Goal: Task Accomplishment & Management: Complete application form

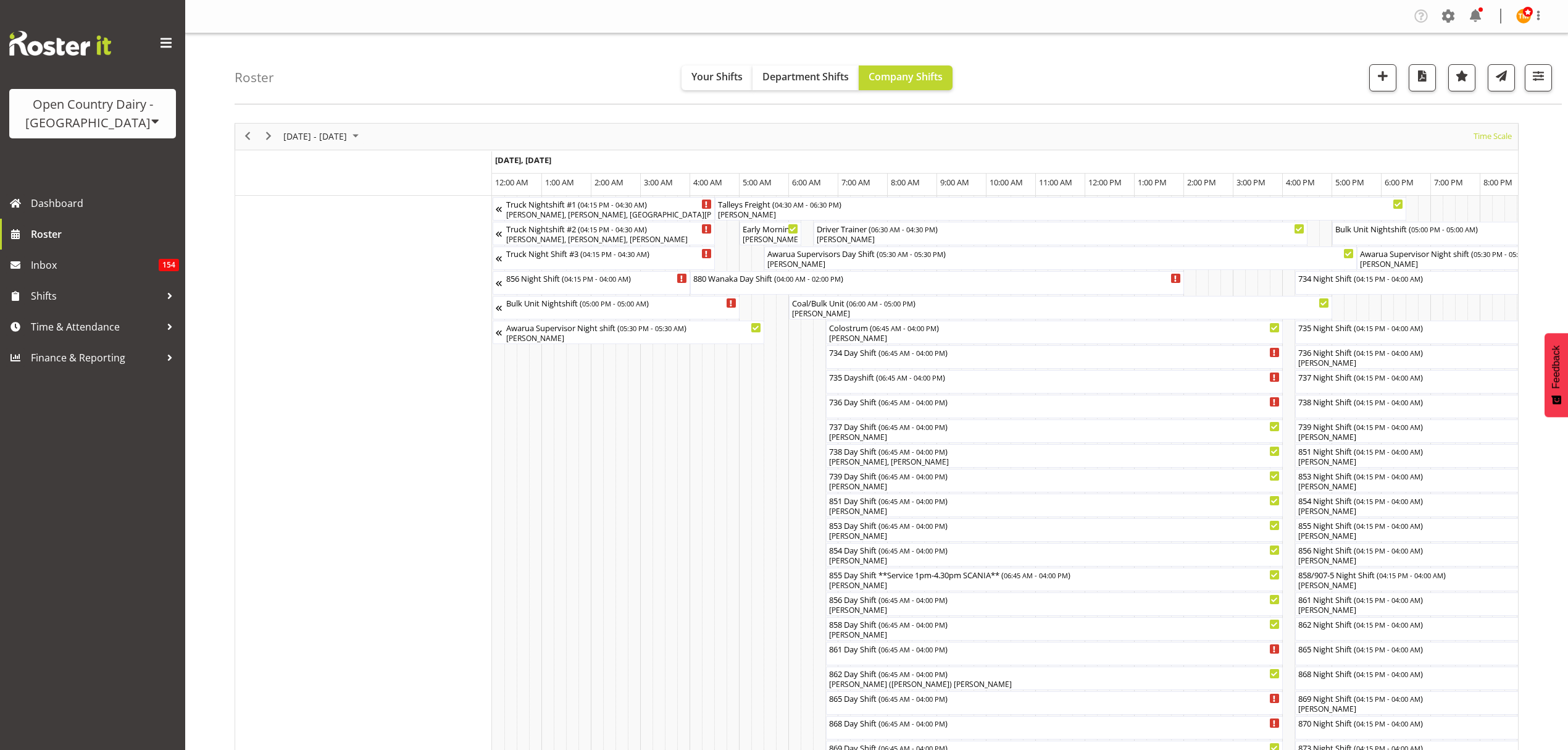
scroll to position [0, 5653]
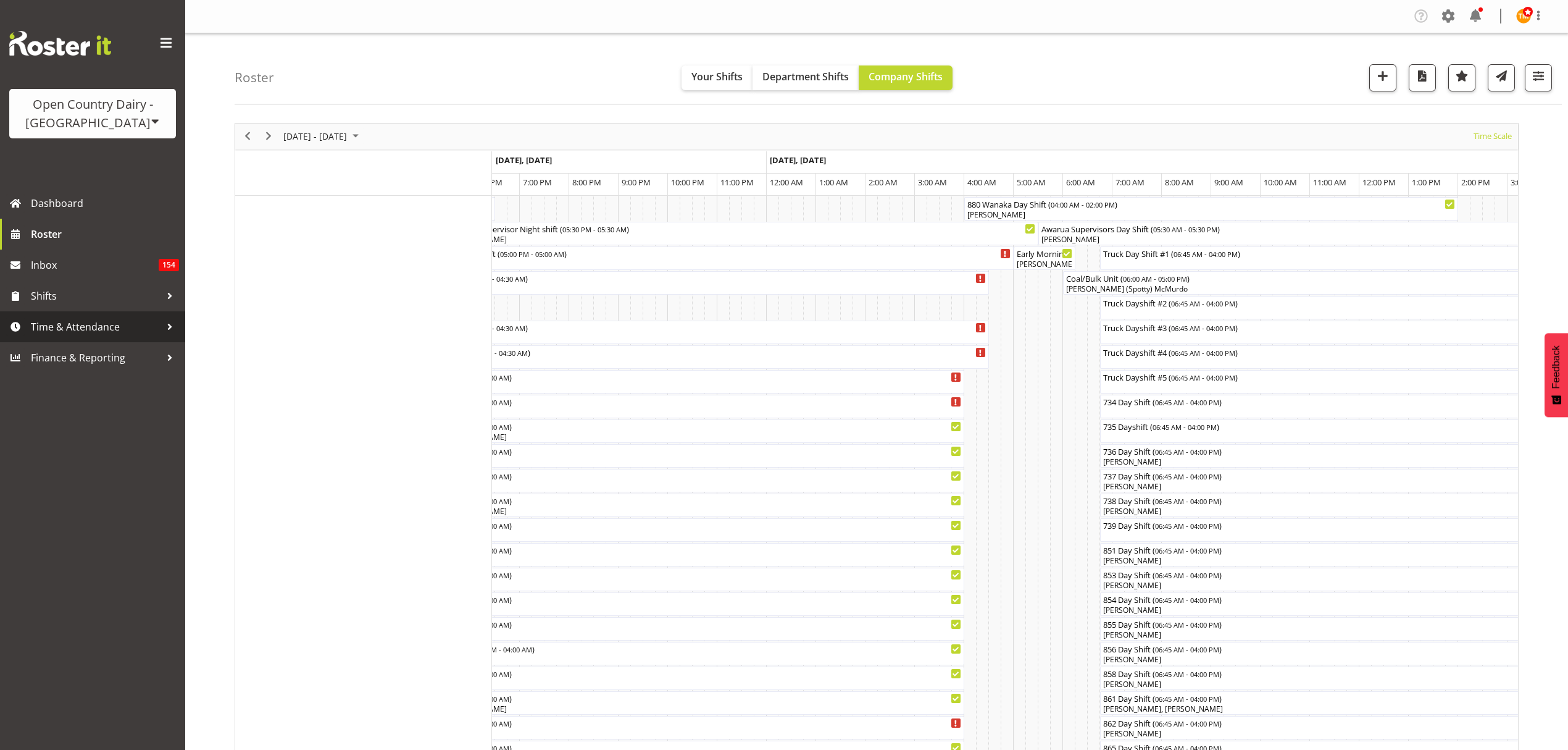
click at [100, 324] on span "Time & Attendance" at bounding box center [96, 326] width 130 height 18
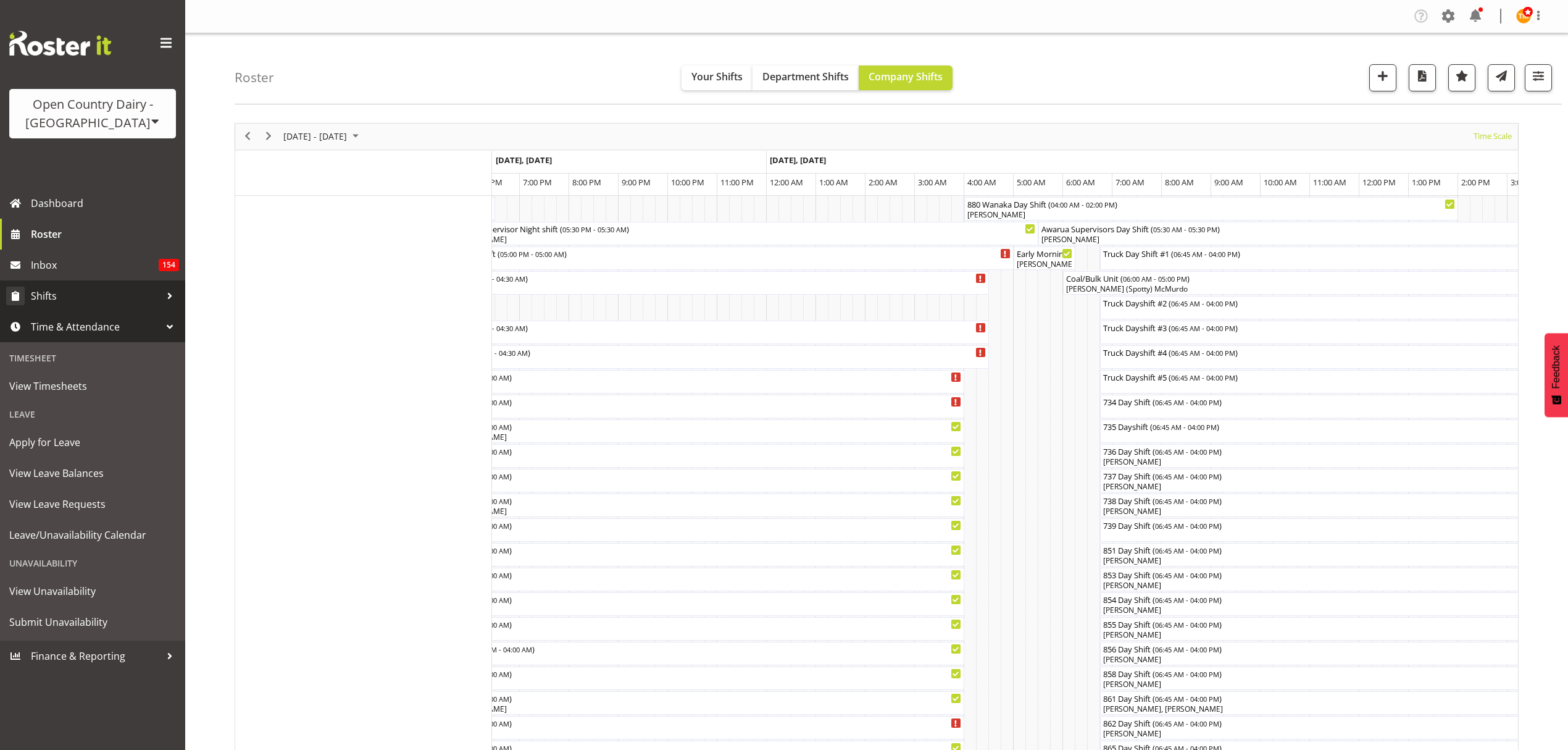
click at [122, 297] on span "Shifts" at bounding box center [96, 295] width 130 height 18
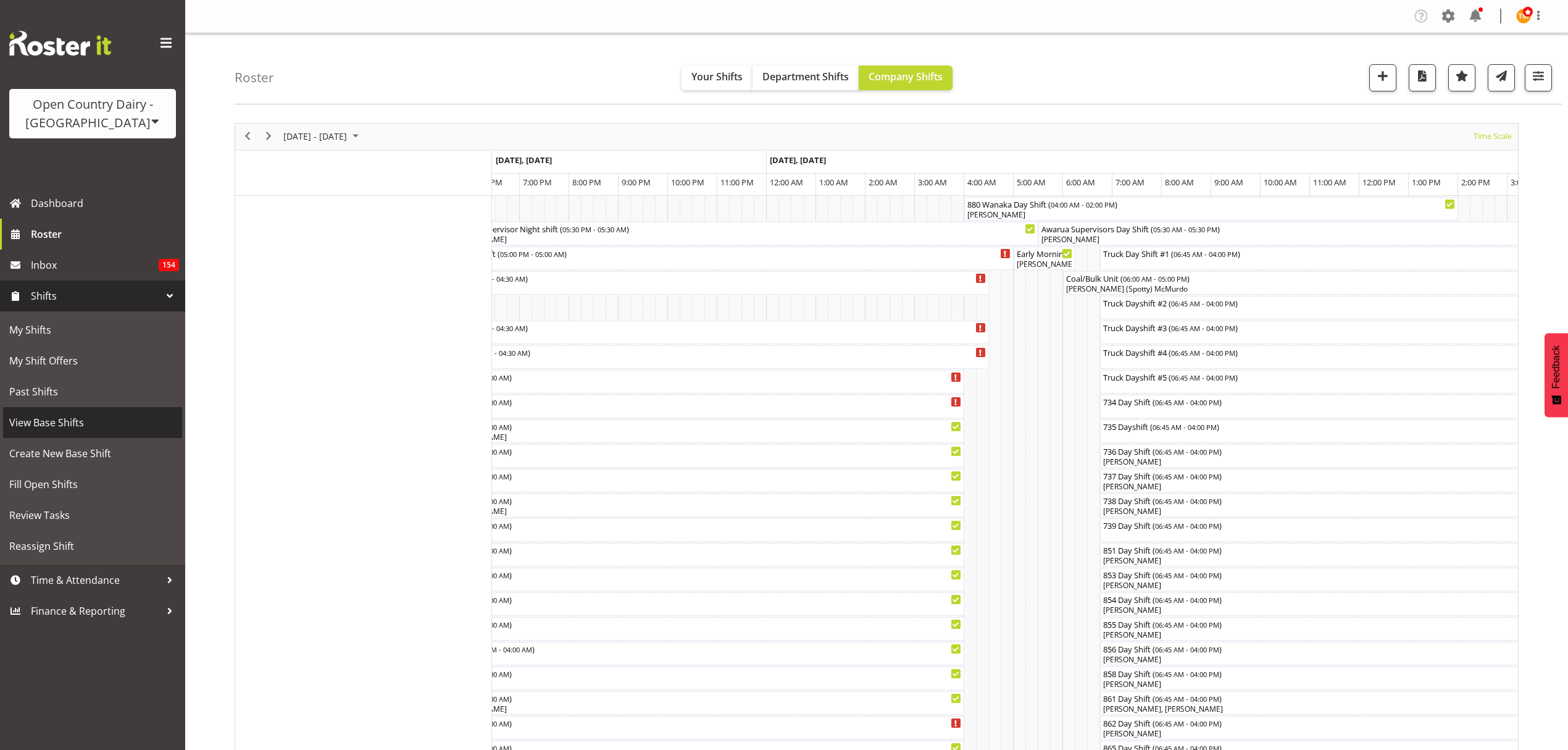
click at [73, 414] on span "View Base Shifts" at bounding box center [93, 422] width 167 height 18
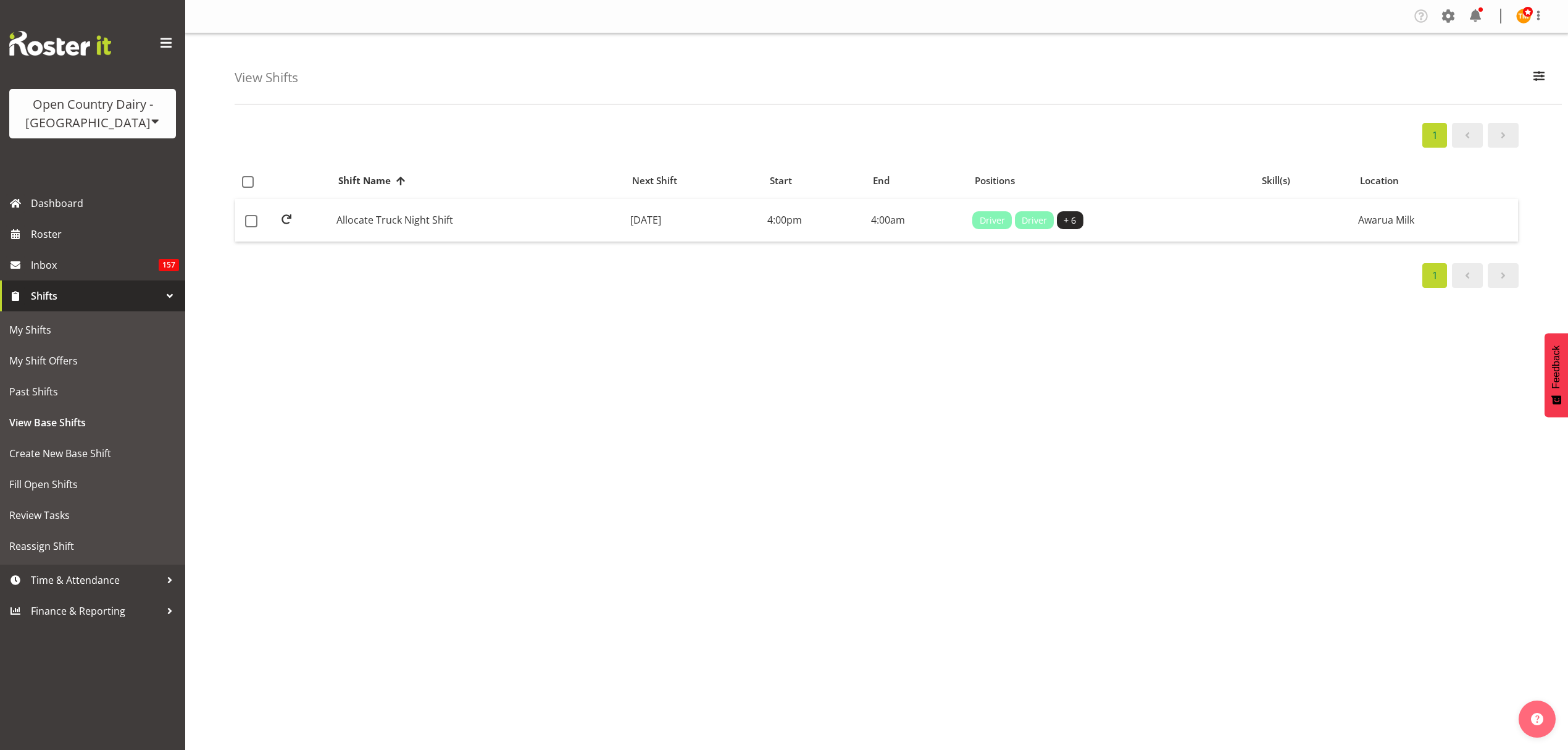
click at [1558, 72] on div "View Shifts Search truck night All Locations Awarua Milk Awarua Office Freight …" at bounding box center [898, 69] width 1327 height 71
click at [1552, 78] on div "View Shifts Search truck night All Locations Awarua Milk Awarua Office Freight …" at bounding box center [898, 69] width 1327 height 71
click at [1545, 80] on span "button" at bounding box center [1539, 76] width 16 height 16
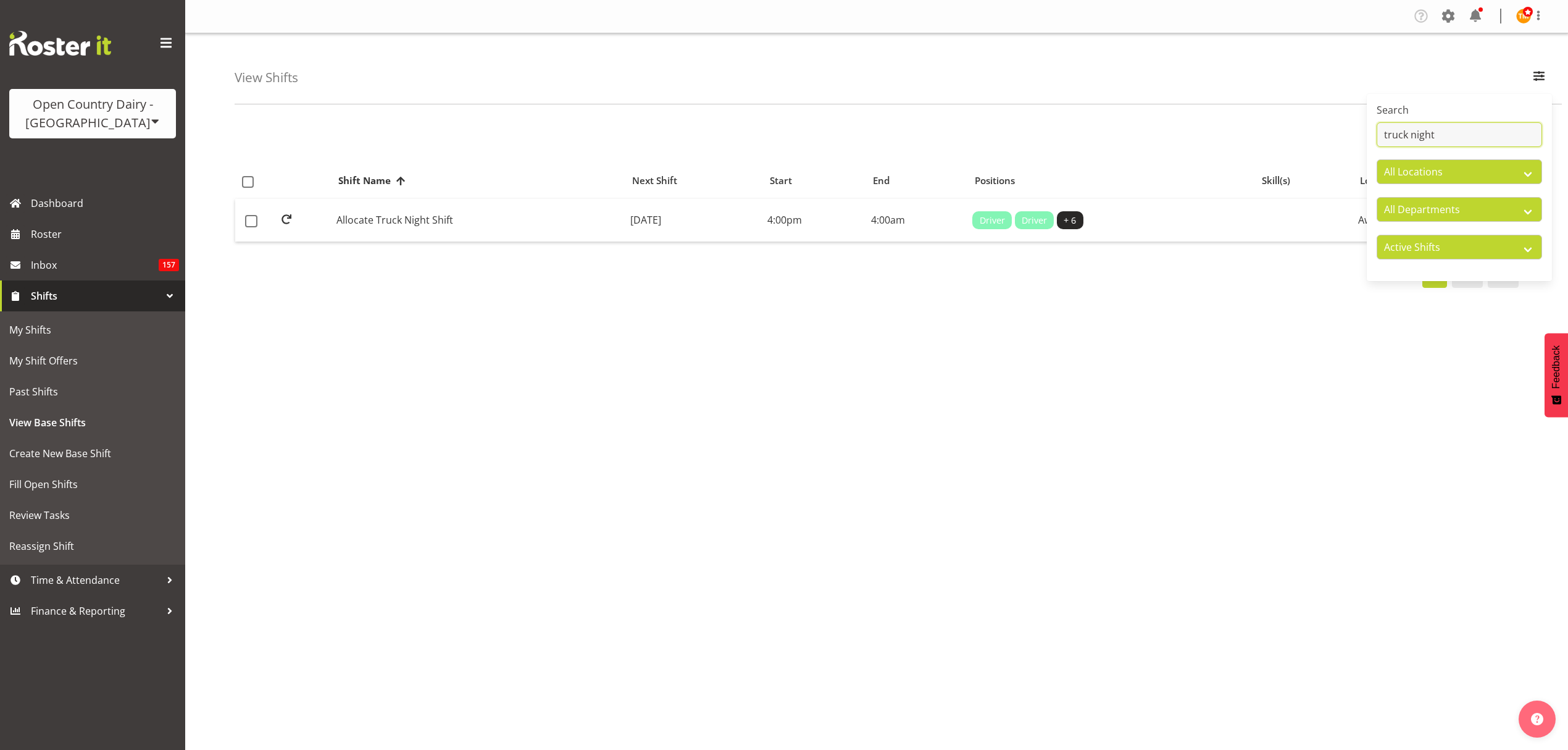
click at [1514, 124] on input "truck night" at bounding box center [1459, 134] width 165 height 25
type input "880"
click at [1509, 251] on select "Active Shifts Inactive Shifts" at bounding box center [1459, 247] width 165 height 25
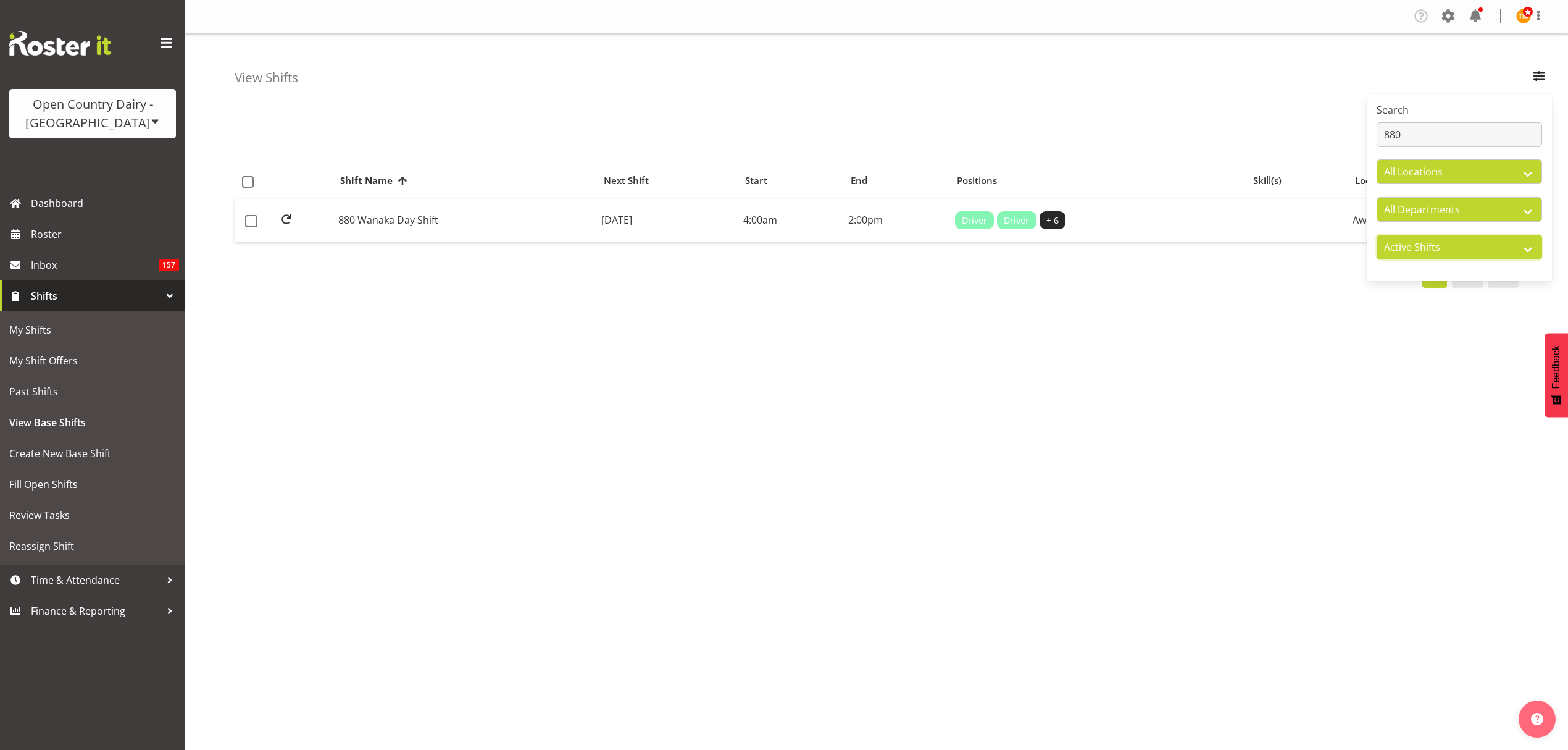
select select "inactive"
click at [1377, 235] on select "Active Shifts Inactive Shifts" at bounding box center [1459, 247] width 165 height 25
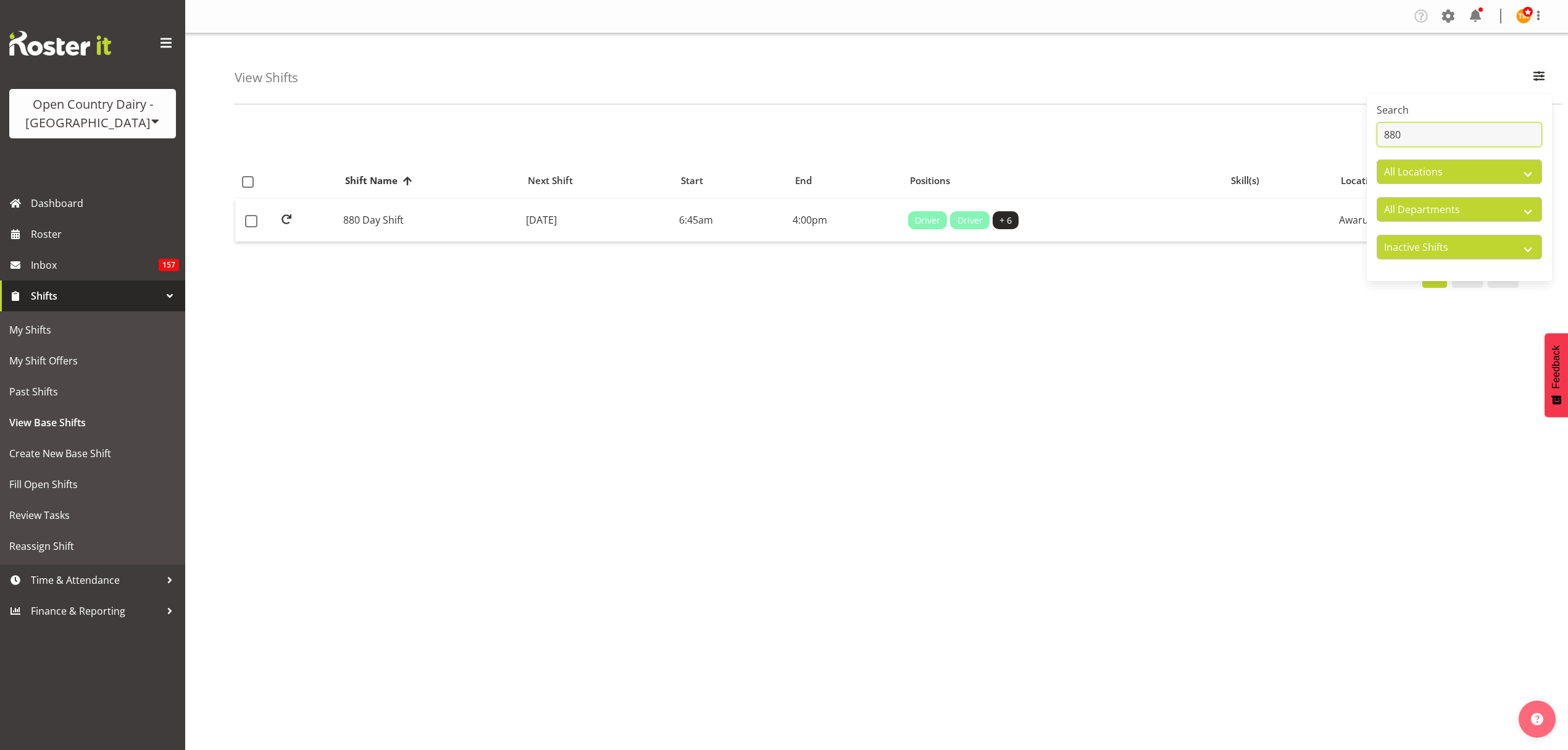
click at [1430, 132] on input "880" at bounding box center [1459, 134] width 165 height 25
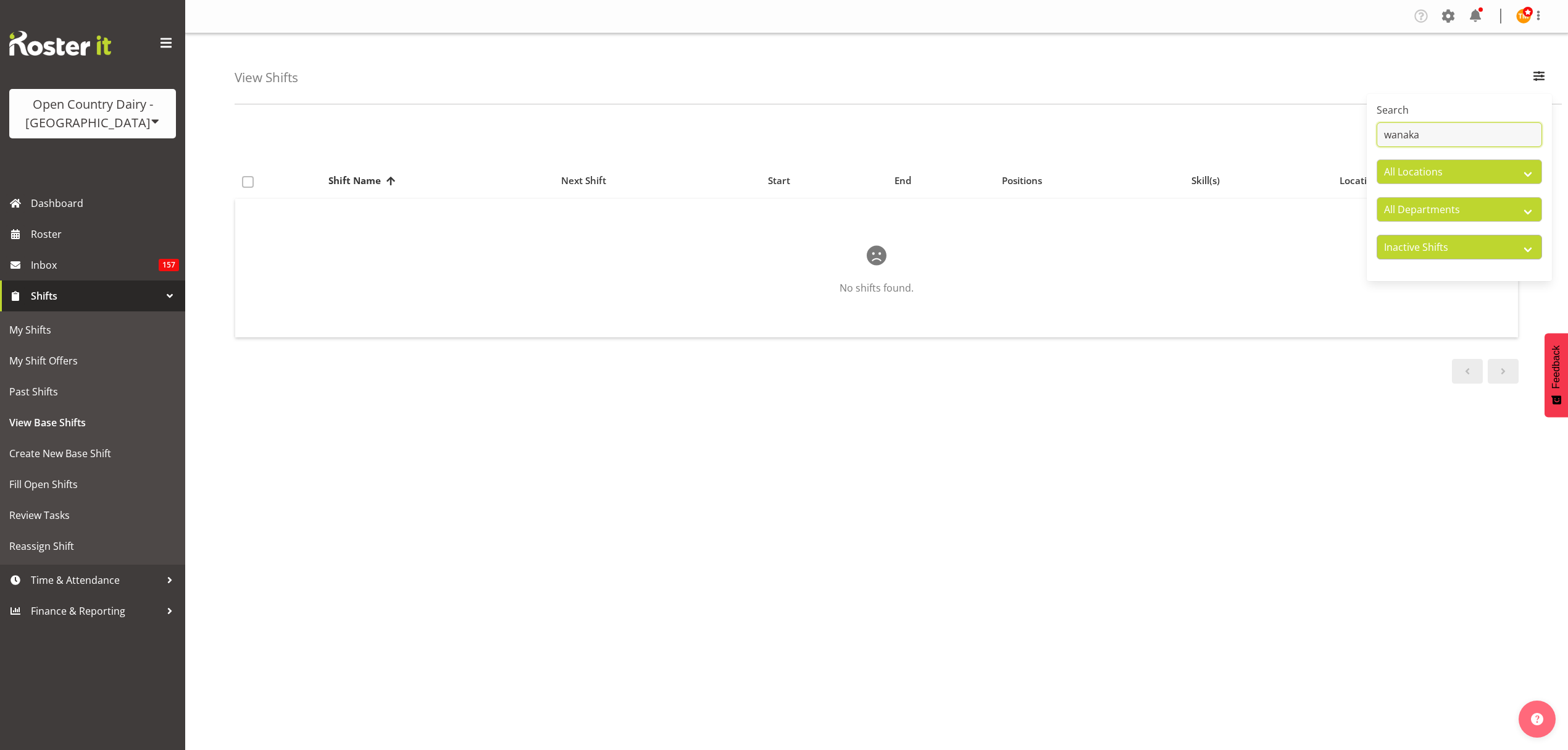
type input "wanaka"
click at [1459, 253] on select "Active Shifts Inactive Shifts" at bounding box center [1459, 247] width 165 height 25
click at [1377, 235] on select "Active Shifts Inactive Shifts" at bounding box center [1459, 247] width 165 height 25
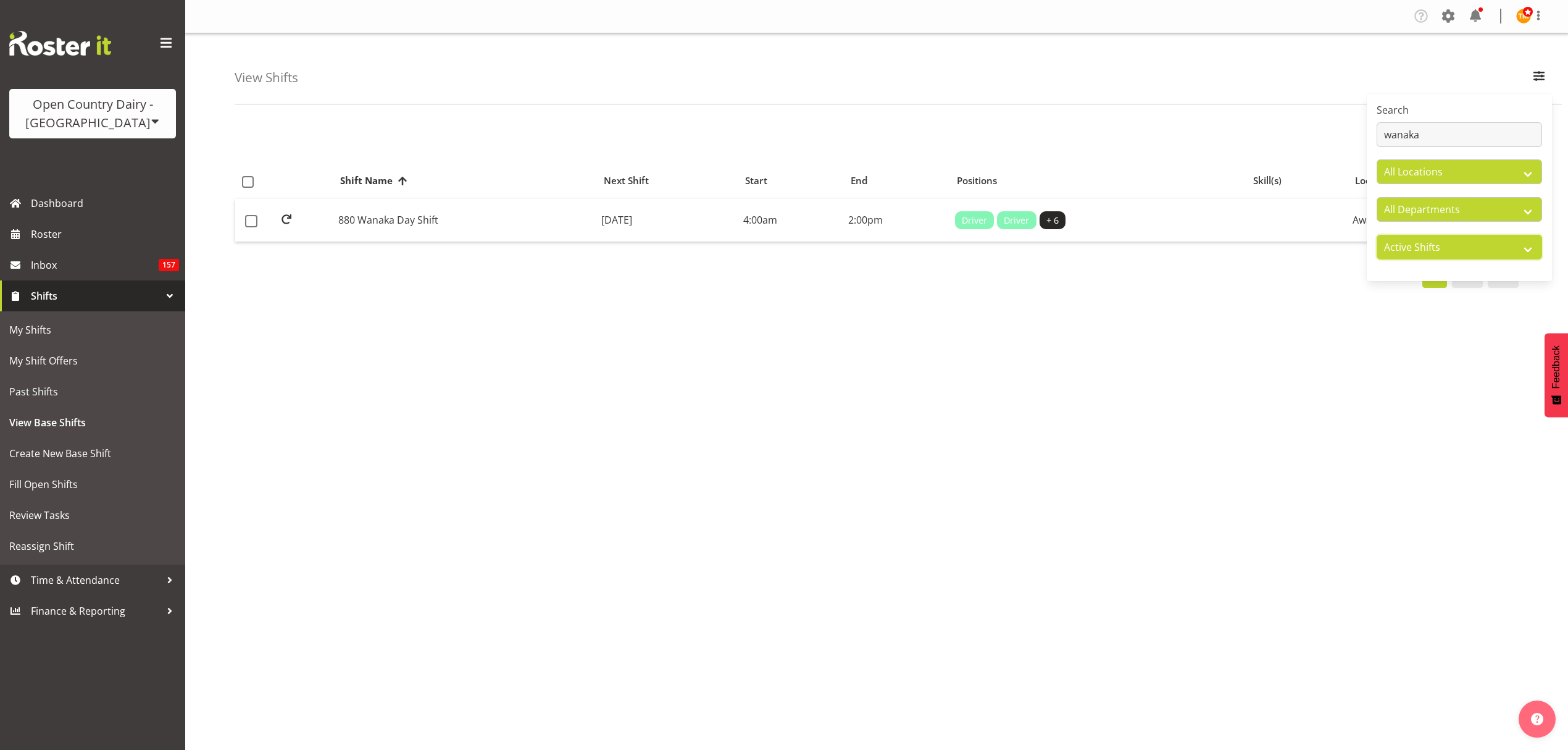
click at [1457, 246] on select "Active Shifts Inactive Shifts" at bounding box center [1459, 247] width 165 height 25
select select "inactive"
click at [1377, 235] on select "Active Shifts Inactive Shifts" at bounding box center [1459, 247] width 165 height 25
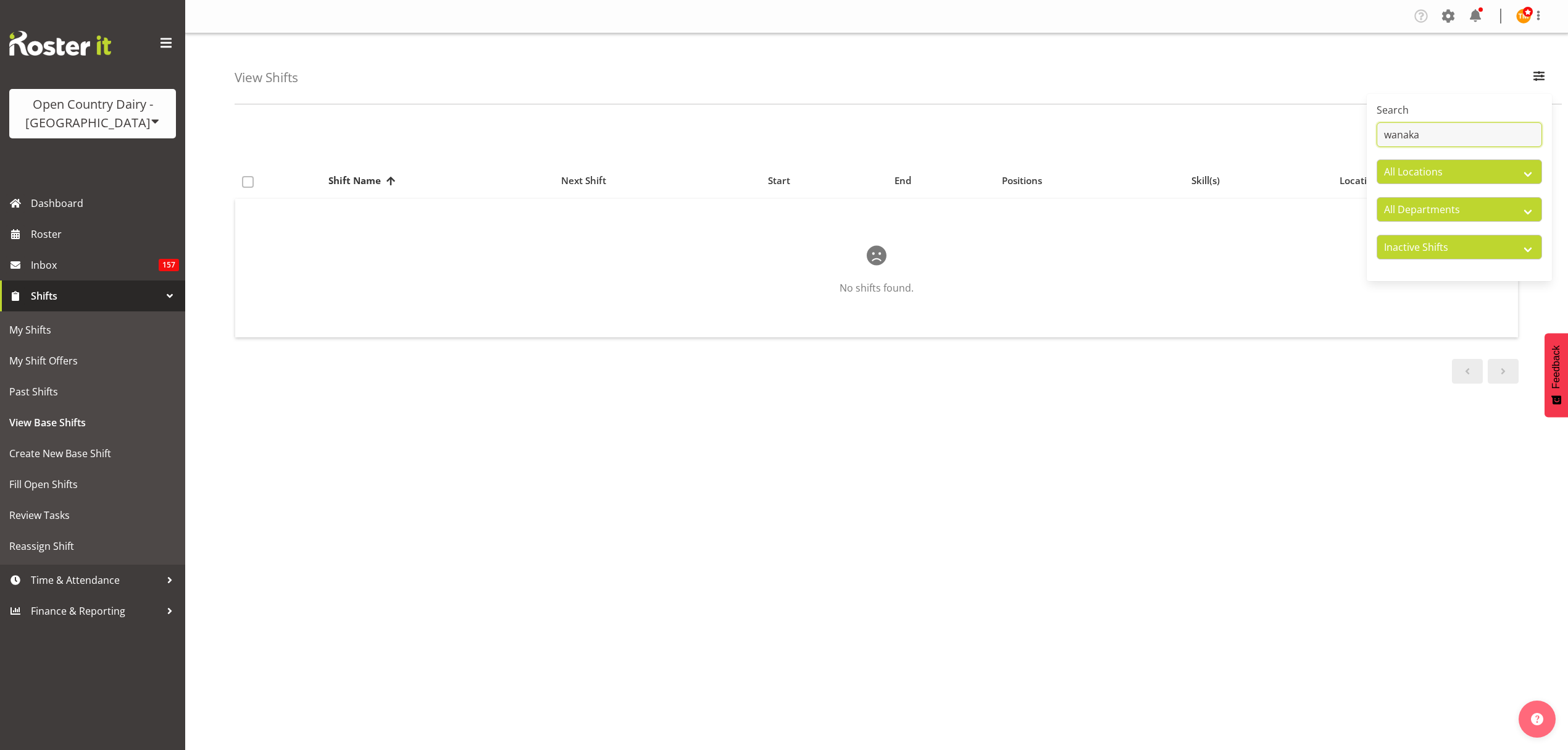
click at [1434, 141] on input "wanaka" at bounding box center [1459, 134] width 165 height 25
click at [1434, 140] on input "hawea" at bounding box center [1459, 134] width 165 height 25
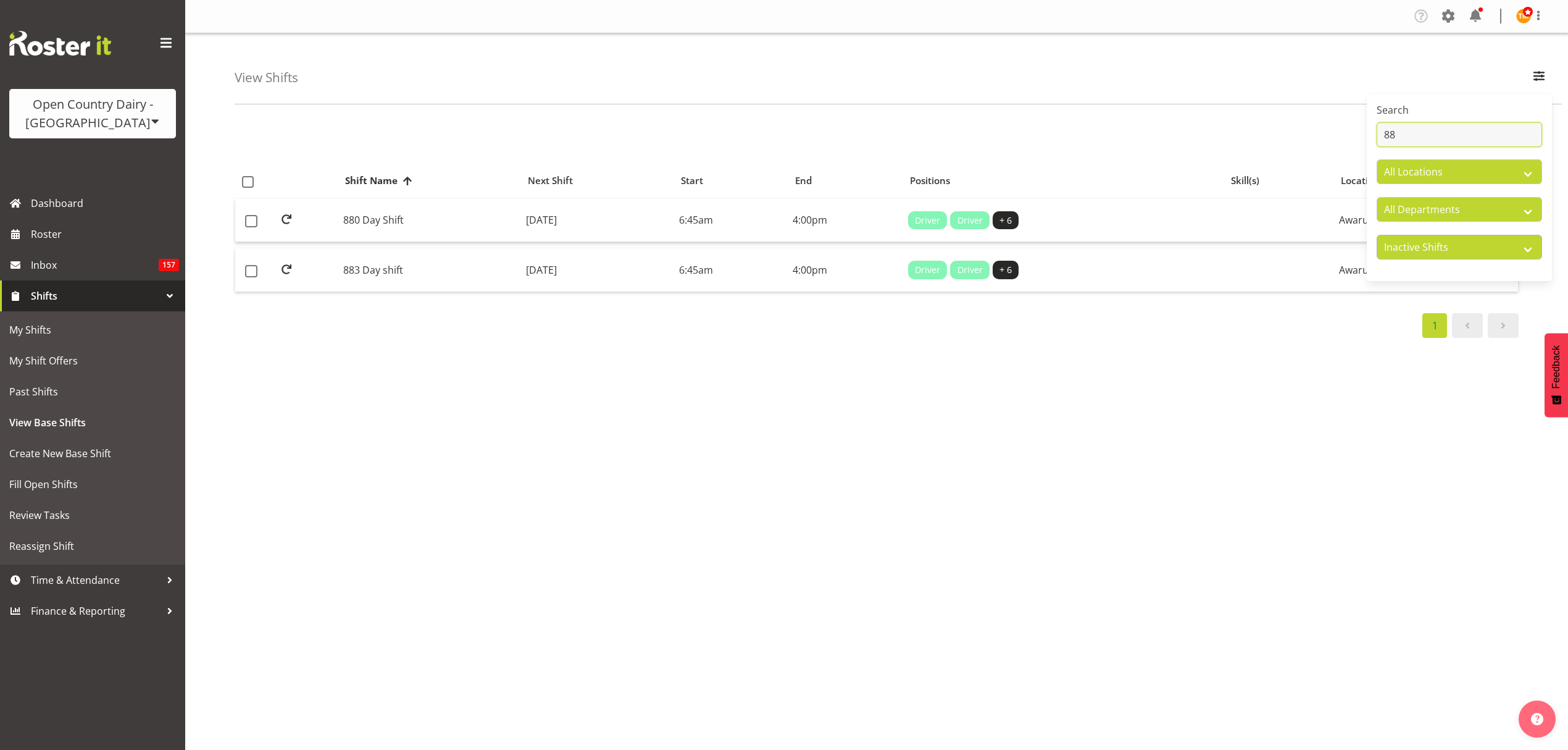
type input "88"
click at [1483, 249] on select "Active Shifts Inactive Shifts" at bounding box center [1459, 247] width 165 height 25
click at [1377, 235] on select "Active Shifts Inactive Shifts" at bounding box center [1459, 247] width 165 height 25
click at [1476, 253] on select "Active Shifts Inactive Shifts" at bounding box center [1459, 247] width 165 height 25
select select "active"
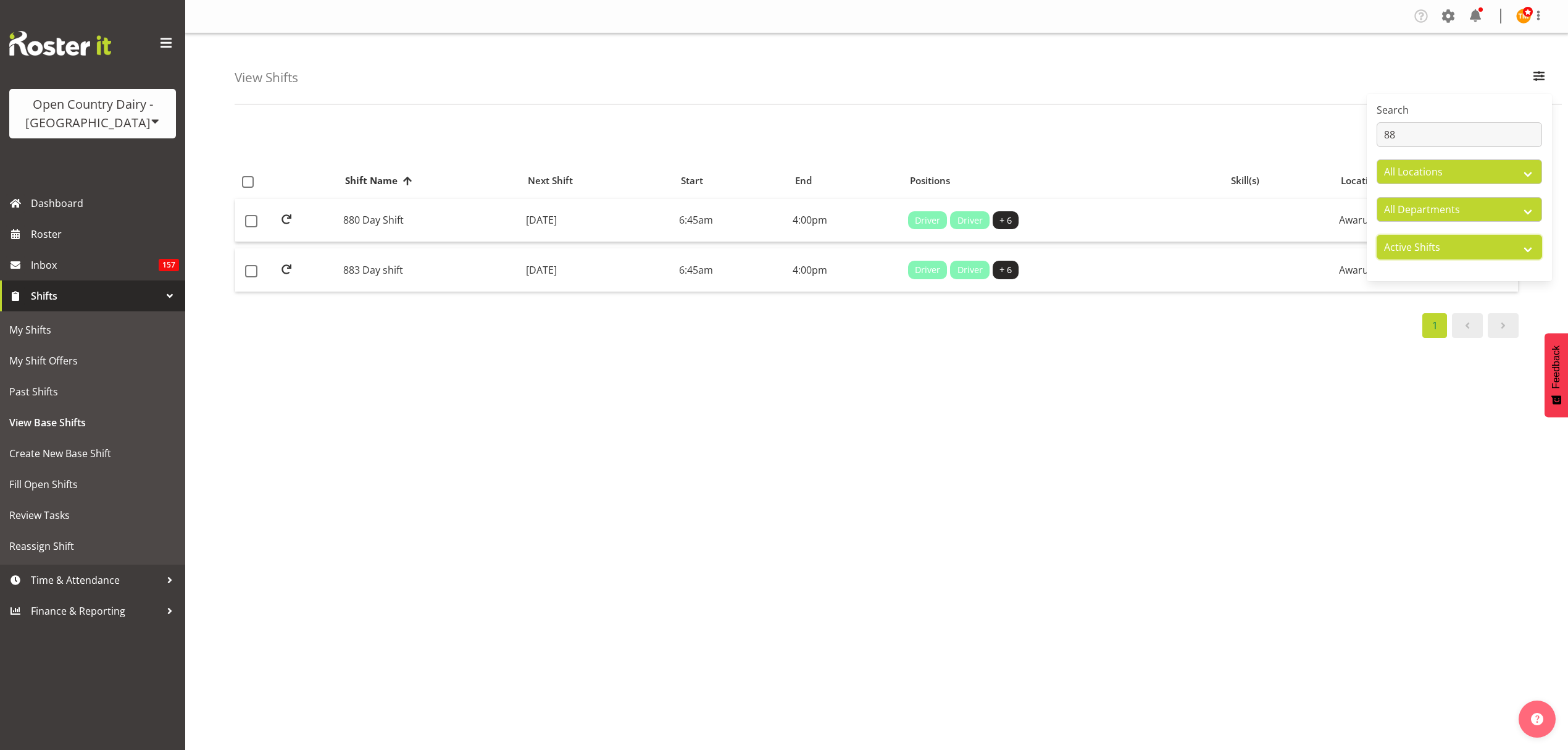
click at [1377, 235] on select "Active Shifts Inactive Shifts" at bounding box center [1459, 247] width 165 height 25
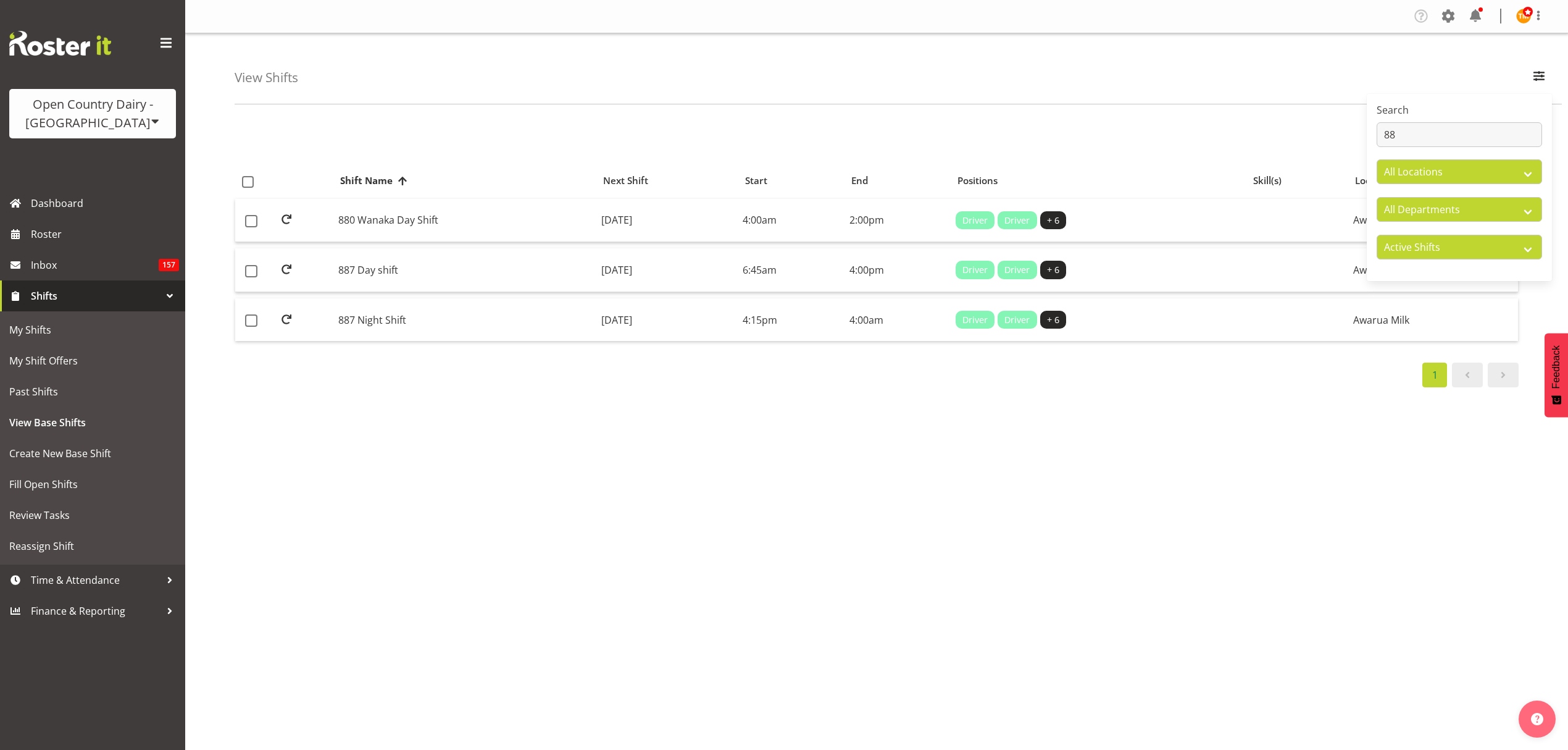
click at [1280, 399] on div "1 Shift Name Location Shift Name Next Shift Start End Positions Skill(s) Locati…" at bounding box center [901, 360] width 1334 height 494
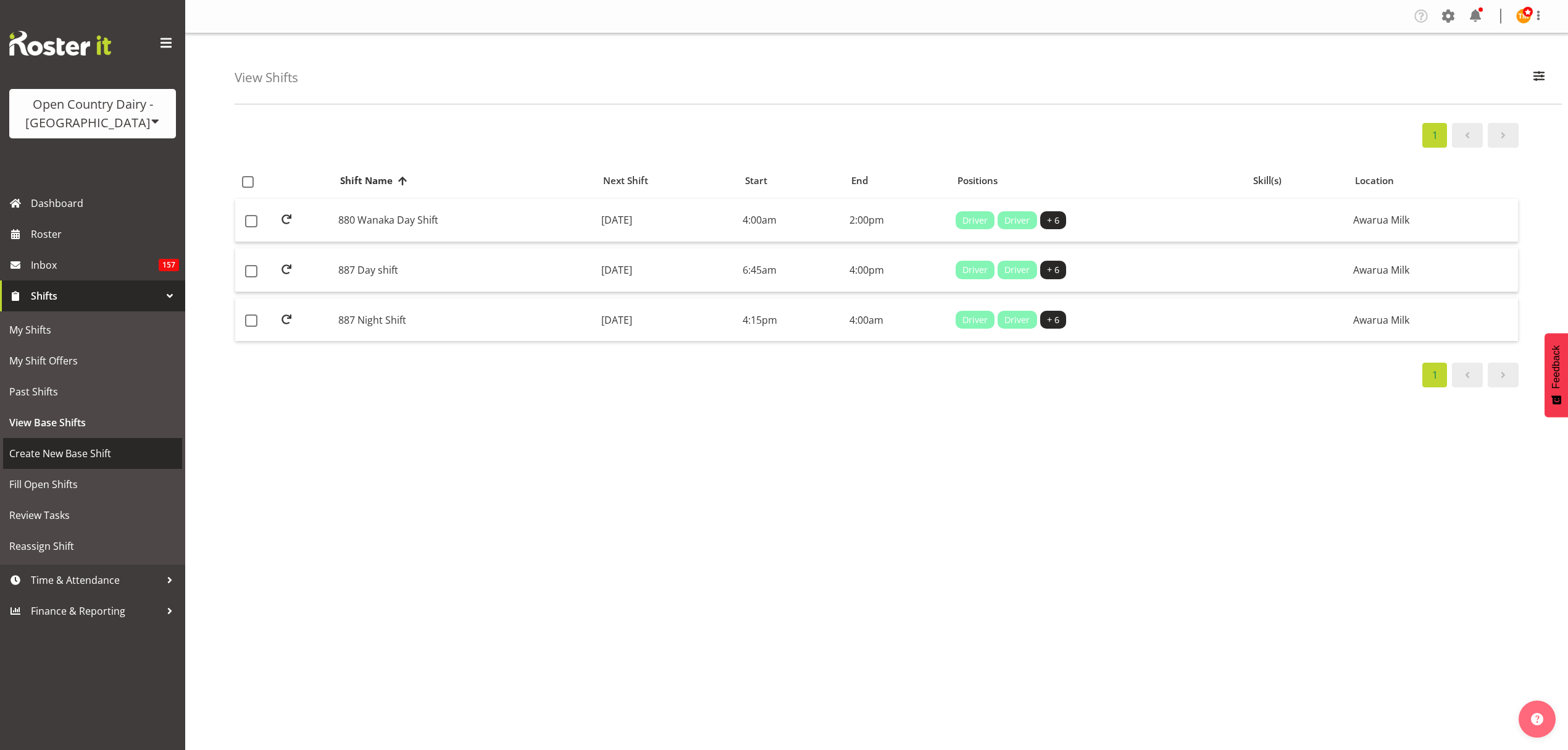
click at [61, 451] on span "Create New Base Shift" at bounding box center [93, 453] width 167 height 18
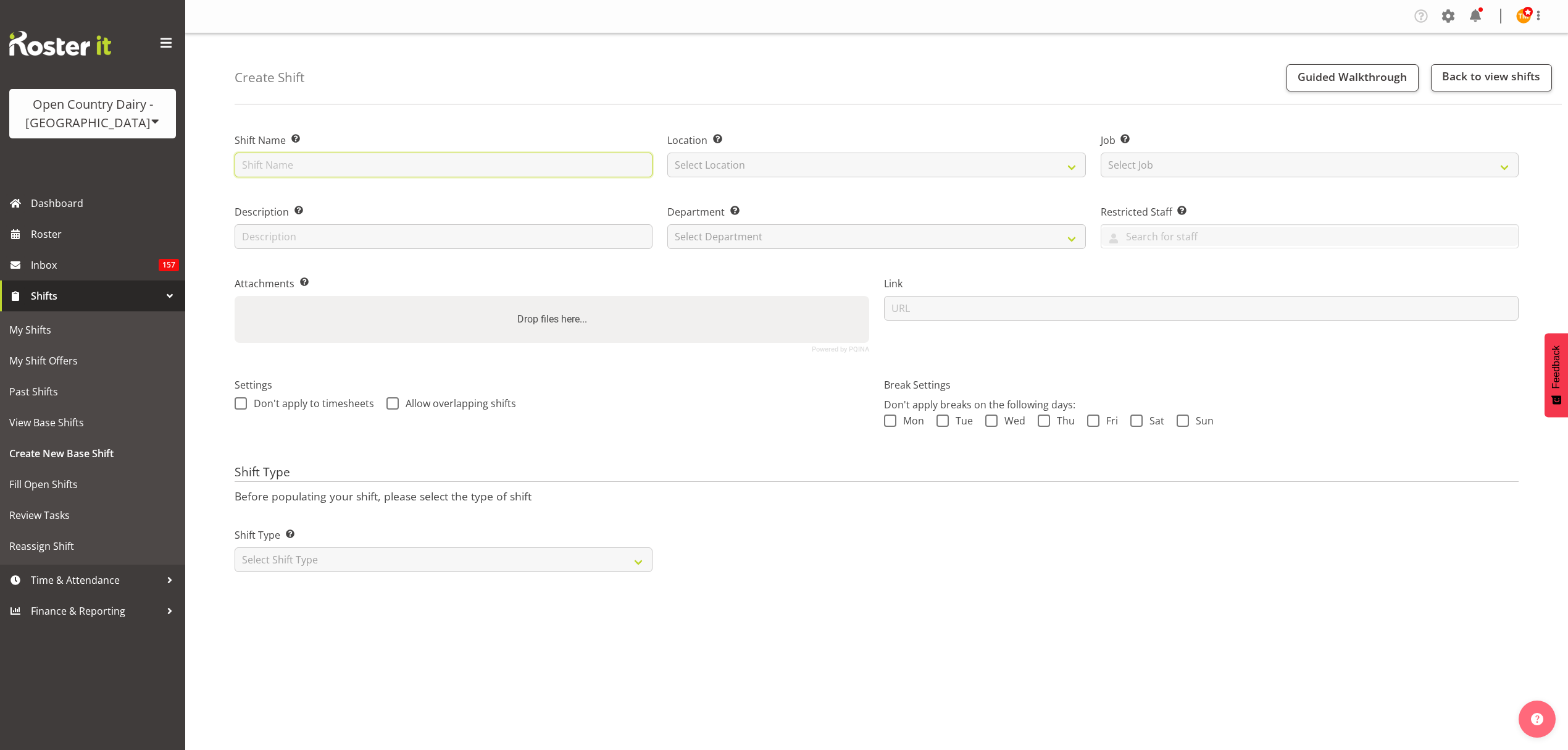
click at [275, 176] on input "text" at bounding box center [443, 165] width 418 height 25
click at [275, 174] on input "text" at bounding box center [443, 165] width 418 height 25
type input "880 Wanaka Nightshift"
click at [700, 171] on select "Select Location Awarua Milk Awarua Office Freight Waharoa Office" at bounding box center [876, 165] width 418 height 25
select select "988"
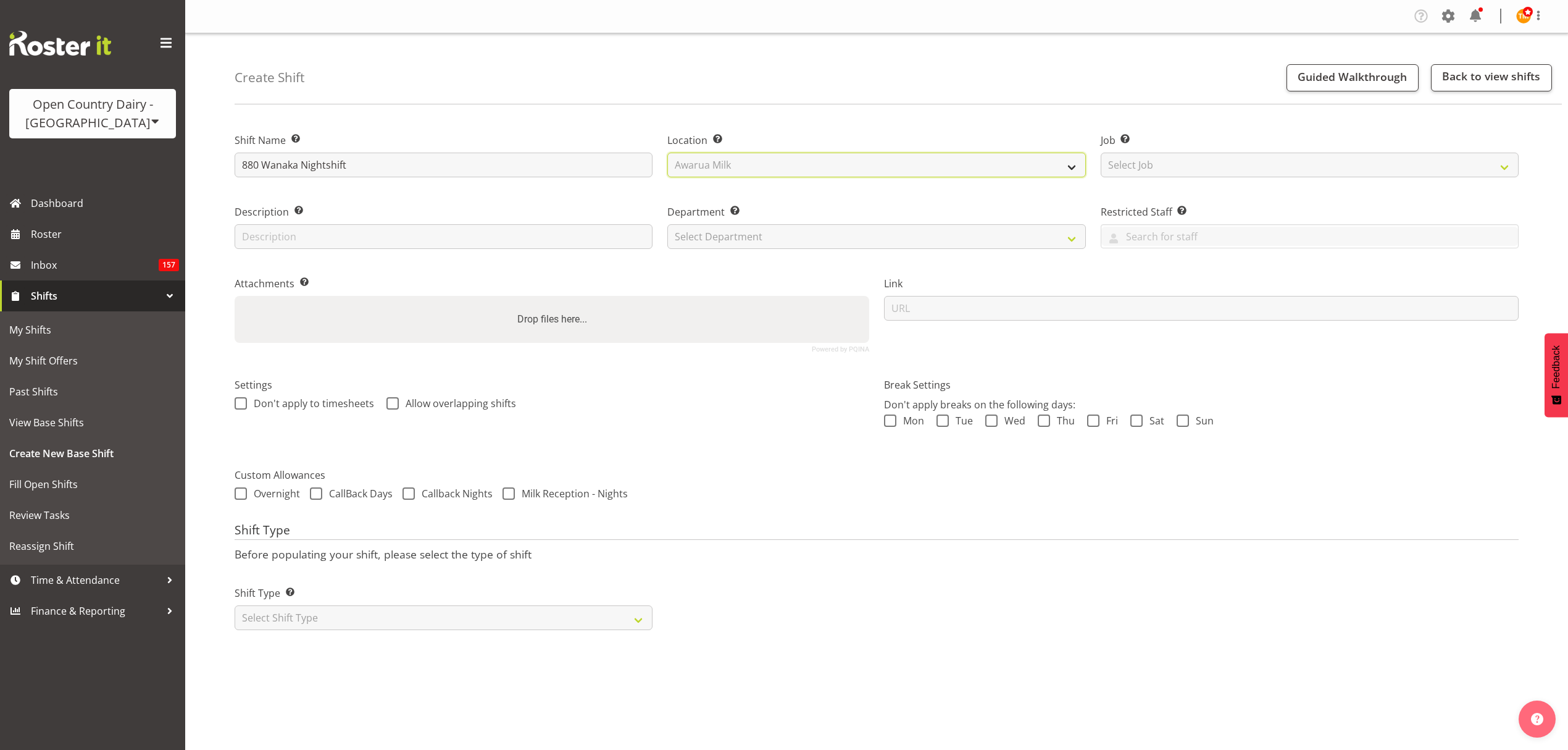
click at [667, 153] on select "Select Location Awarua Milk Awarua Office Freight Waharoa Office" at bounding box center [876, 165] width 418 height 25
click at [1120, 163] on select "Select Job Create new job Connecting /unconnecting Trailers" at bounding box center [1310, 165] width 418 height 25
click at [1119, 166] on select "Select Job Create new job Connecting /unconnecting Trailers" at bounding box center [1310, 165] width 418 height 25
click at [938, 227] on select "Select Department" at bounding box center [876, 236] width 418 height 25
click at [931, 238] on select "Select Department" at bounding box center [876, 236] width 418 height 25
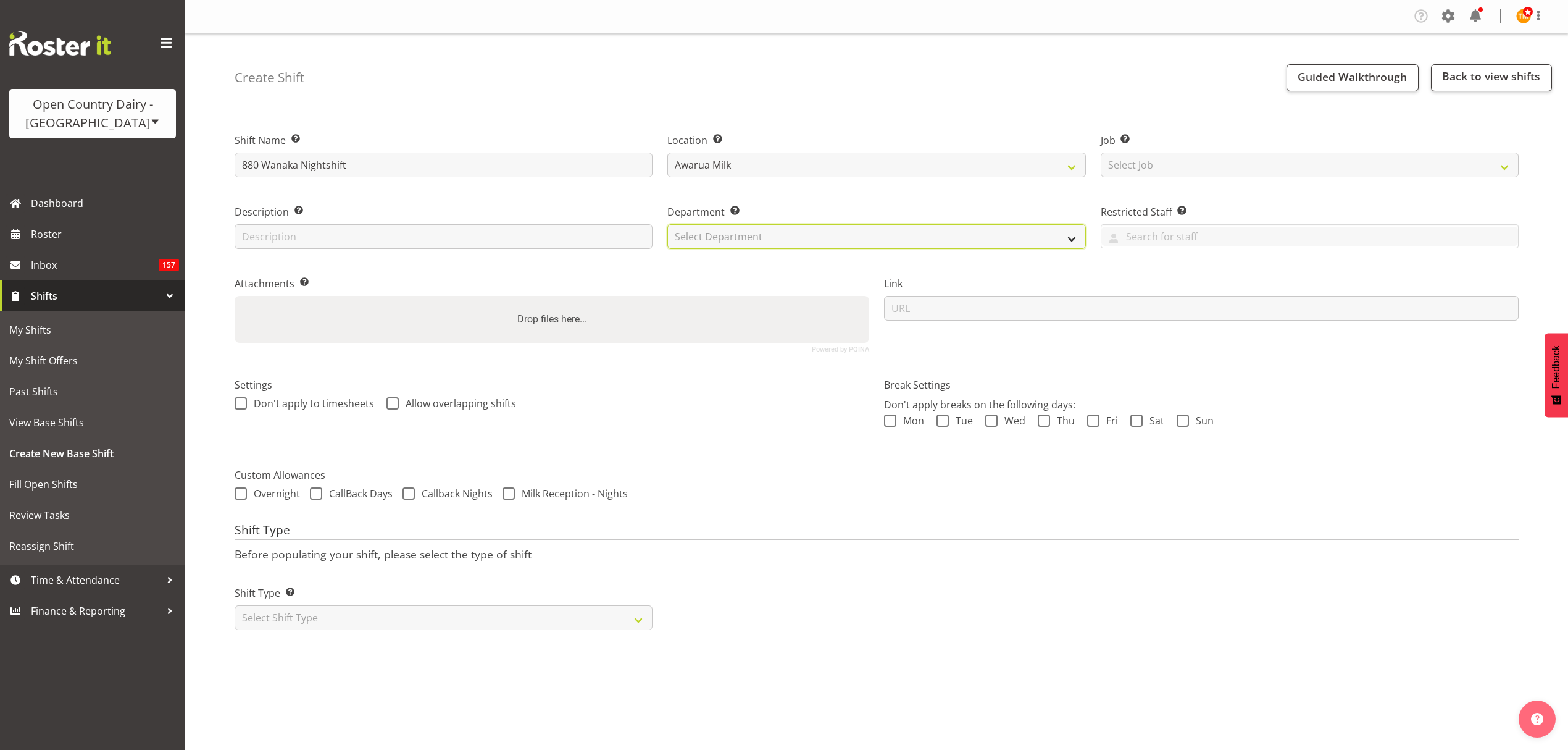
click at [931, 237] on select "Select Department" at bounding box center [876, 236] width 418 height 25
click at [386, 245] on input "text" at bounding box center [443, 236] width 418 height 25
type input "Night Shift"
click at [825, 242] on select "Select Department" at bounding box center [876, 236] width 418 height 25
click at [734, 228] on select "Select Department 731 734 735 736 737 738 739 850 851 852 853 854 855 856 857 8…" at bounding box center [876, 236] width 418 height 25
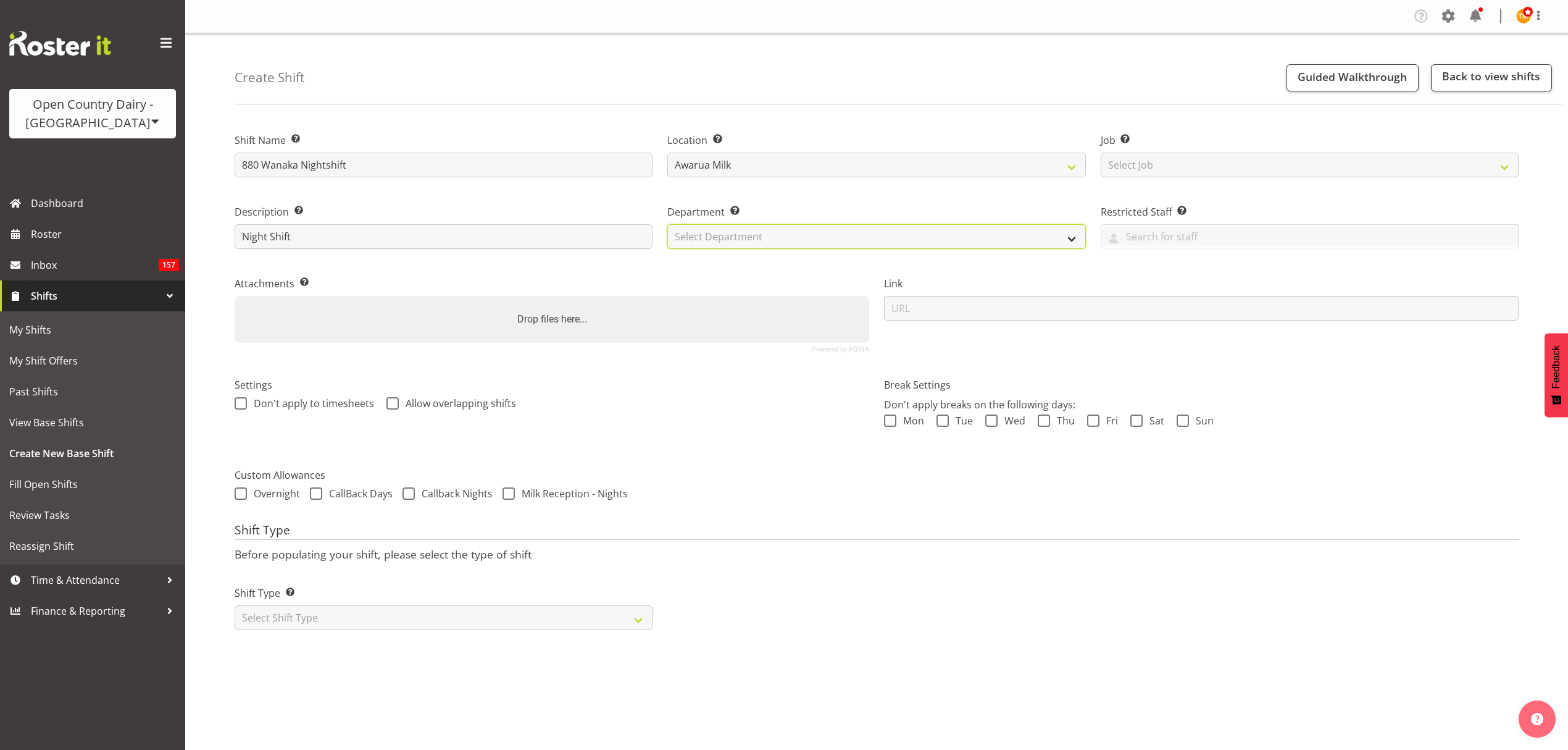
select select "673"
click at [667, 224] on select "Select Department 731 734 735 736 737 738 739 850 851 852 853 854 855 856 857 8…" at bounding box center [876, 236] width 418 height 25
click at [766, 447] on div "Settings Don't apply to timesheets Allow overlapping shifts" at bounding box center [552, 408] width 650 height 97
click at [538, 601] on label "Shift Type Shift Types: One Off – Select this if you would like a single shift …" at bounding box center [443, 593] width 418 height 15
click at [542, 618] on select "Select Shift Type One Off Shift Recurring Shift Rotating Shift" at bounding box center [443, 617] width 418 height 25
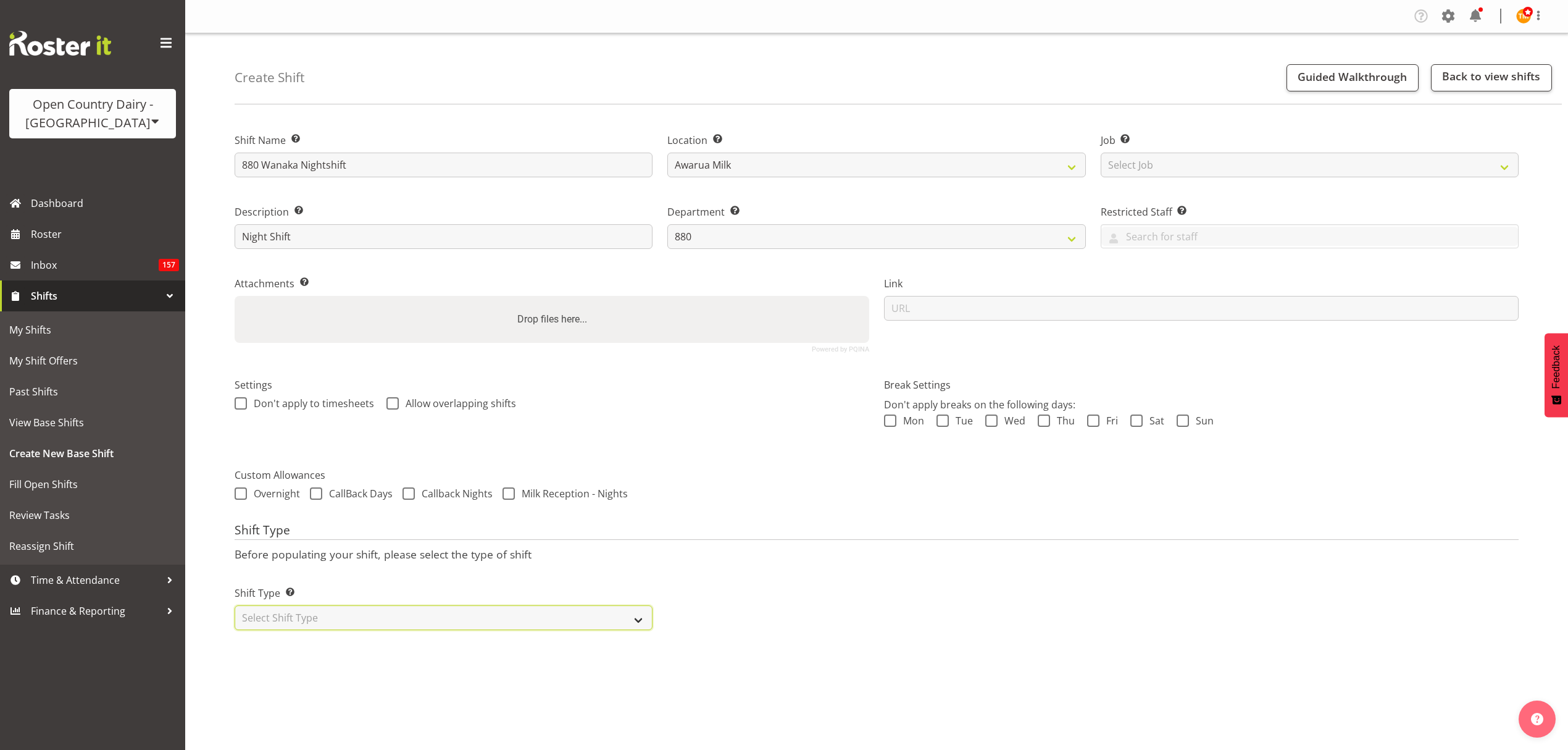
select select "rotating"
click at [234, 607] on select "Select Shift Type One Off Shift Recurring Shift Rotating Shift" at bounding box center [443, 617] width 418 height 25
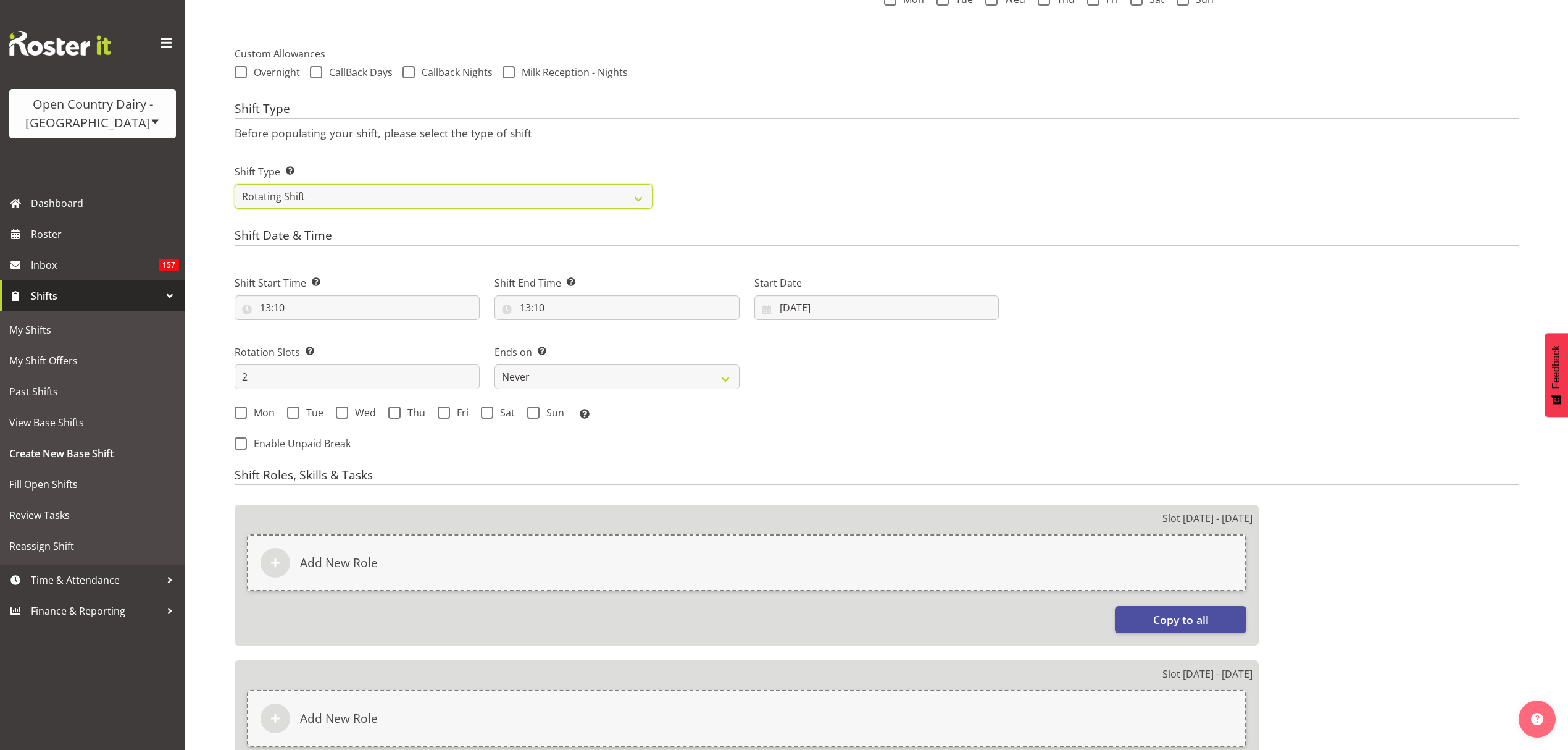
scroll to position [494, 0]
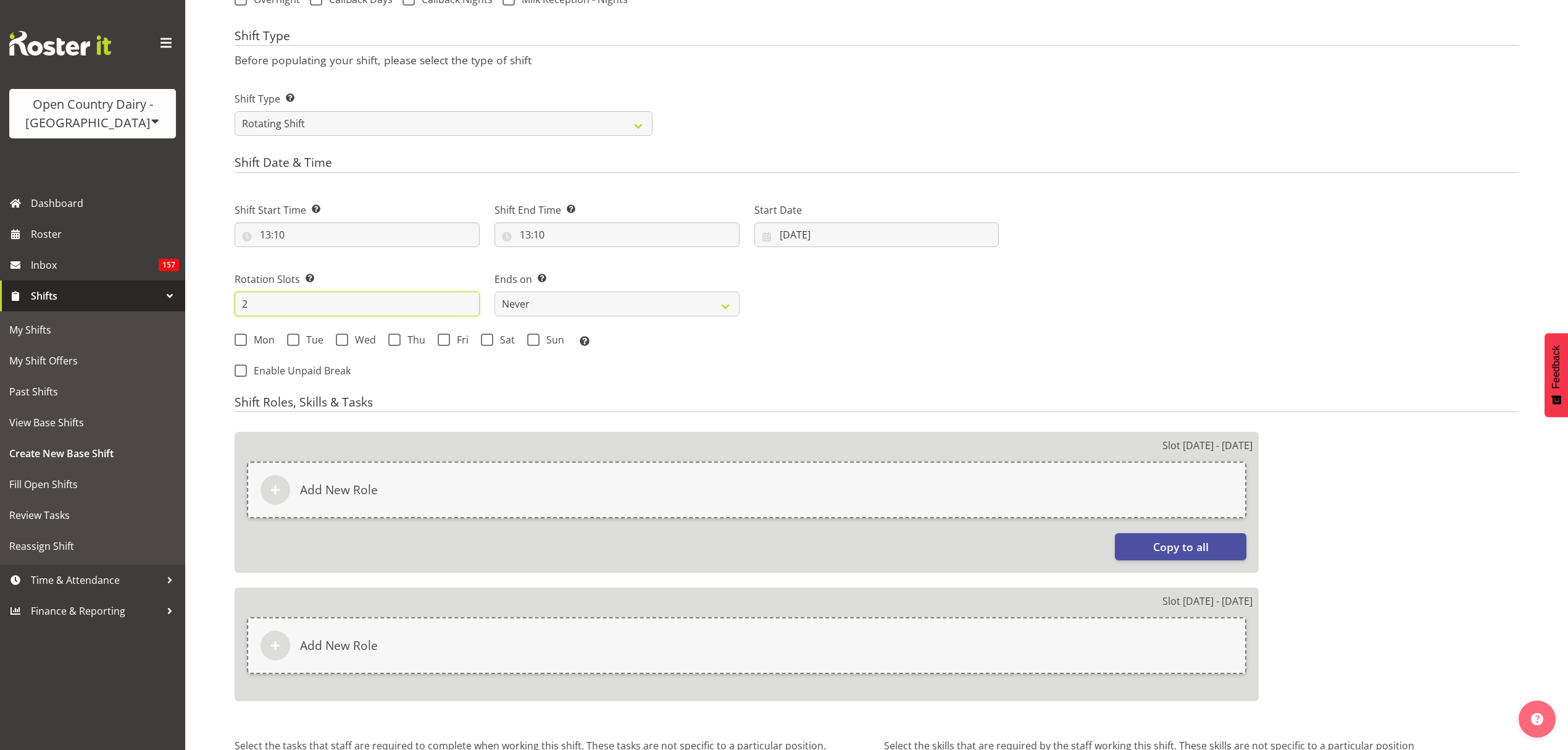
click at [304, 305] on input "2" at bounding box center [356, 304] width 245 height 25
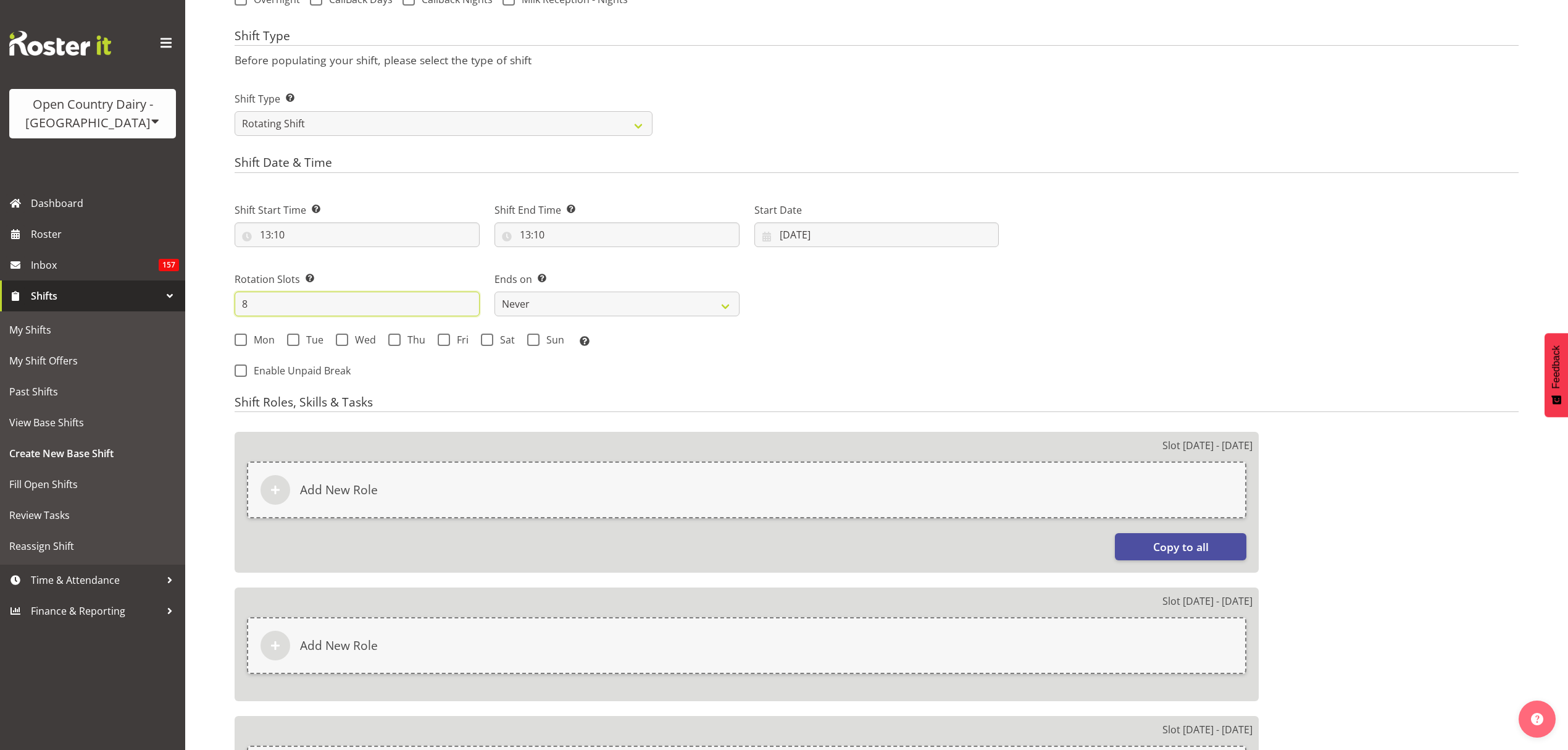
type input "8"
drag, startPoint x: 915, startPoint y: 364, endPoint x: 899, endPoint y: 358, distance: 17.1
click at [914, 364] on div "Shift Start Time Set the time of the day you wish this shift to start 13:10 00 …" at bounding box center [617, 286] width 780 height 203
click at [247, 341] on span "Mon" at bounding box center [261, 340] width 28 height 12
click at [242, 341] on input "Mon" at bounding box center [238, 339] width 8 height 8
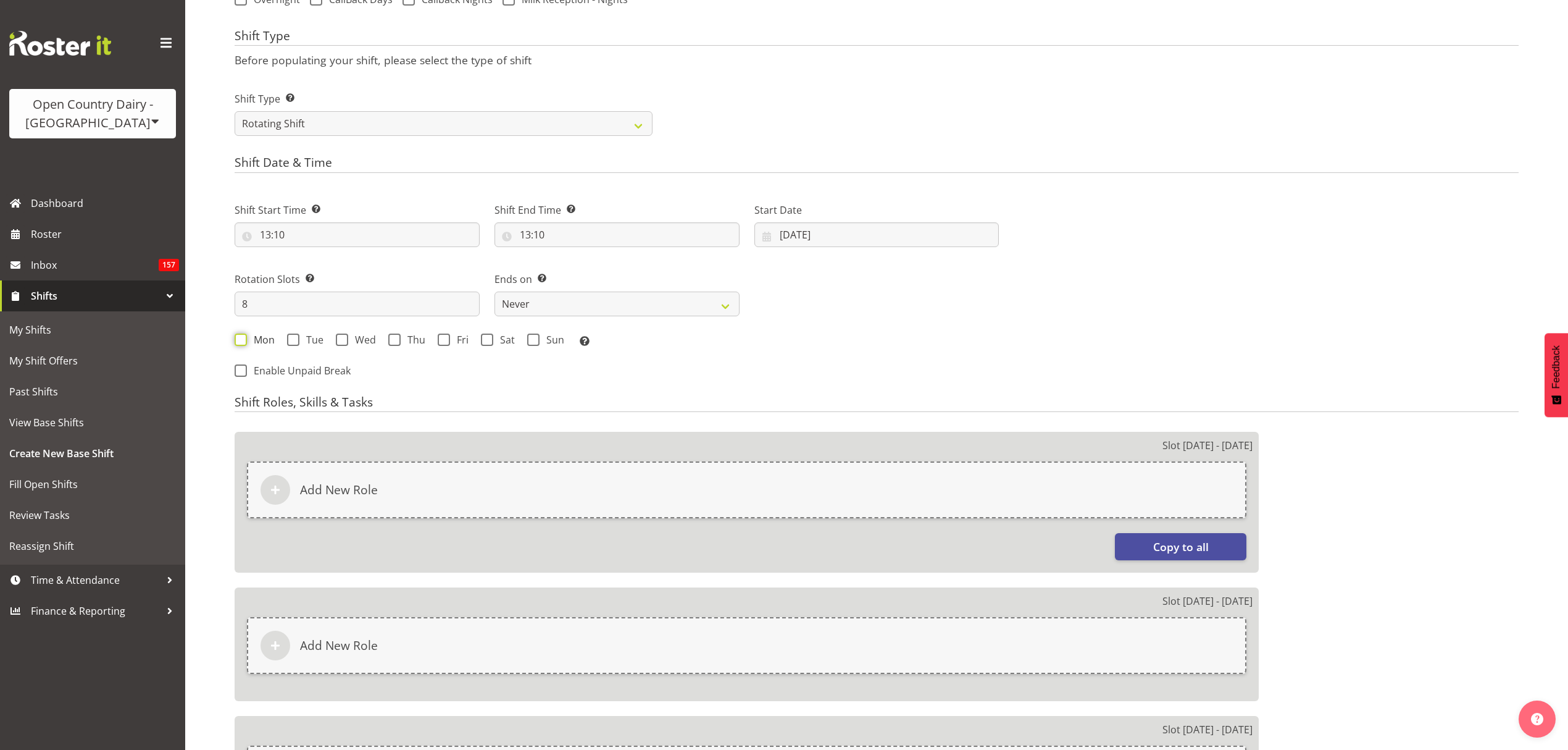
checkbox input "true"
click at [326, 338] on div "Mon Tue Wed Thu Fri Sat Sun Select the days of the week you wish to create this…" at bounding box center [616, 342] width 765 height 16
click at [319, 340] on span "Tue" at bounding box center [311, 340] width 24 height 12
click at [295, 340] on input "Tue" at bounding box center [291, 339] width 8 height 8
checkbox input "true"
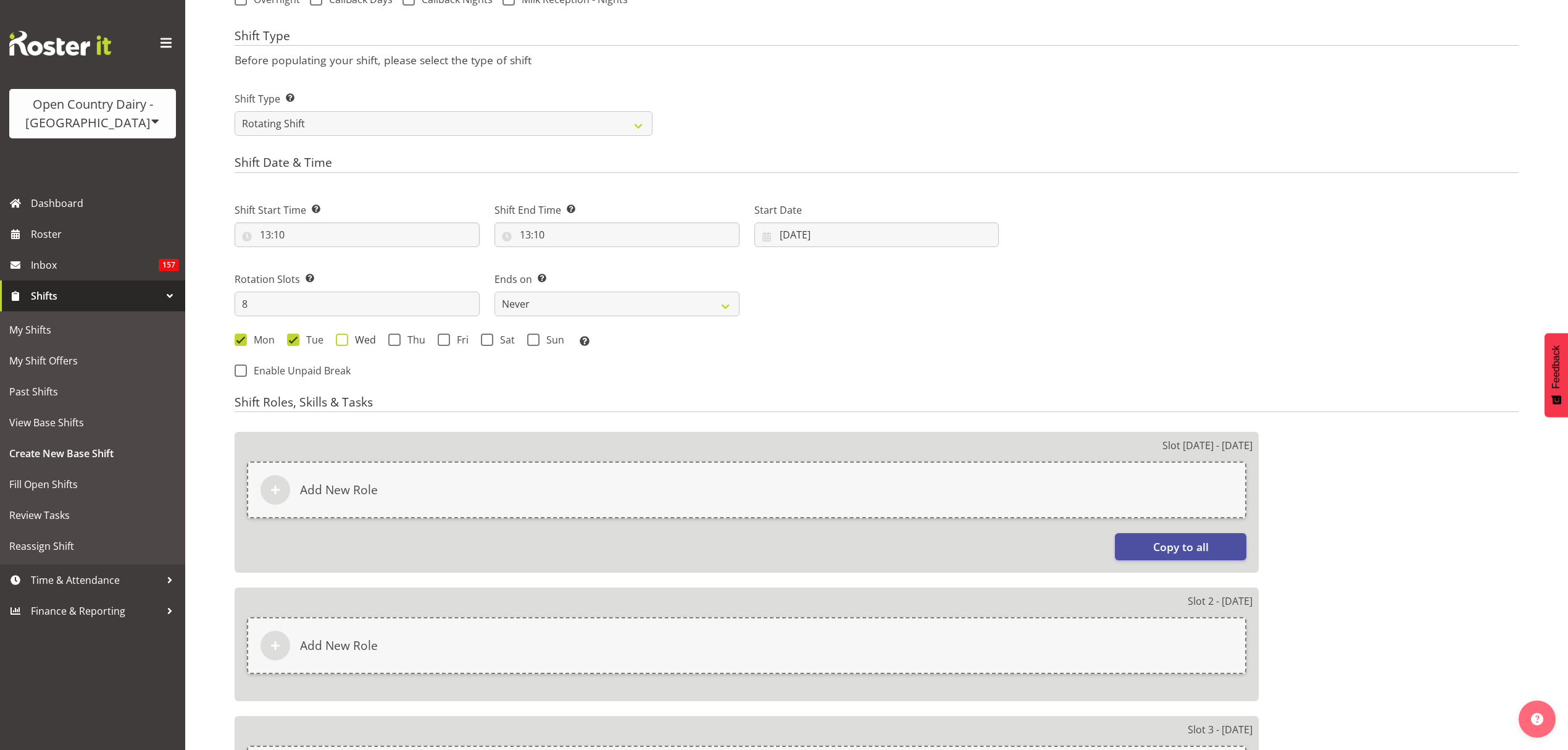
click at [353, 340] on span "Wed" at bounding box center [363, 340] width 28 height 12
click at [344, 340] on input "Wed" at bounding box center [340, 339] width 8 height 8
checkbox input "true"
click at [403, 338] on span "Thu" at bounding box center [413, 340] width 25 height 12
click at [396, 338] on input "Thu" at bounding box center [392, 339] width 8 height 8
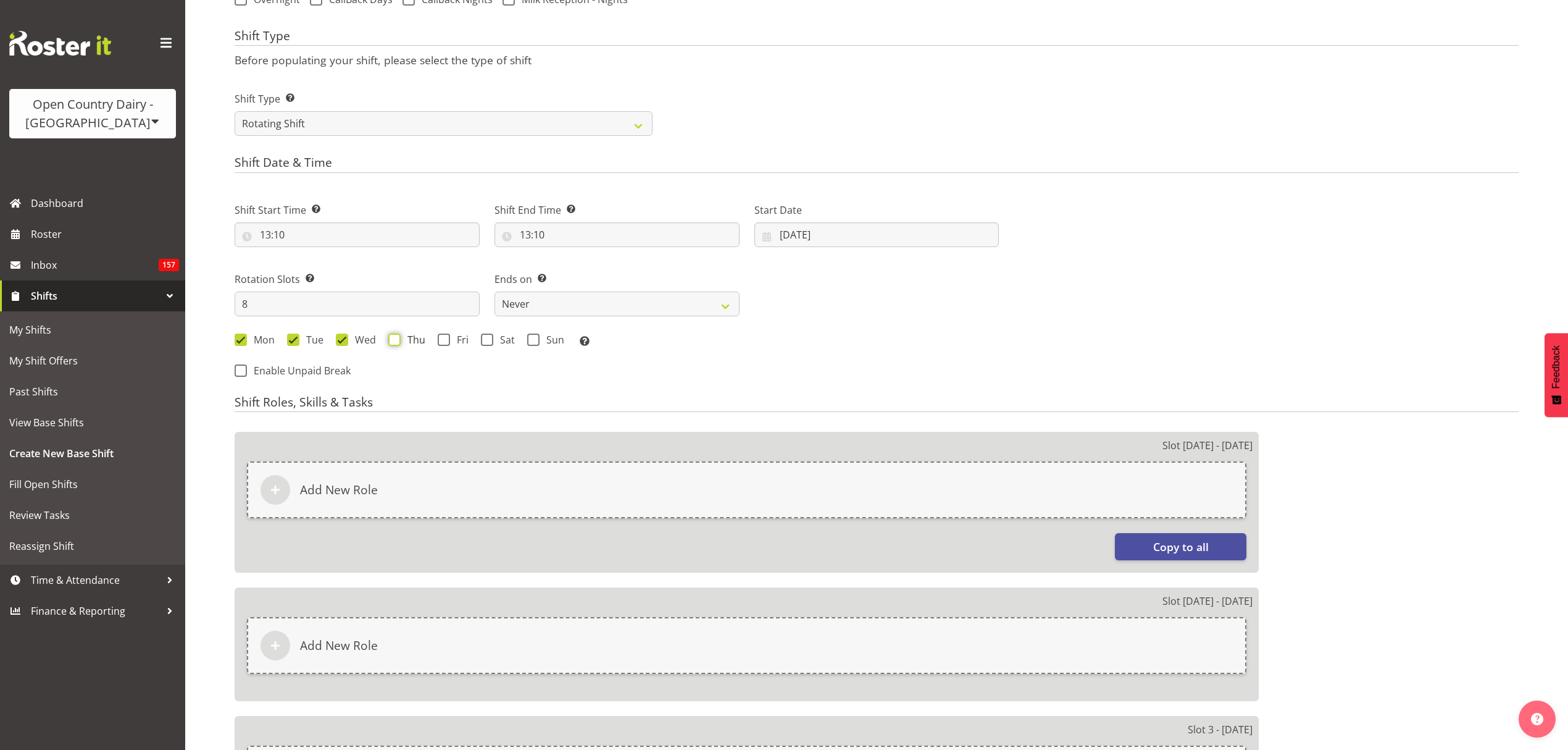
checkbox input "true"
click at [462, 343] on span "Fri" at bounding box center [459, 340] width 18 height 12
click at [446, 343] on input "Fri" at bounding box center [442, 339] width 8 height 8
checkbox input "true"
click at [502, 346] on span "Sat" at bounding box center [504, 340] width 22 height 12
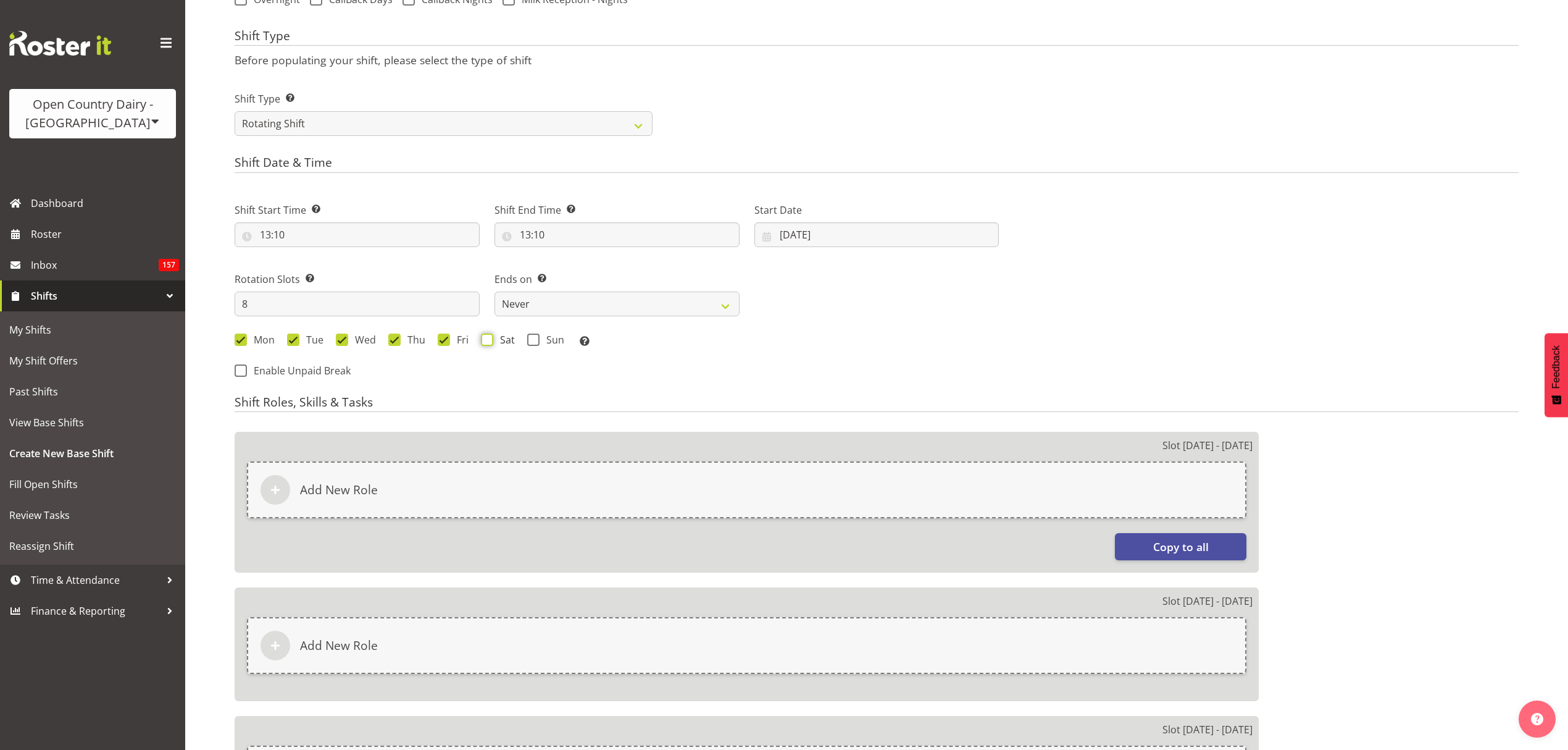
click at [489, 343] on input "Sat" at bounding box center [485, 339] width 8 height 8
checkbox input "true"
click at [551, 346] on span "Sun" at bounding box center [552, 340] width 25 height 12
click at [536, 343] on input "Sun" at bounding box center [531, 339] width 8 height 8
checkbox input "true"
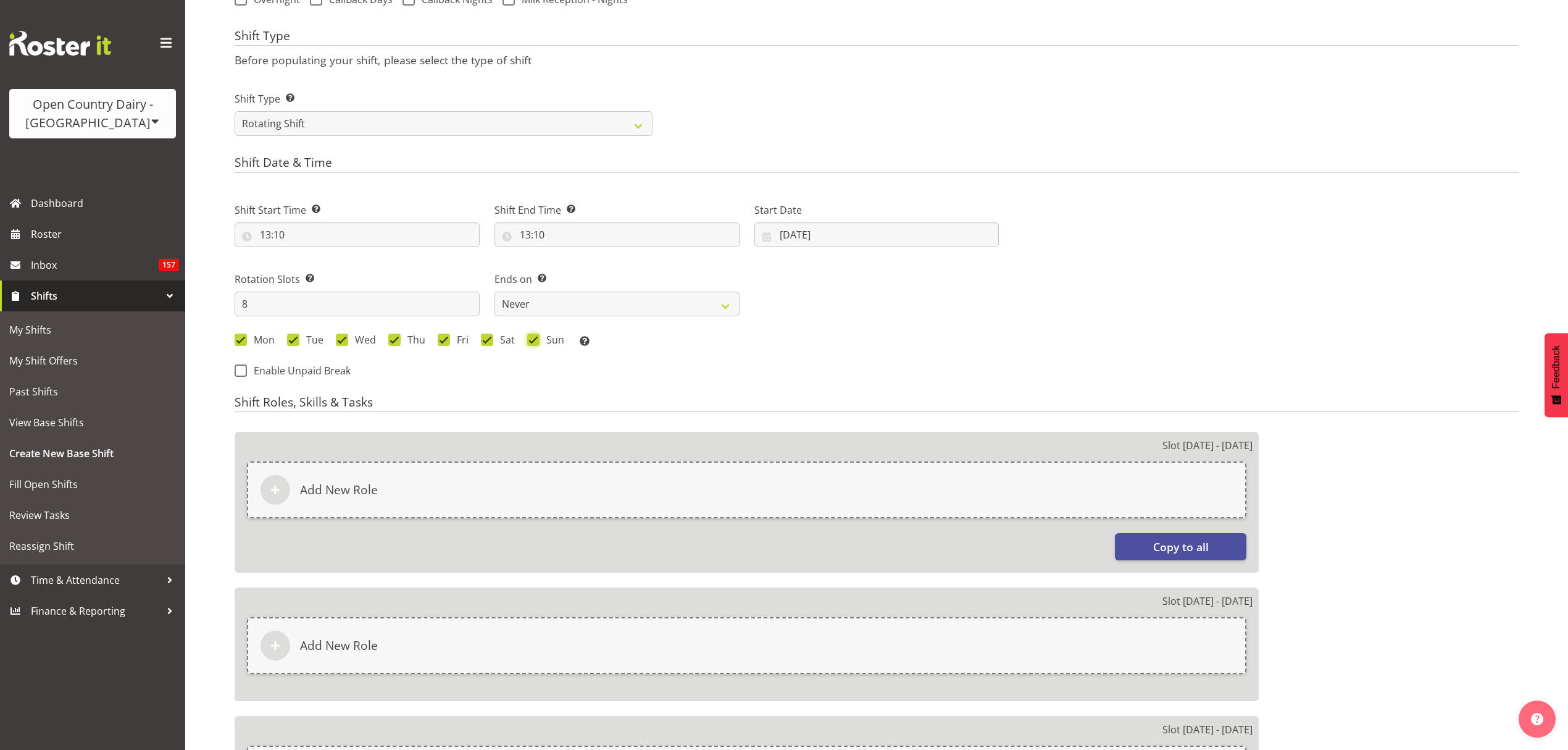
scroll to position [329, 0]
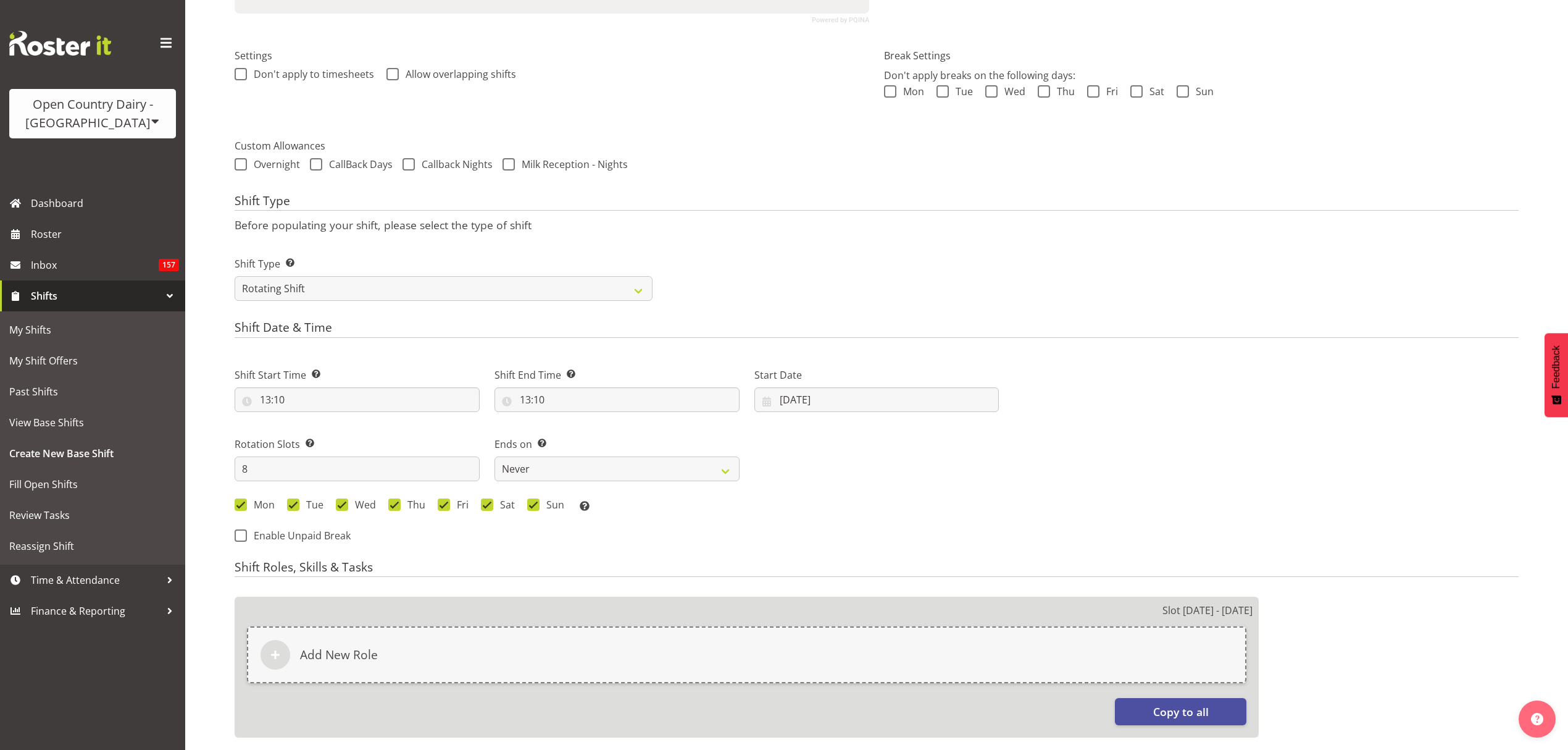
click at [952, 242] on div "Shift Type Shift Types: One Off – Select this if you would like a single shift …" at bounding box center [877, 273] width 1299 height 69
click at [1114, 240] on div "Shift Type Before populating your shift, please select the type of shift Shift …" at bounding box center [876, 251] width 1284 height 115
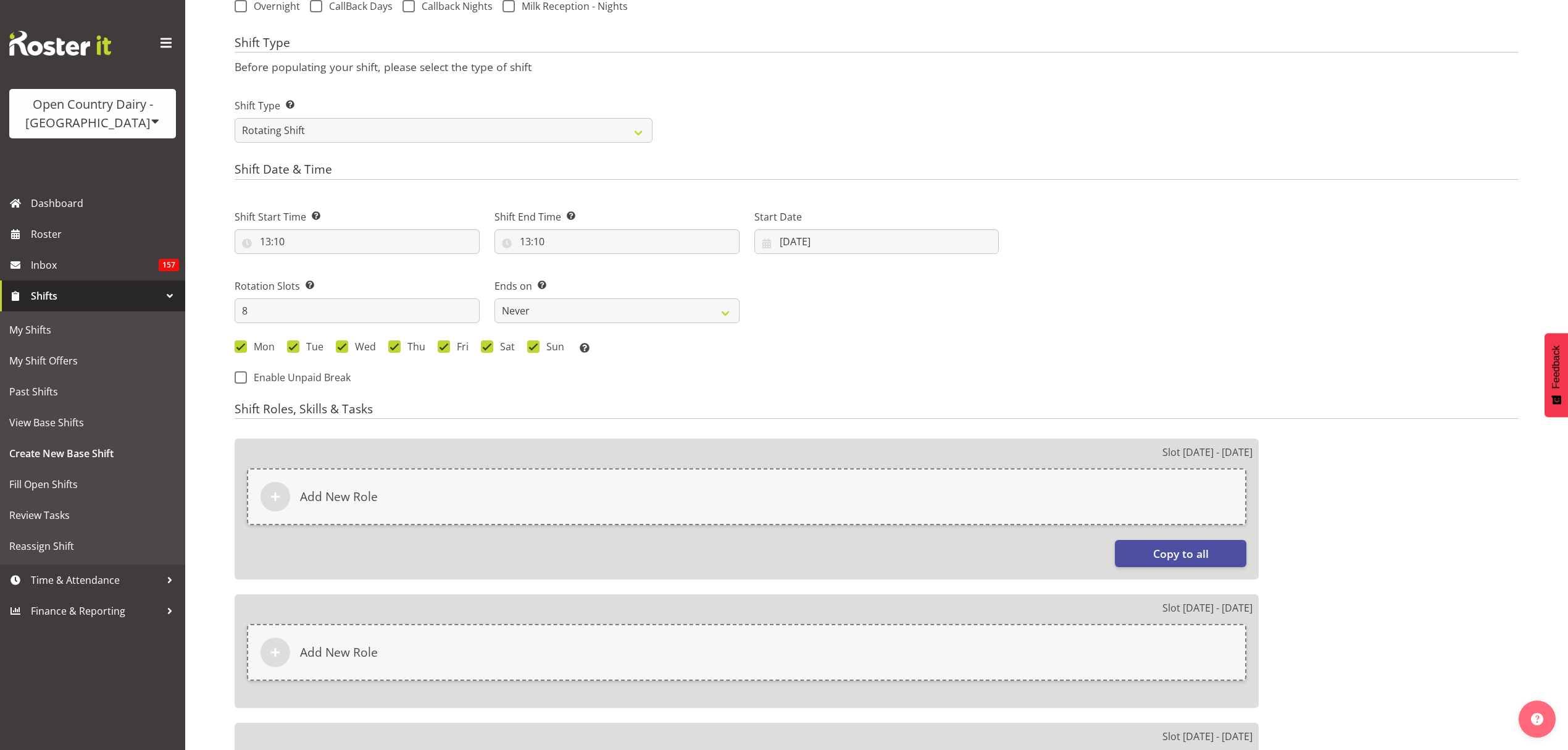
scroll to position [494, 0]
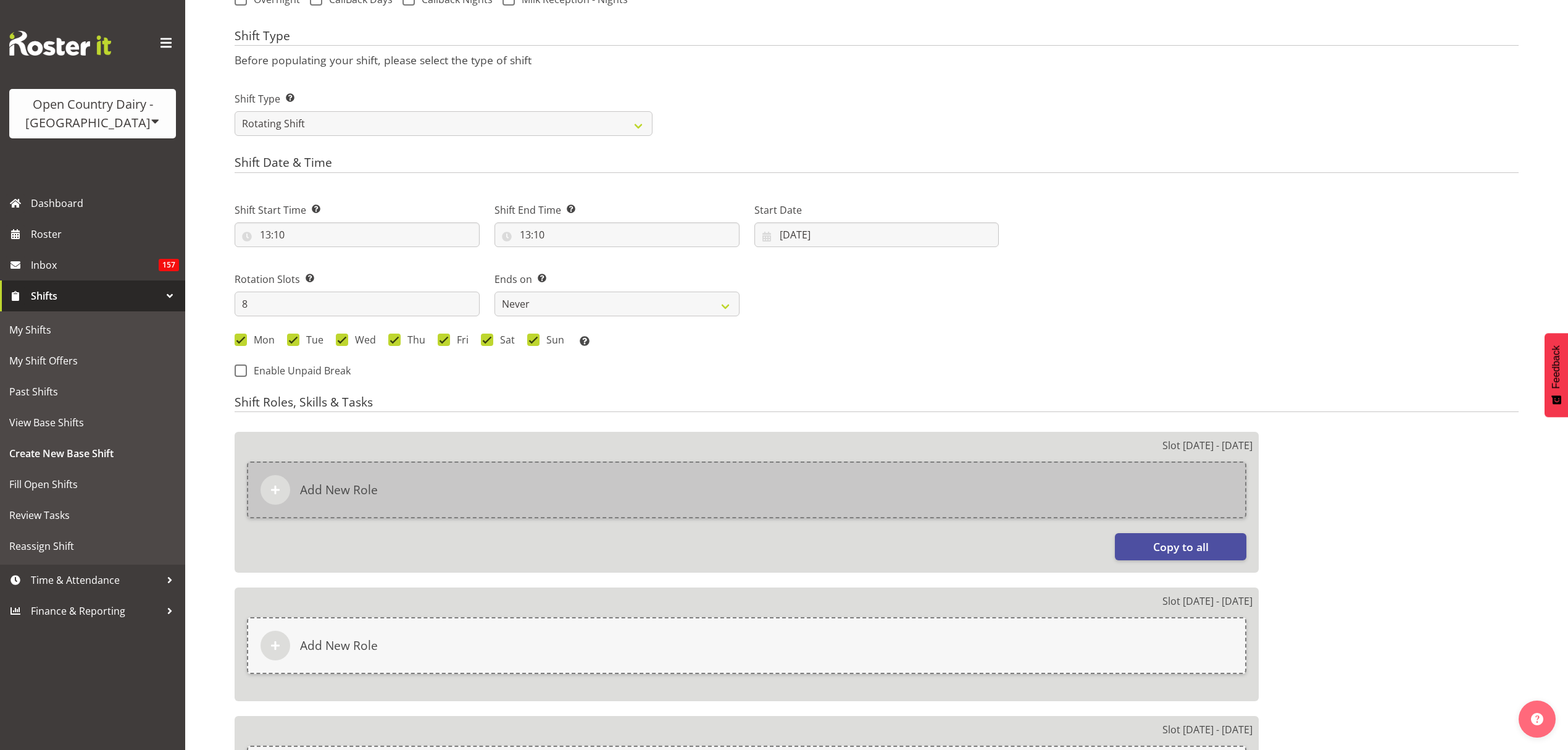
click at [586, 497] on div "Add New Role" at bounding box center [746, 489] width 1000 height 57
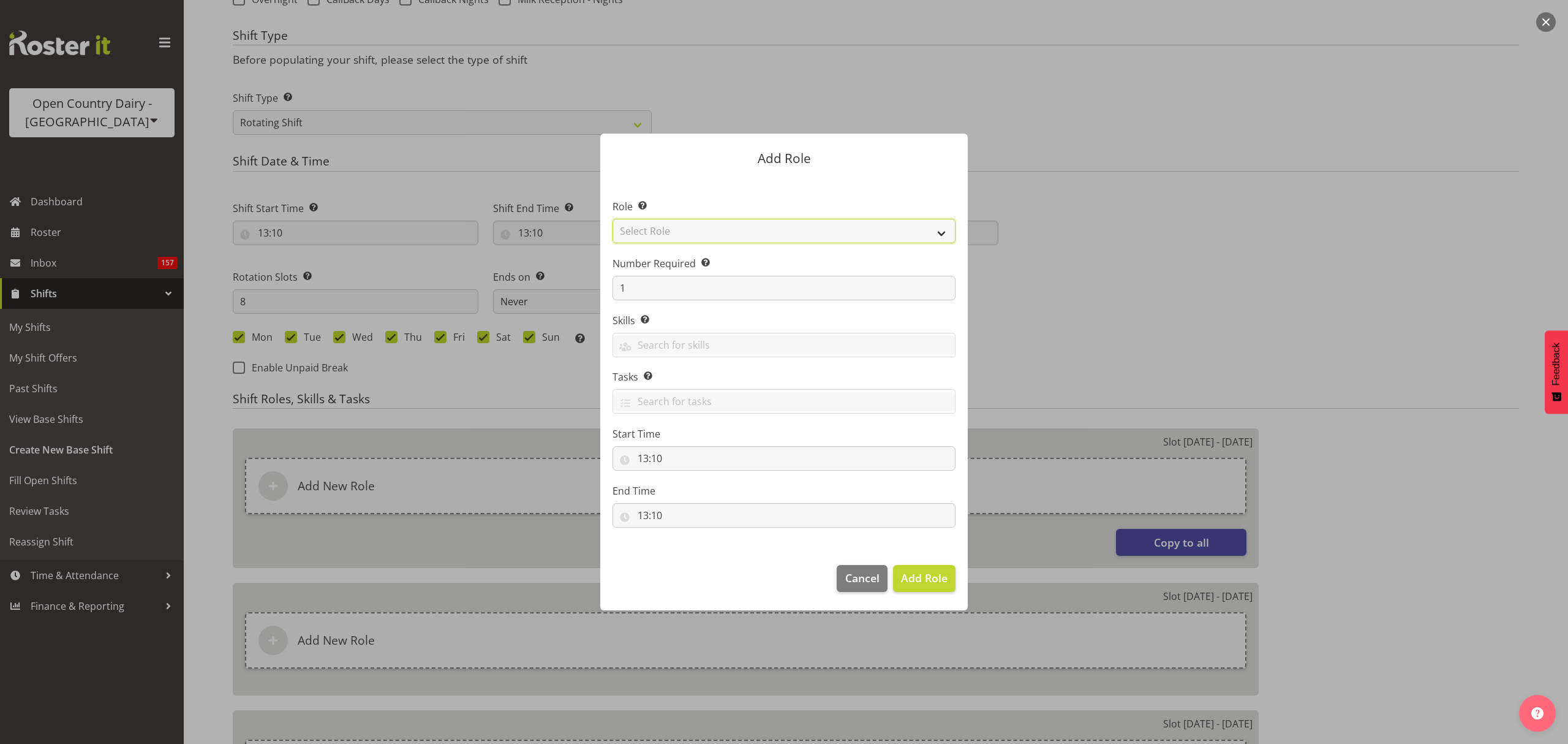
click at [706, 231] on select "Select Role Crew Leader Driver Driver Assessor Dayshift Driver Assessor Nightsh…" at bounding box center [784, 231] width 343 height 24
select select "1154"
click at [612, 219] on select "Select Role Crew Leader Driver Driver Assessor Dayshift Driver Assessor Nightsh…" at bounding box center [784, 231] width 343 height 24
click at [922, 569] on button "Add Role" at bounding box center [924, 578] width 63 height 27
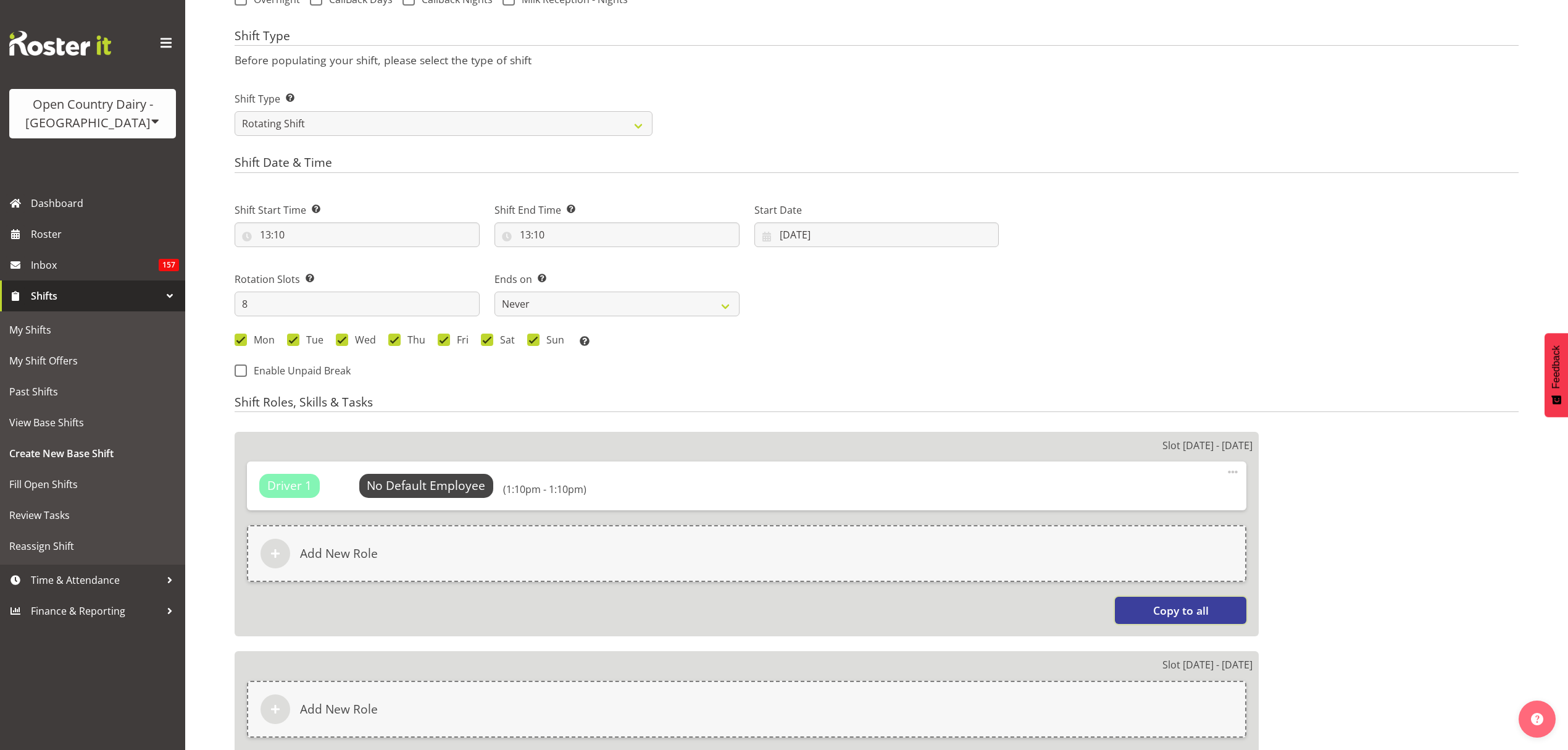
click at [1228, 603] on button "Copy to all" at bounding box center [1181, 609] width 132 height 27
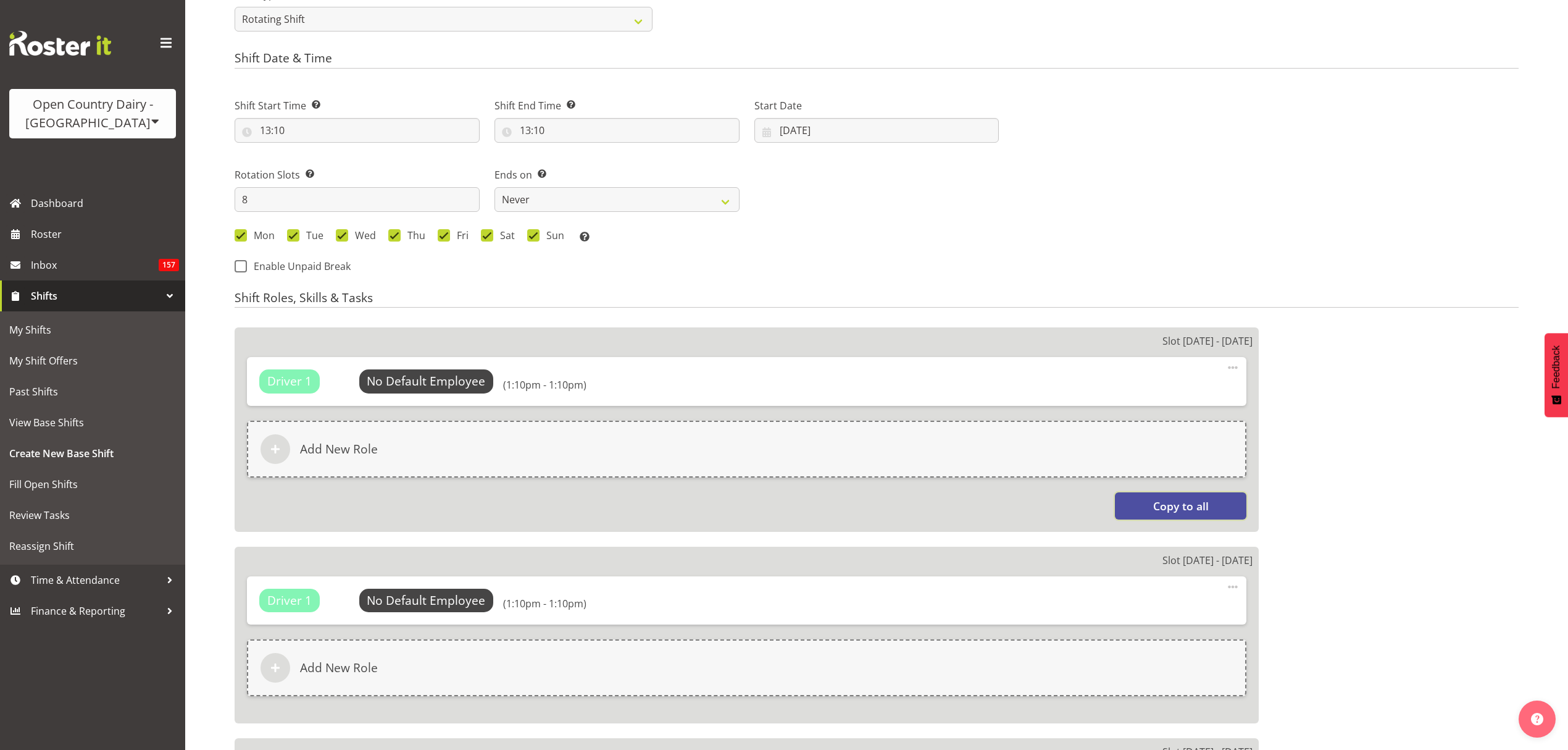
scroll to position [576, 0]
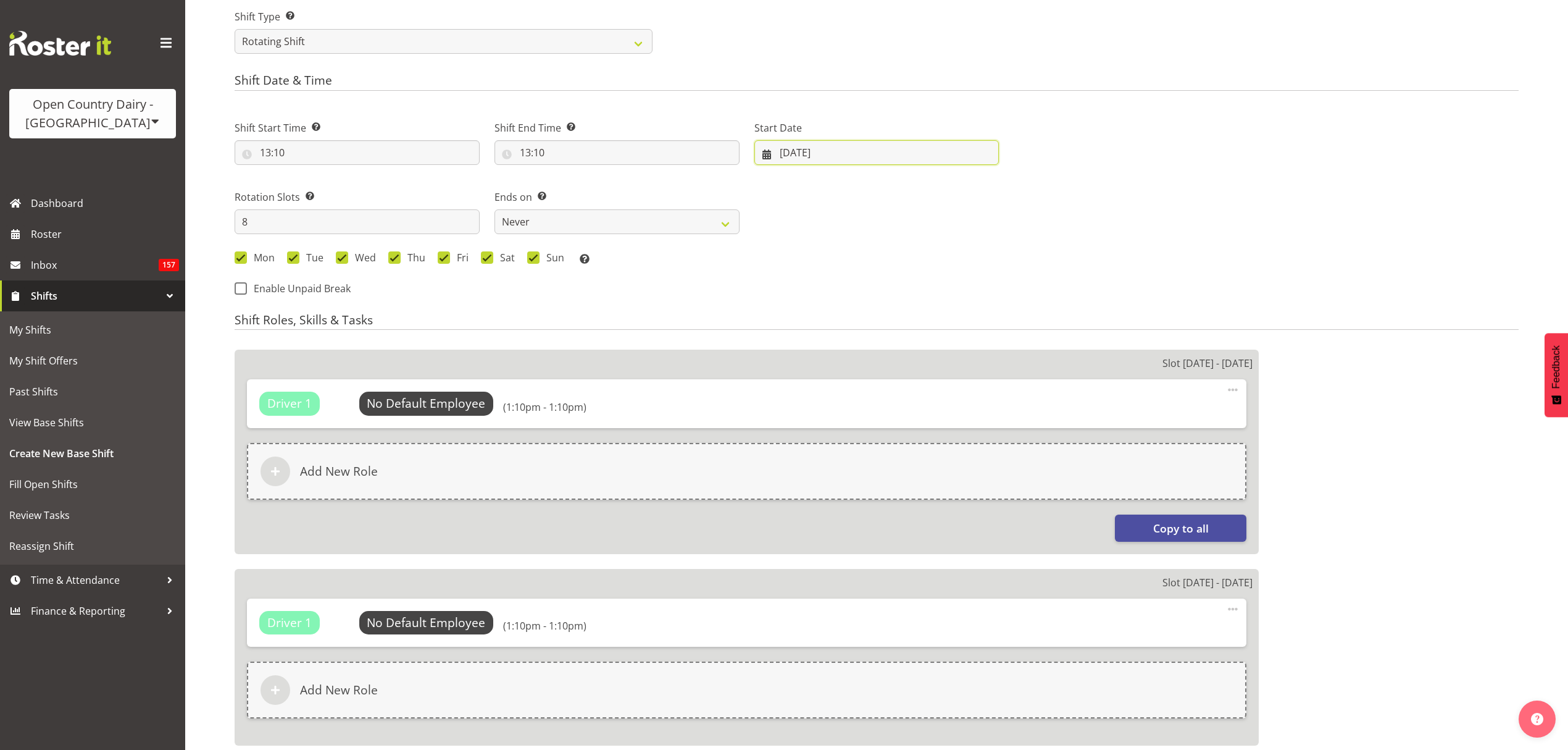
click at [806, 154] on input "26/08/2025" at bounding box center [876, 153] width 245 height 25
click at [863, 342] on span "27" at bounding box center [867, 344] width 10 height 11
type input "27/08/2025"
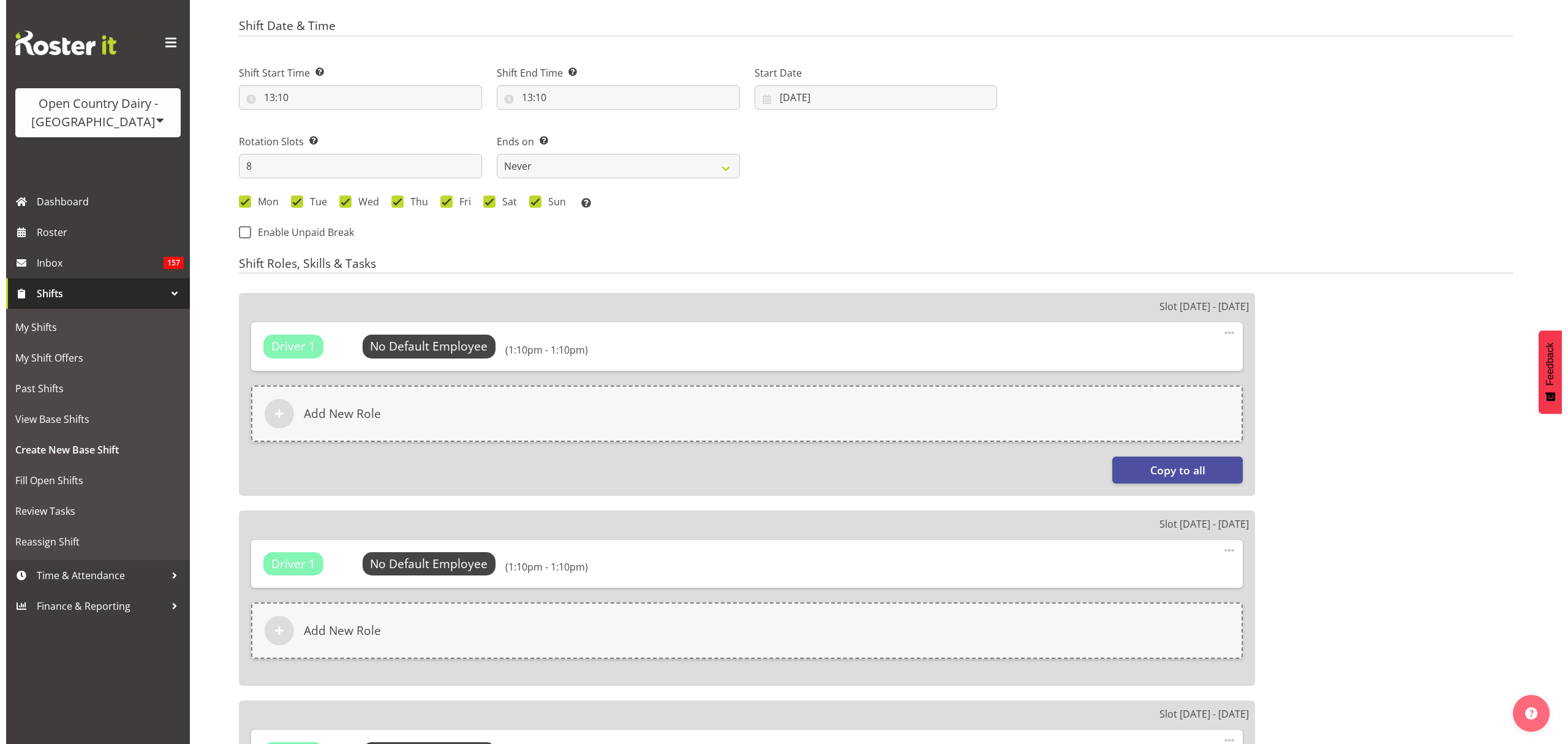
scroll to position [653, 0]
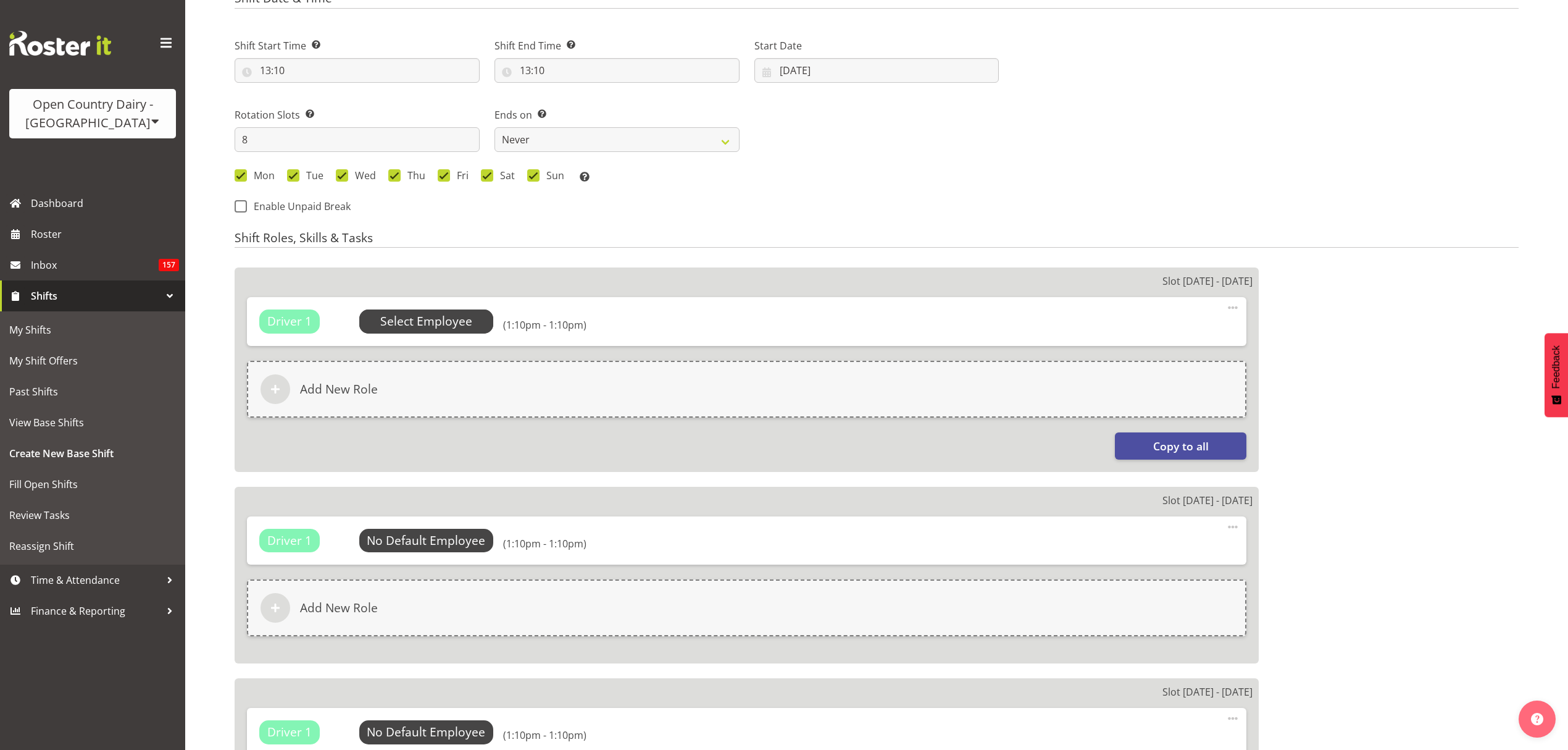
click at [448, 317] on span "Select Employee" at bounding box center [426, 321] width 92 height 18
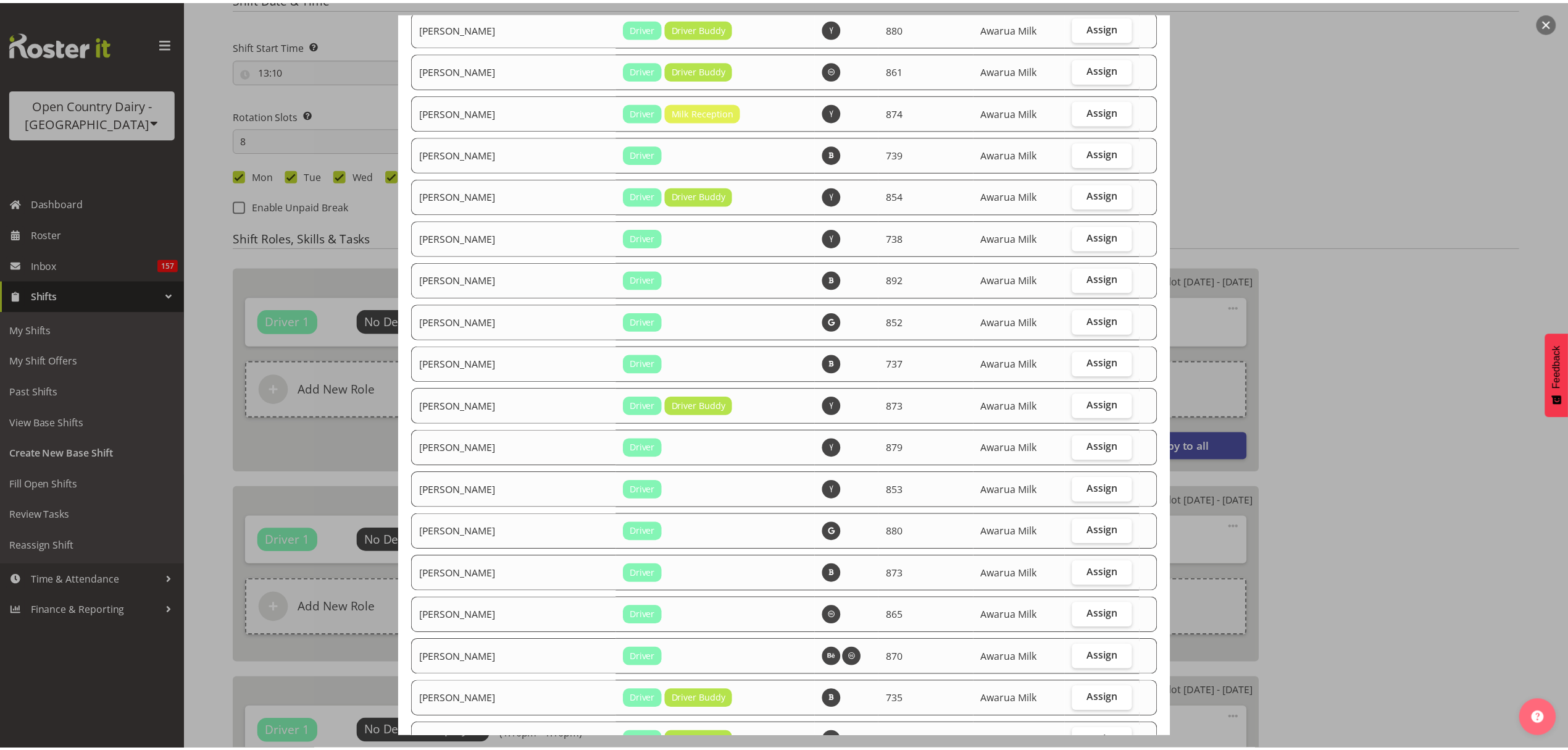
scroll to position [1739, 0]
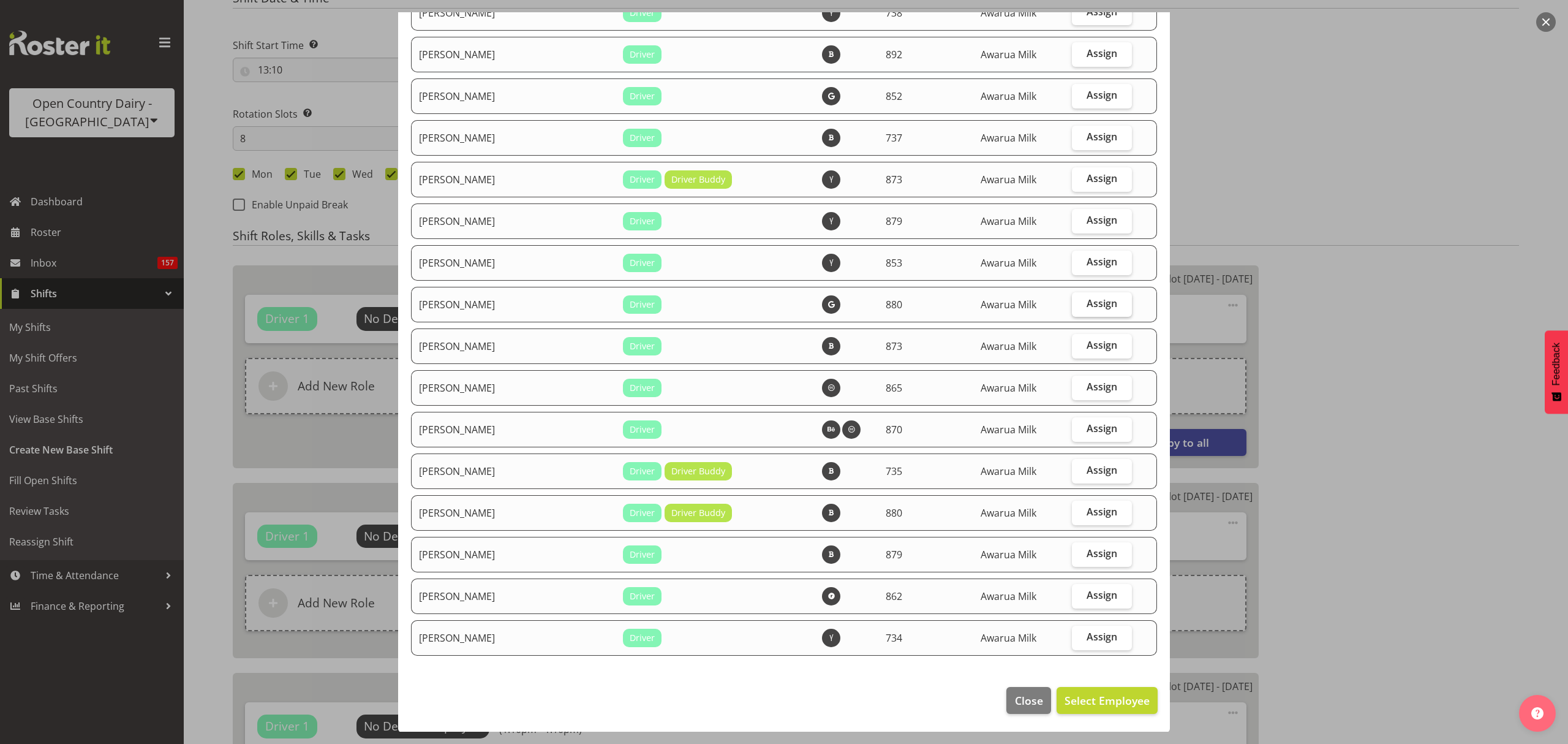
click at [1087, 302] on span "Assign" at bounding box center [1102, 303] width 30 height 12
click at [1080, 302] on input "Assign" at bounding box center [1076, 303] width 8 height 8
checkbox input "true"
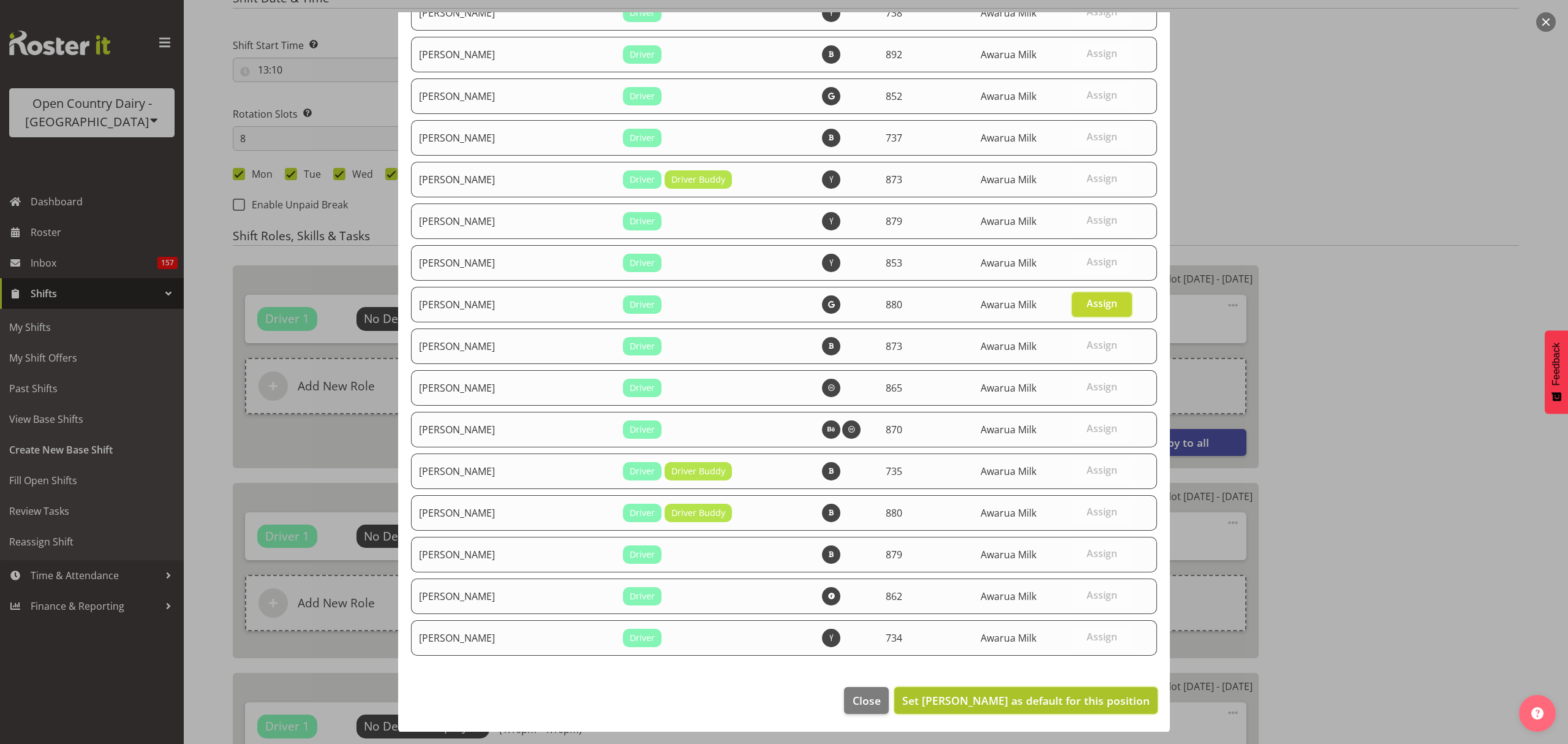
click at [1092, 694] on span "Set Shaun McNaught as default for this position" at bounding box center [1026, 700] width 247 height 15
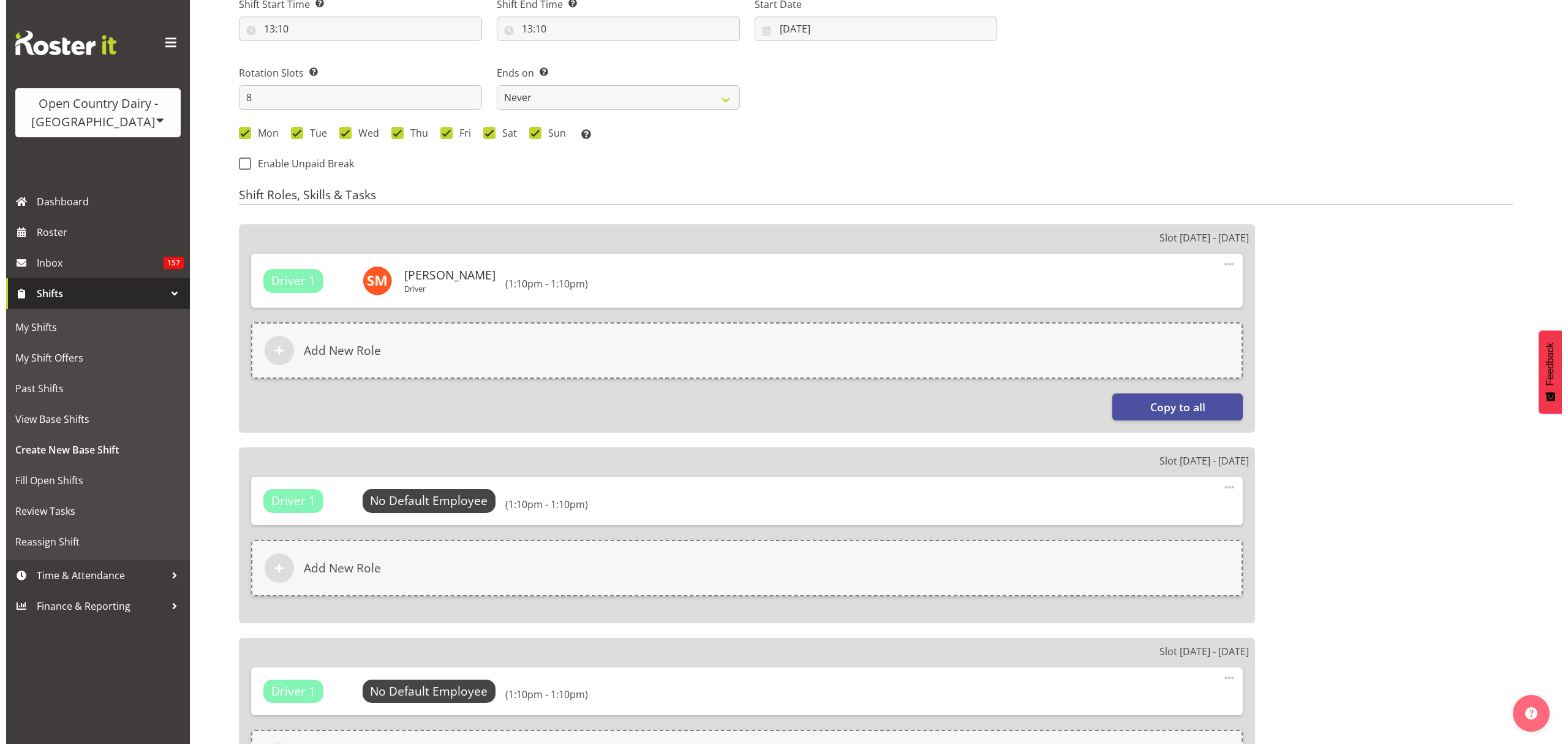
scroll to position [735, 0]
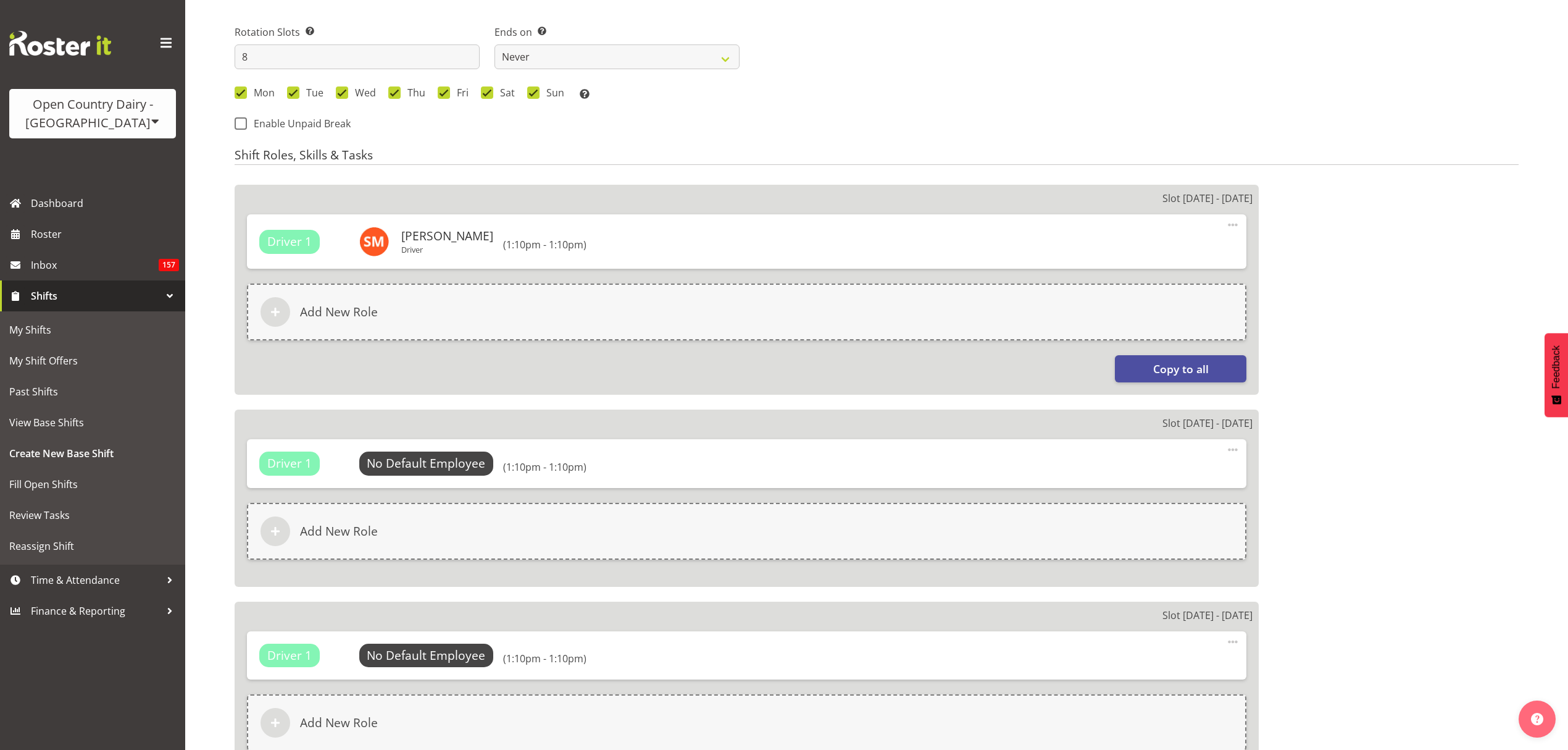
click at [421, 446] on div "Driver 1 No Default Employee Select Employee (1:10pm - 1:10pm) Edit Delete" at bounding box center [746, 463] width 1000 height 48
click at [425, 465] on span "Select Employee" at bounding box center [426, 464] width 92 height 18
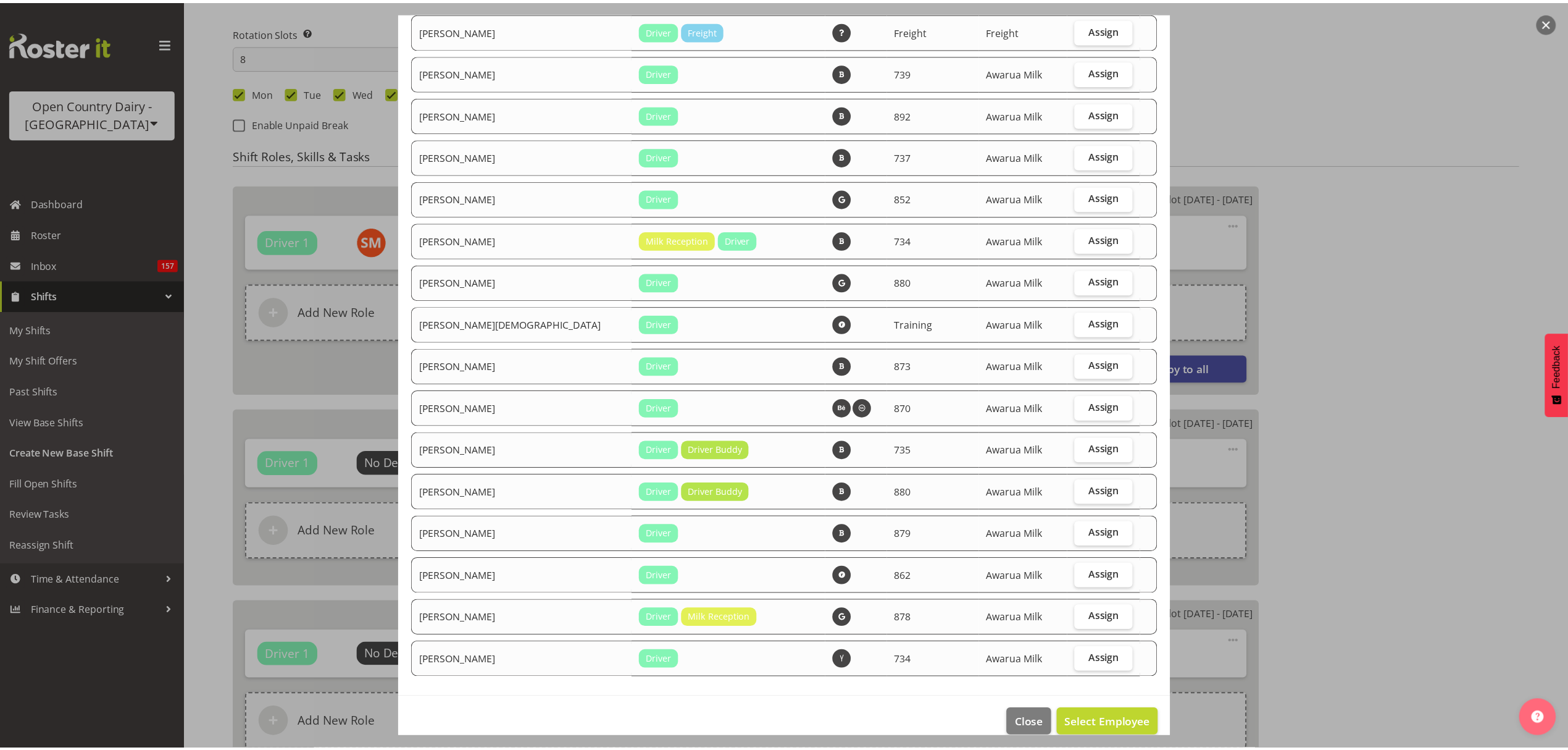
scroll to position [899, 0]
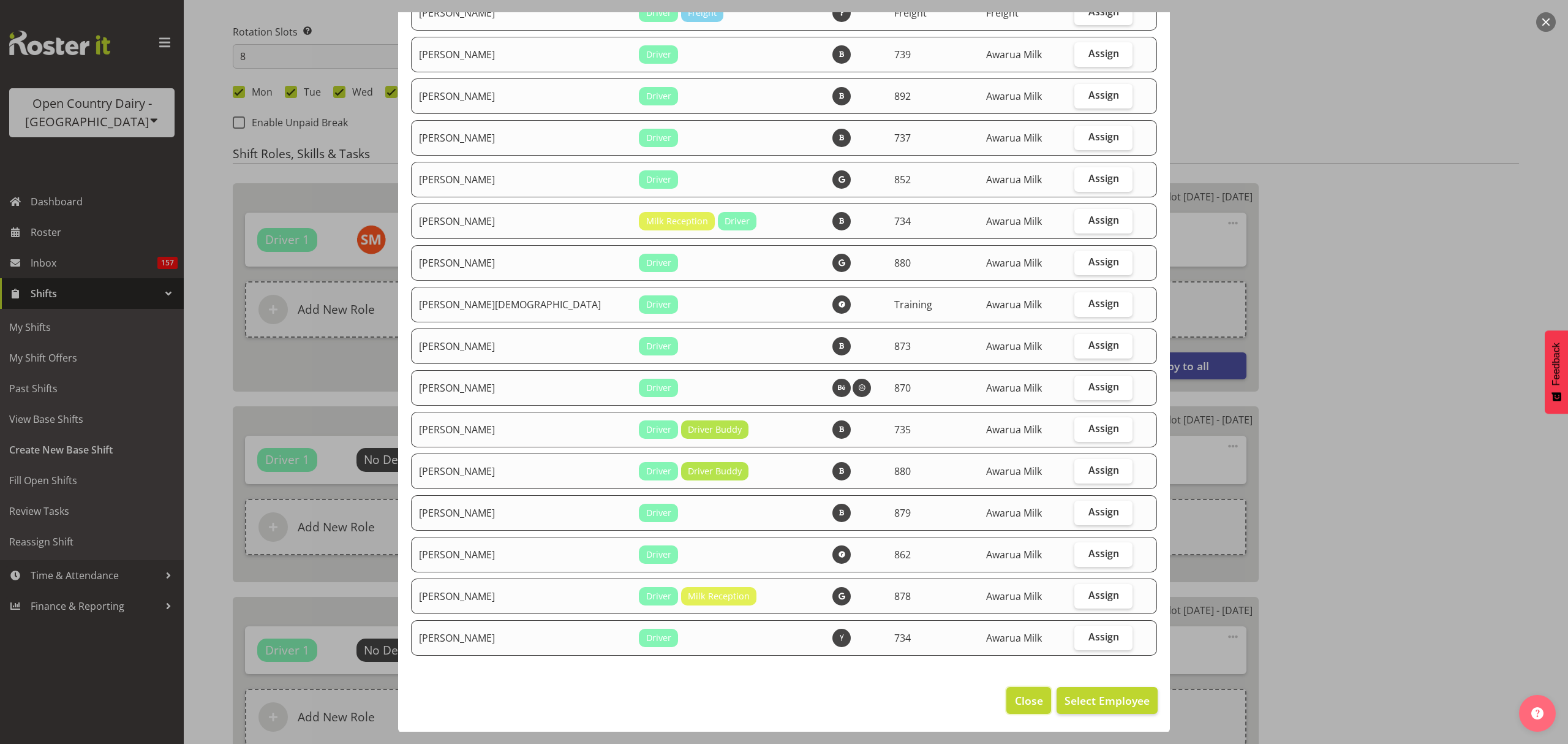
click at [1015, 697] on span "Close" at bounding box center [1029, 700] width 28 height 16
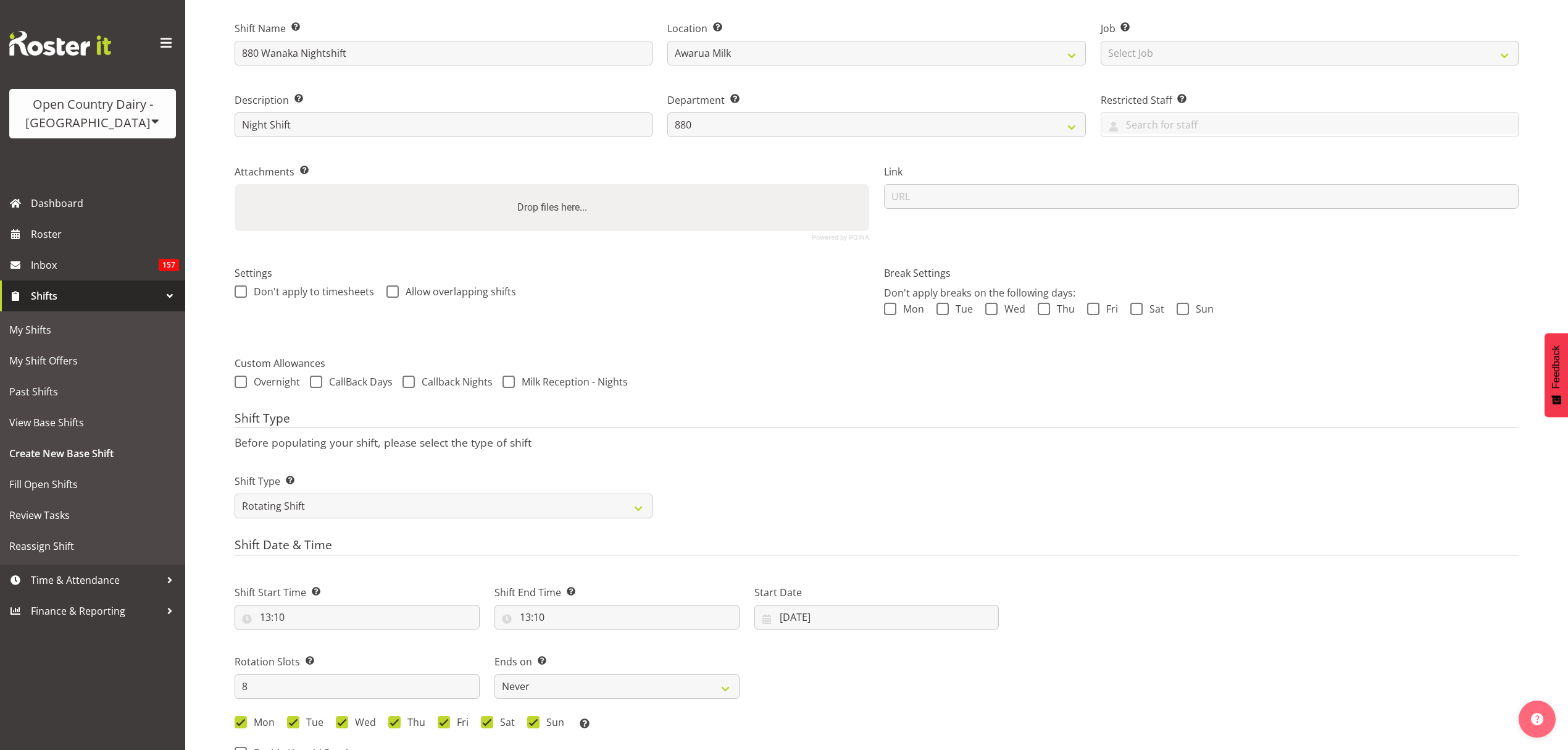
scroll to position [0, 0]
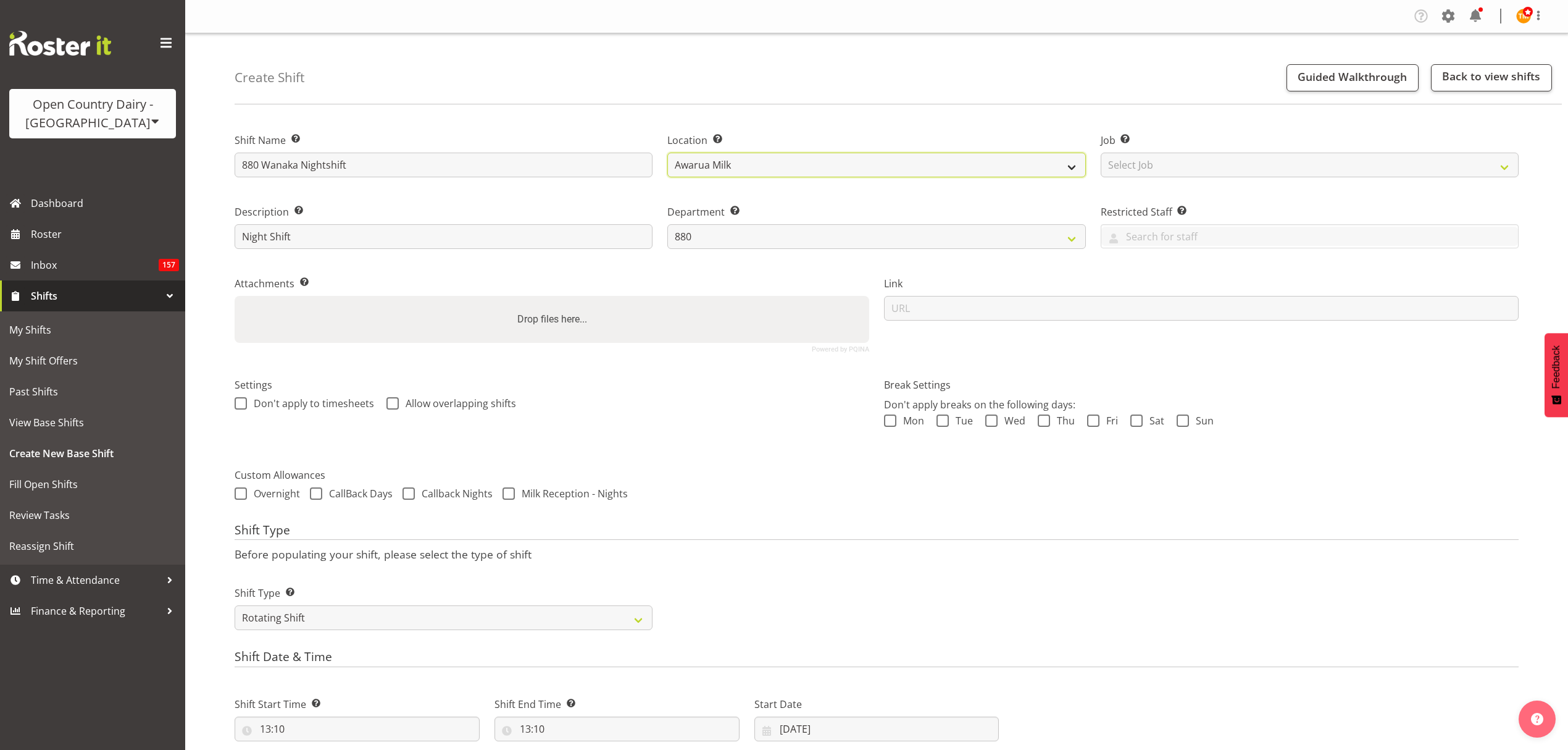
click at [794, 161] on select "Awarua Milk Awarua Office Freight Waharoa Office" at bounding box center [876, 165] width 418 height 25
click at [616, 84] on div "Create Shift Guided Walkthrough Back to view shifts" at bounding box center [898, 69] width 1327 height 71
click at [1072, 573] on div "Shift Type Shift Types: One Off – Select this if you would like a single shift …" at bounding box center [877, 602] width 1299 height 69
click at [1189, 240] on input "text" at bounding box center [1310, 236] width 417 height 19
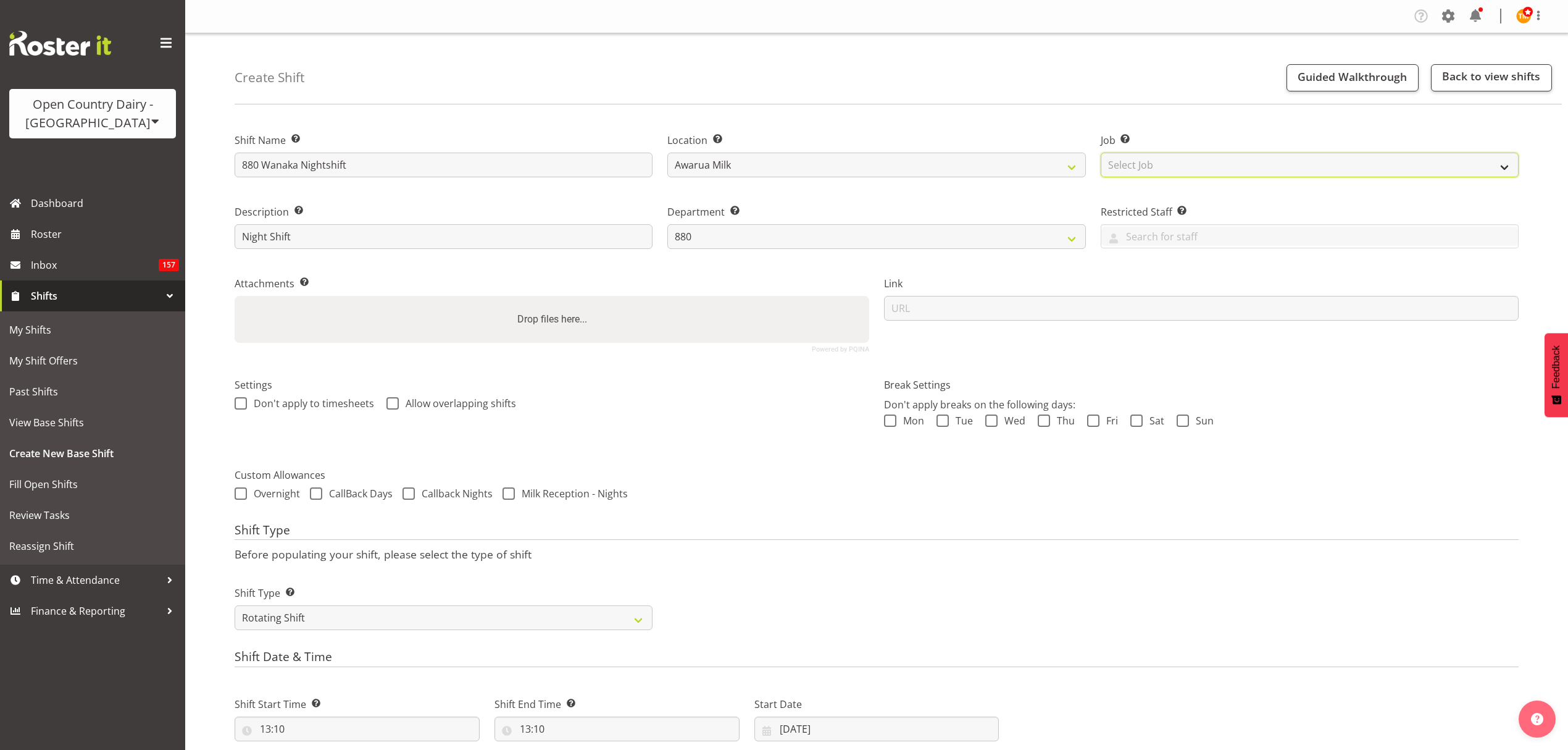
click at [1173, 163] on select "Select Job Create new job Connecting /unconnecting Trailers" at bounding box center [1310, 165] width 418 height 25
drag, startPoint x: 1171, startPoint y: 159, endPoint x: 1162, endPoint y: 159, distance: 9.0
click at [1171, 159] on select "Select Job Create new job Connecting /unconnecting Trailers" at bounding box center [1310, 165] width 418 height 25
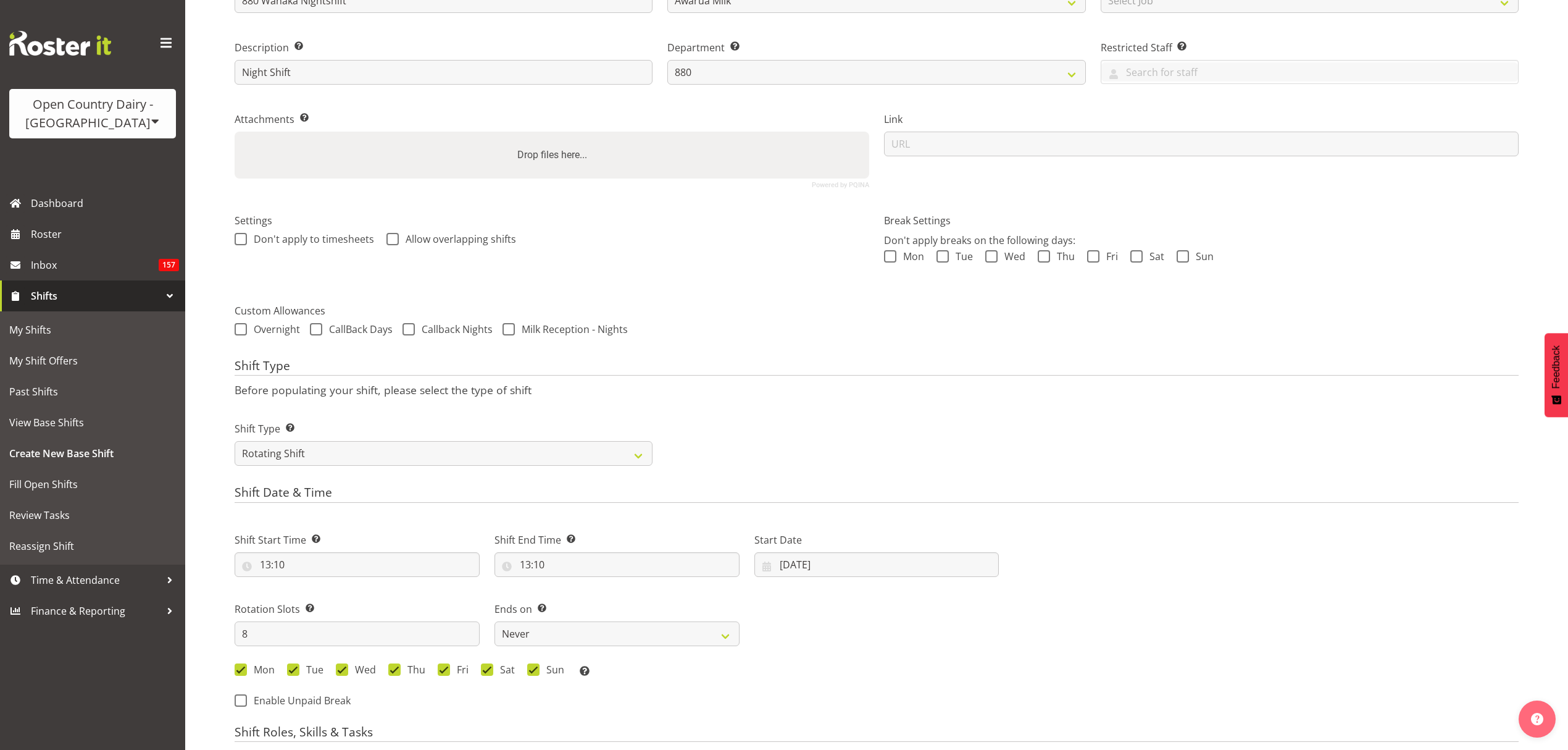
click at [936, 396] on p "Before populating your shift, please select the type of shift" at bounding box center [876, 389] width 1284 height 13
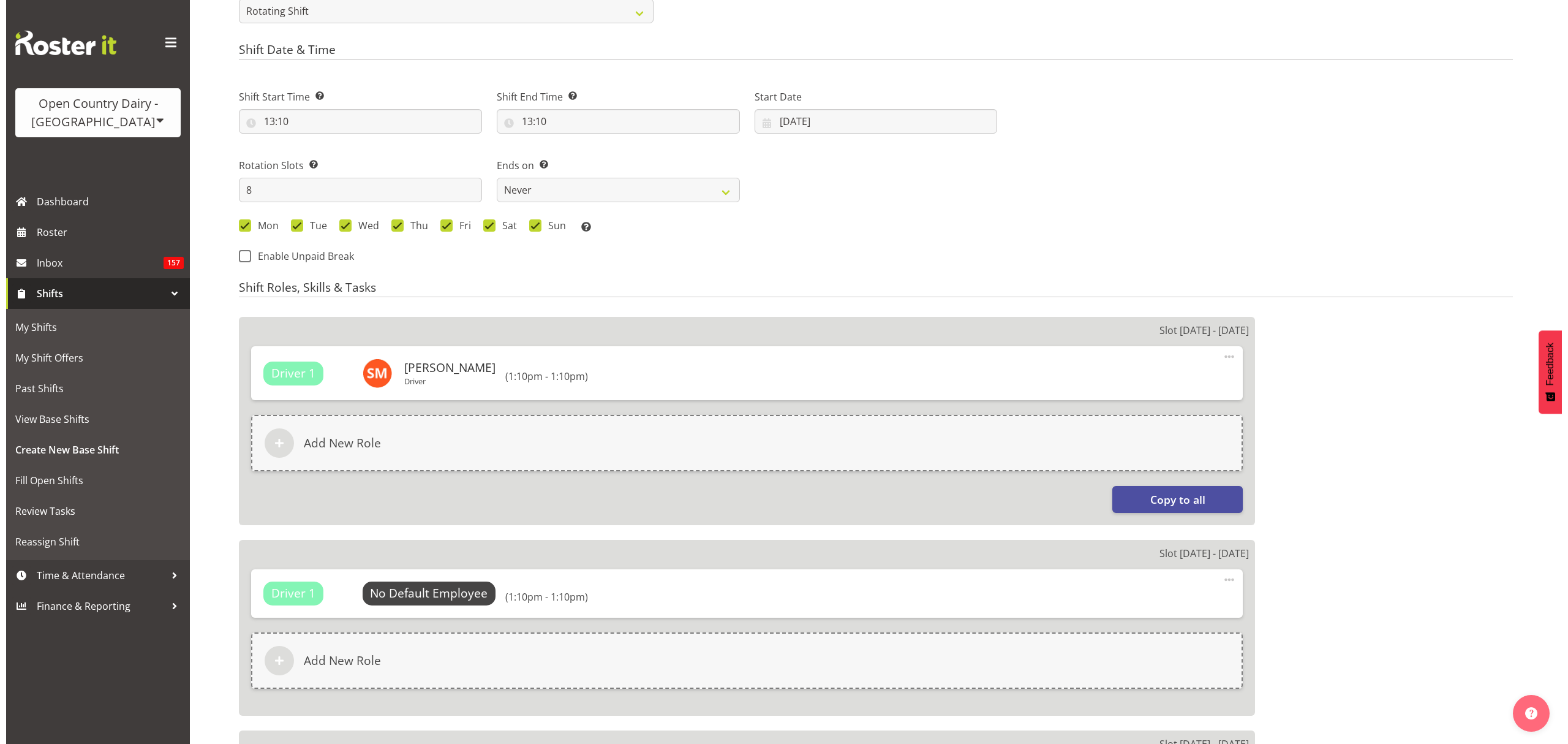
scroll to position [653, 0]
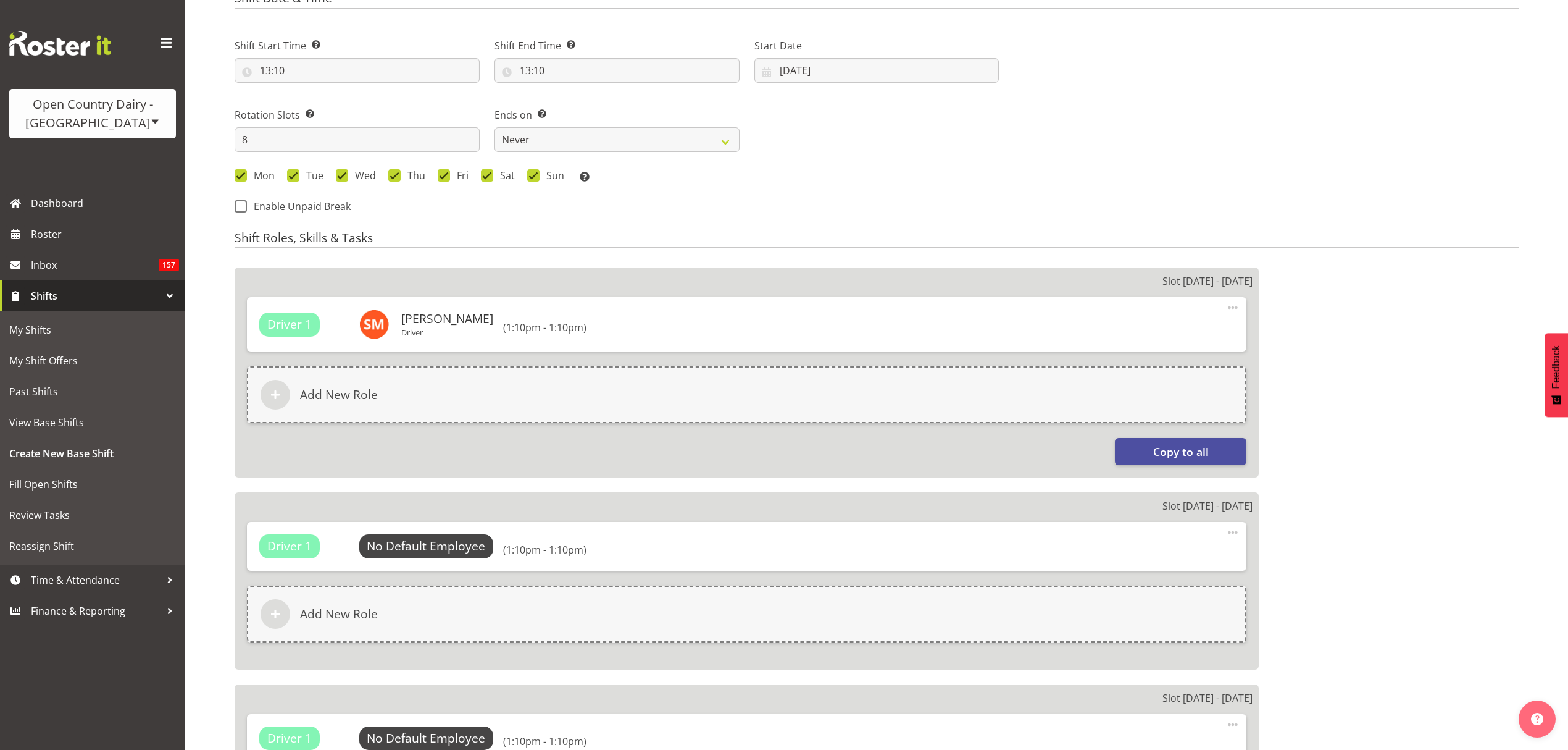
click at [437, 562] on div "Driver 1 No Default Employee Select Employee (1:10pm - 1:10pm) Edit Delete" at bounding box center [746, 545] width 1000 height 48
click at [442, 544] on span "Select Employee" at bounding box center [426, 546] width 92 height 18
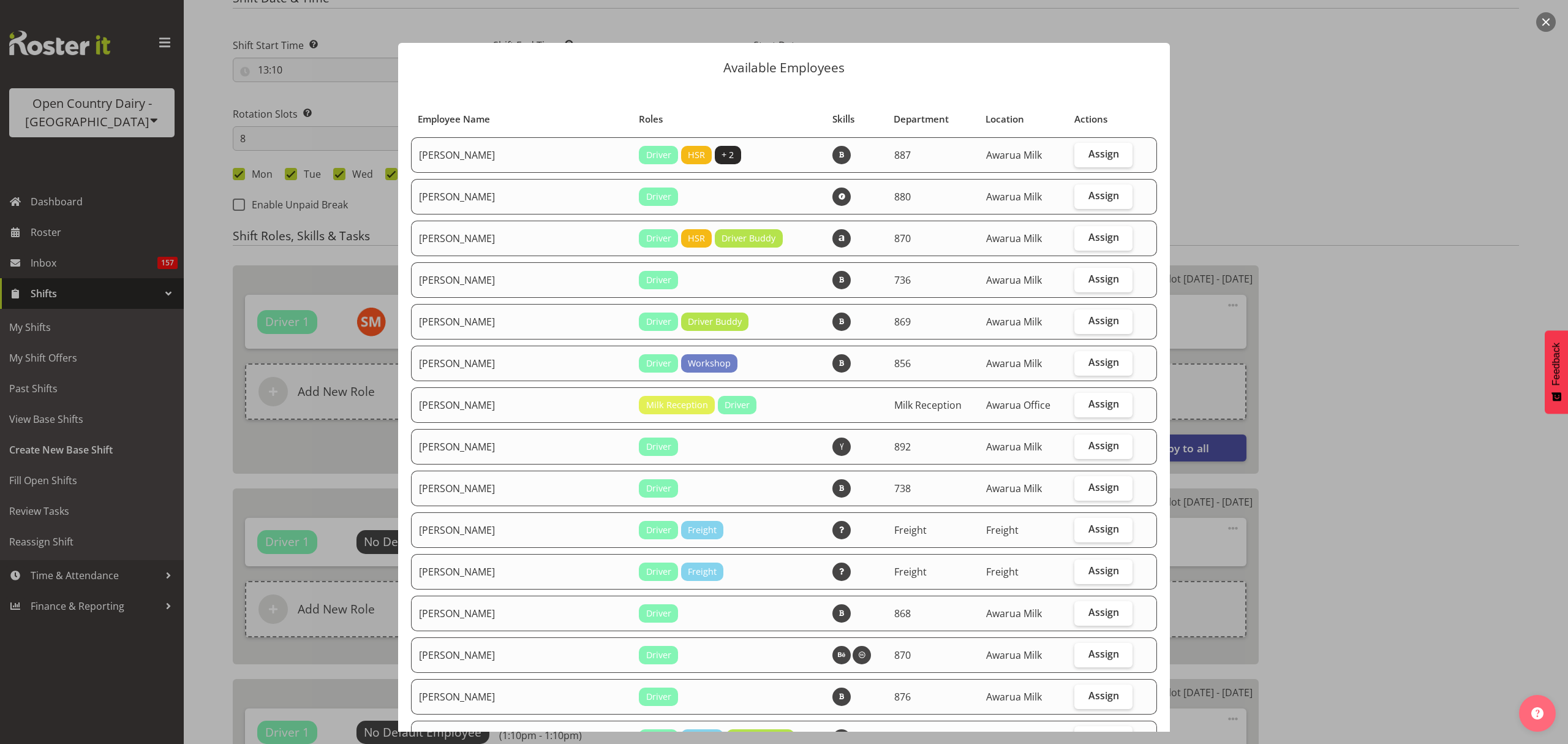
scroll to position [82, 0]
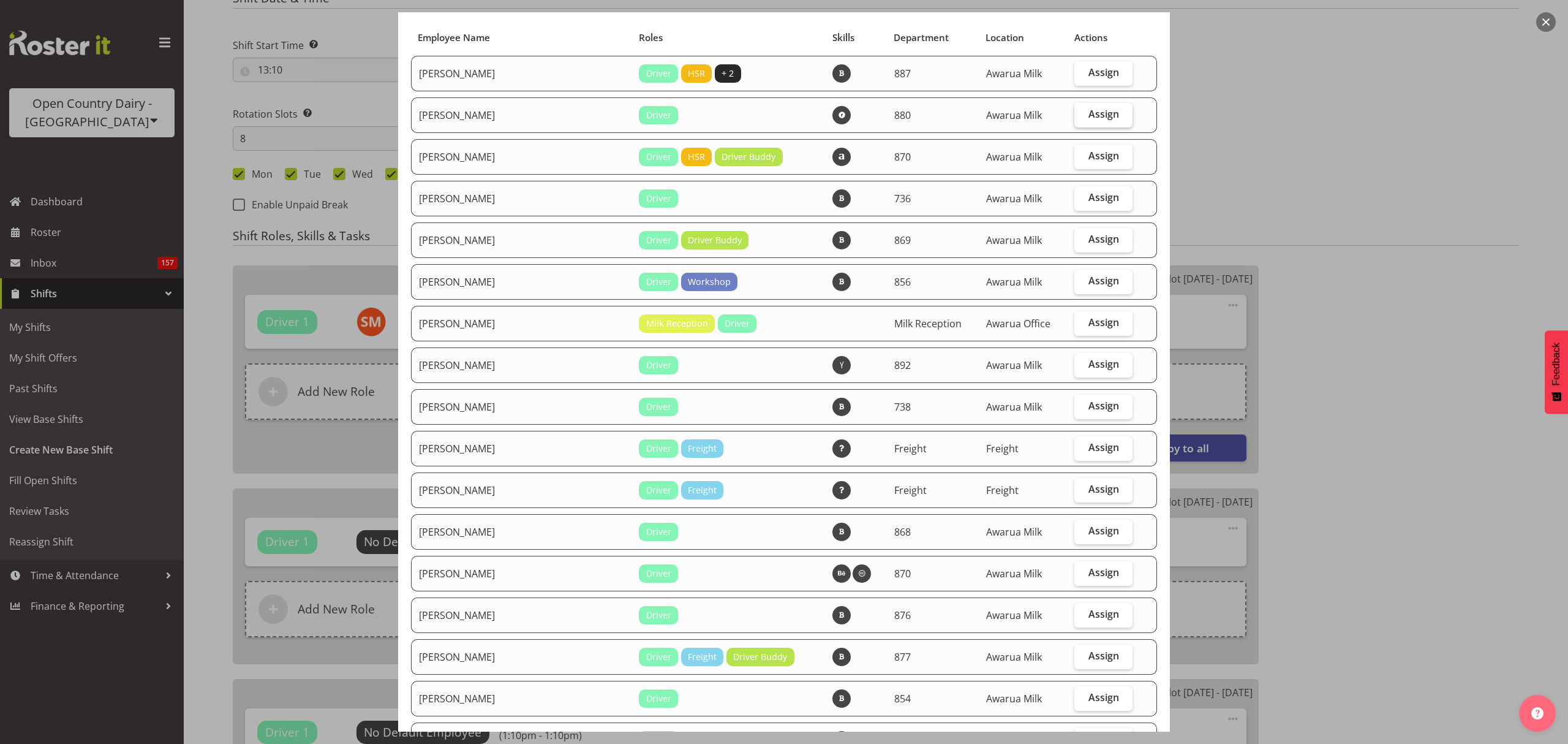
click at [1085, 104] on label "Assign" at bounding box center [1104, 115] width 58 height 24
click at [1083, 111] on input "Assign" at bounding box center [1078, 114] width 8 height 8
checkbox input "true"
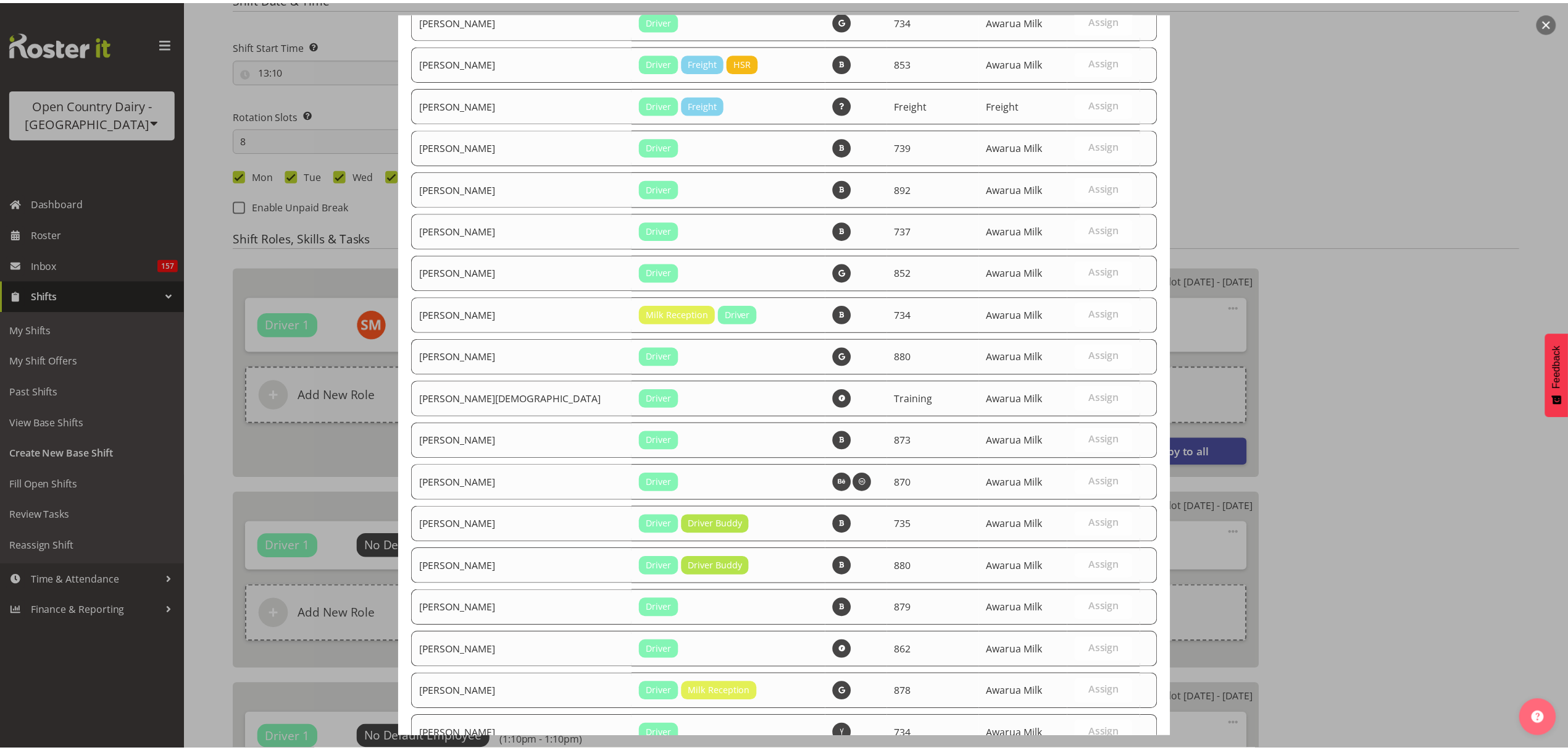
scroll to position [899, 0]
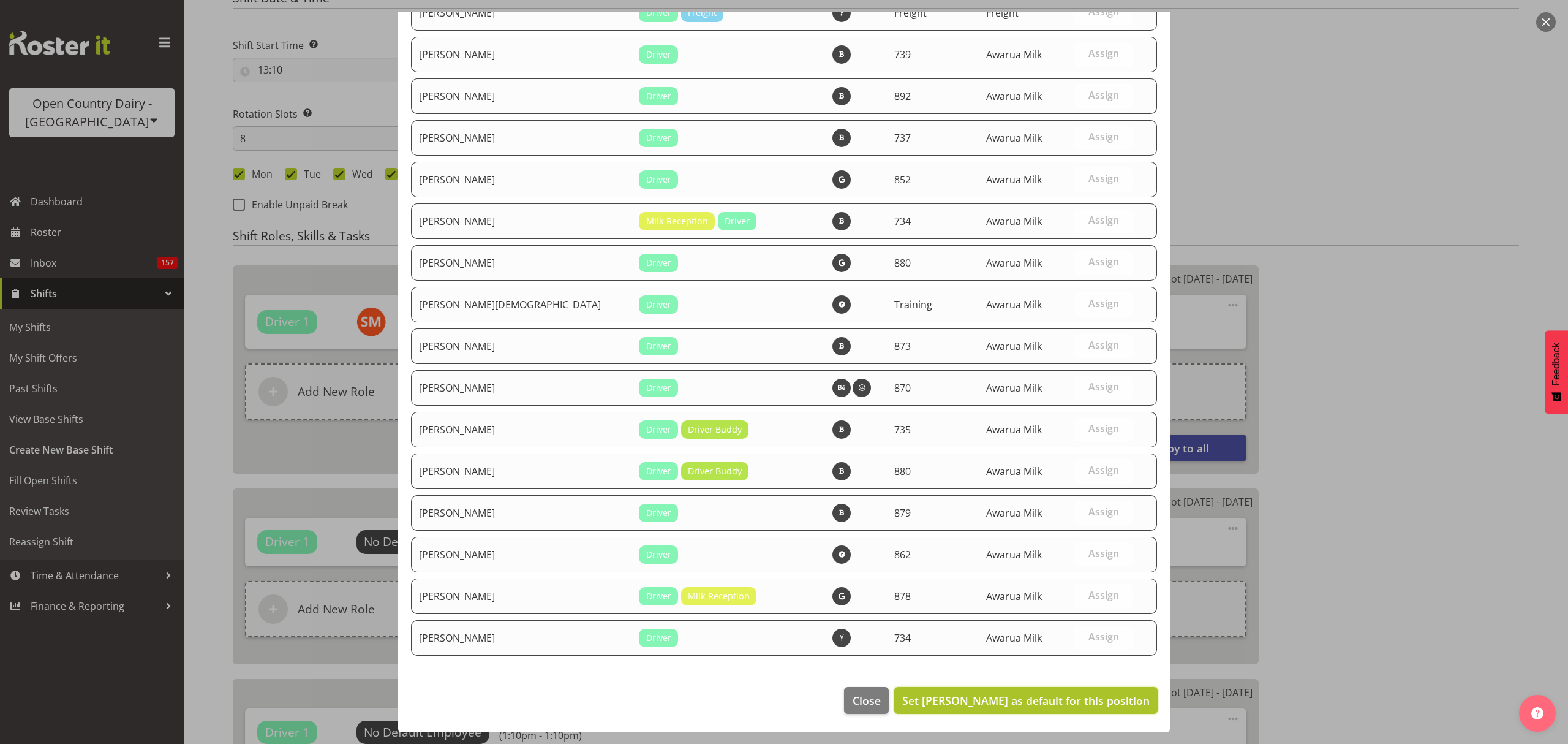
click at [1124, 703] on span "Set Andrew Poole as default for this position" at bounding box center [1026, 700] width 247 height 15
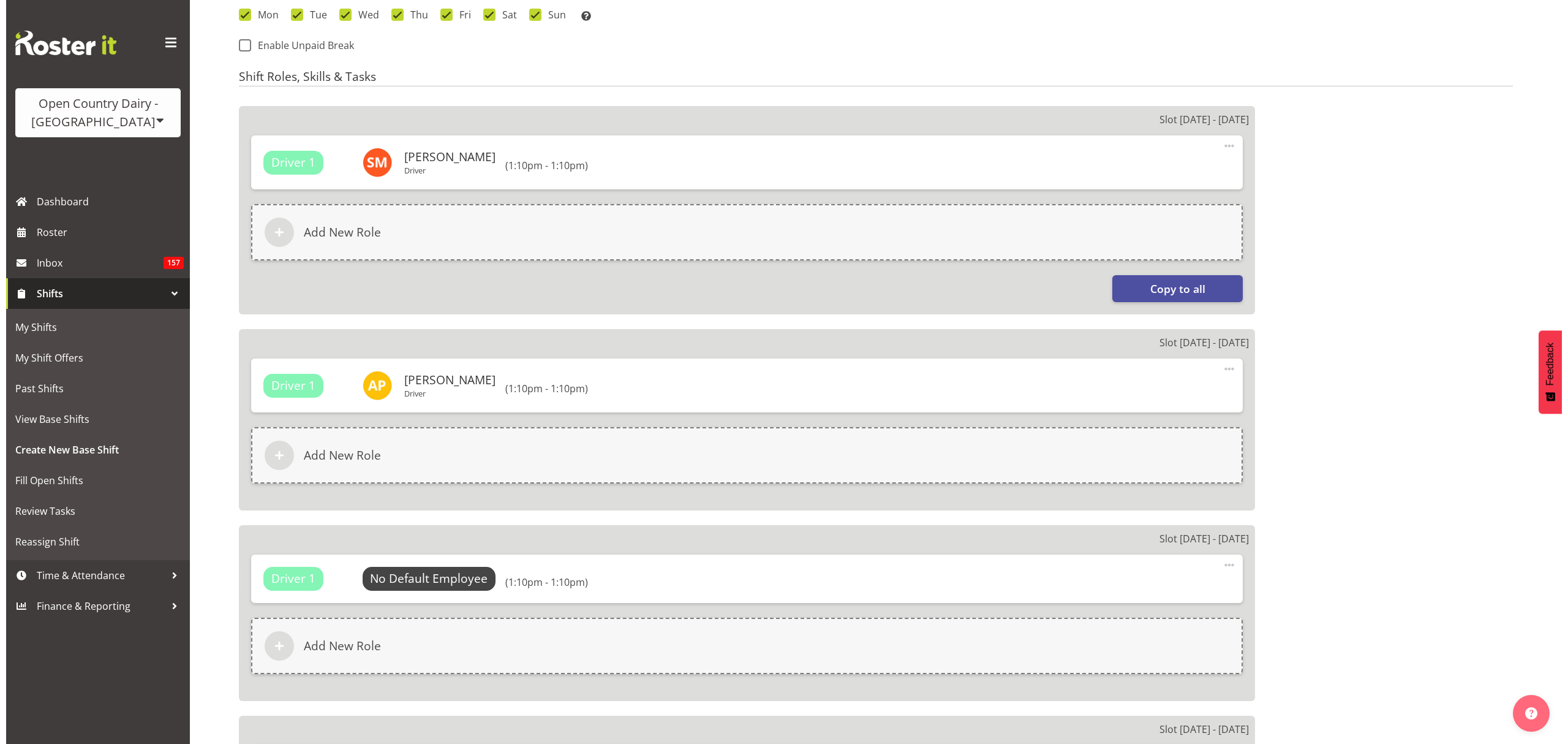
scroll to position [1062, 0]
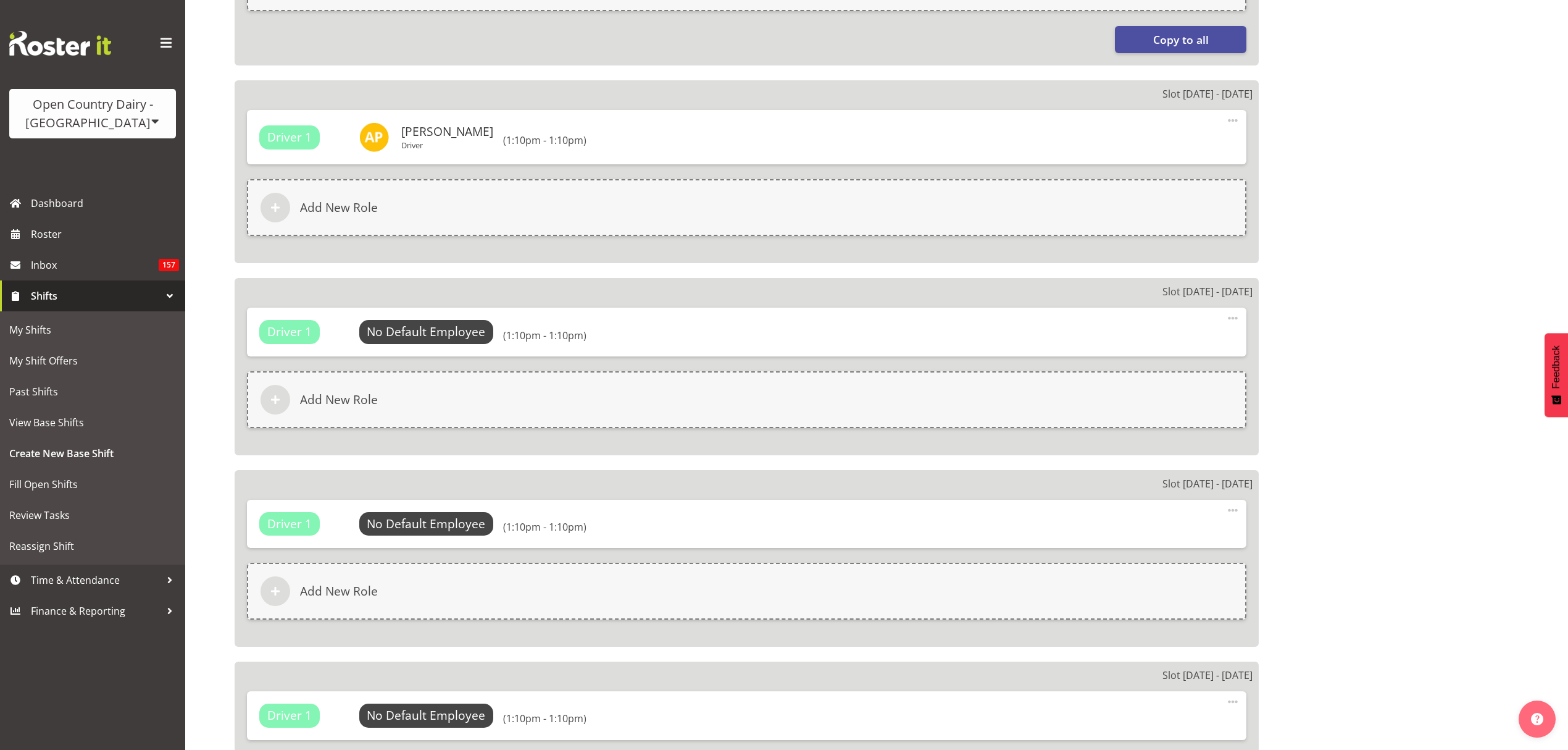
click at [467, 320] on div "Driver 1 No Default Employee Select Employee (1:10pm - 1:10pm) Edit Delete" at bounding box center [746, 331] width 1000 height 48
click at [471, 330] on span "Select Employee" at bounding box center [426, 331] width 134 height 24
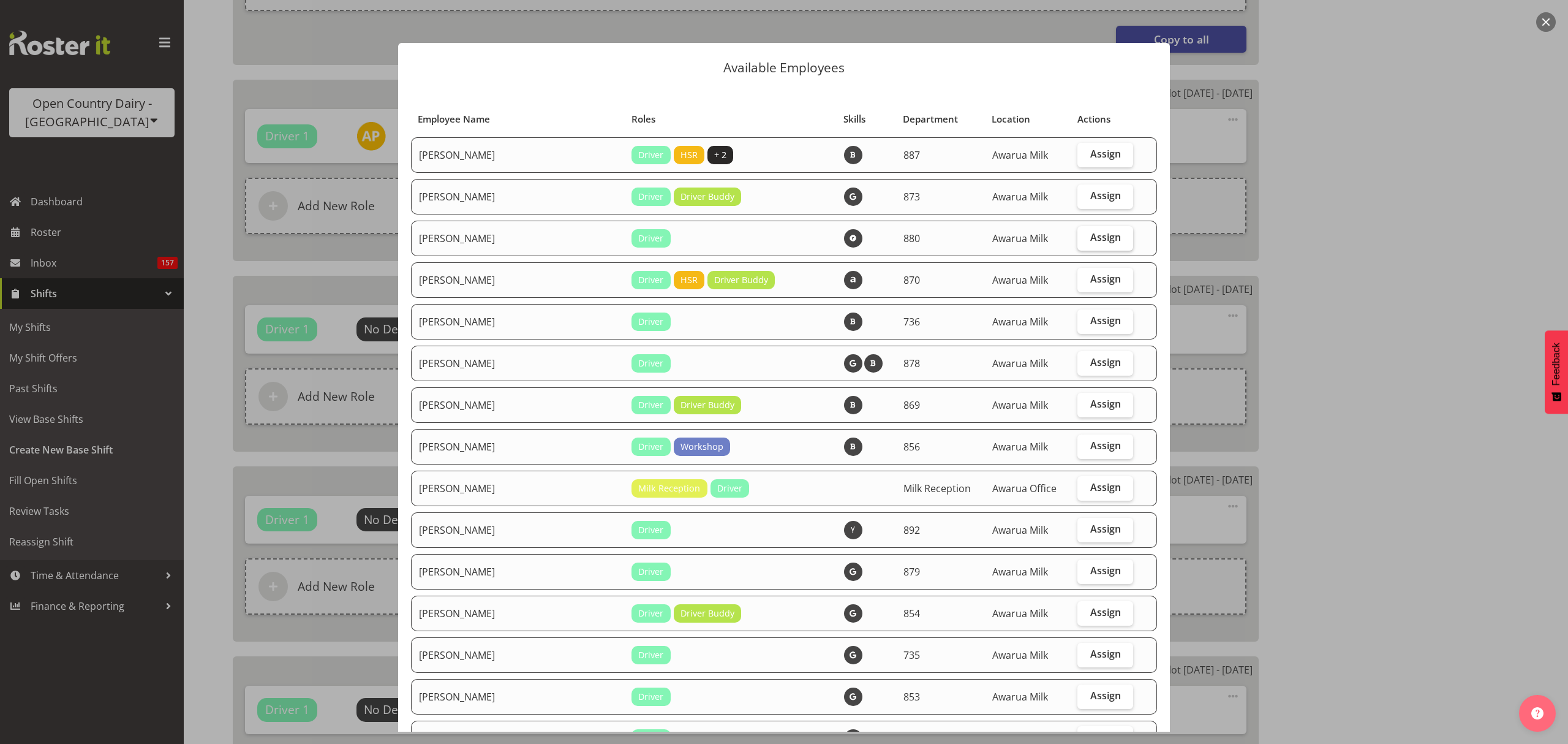
click at [1078, 236] on label "Assign" at bounding box center [1105, 238] width 56 height 24
click at [1078, 236] on input "Assign" at bounding box center [1081, 237] width 8 height 8
checkbox input "true"
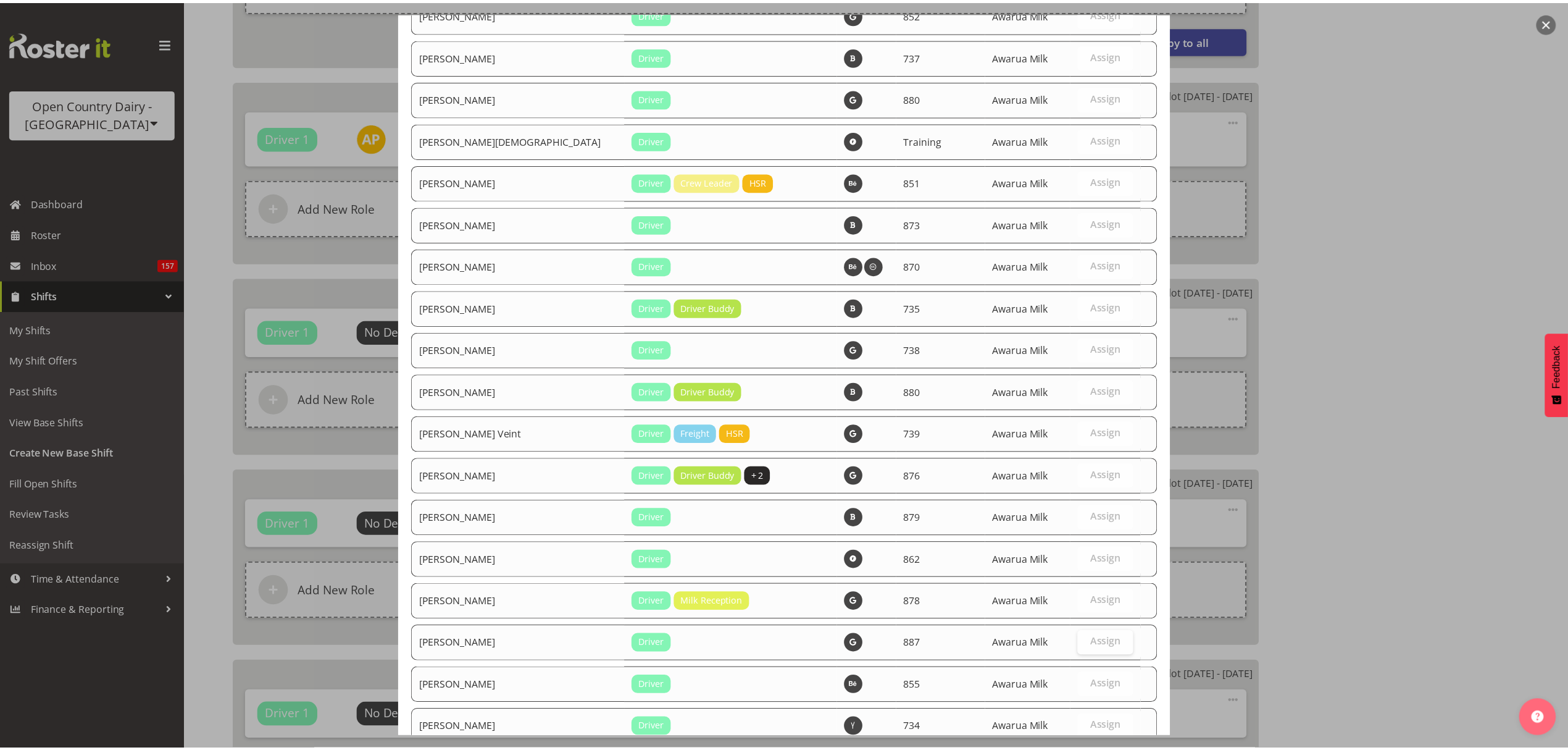
scroll to position [1865, 0]
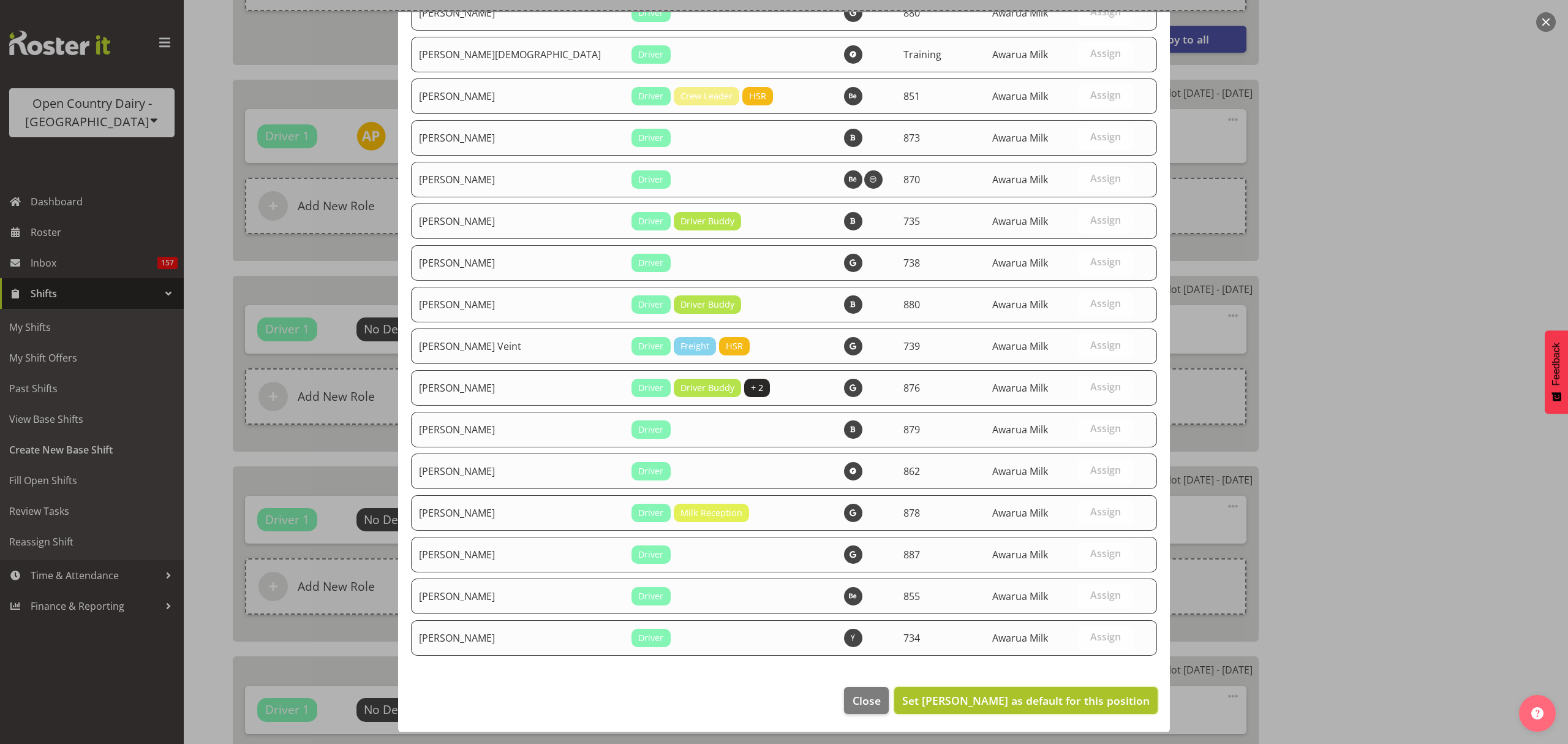
click at [1112, 689] on button "Set Andrew Poole as default for this position" at bounding box center [1026, 700] width 263 height 27
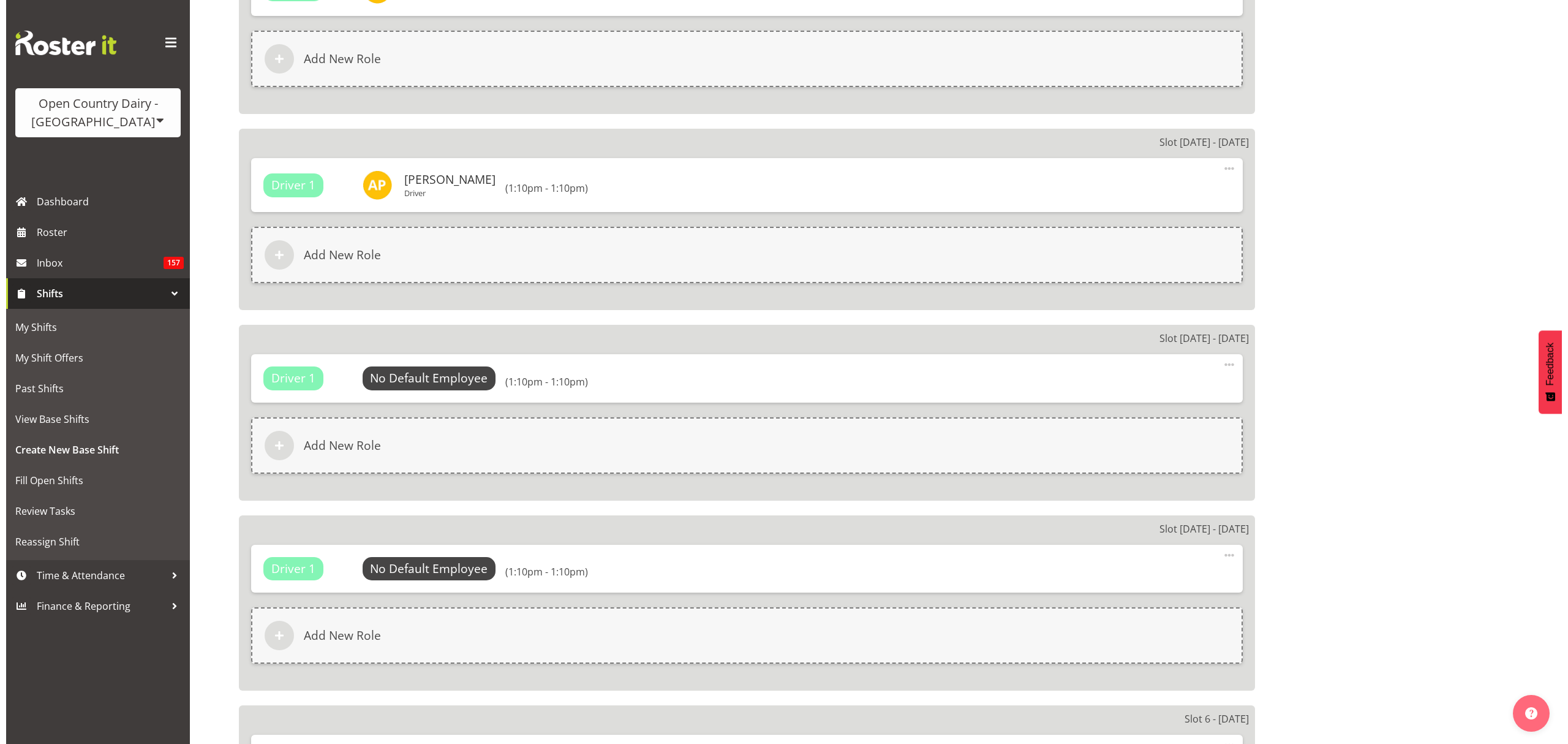
scroll to position [1226, 0]
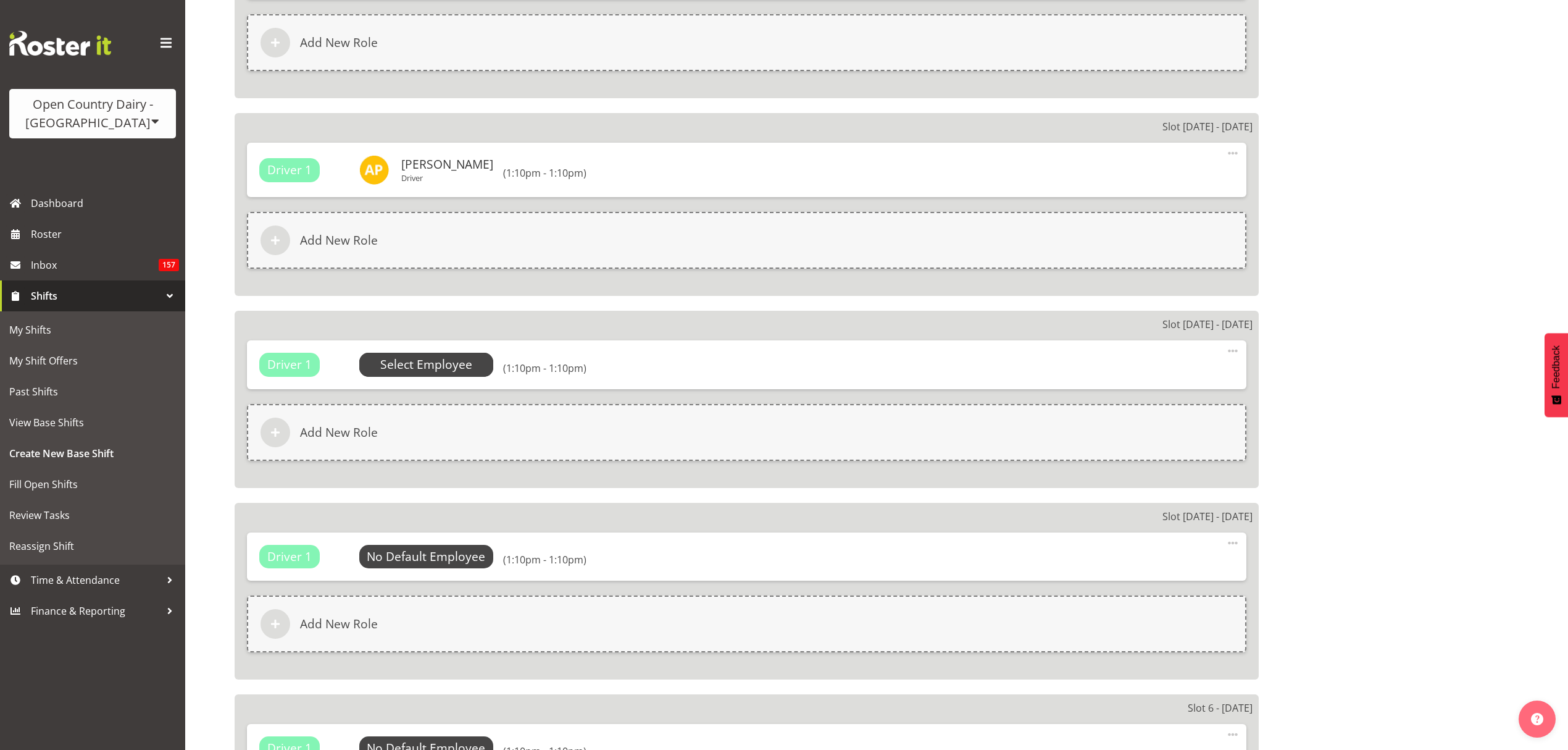
click at [452, 368] on span "Select Employee" at bounding box center [426, 364] width 92 height 18
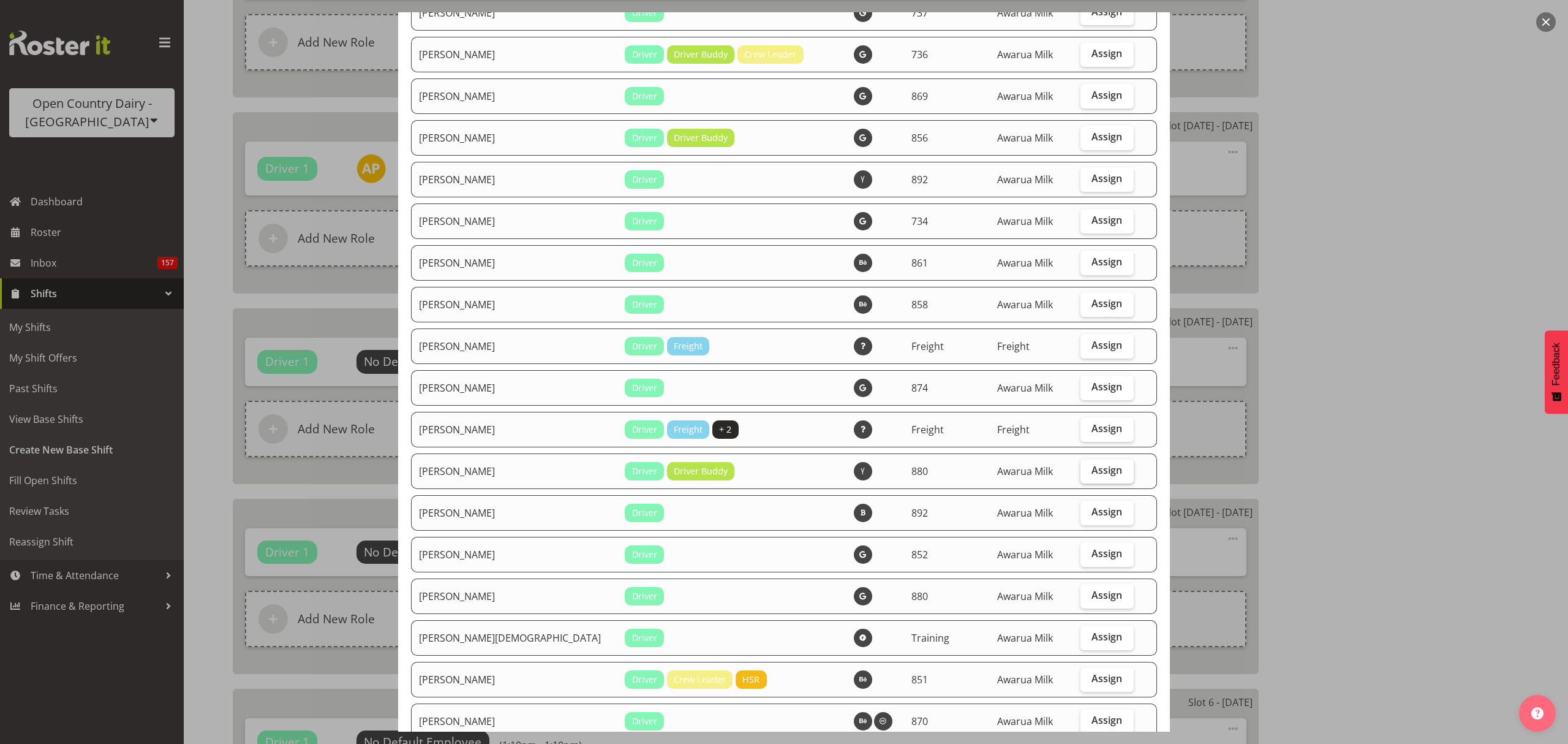
click at [1092, 474] on span "Assign" at bounding box center [1106, 470] width 30 height 12
click at [1089, 474] on input "Assign" at bounding box center [1085, 470] width 8 height 8
checkbox input "true"
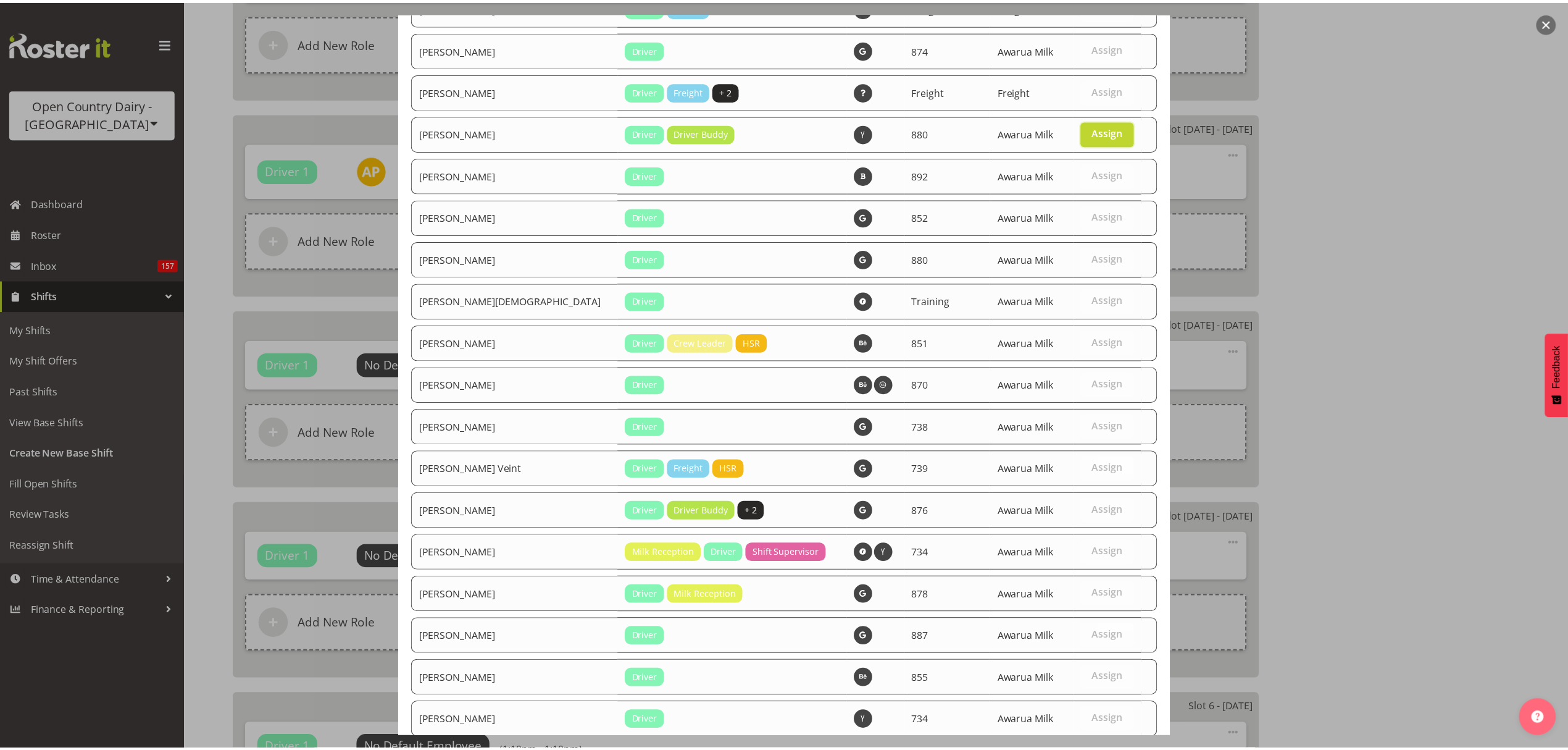
scroll to position [1655, 0]
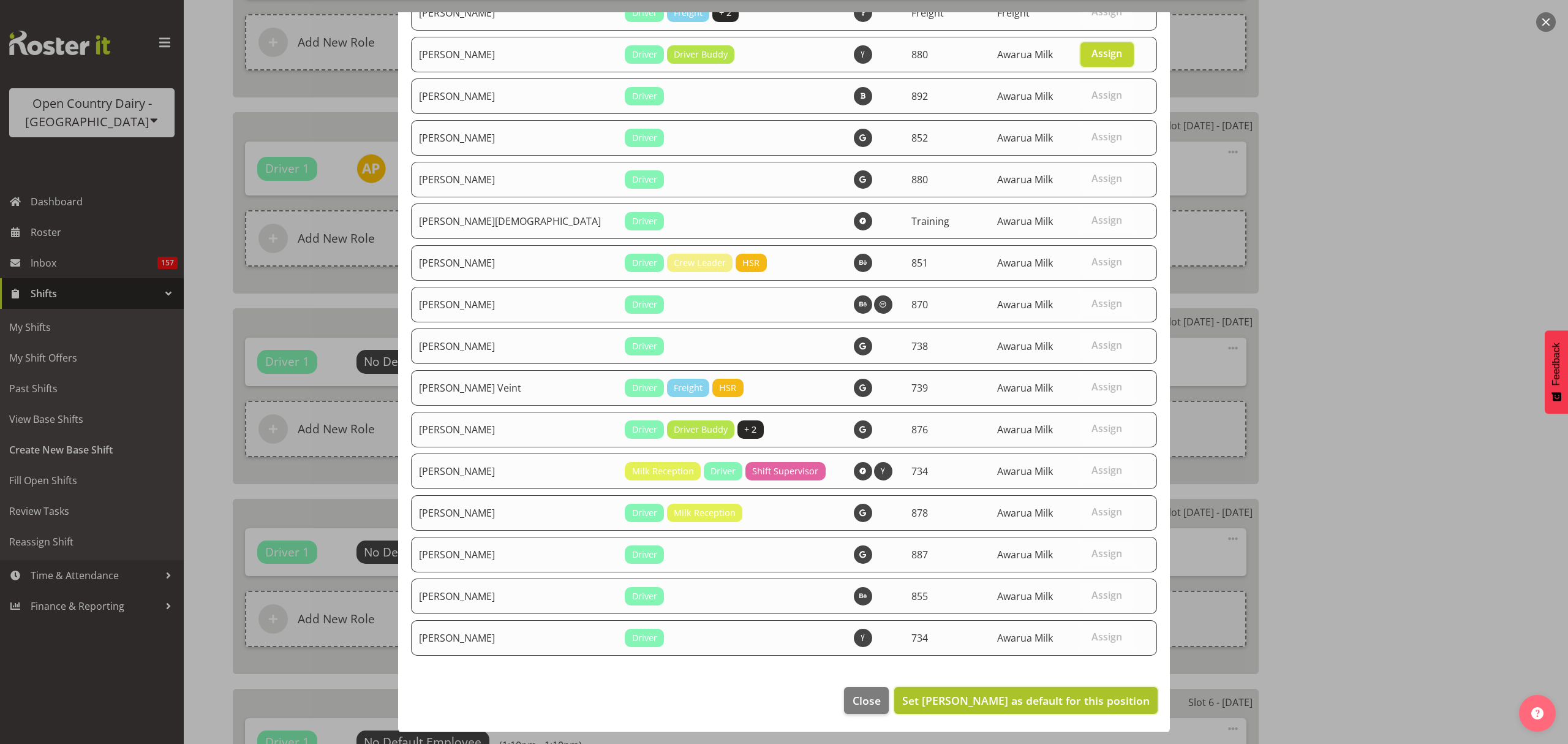
click at [1120, 687] on button "Set Philip Shanks as default for this position" at bounding box center [1026, 700] width 263 height 27
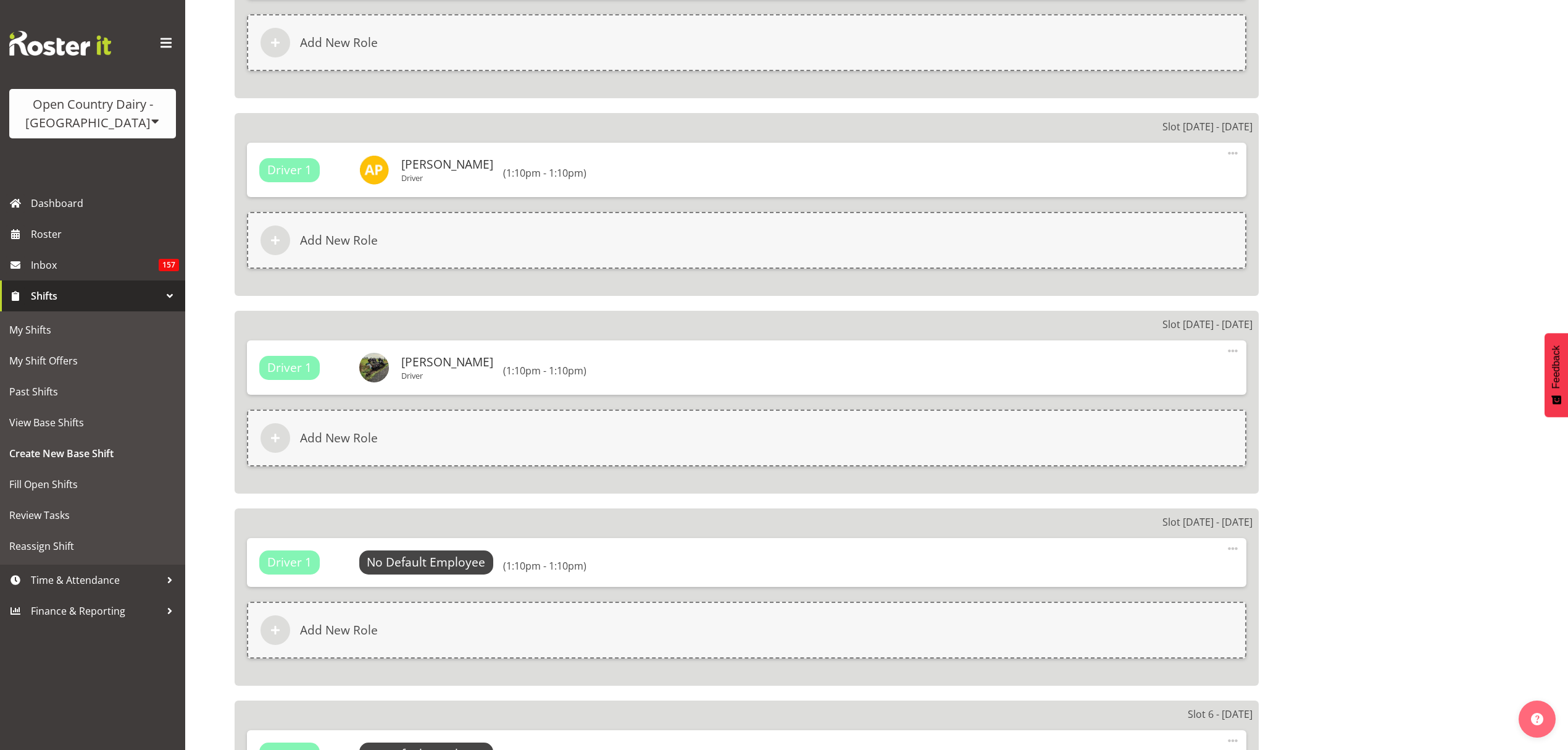
drag, startPoint x: 1129, startPoint y: 702, endPoint x: 1093, endPoint y: 689, distance: 38.3
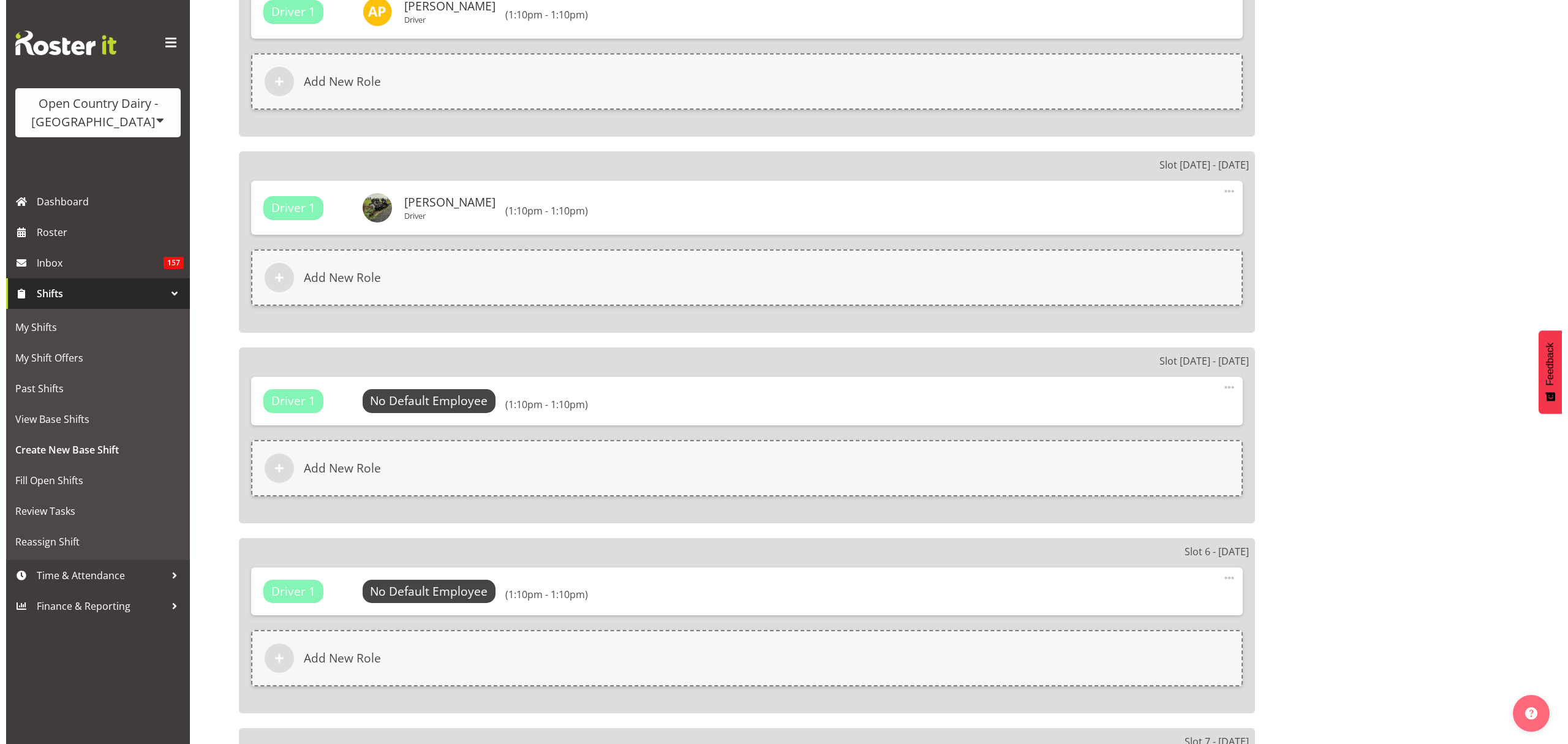
scroll to position [1389, 0]
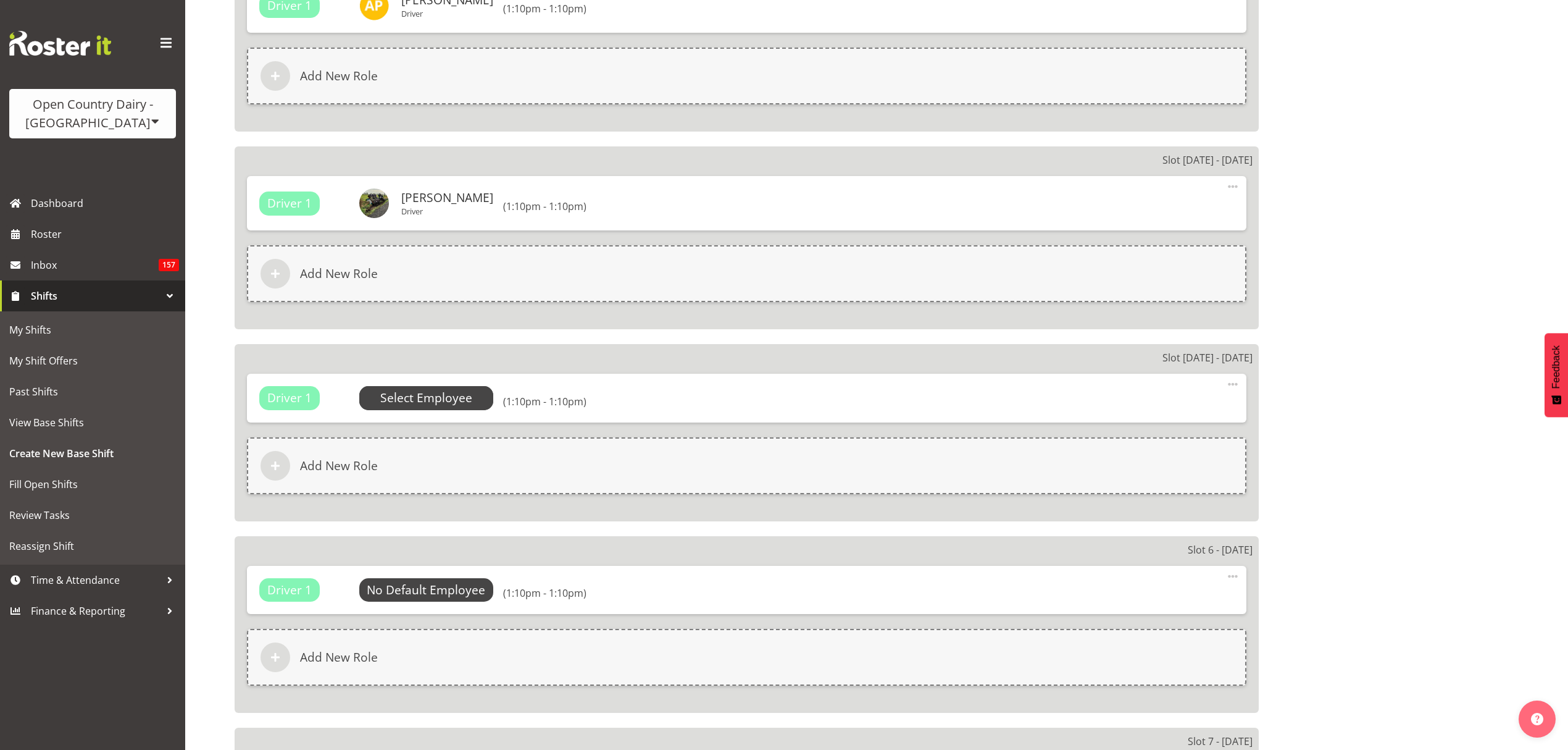
click at [429, 404] on span "Select Employee" at bounding box center [426, 398] width 92 height 18
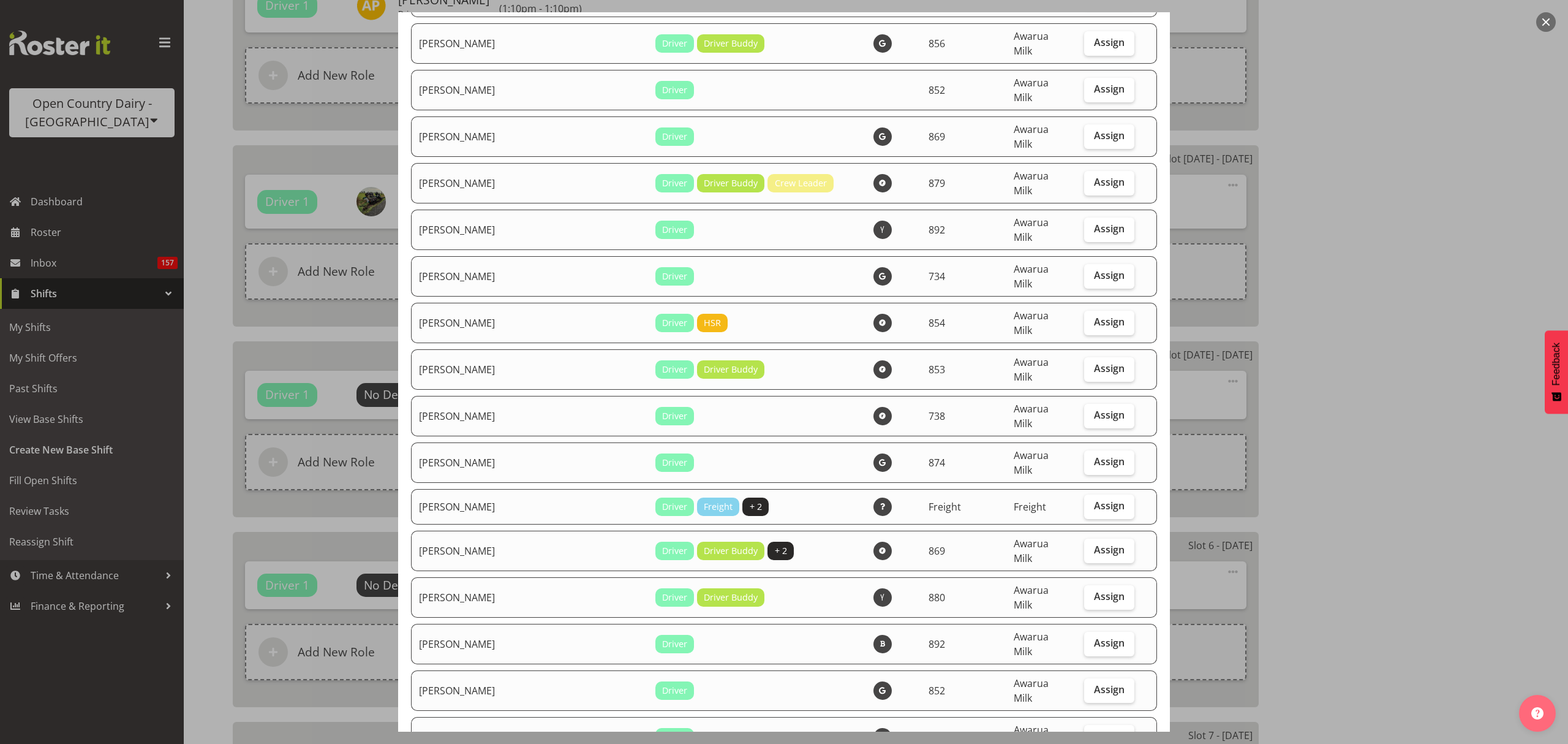
scroll to position [1900, 0]
click at [1085, 585] on label "Assign" at bounding box center [1110, 598] width 51 height 24
click at [1085, 593] on input "Assign" at bounding box center [1088, 597] width 8 height 8
checkbox input "true"
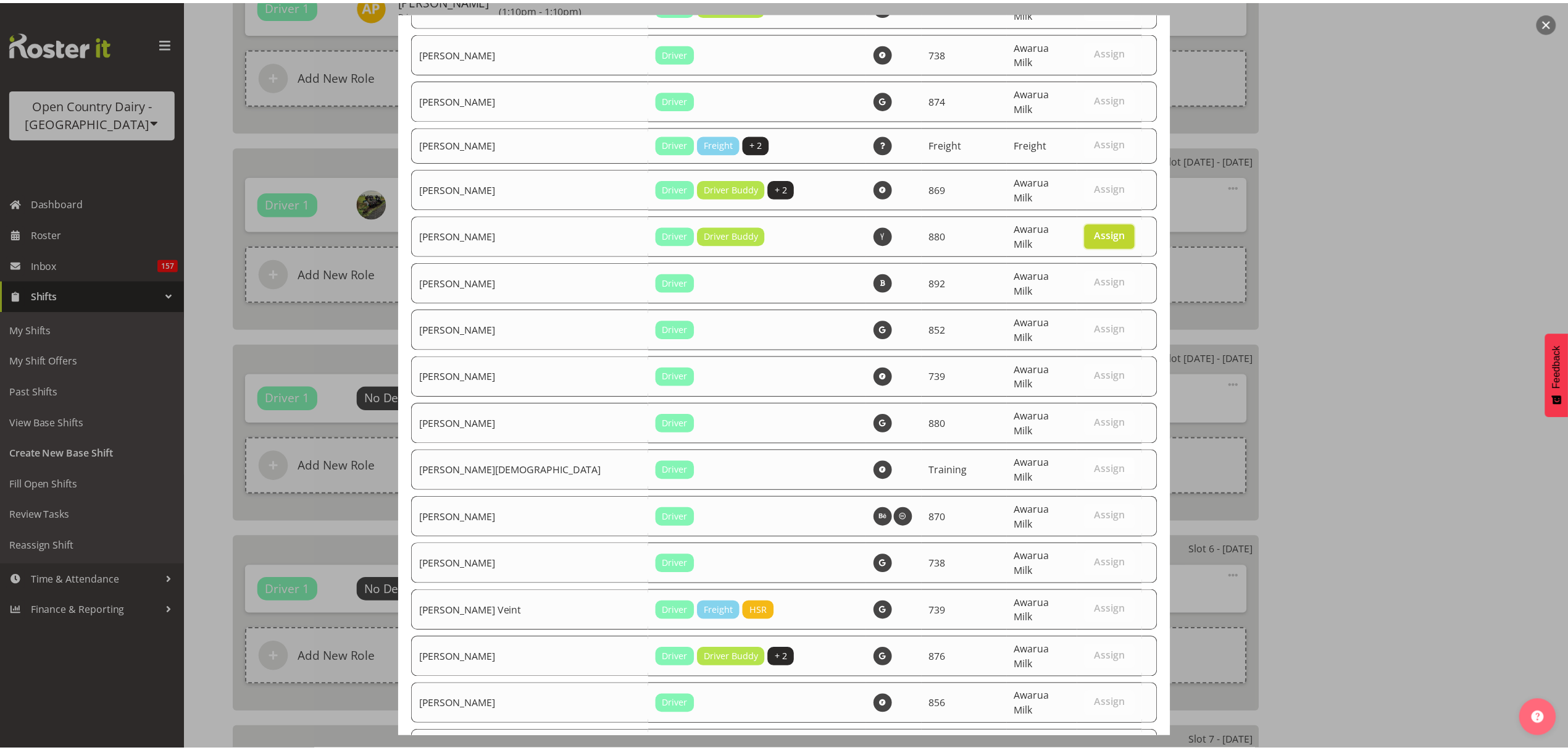
scroll to position [2327, 0]
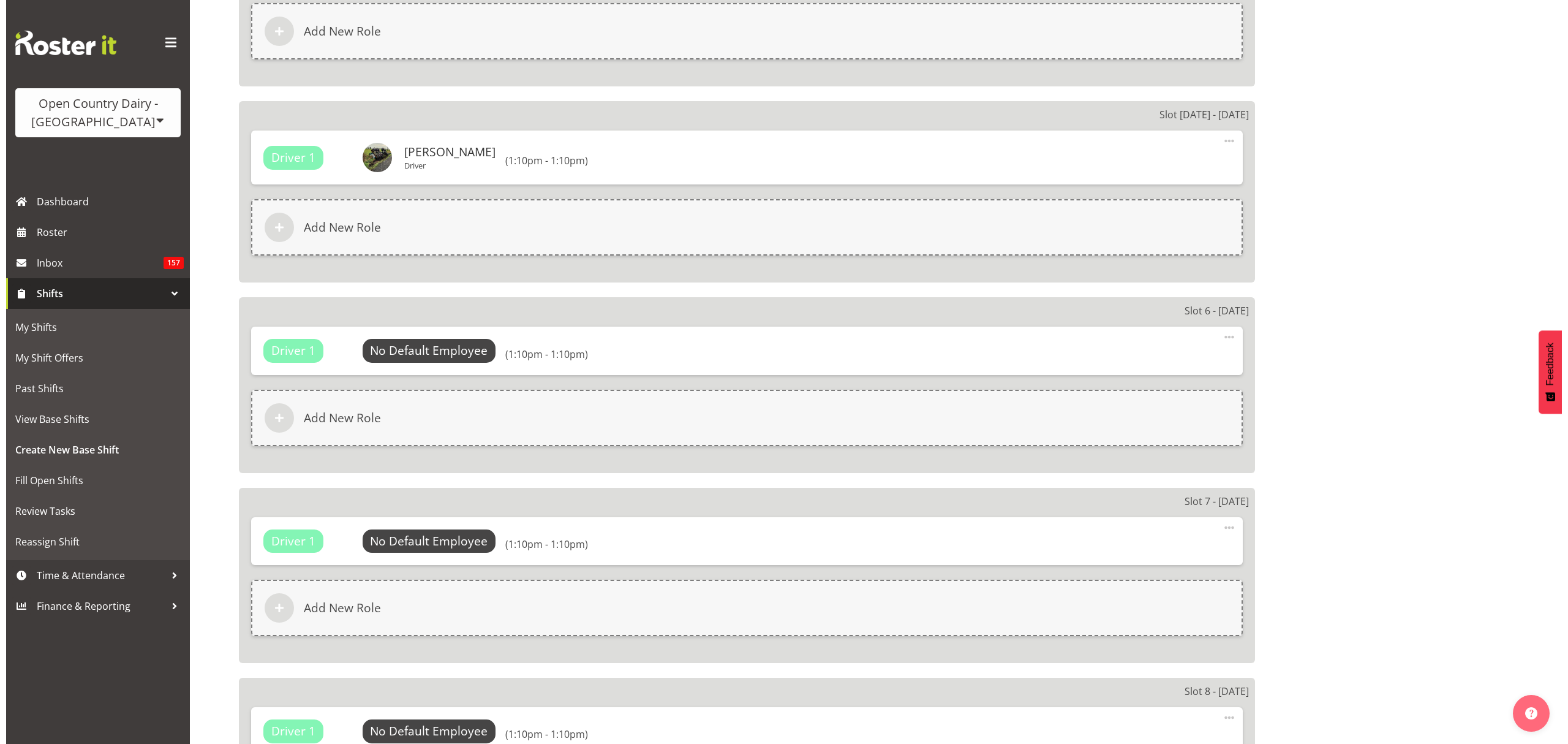
scroll to position [1633, 0]
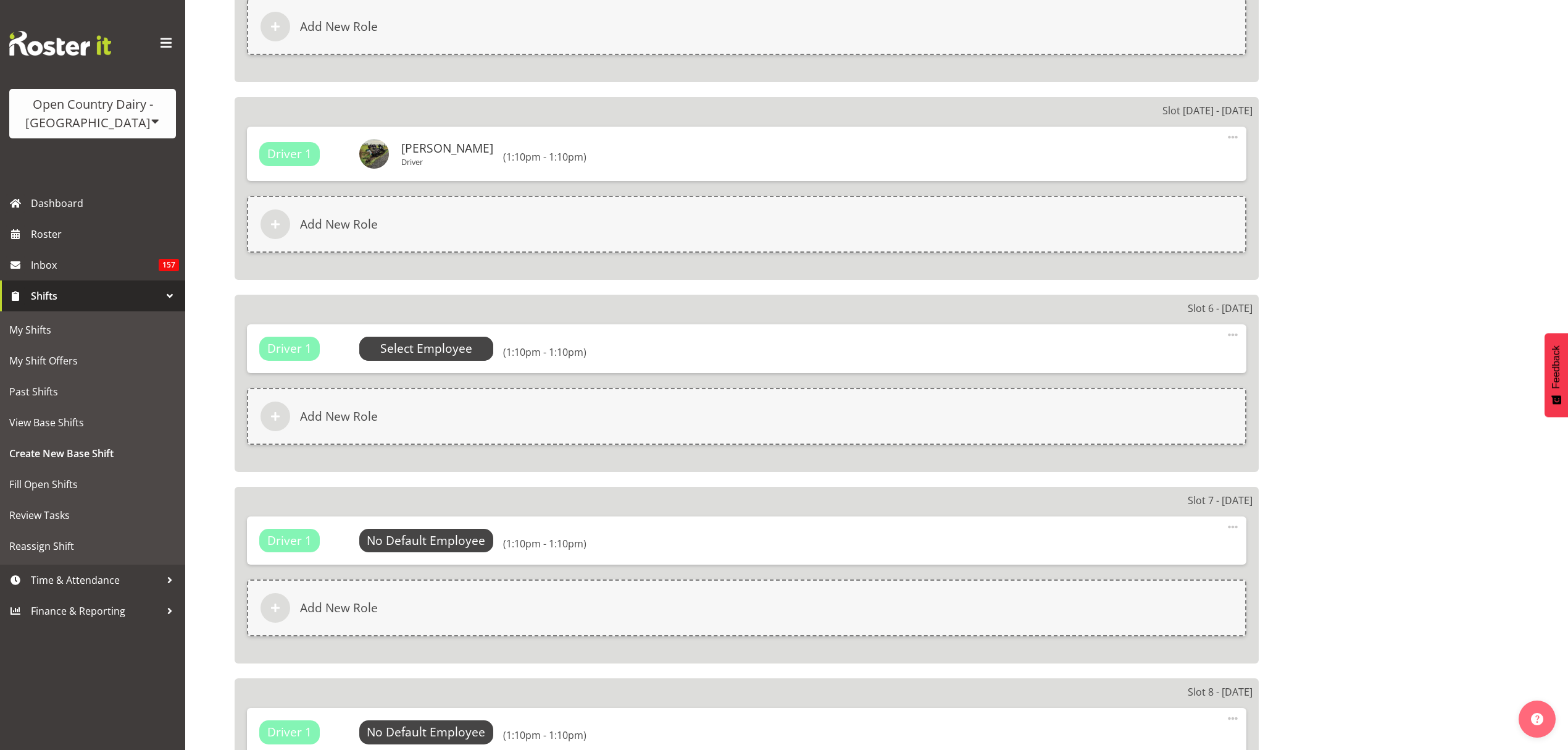
click at [417, 350] on span "Select Employee" at bounding box center [426, 349] width 92 height 18
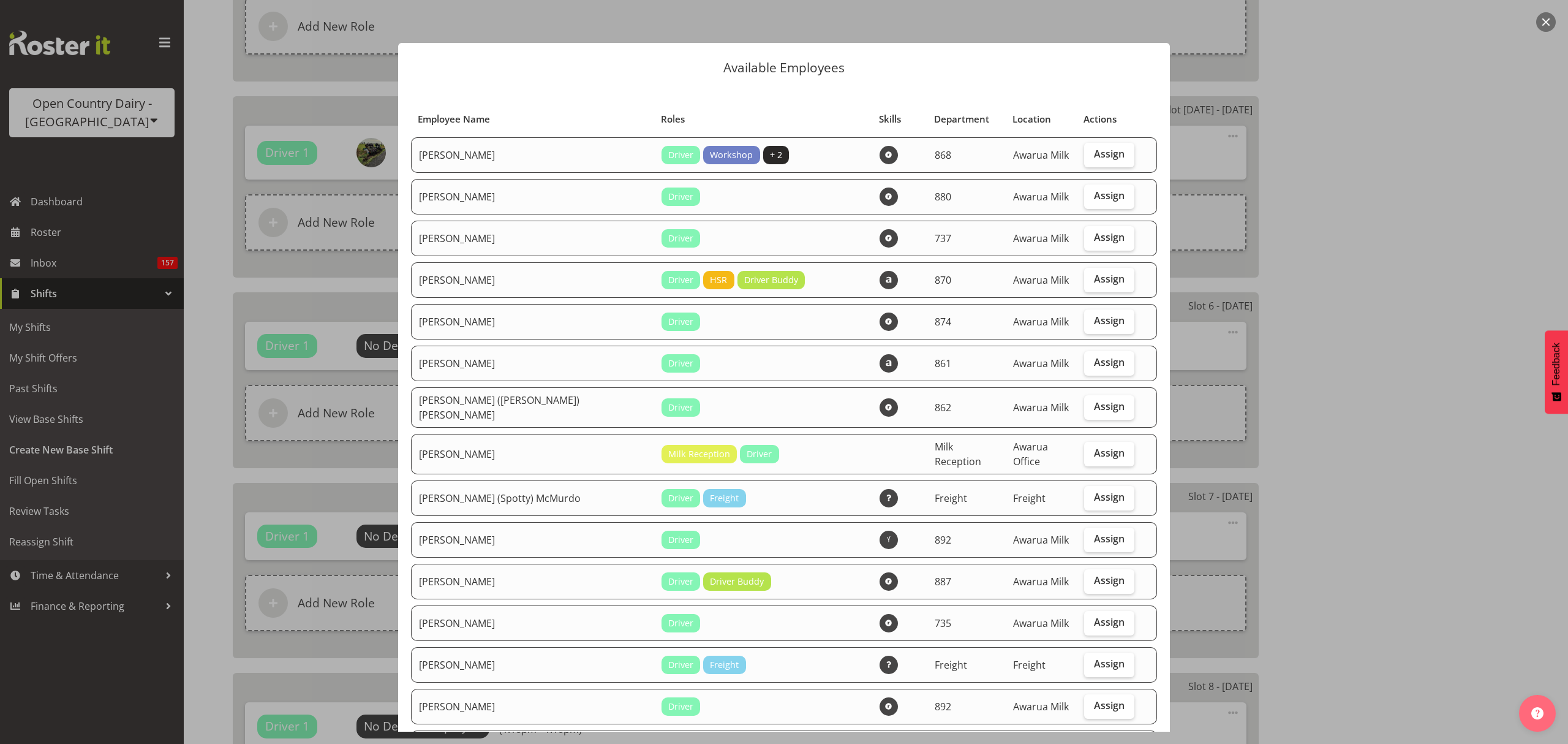
drag, startPoint x: 408, startPoint y: 267, endPoint x: 850, endPoint y: 96, distance: 473.9
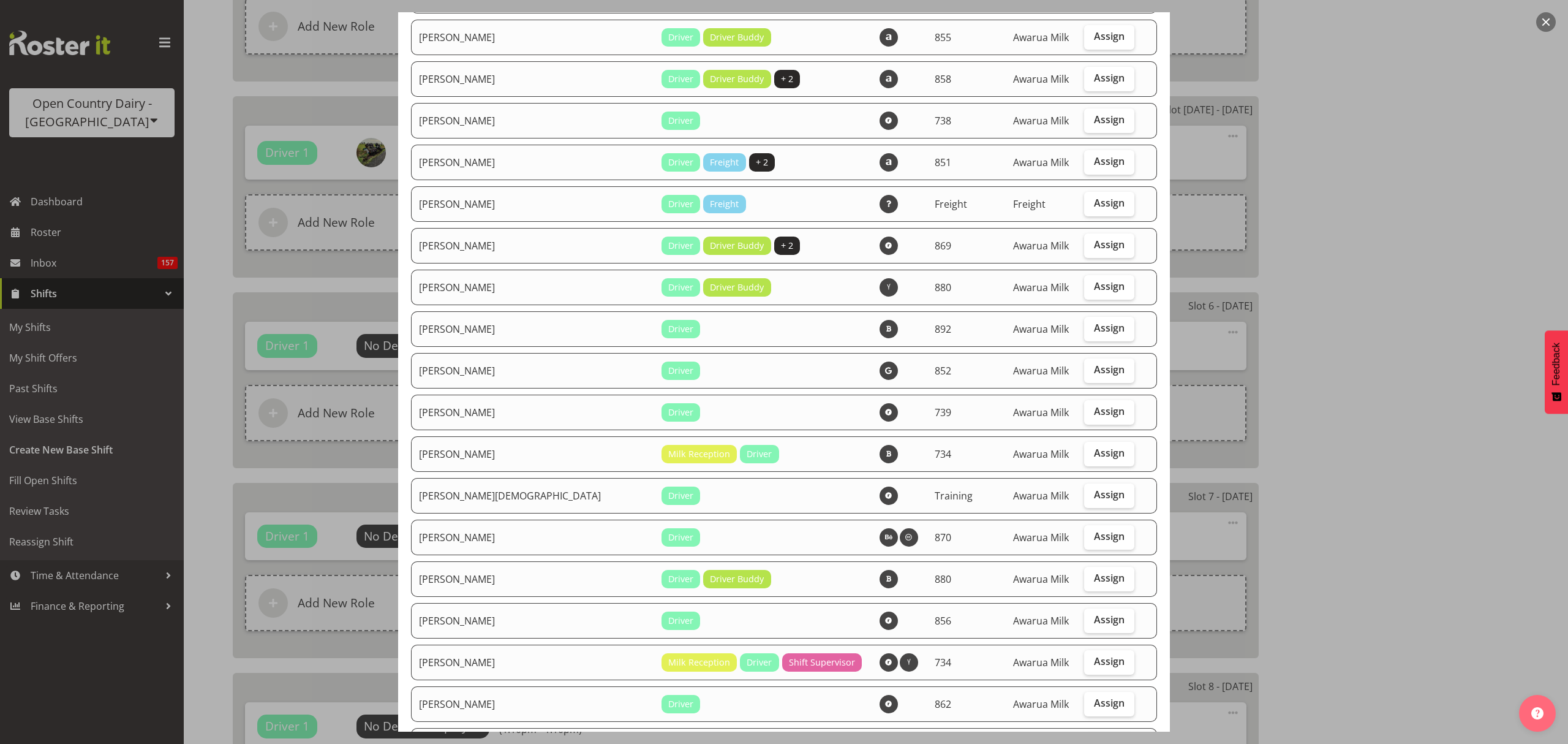
scroll to position [1307, 0]
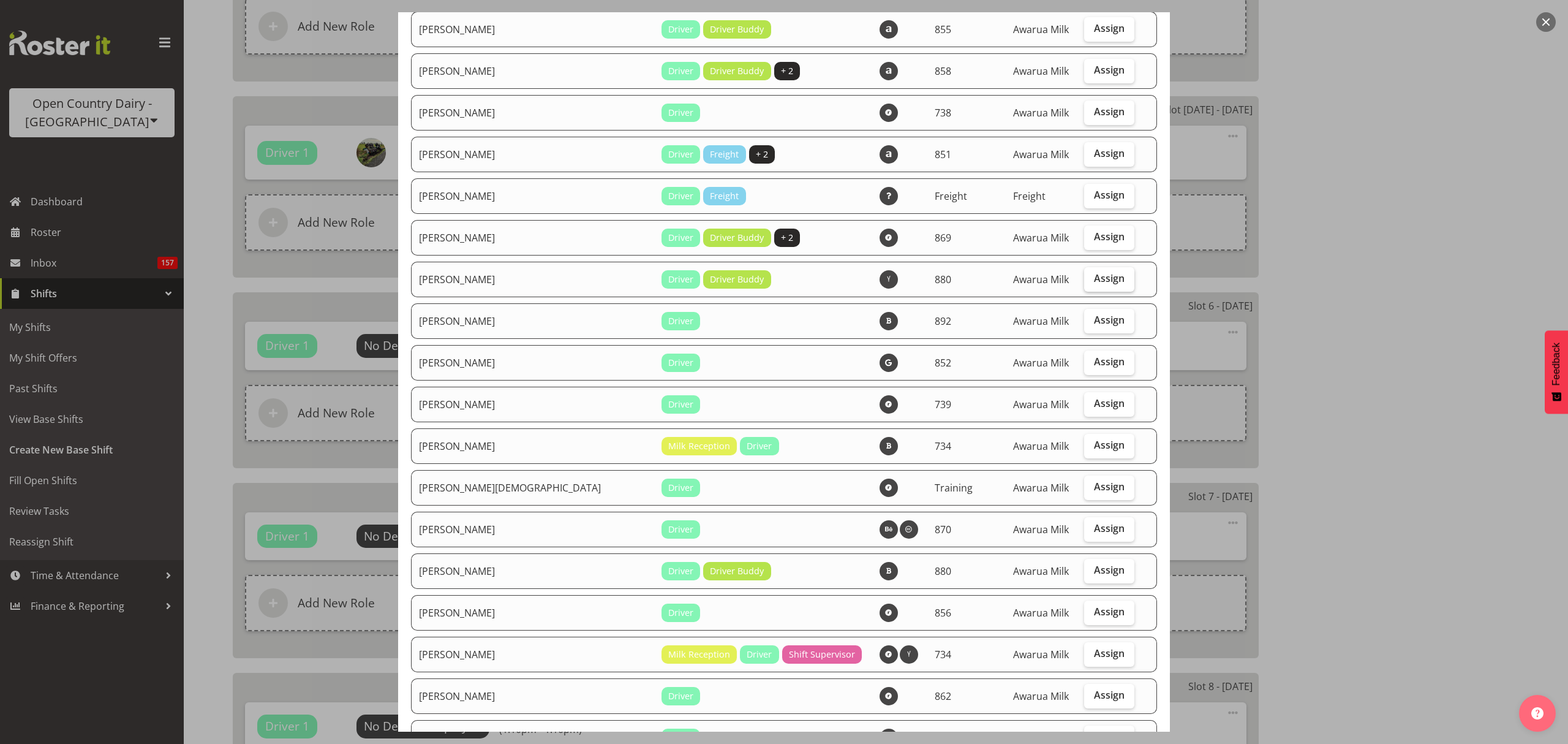
click at [1110, 267] on label "Assign" at bounding box center [1110, 280] width 51 height 24
click at [1092, 274] on input "Assign" at bounding box center [1088, 278] width 8 height 8
checkbox input "true"
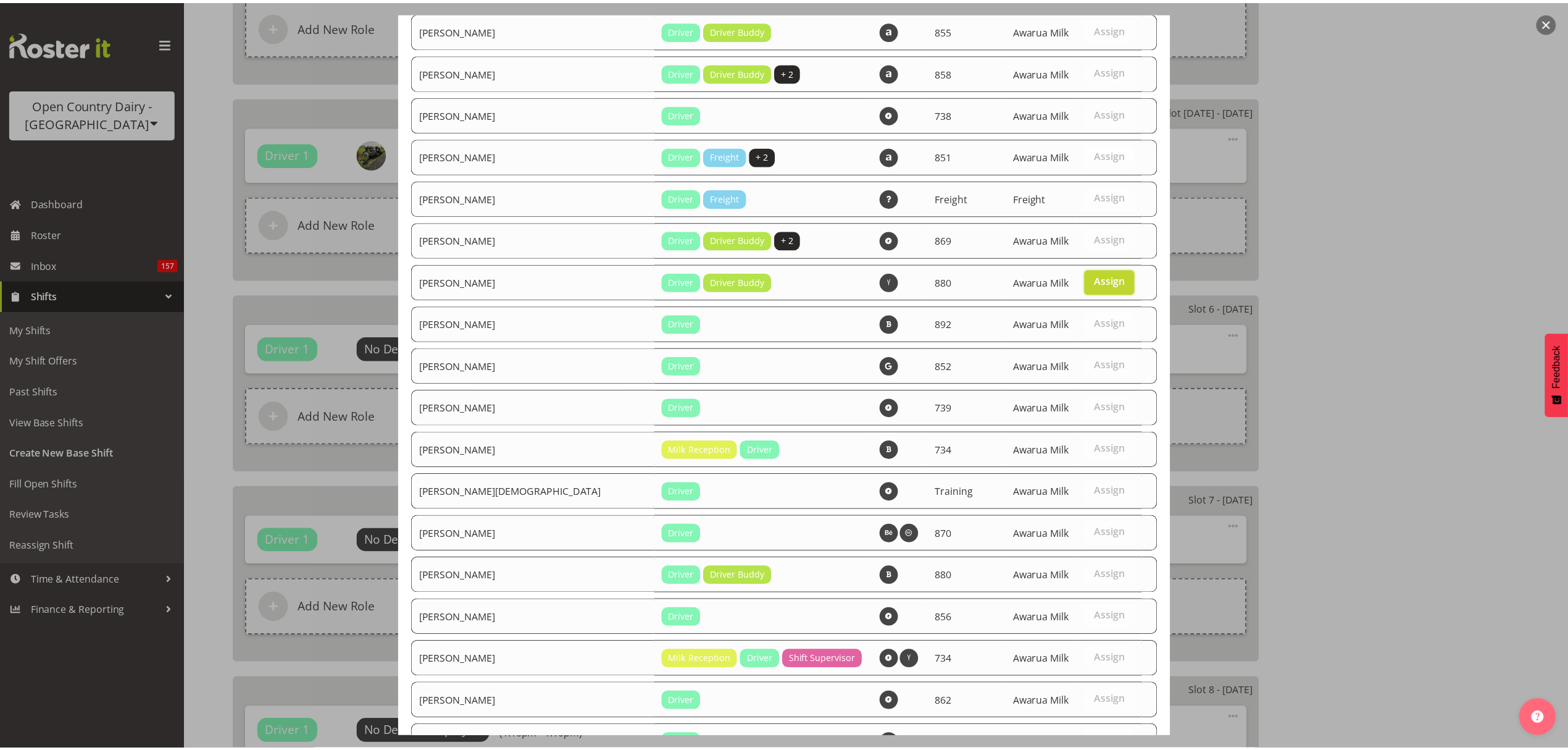
scroll to position [1446, 0]
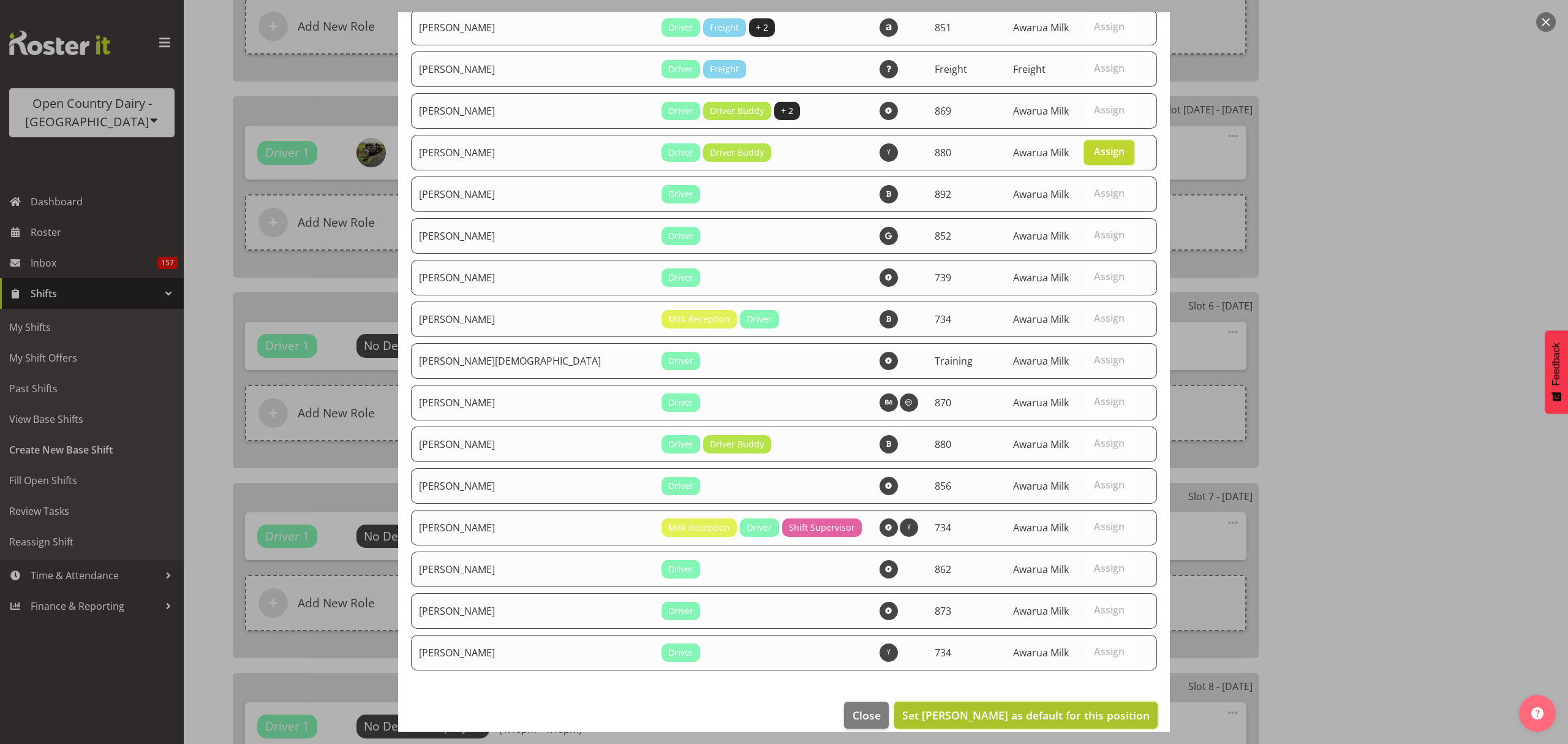
click at [1106, 707] on span "Set Philip Shanks as default for this position" at bounding box center [1026, 714] width 247 height 15
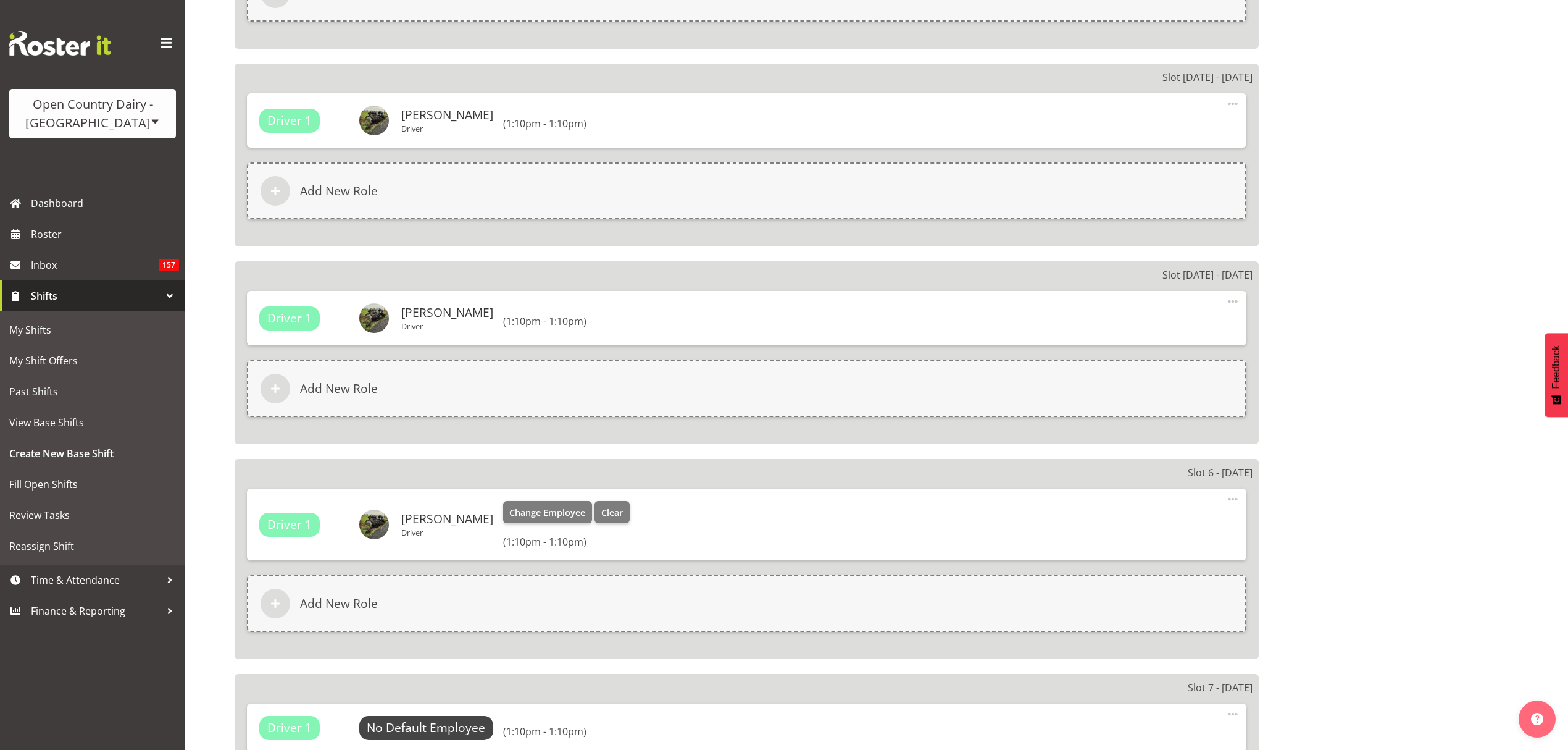
scroll to position [1564, 0]
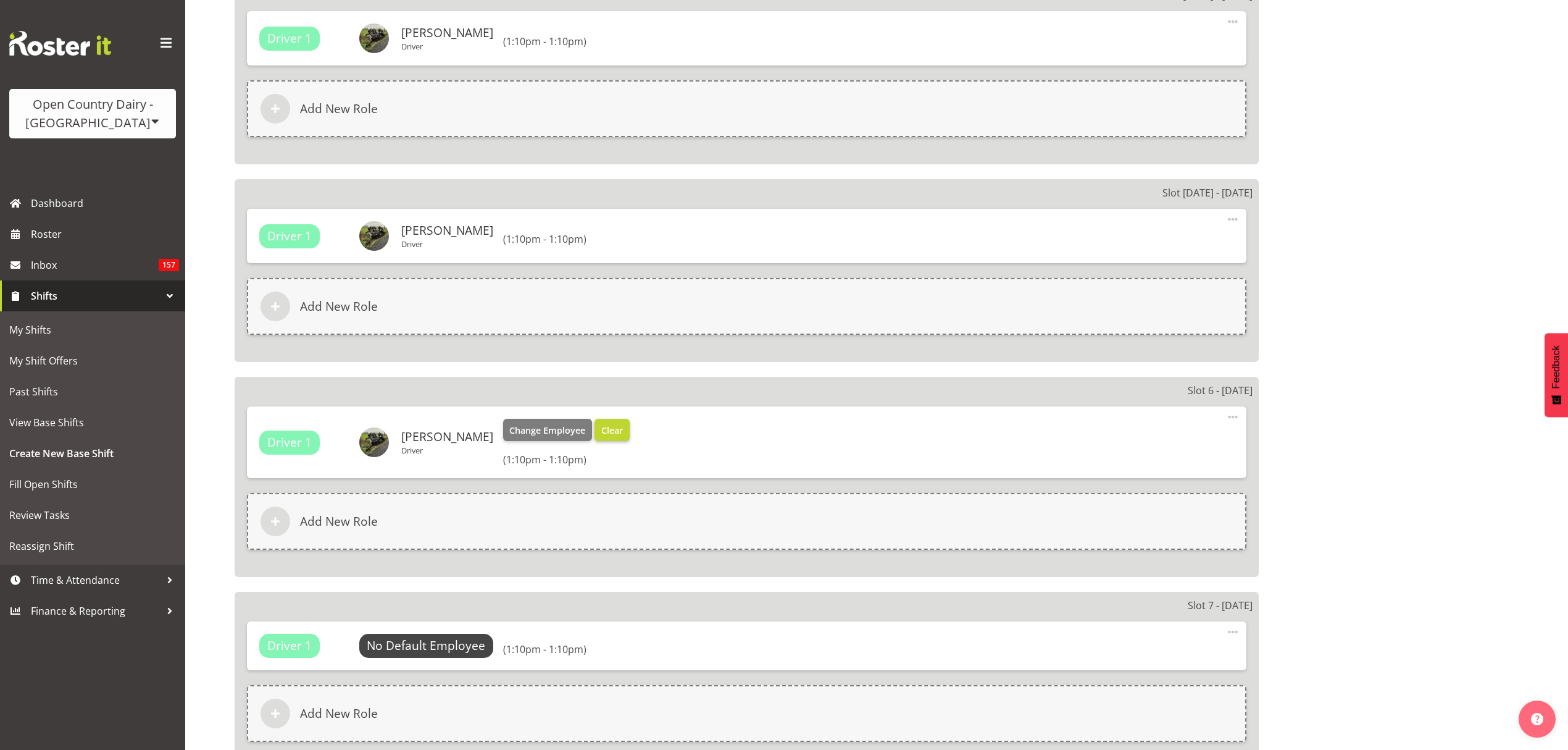
click at [611, 429] on div "Driver 1 Philip Shanks Driver Change Employee Clear (1:10pm - 1:10pm)" at bounding box center [746, 442] width 975 height 47
click at [608, 428] on button "Clear" at bounding box center [612, 429] width 35 height 22
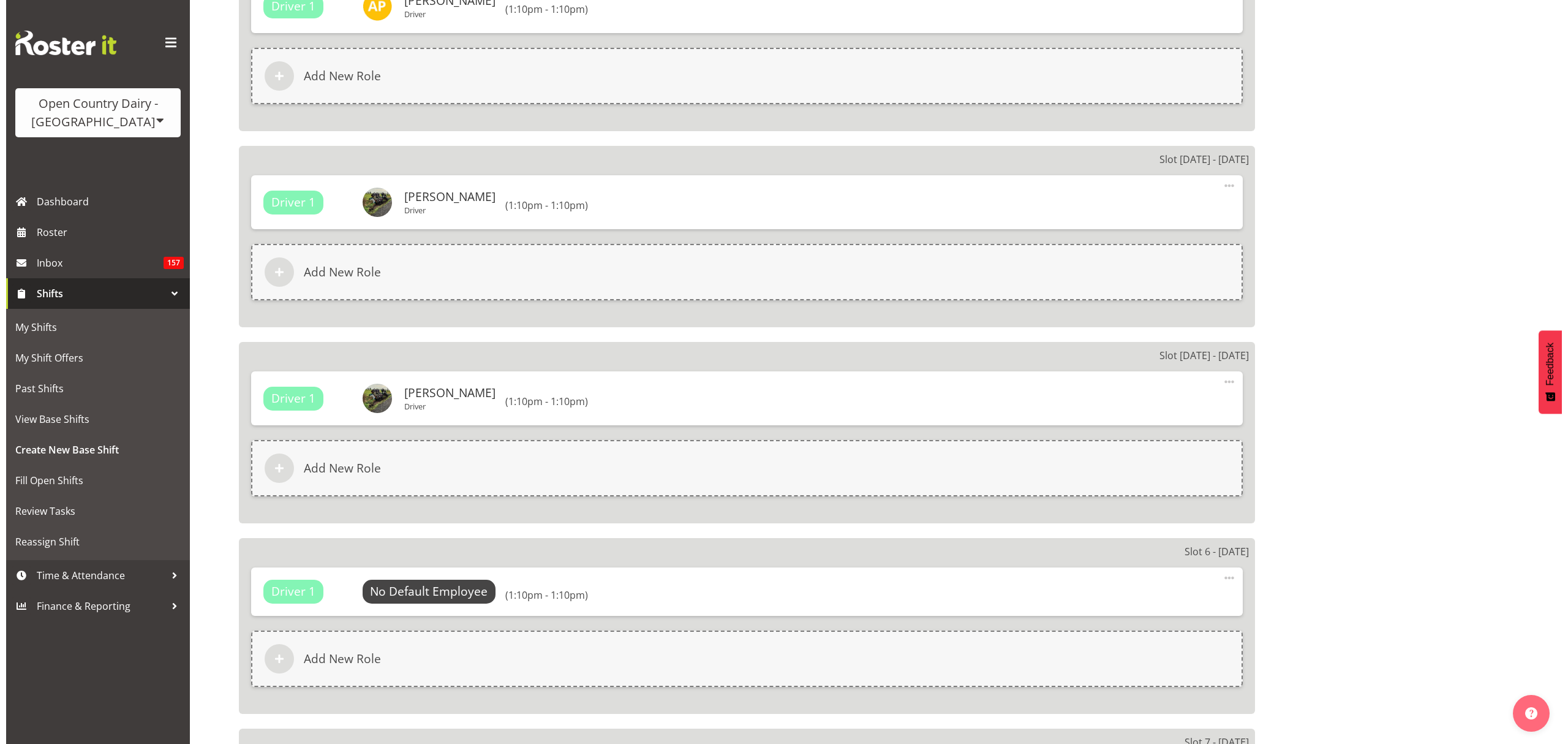
scroll to position [1633, 0]
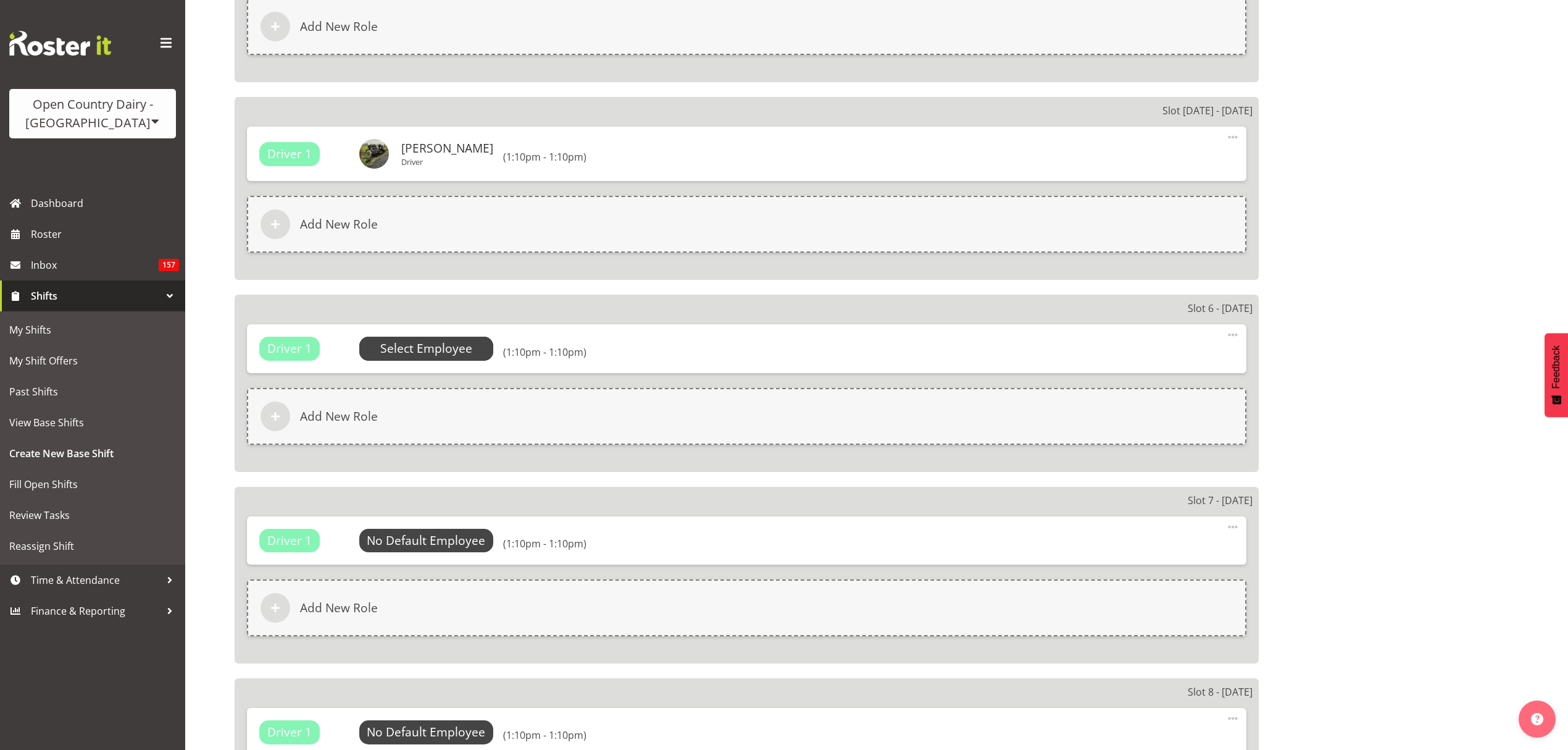
click at [478, 347] on span "Select Employee" at bounding box center [426, 348] width 134 height 24
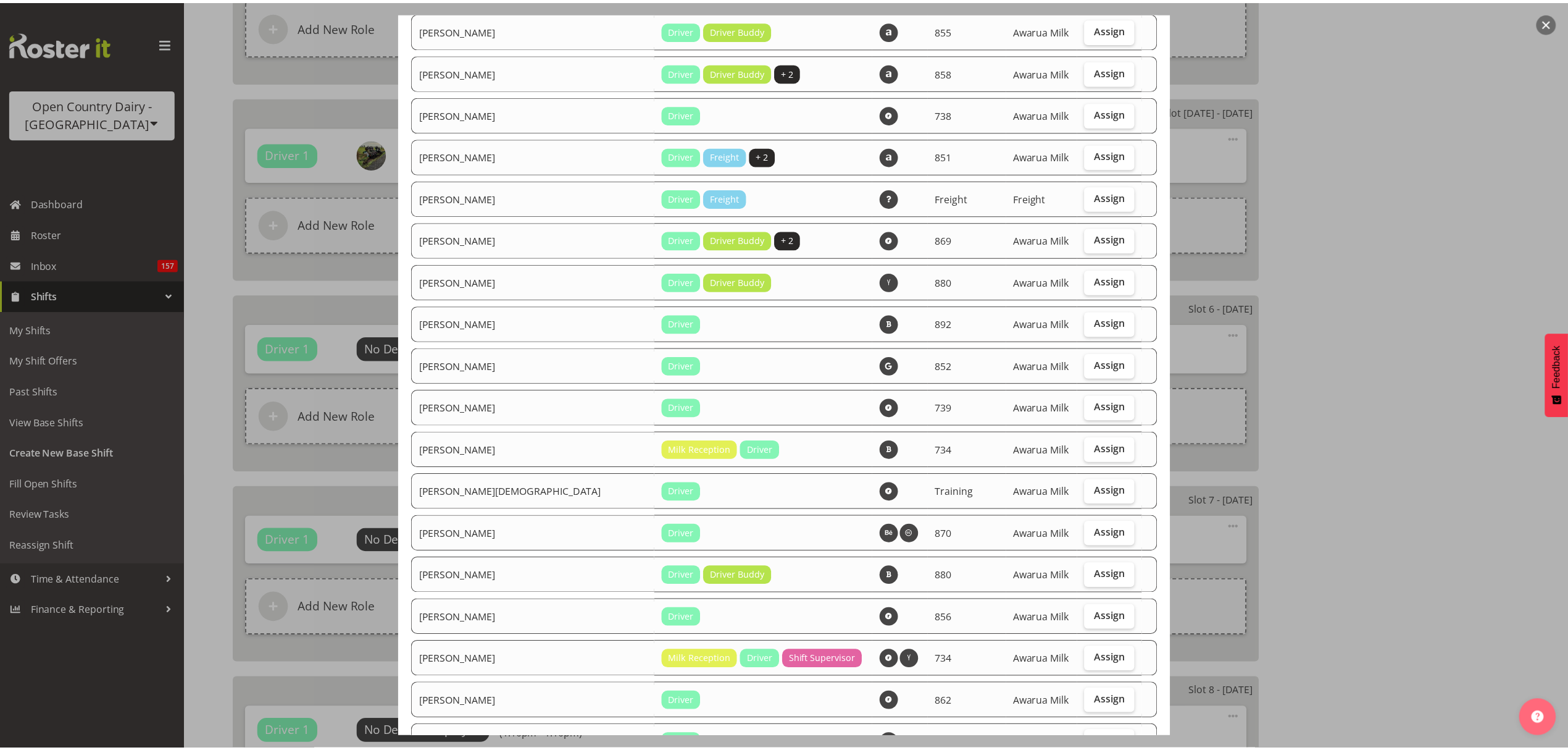
scroll to position [1446, 0]
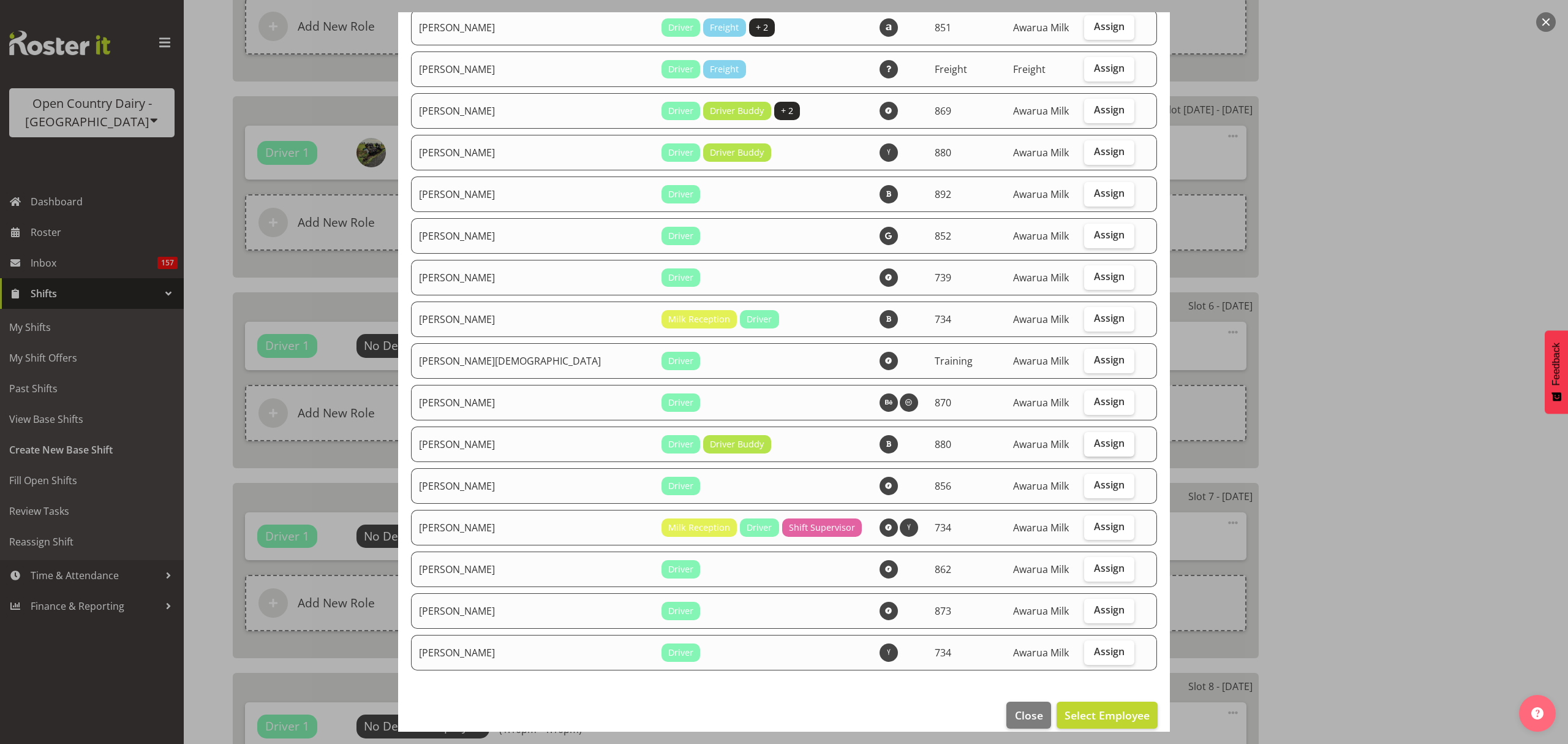
click at [1085, 432] on label "Assign" at bounding box center [1110, 444] width 51 height 24
click at [1085, 439] on input "Assign" at bounding box center [1088, 443] width 8 height 8
checkbox input "true"
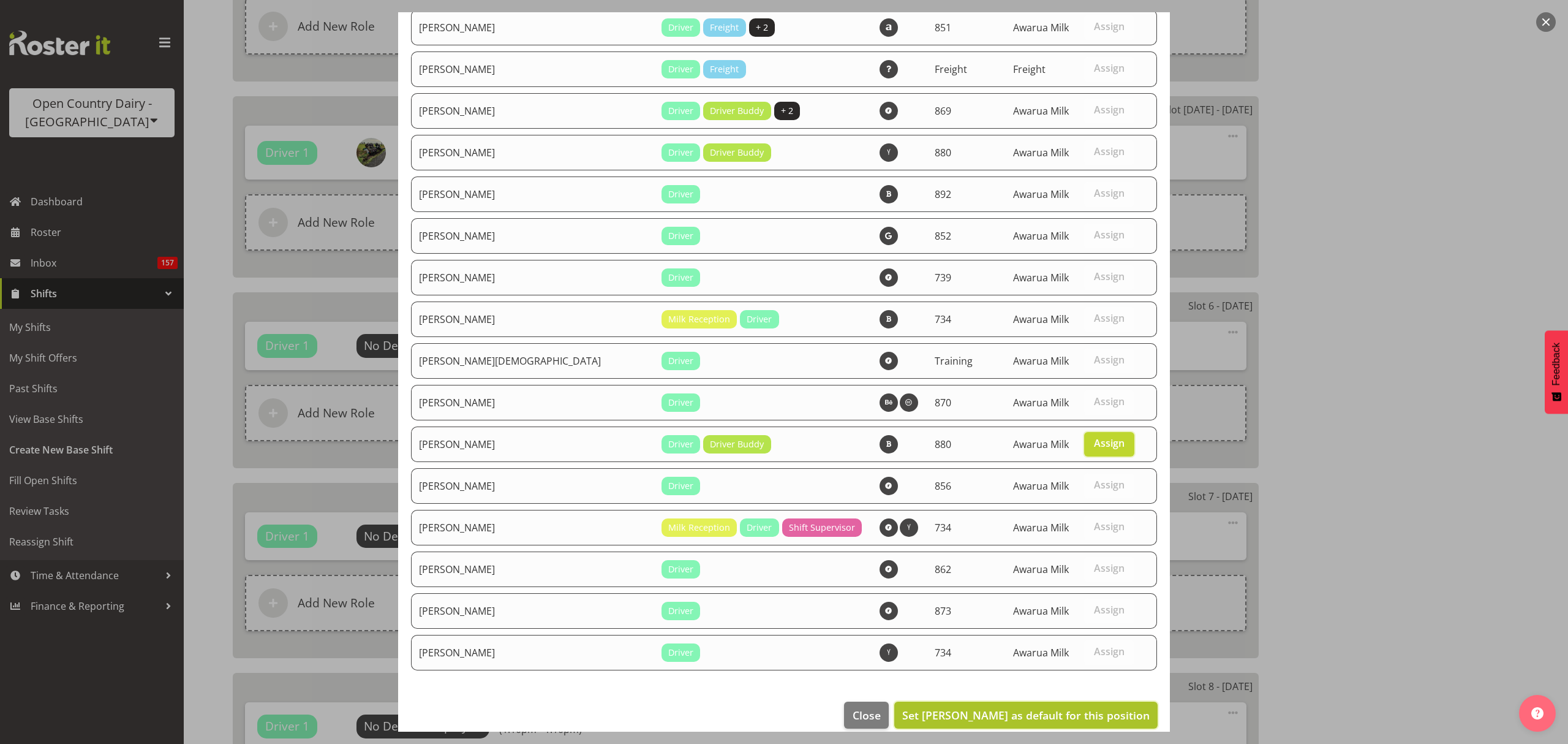
click at [1101, 707] on span "Set Tania Unahi as default for this position" at bounding box center [1026, 714] width 247 height 15
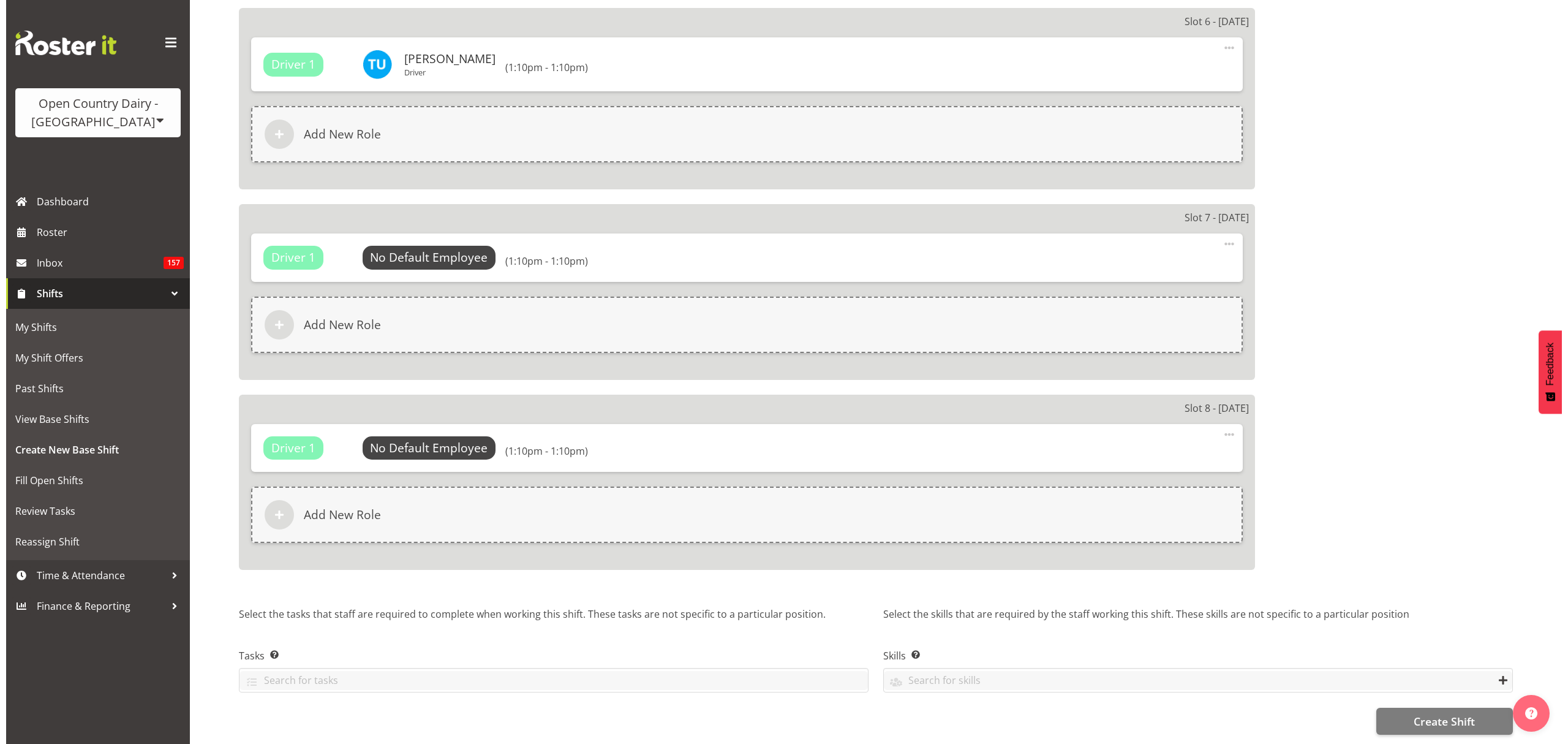
scroll to position [1926, 0]
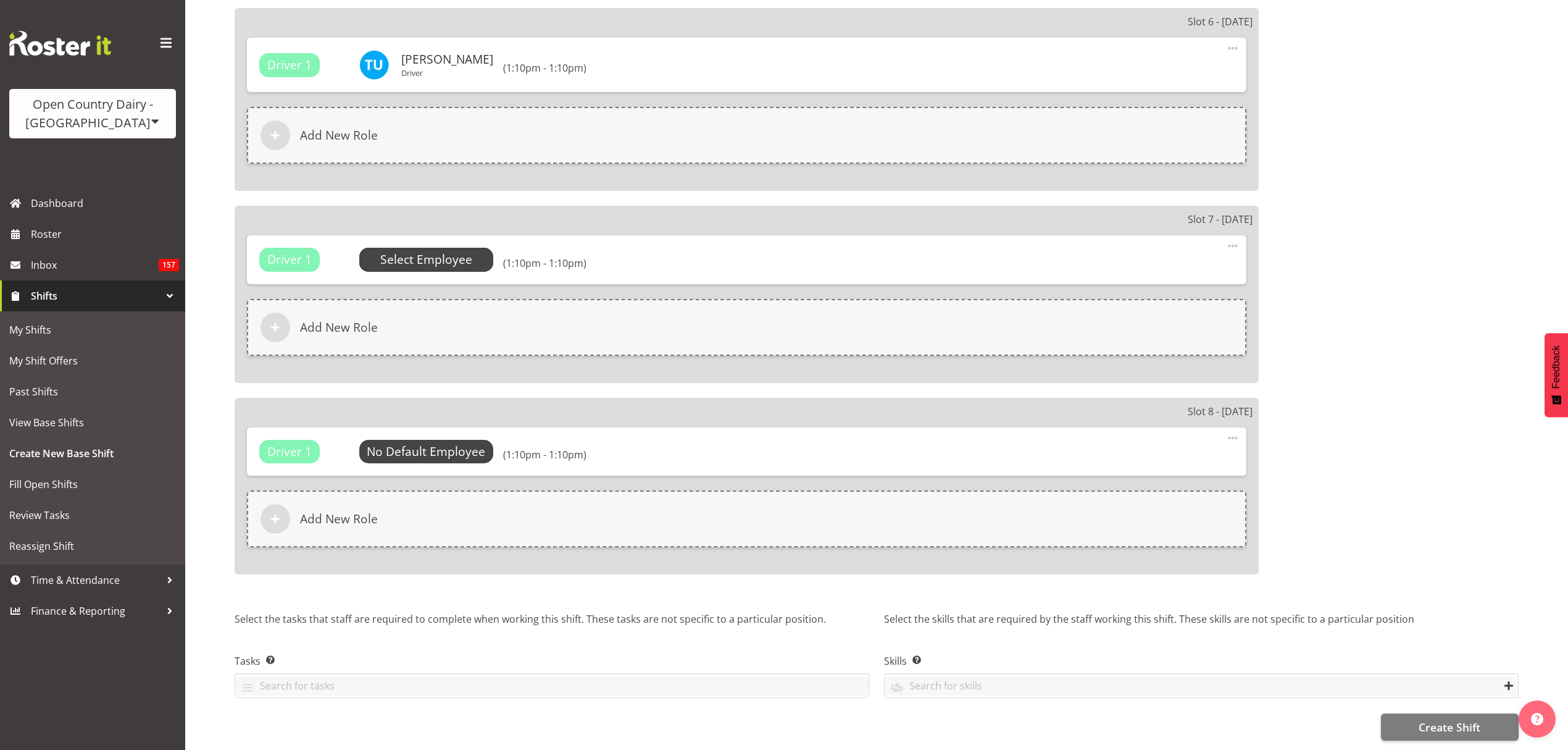
click at [394, 251] on span "Select Employee" at bounding box center [426, 260] width 92 height 18
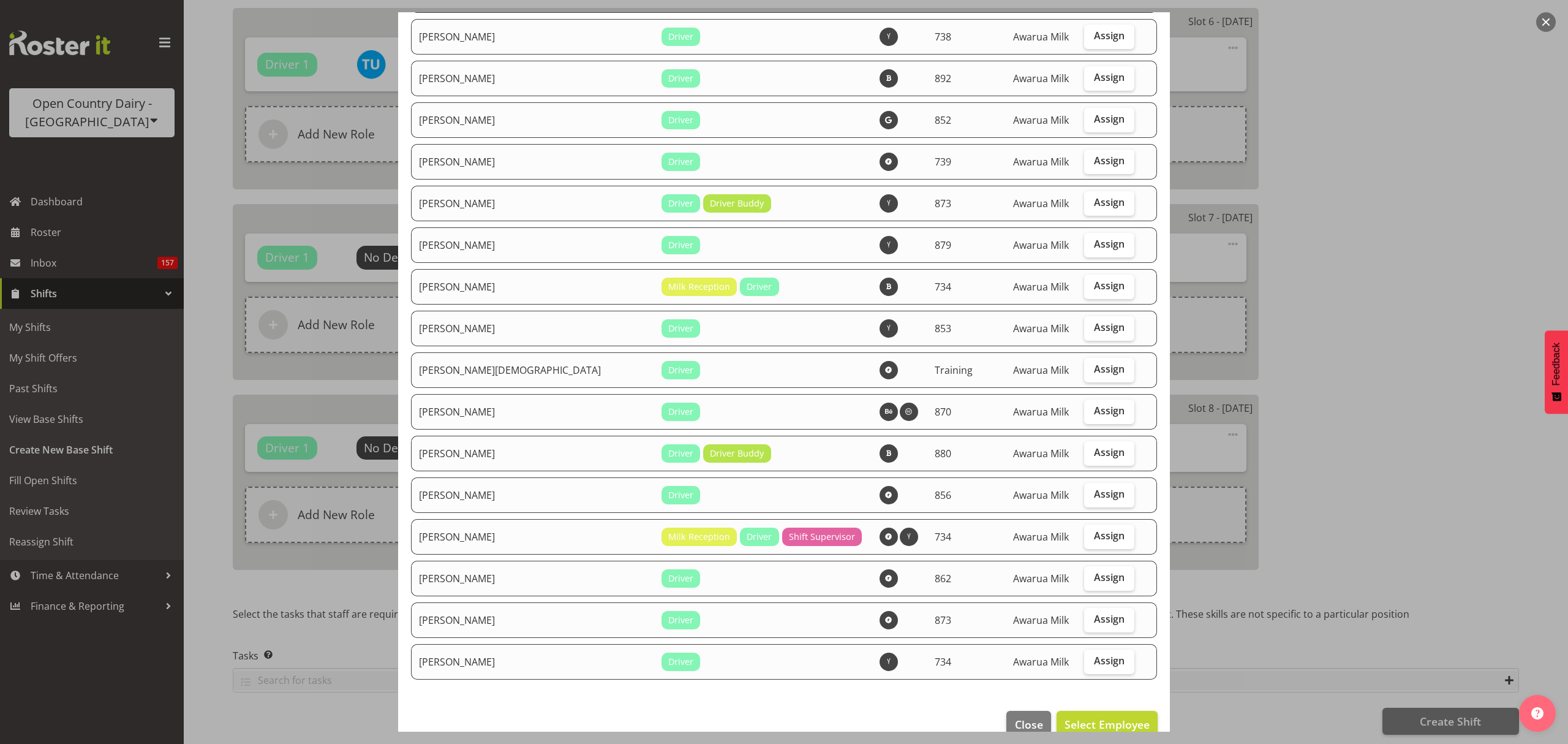
scroll to position [2142, 0]
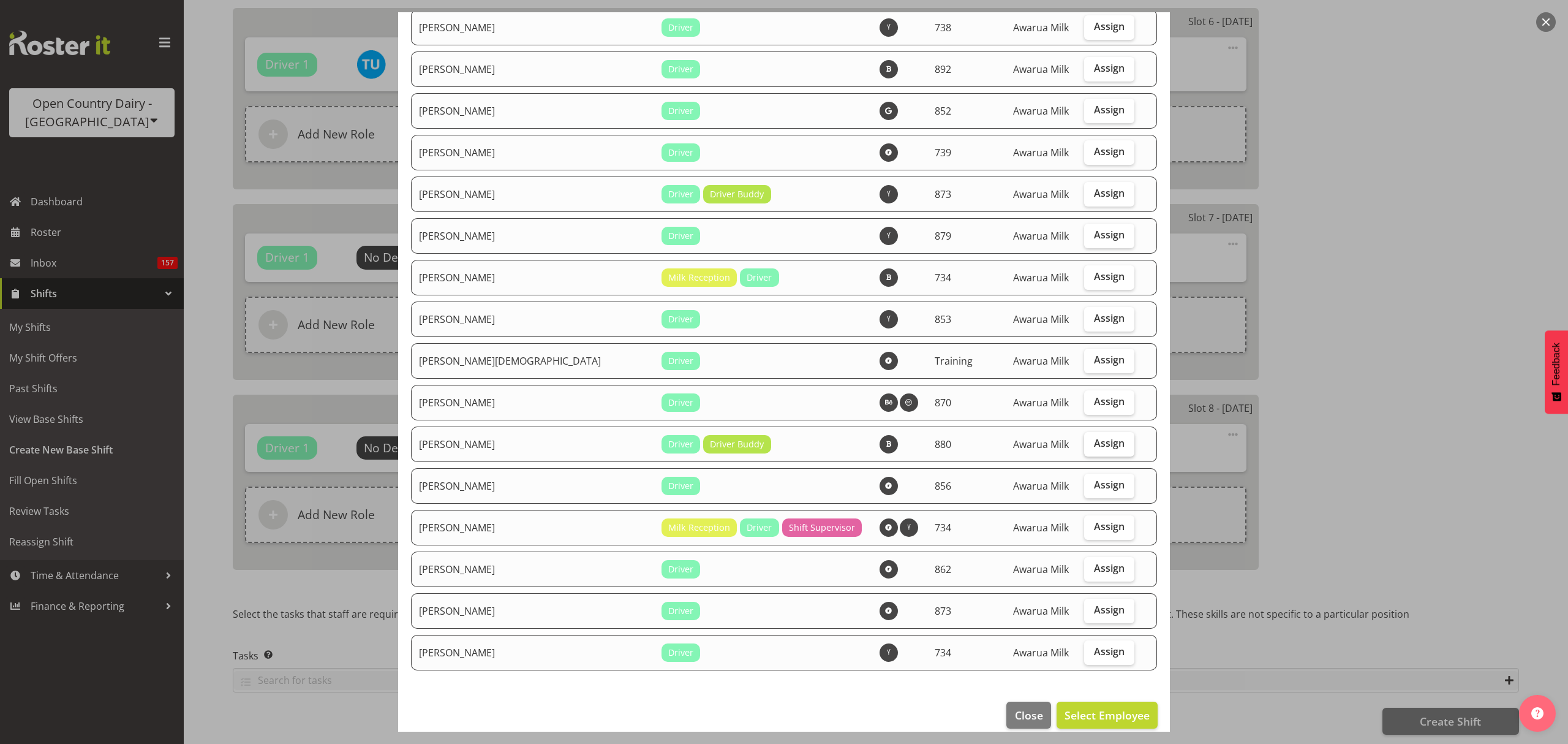
click at [1094, 436] on span "Assign" at bounding box center [1109, 443] width 30 height 12
click at [1085, 439] on input "Assign" at bounding box center [1088, 443] width 8 height 8
checkbox input "true"
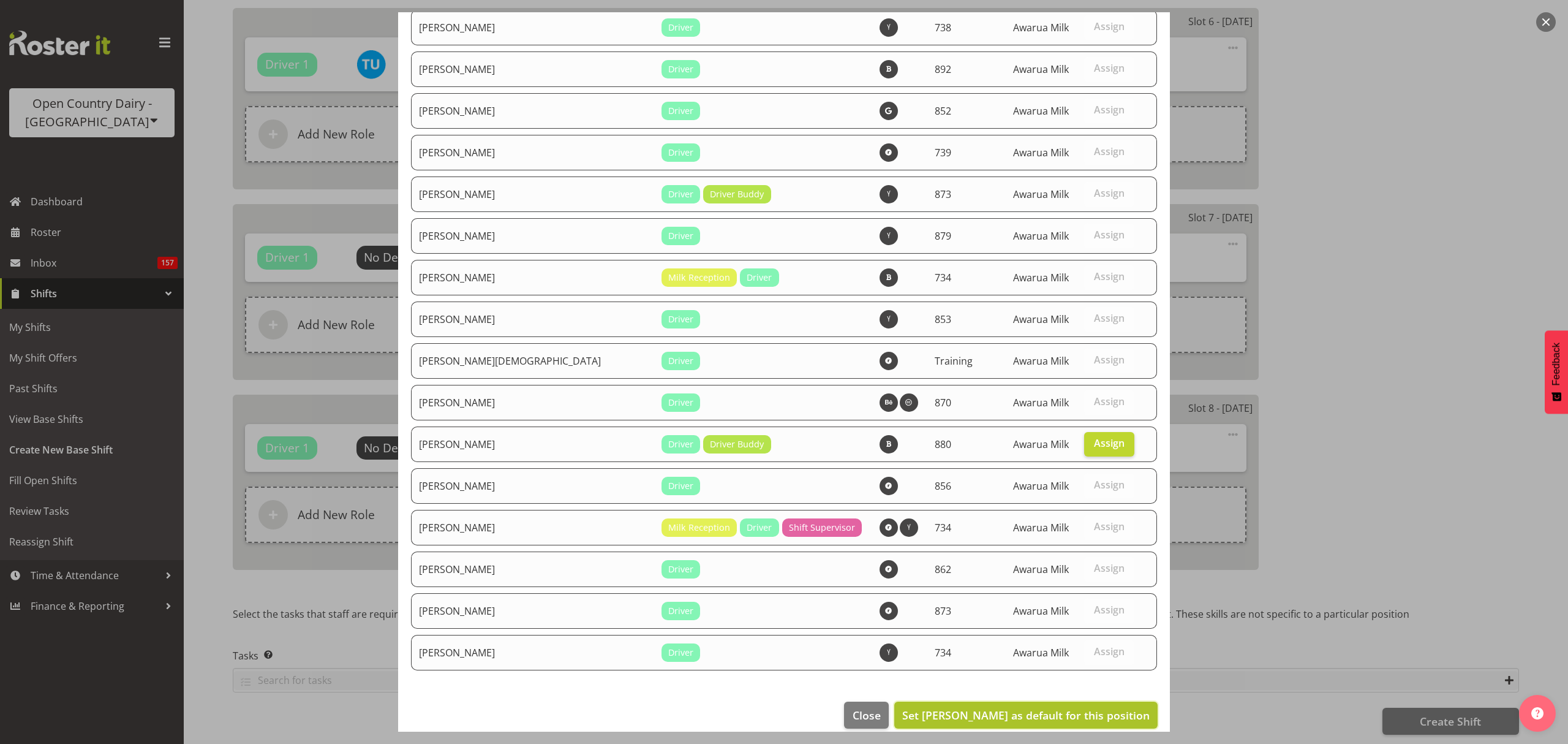
click at [1024, 707] on span "Set Tania Unahi as default for this position" at bounding box center [1026, 714] width 247 height 15
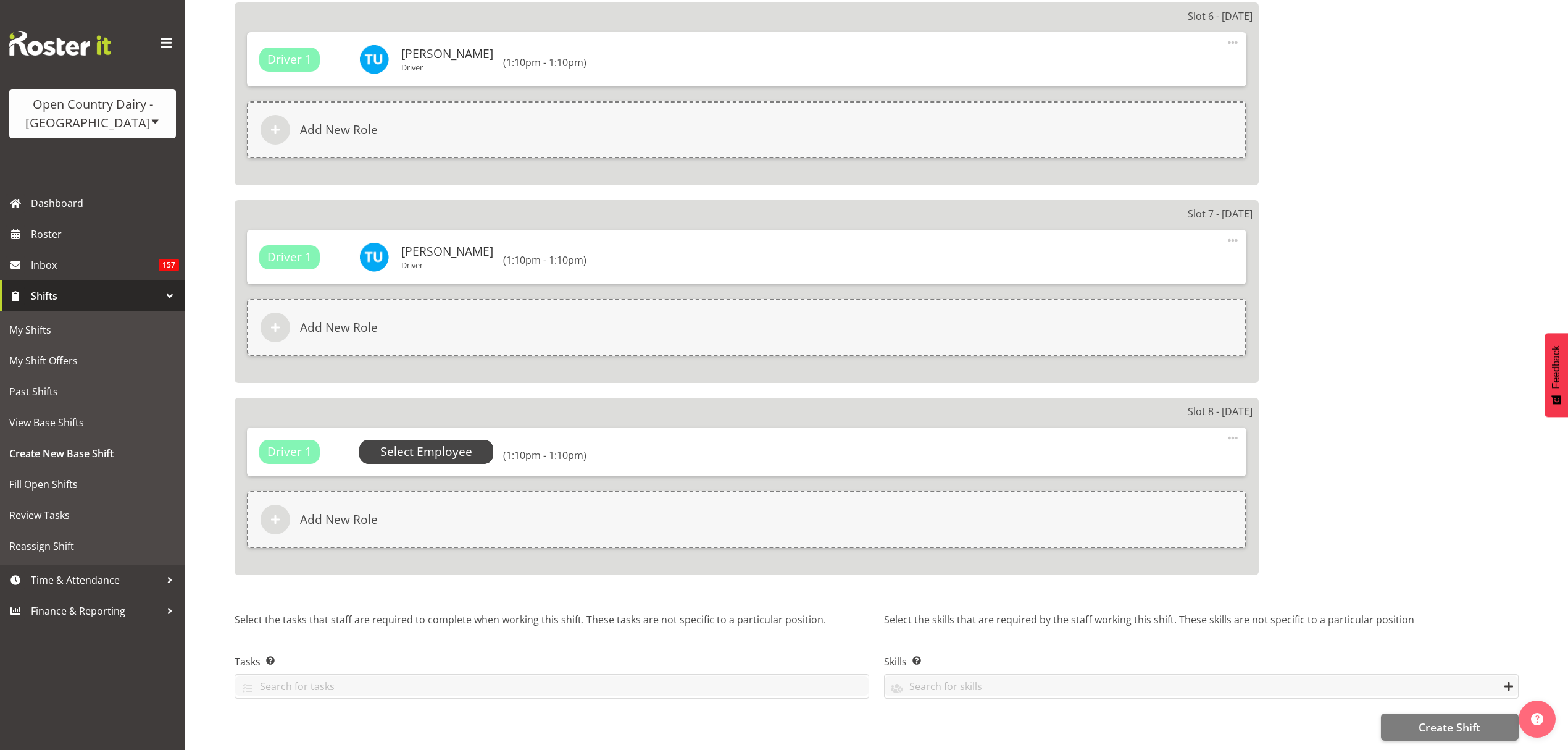
click at [462, 447] on span "Select Employee" at bounding box center [426, 451] width 92 height 18
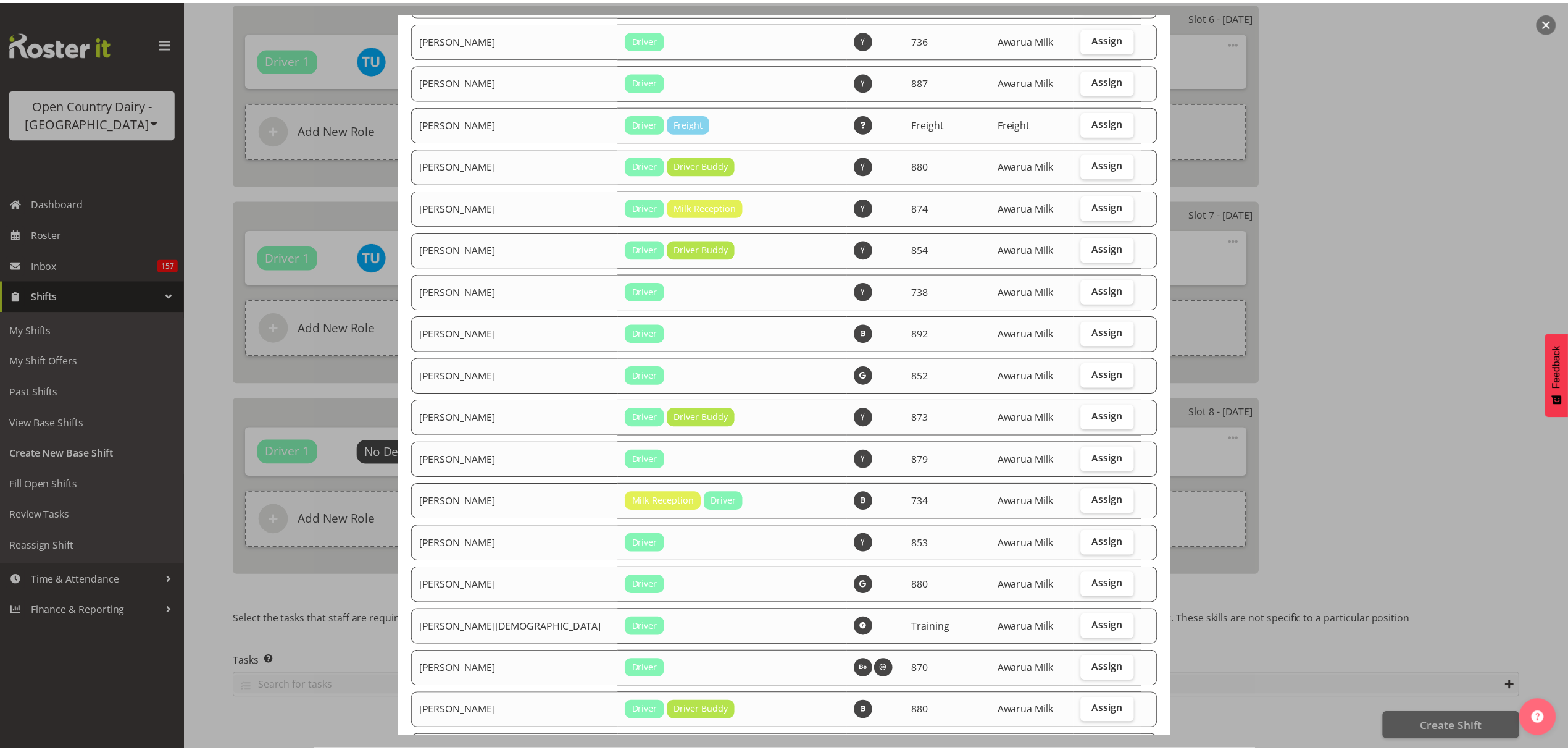
scroll to position [1194, 0]
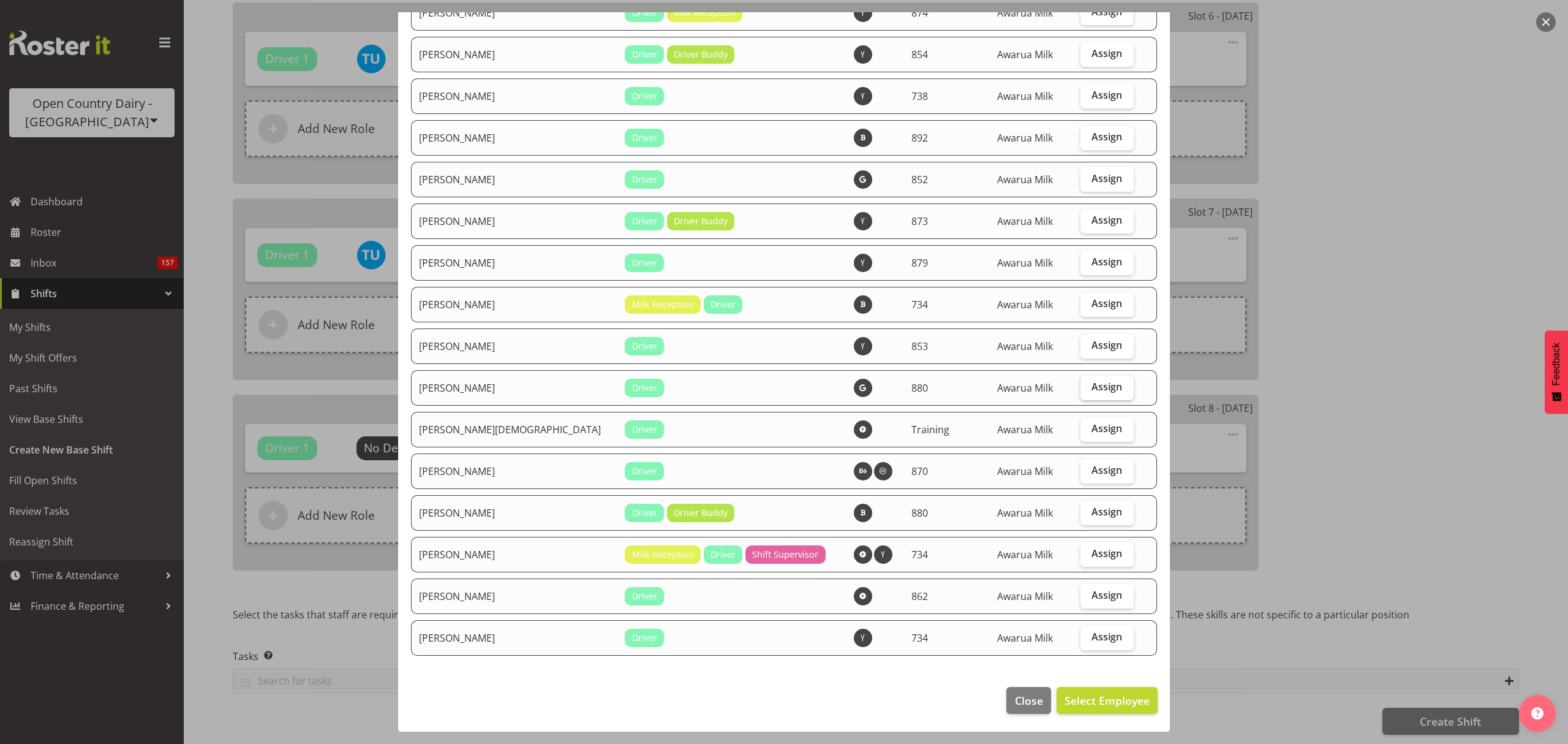
click at [1092, 382] on span "Assign" at bounding box center [1106, 387] width 30 height 12
click at [1081, 383] on input "Assign" at bounding box center [1085, 387] width 8 height 8
checkbox input "true"
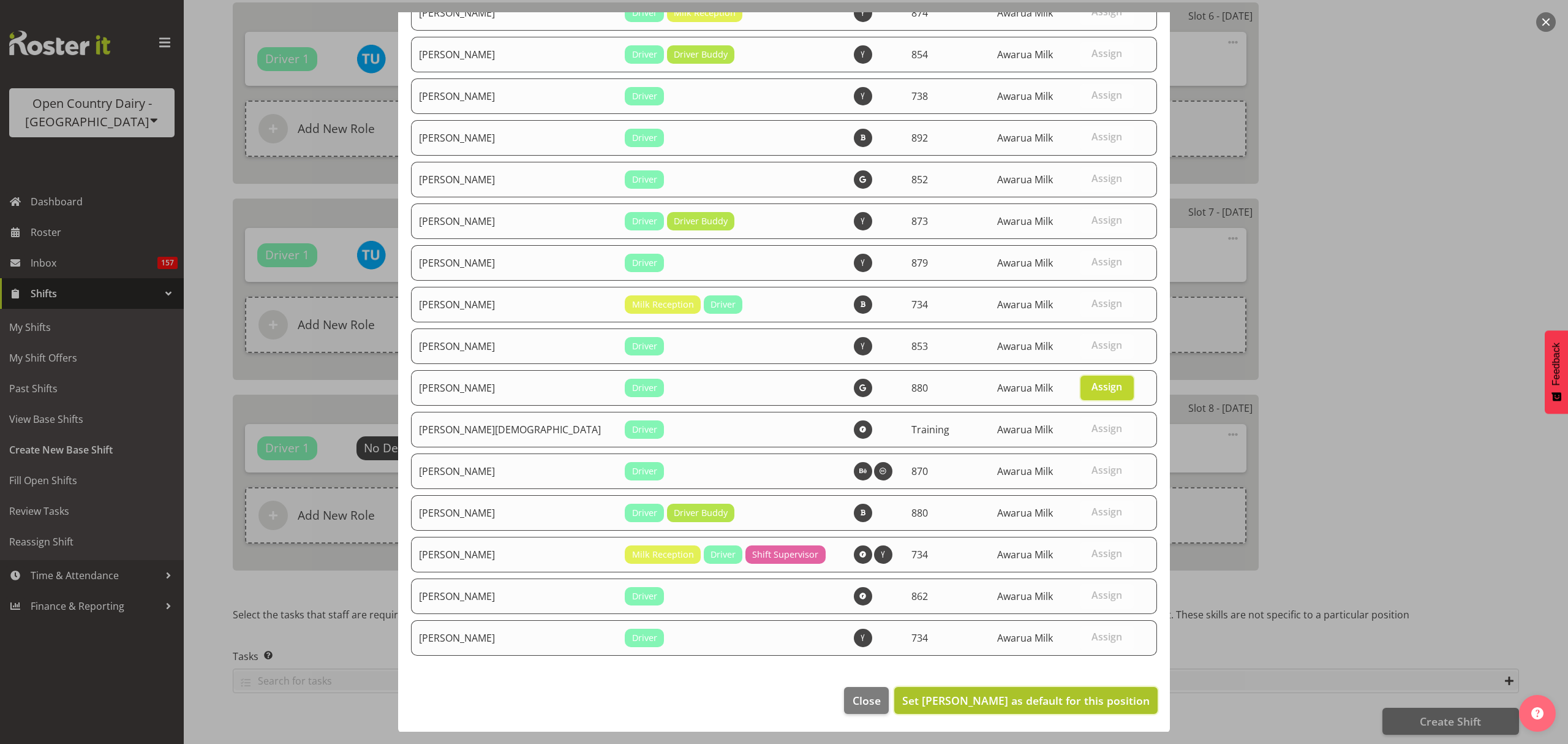
click at [1048, 708] on button "Set Shaun McNaught as default for this position" at bounding box center [1026, 700] width 263 height 27
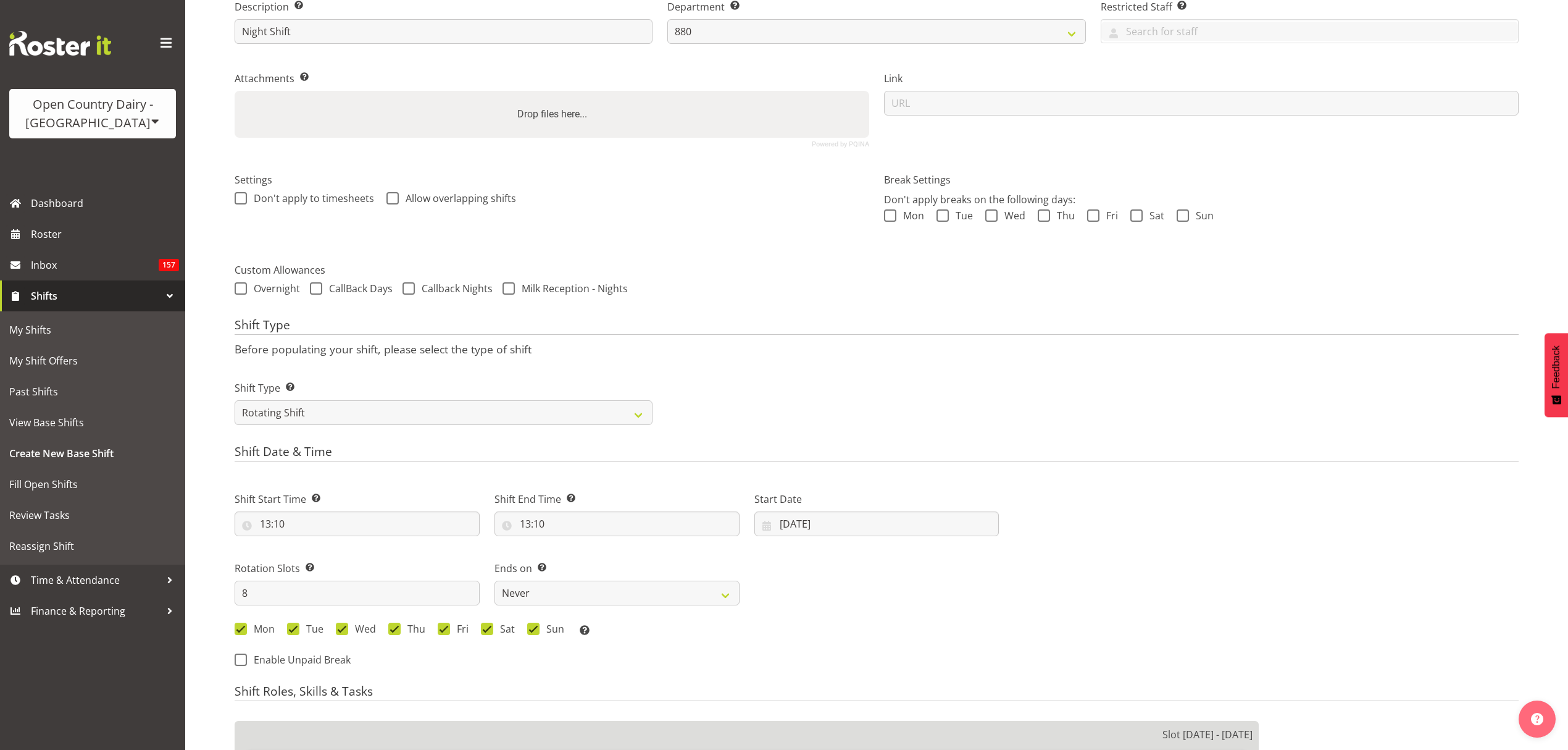
scroll to position [329, 0]
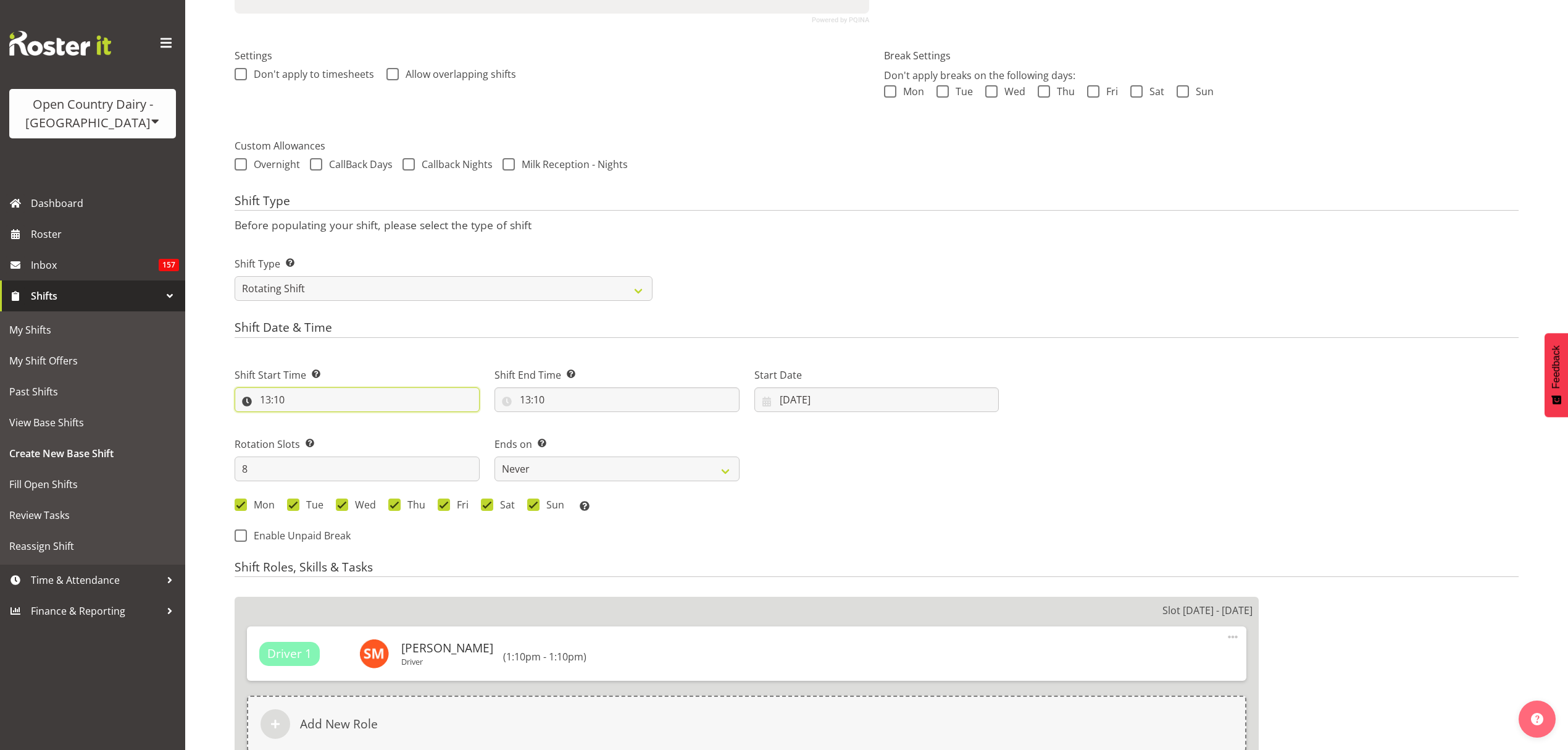
click at [376, 400] on input "13:10" at bounding box center [356, 400] width 245 height 25
click at [353, 438] on select "00 01 02 03 04 05 06 07 08 09 10 11 12 13 14 15 16 17 18 19 20 21 22 23 24 25 2…" at bounding box center [351, 432] width 28 height 25
select select "0"
click at [337, 421] on select "00 01 02 03 04 05 06 07 08 09 10 11 12 13 14 15 16 17 18 19 20 21 22 23 24 25 2…" at bounding box center [351, 432] width 28 height 25
type input "13:00"
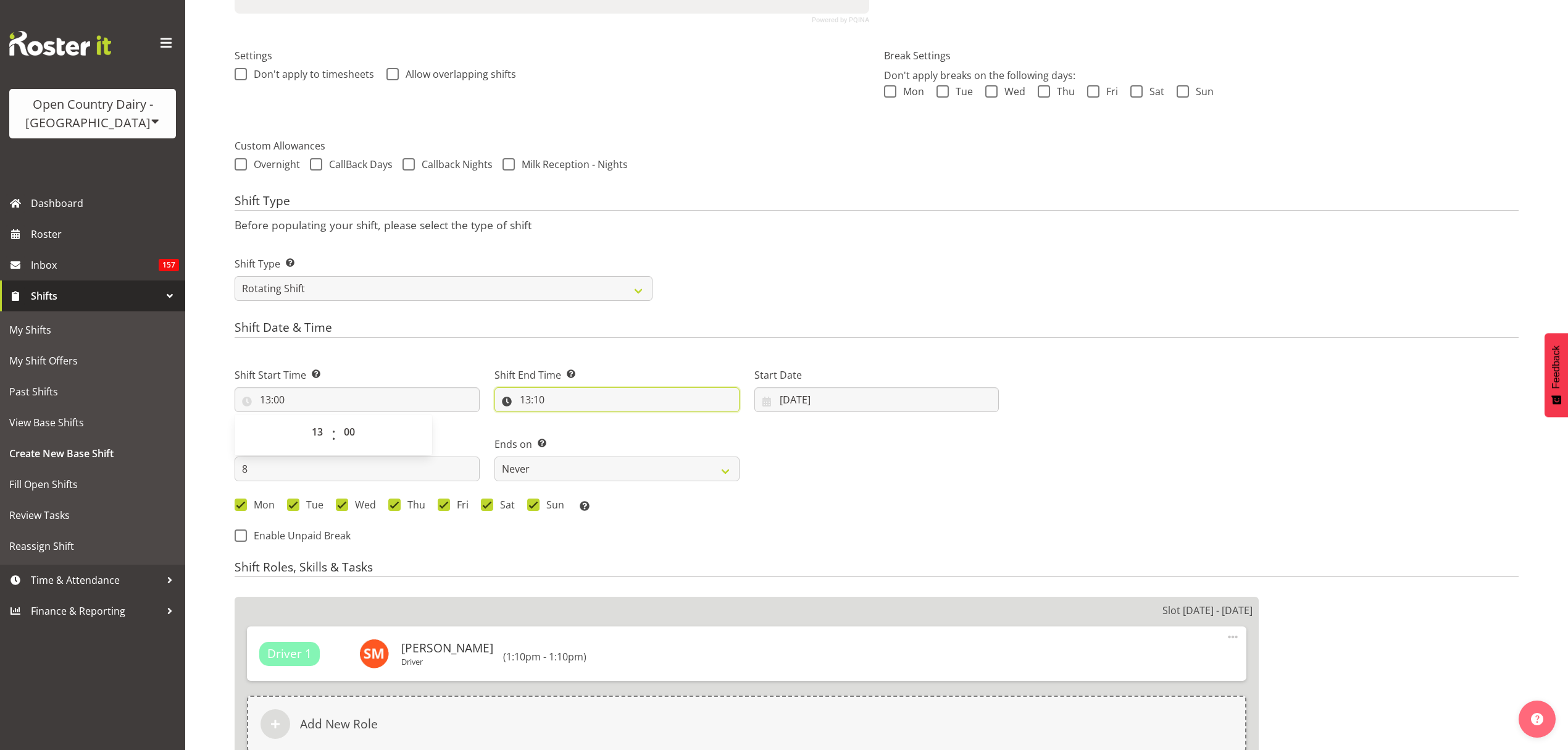
click at [584, 393] on input "13:10" at bounding box center [616, 400] width 245 height 25
click at [573, 438] on select "00 01 02 03 04 05 06 07 08 09 10 11 12 13 14 15 16 17 18 19 20 21 22 23" at bounding box center [579, 432] width 28 height 25
select select "2"
click at [565, 421] on select "00 01 02 03 04 05 06 07 08 09 10 11 12 13 14 15 16 17 18 19 20 21 22 23" at bounding box center [579, 432] width 28 height 25
type input "02:10"
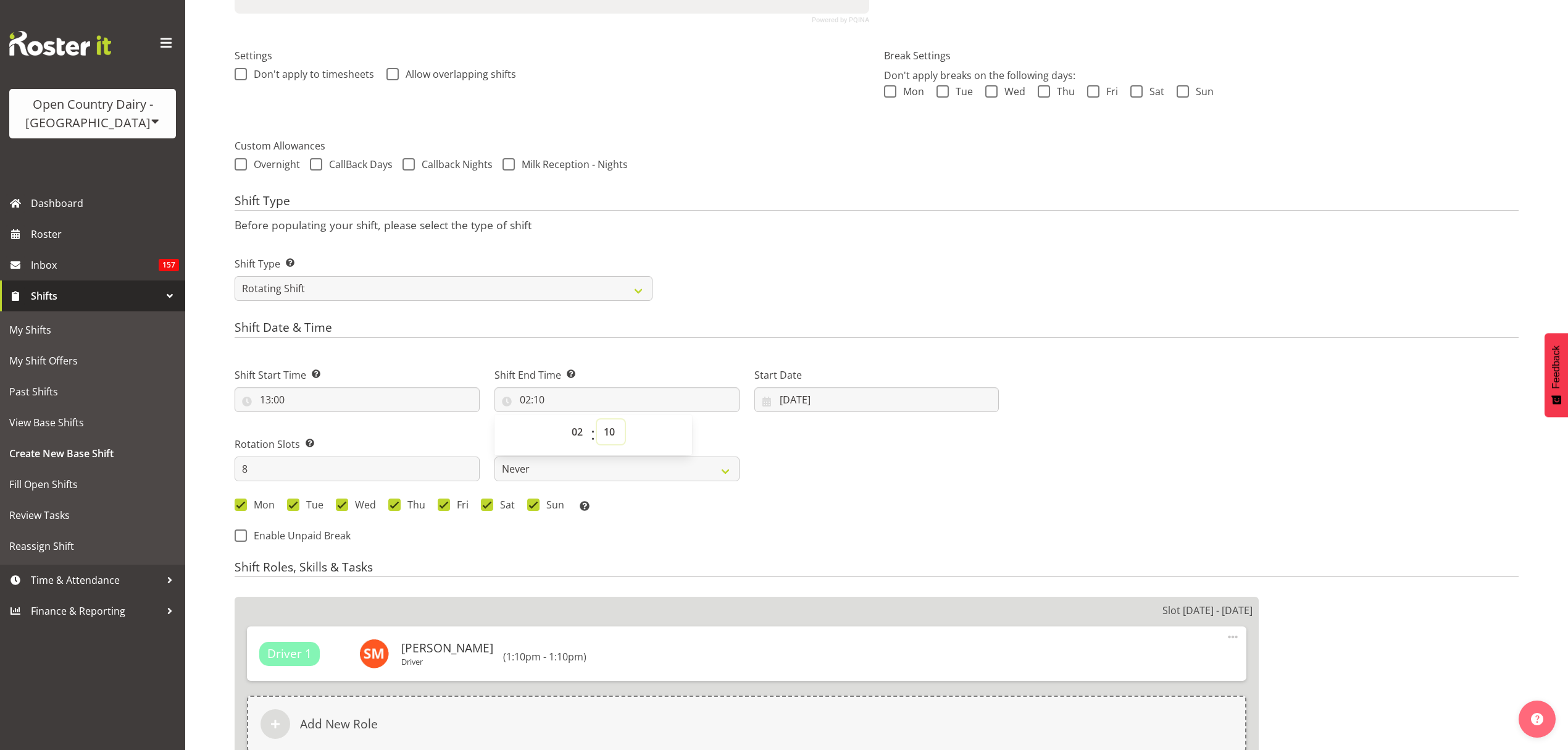
click at [620, 426] on select "00 01 02 03 04 05 06 07 08 09 10 11 12 13 14 15 16 17 18 19 20 21 22 23 24 25 2…" at bounding box center [611, 432] width 28 height 25
select select "0"
click at [597, 421] on select "00 01 02 03 04 05 06 07 08 09 10 11 12 13 14 15 16 17 18 19 20 21 22 23 24 25 2…" at bounding box center [611, 432] width 28 height 25
type input "02:00"
click at [734, 242] on div "Shift Type Shift Types: One Off – Select this if you would like a single shift …" at bounding box center [877, 273] width 1299 height 69
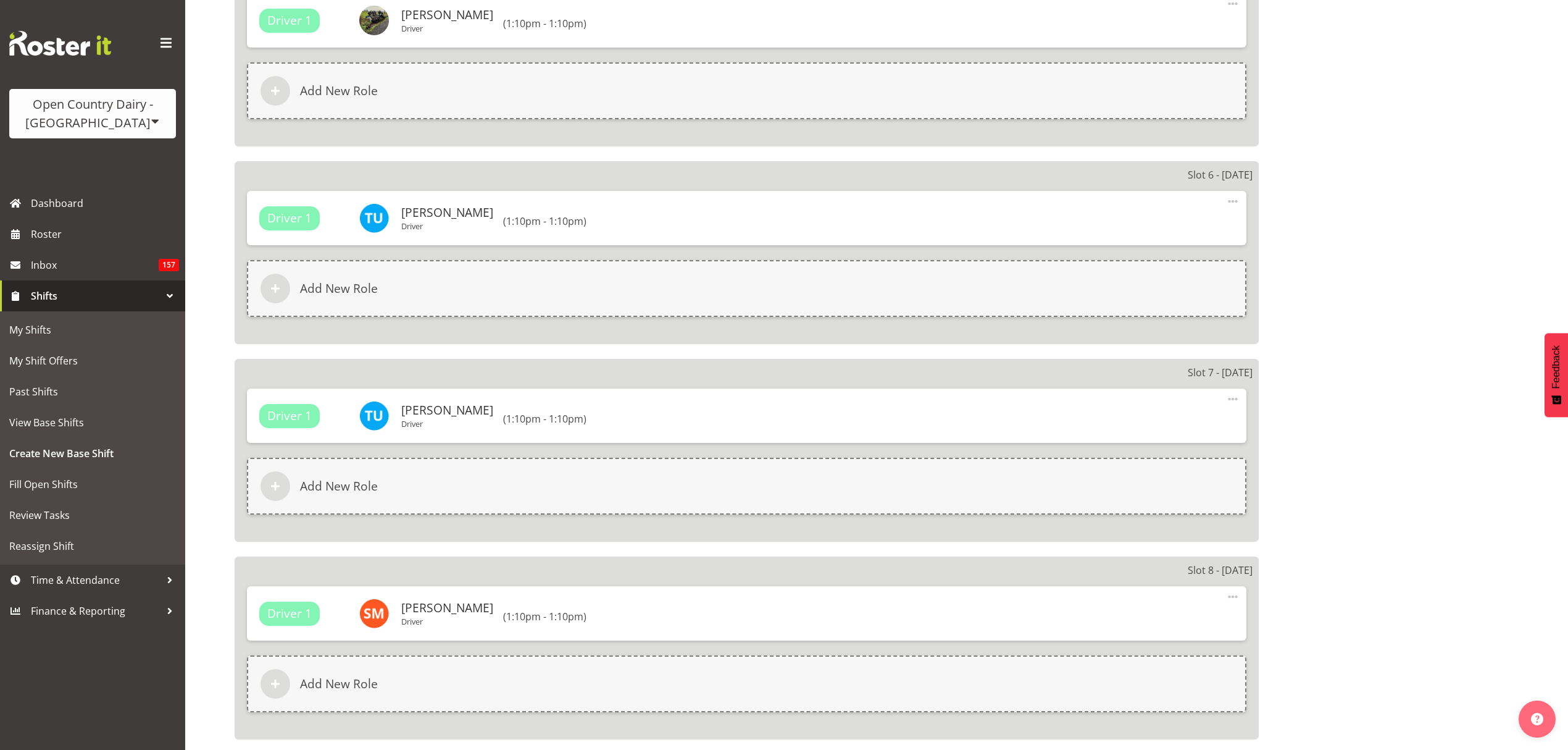
scroll to position [1954, 0]
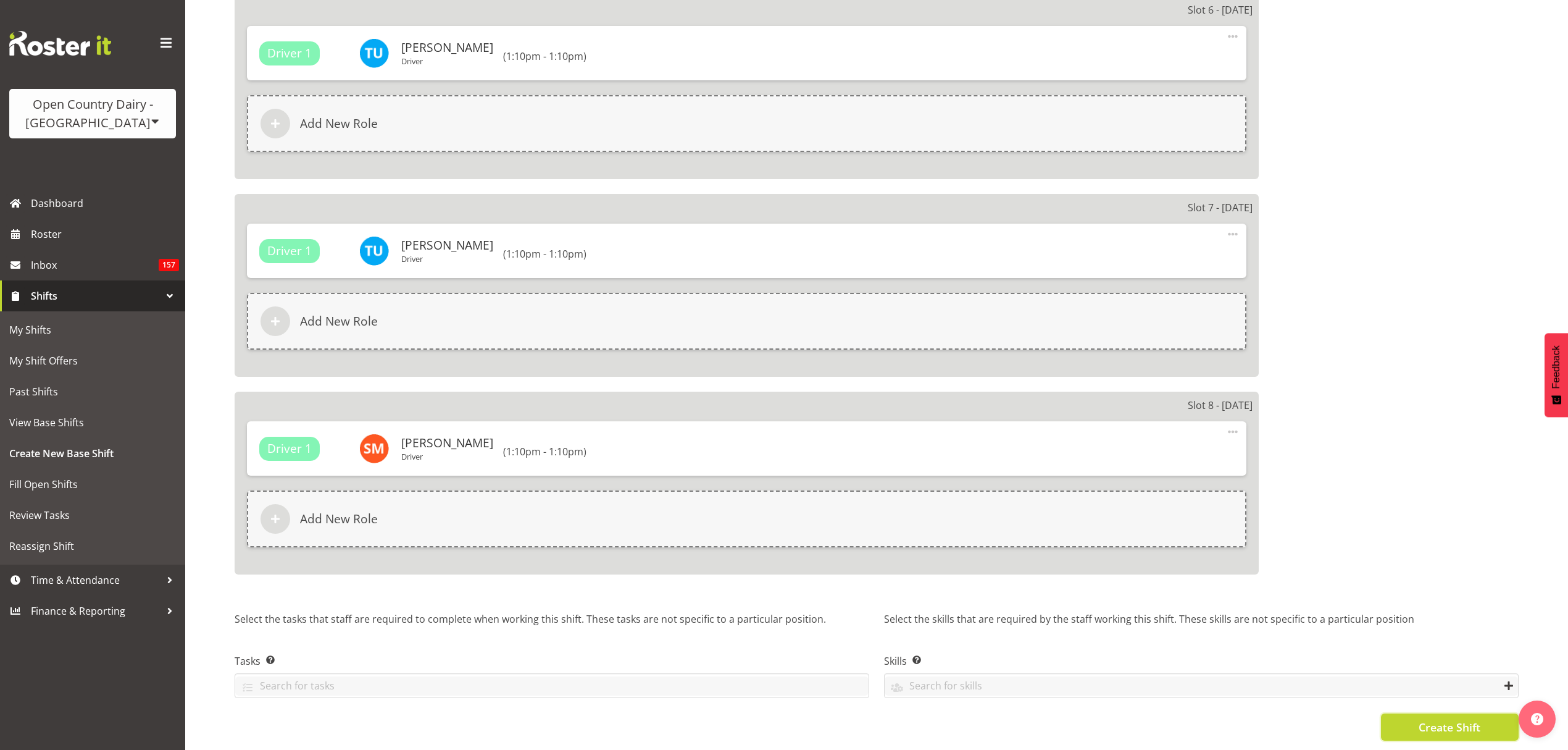
click at [1421, 719] on span "Create Shift" at bounding box center [1449, 727] width 61 height 16
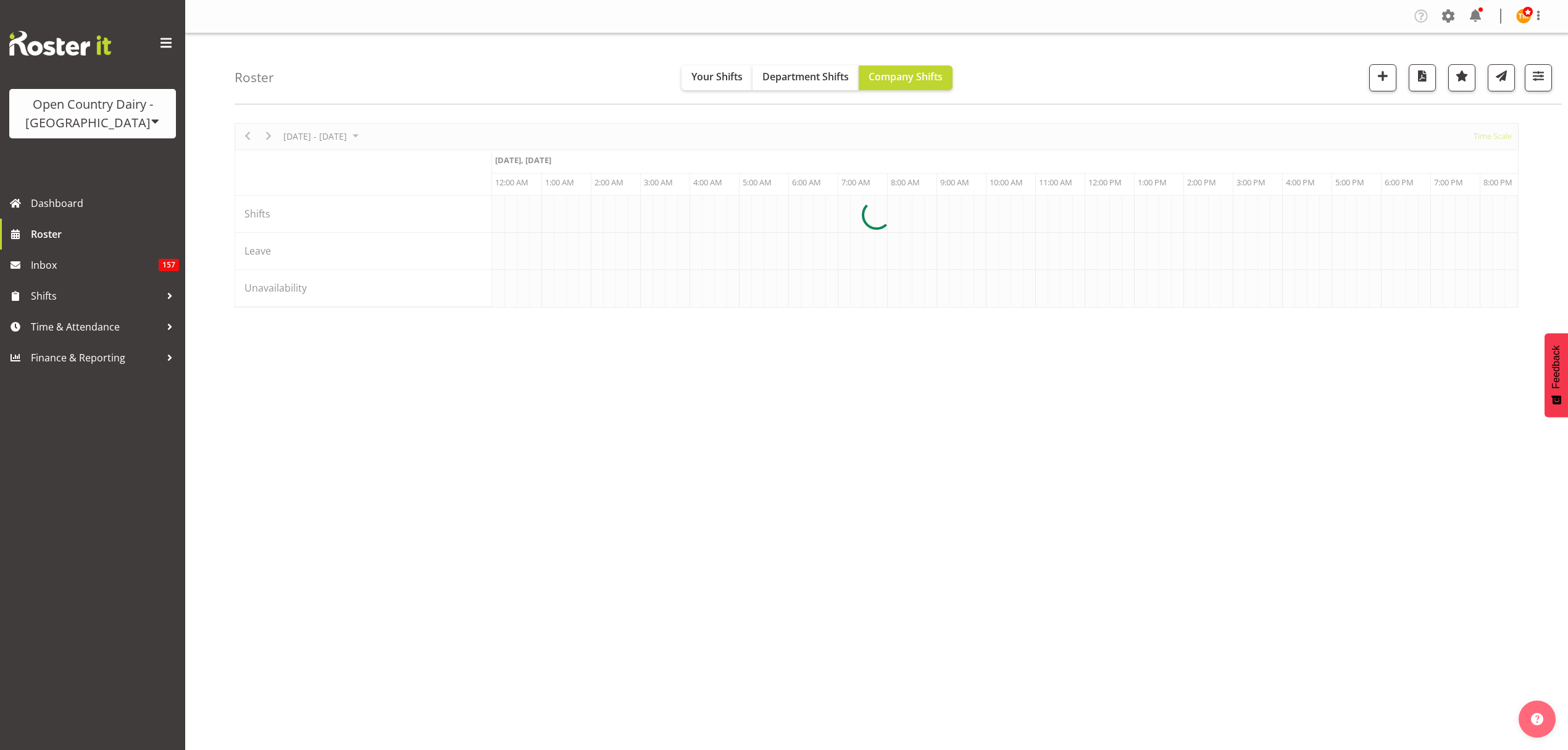
scroll to position [0, 1185]
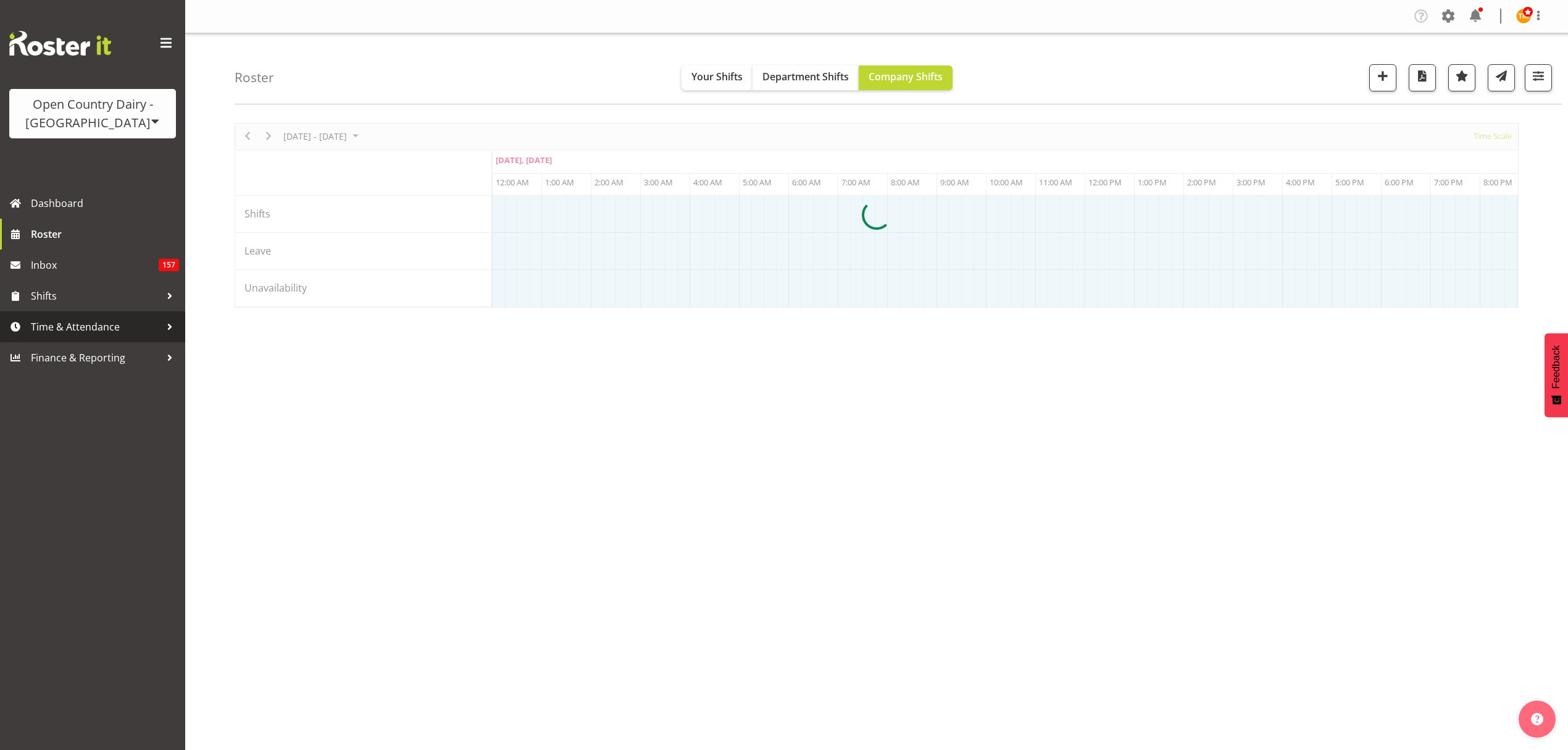
click at [92, 319] on span "Time & Attendance" at bounding box center [96, 326] width 130 height 18
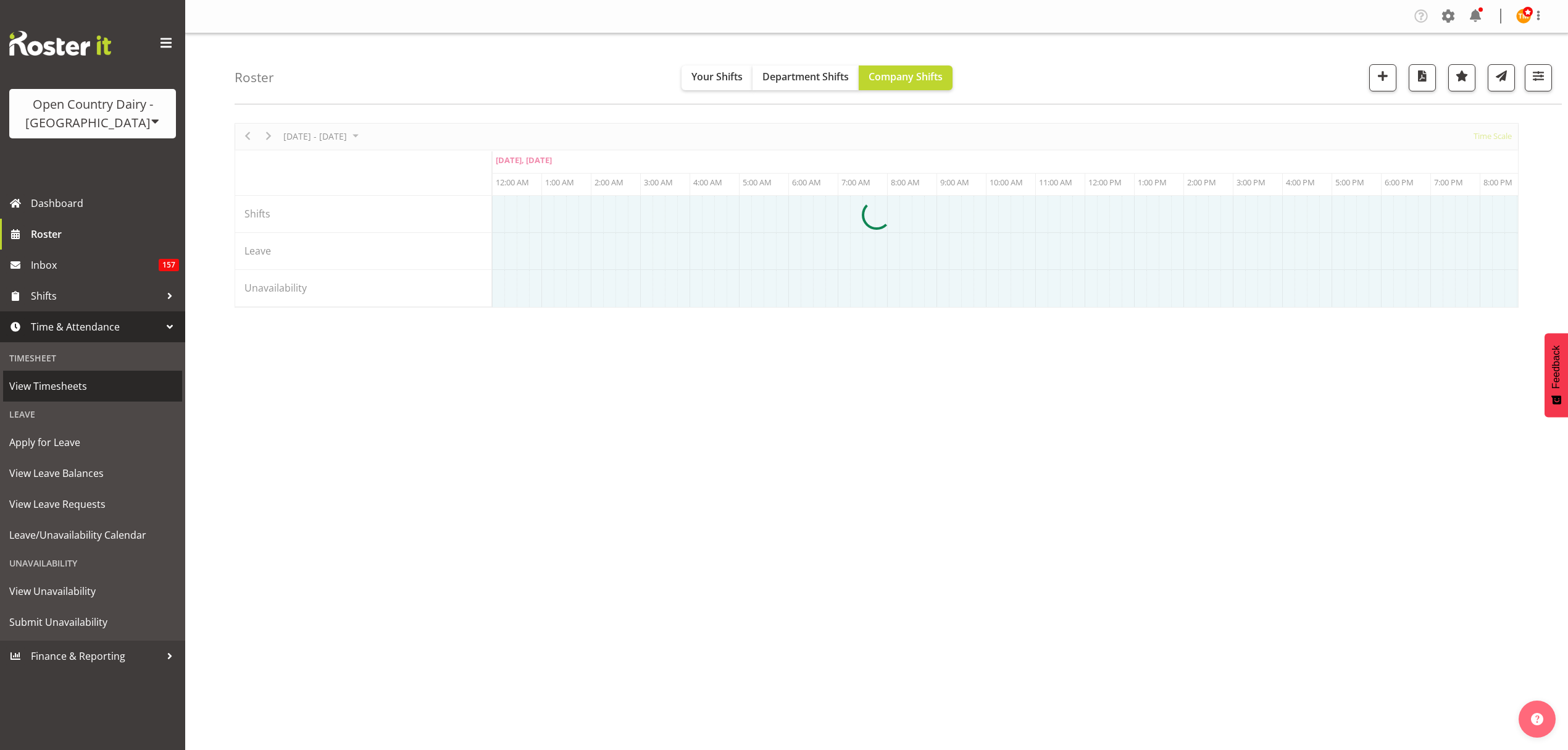
click at [68, 393] on span "View Timesheets" at bounding box center [93, 386] width 167 height 18
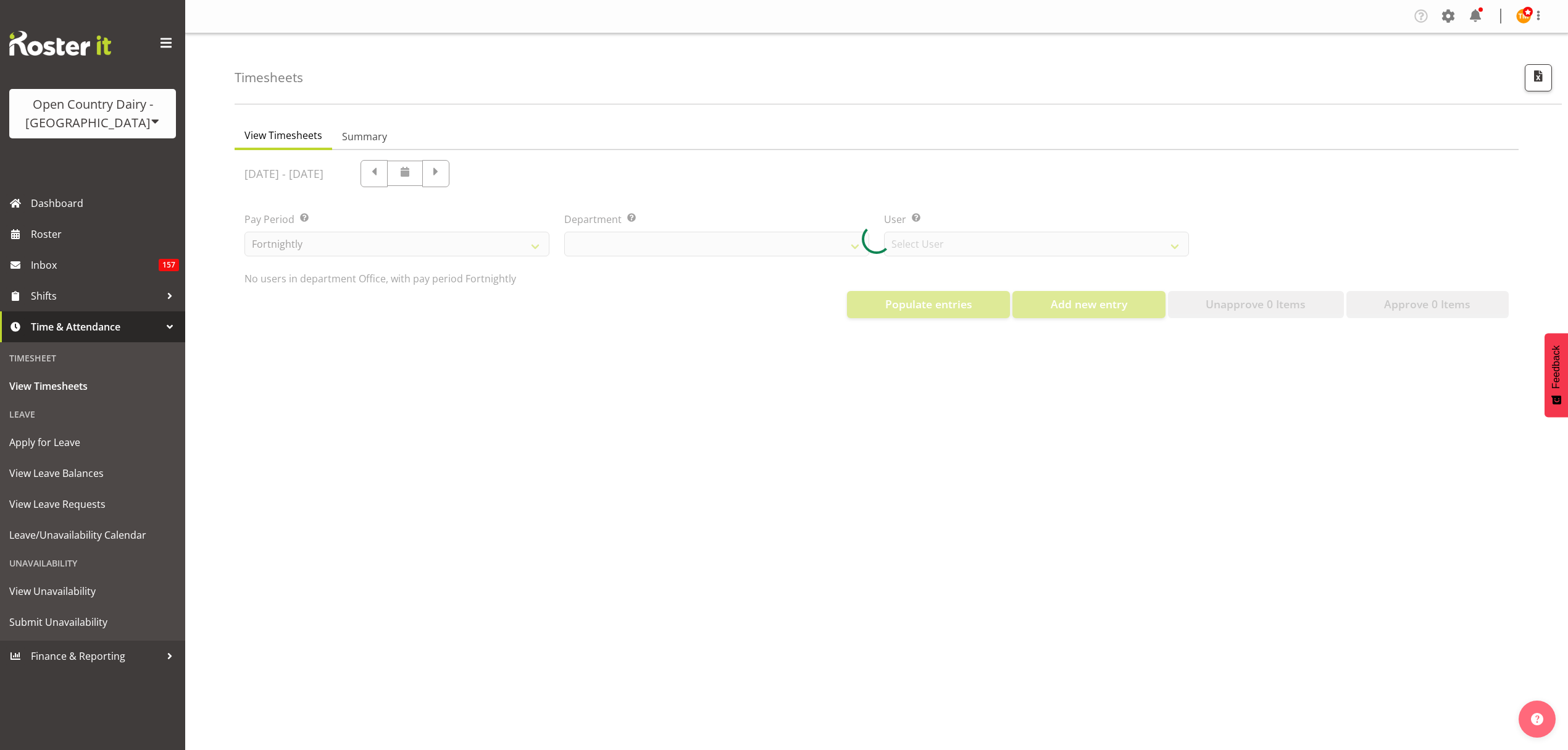
select select "699"
select select "8449"
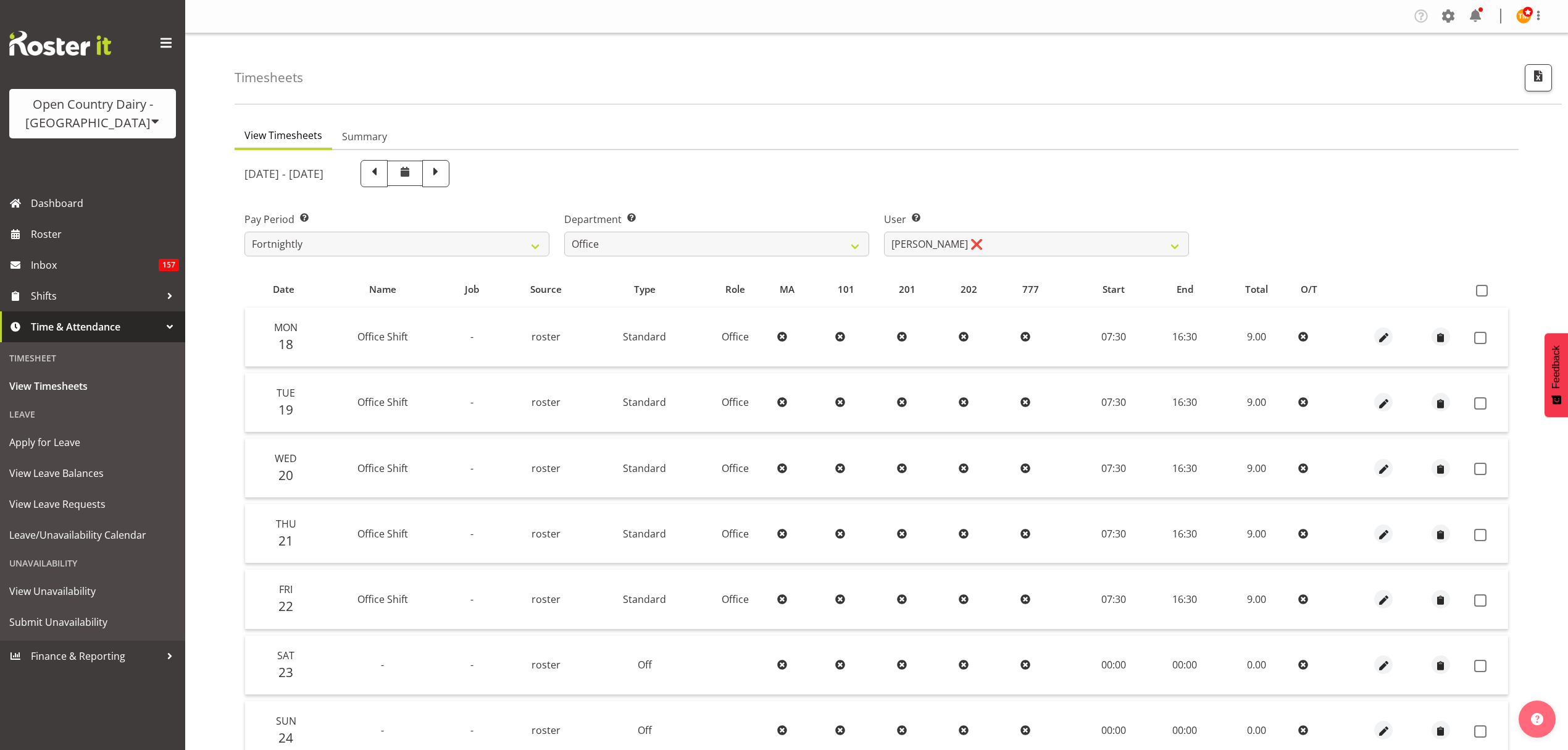
click at [905, 226] on label "User Select user. Note: This is filtered down by the previous two drop-down ite…" at bounding box center [1036, 219] width 305 height 15
click at [918, 245] on select "[PERSON_NAME] ❌ [PERSON_NAME] ❌ [PERSON_NAME] ❌ [PERSON_NAME] ❌ [PERSON_NAME] ❌…" at bounding box center [1036, 244] width 305 height 25
click at [836, 238] on select "734 735 736 737 738 739 851 852 853 854 855 856 858 861 862 865 868 869 870 873" at bounding box center [716, 244] width 305 height 25
select select "673"
click at [565, 232] on select "734 735 736 737 738 739 851 852 853 854 855 856 858 861 862 865 868 869 870 873" at bounding box center [716, 244] width 305 height 25
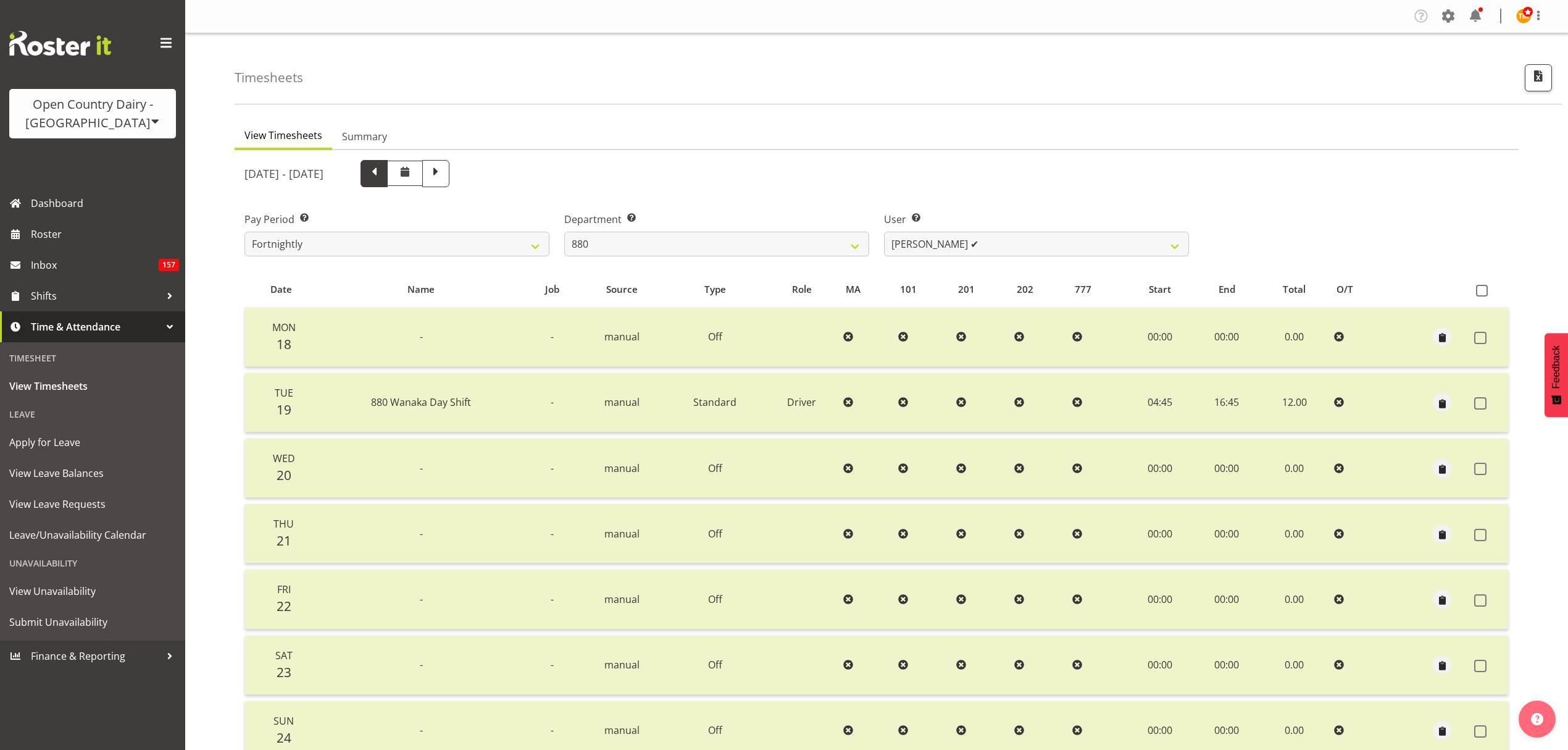
click at [388, 178] on span at bounding box center [374, 173] width 27 height 27
click at [382, 178] on span at bounding box center [374, 172] width 16 height 16
click at [388, 178] on span at bounding box center [374, 173] width 27 height 27
click at [413, 177] on span at bounding box center [405, 171] width 15 height 15
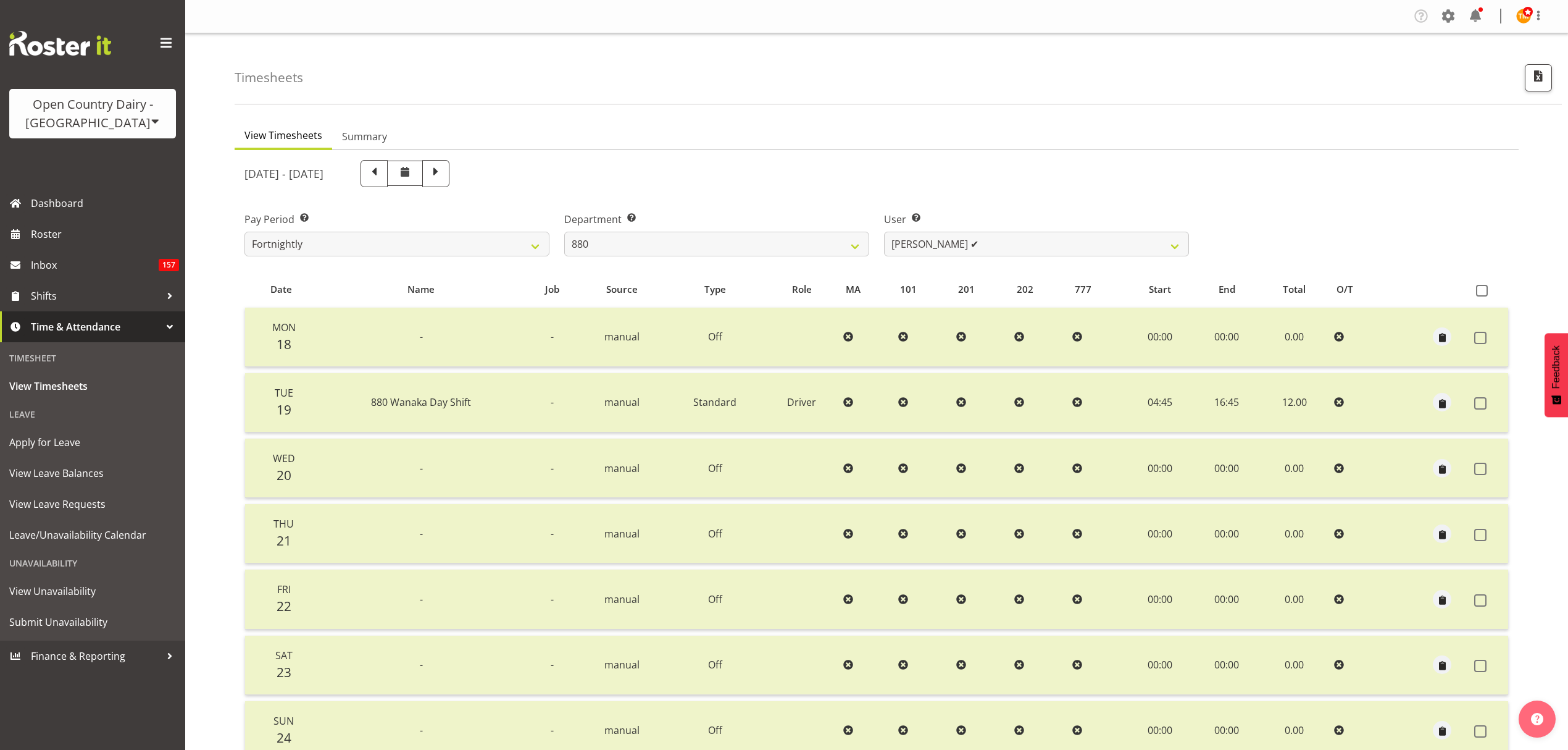
click at [423, 177] on span at bounding box center [405, 173] width 36 height 25
select select
click at [429, 176] on div "[DATE] - [DATE] Pay Period Select which pay period you would like to view. Fort…" at bounding box center [876, 492] width 1264 height 678
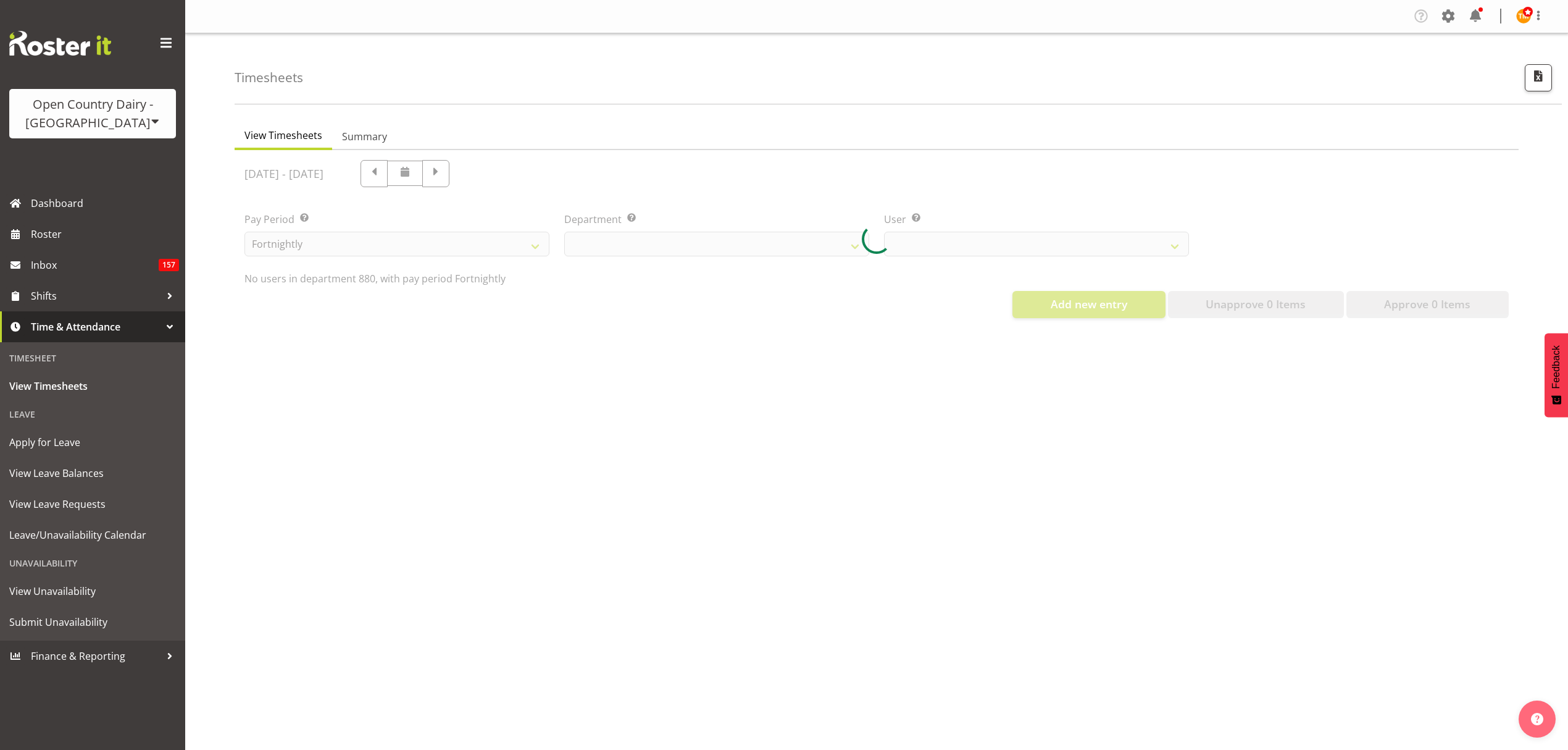
click at [425, 174] on div at bounding box center [876, 239] width 1284 height 178
click at [423, 174] on div at bounding box center [876, 239] width 1284 height 178
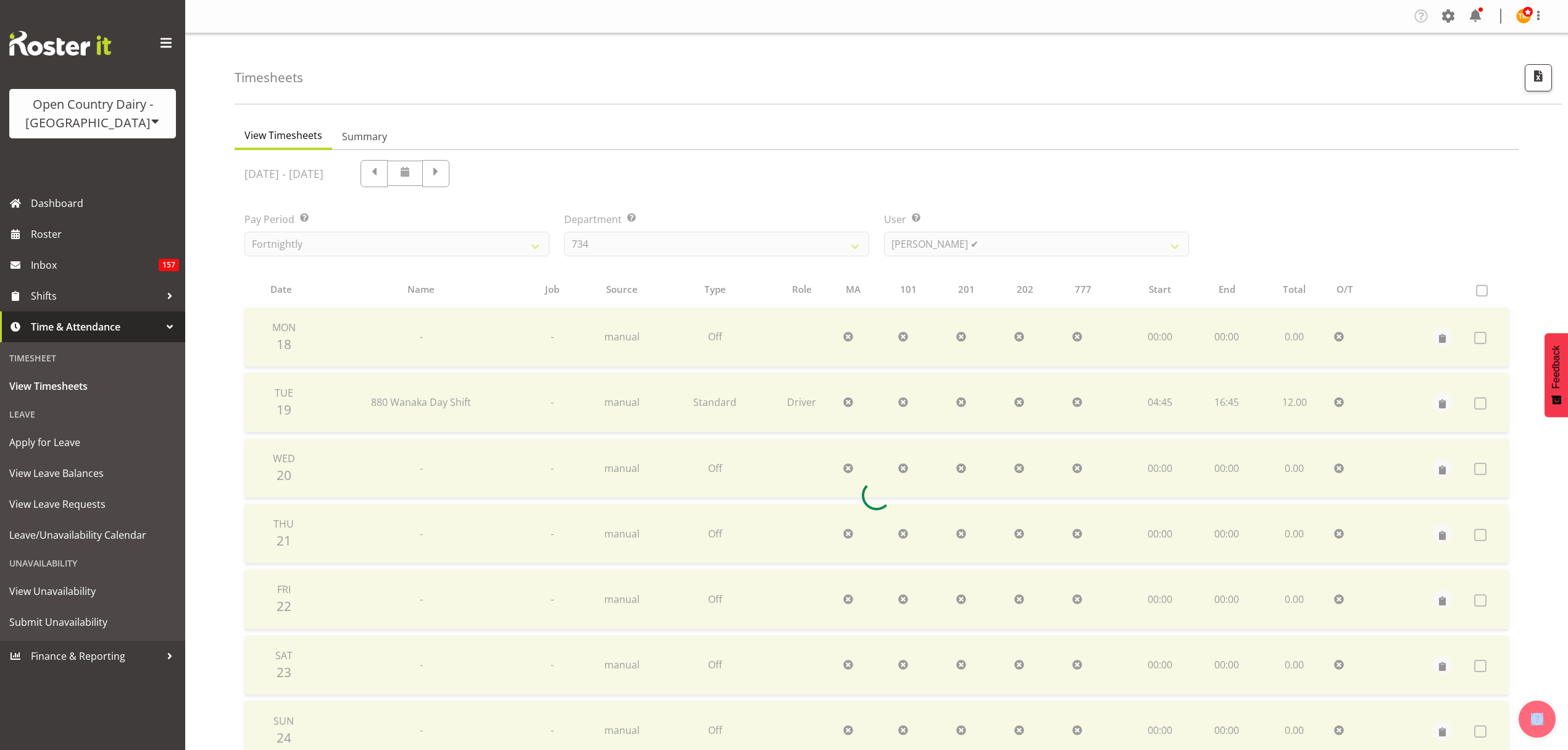
select select "673"
click at [382, 171] on span at bounding box center [374, 172] width 16 height 16
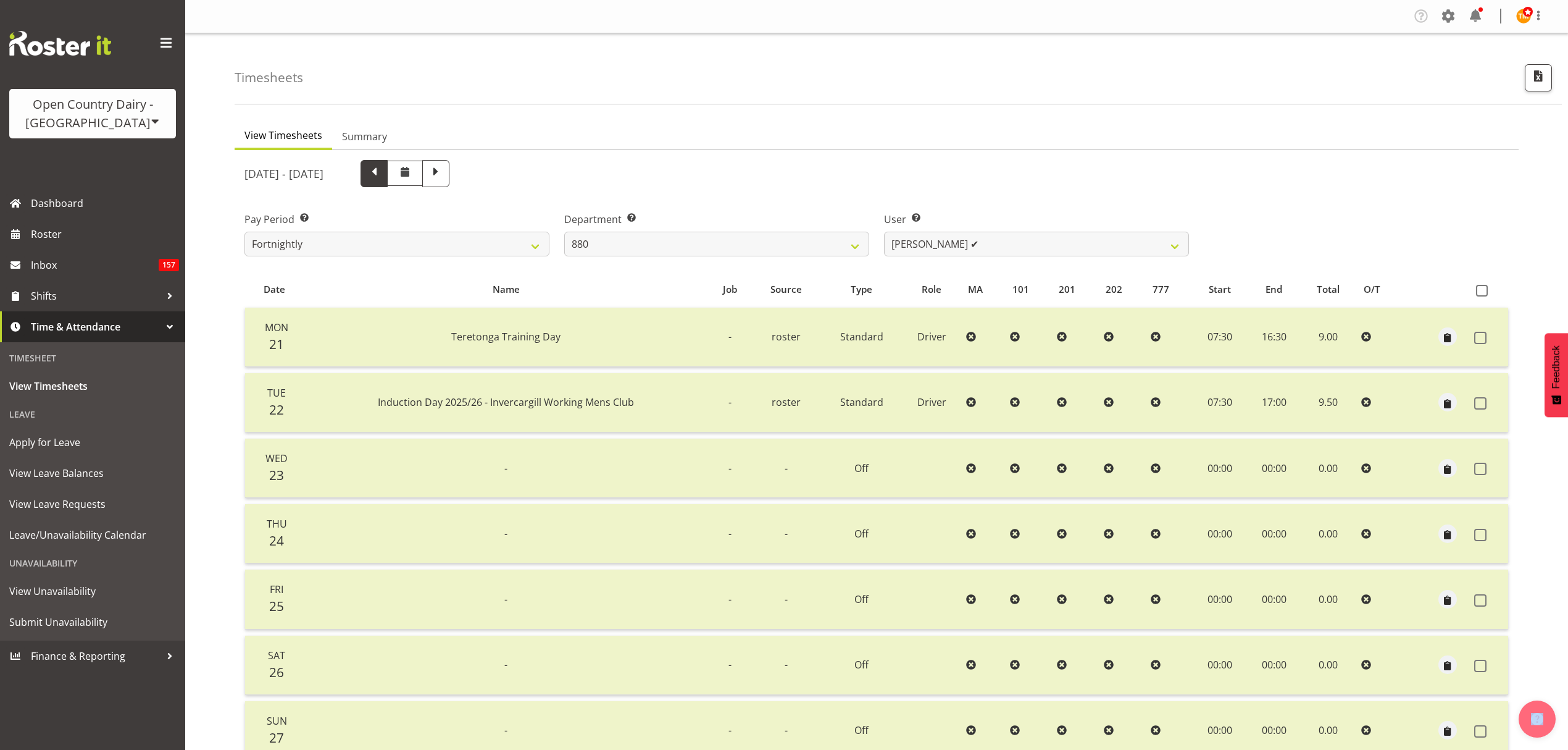
click at [382, 170] on span at bounding box center [374, 172] width 16 height 16
click at [388, 169] on span at bounding box center [374, 173] width 27 height 27
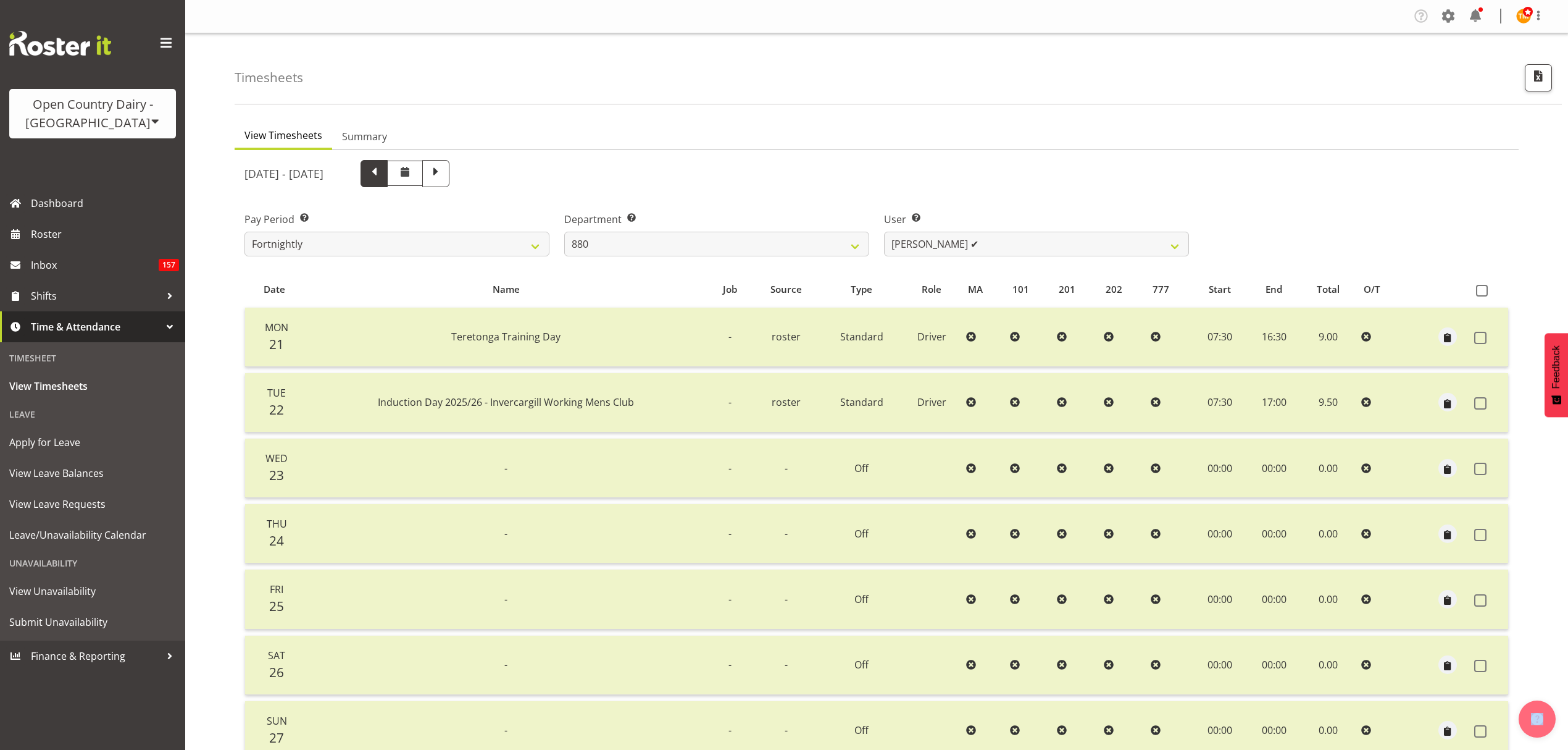
click at [382, 174] on span at bounding box center [374, 172] width 16 height 16
click at [382, 177] on span at bounding box center [374, 172] width 16 height 16
click at [382, 180] on span at bounding box center [374, 172] width 16 height 16
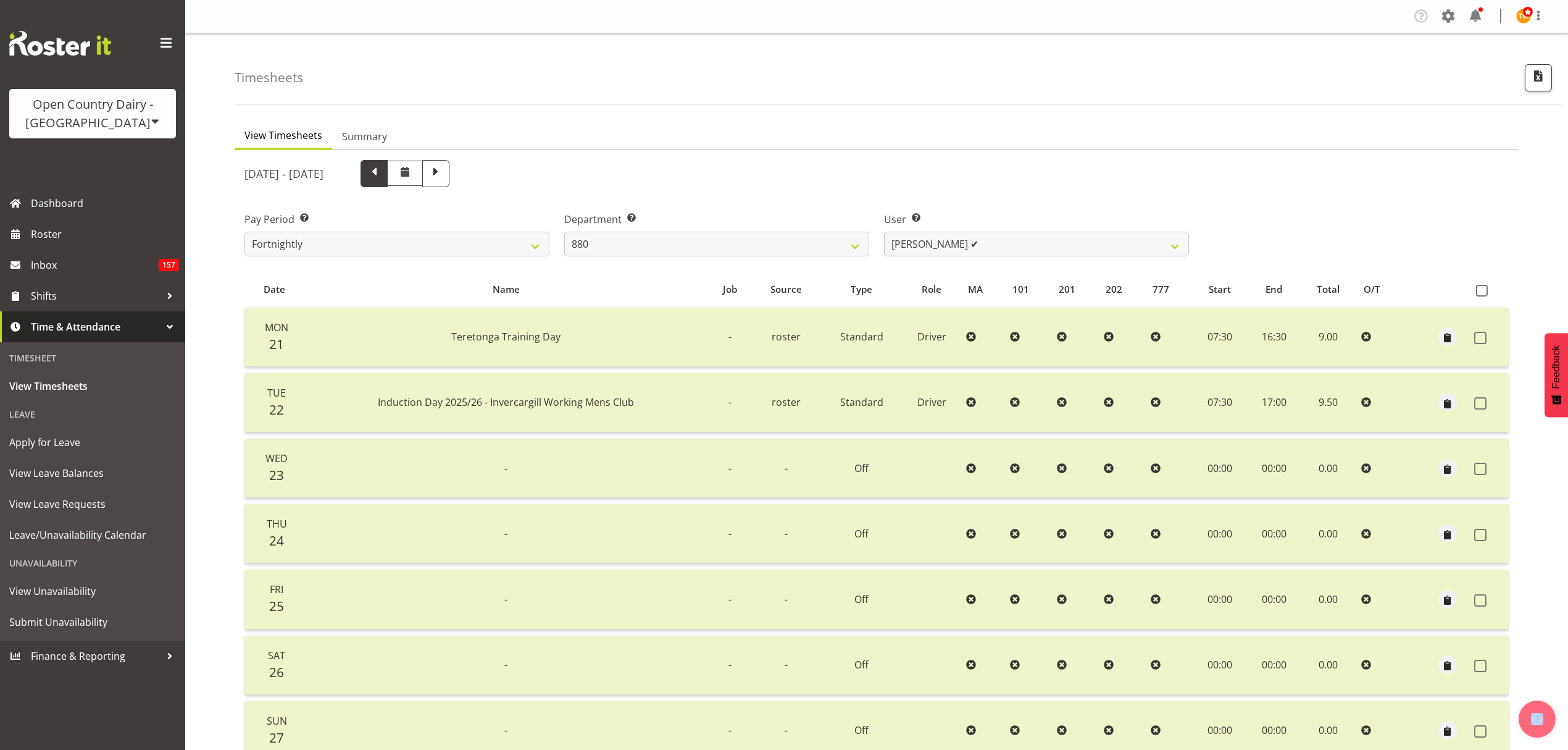
click at [382, 180] on span at bounding box center [374, 172] width 16 height 16
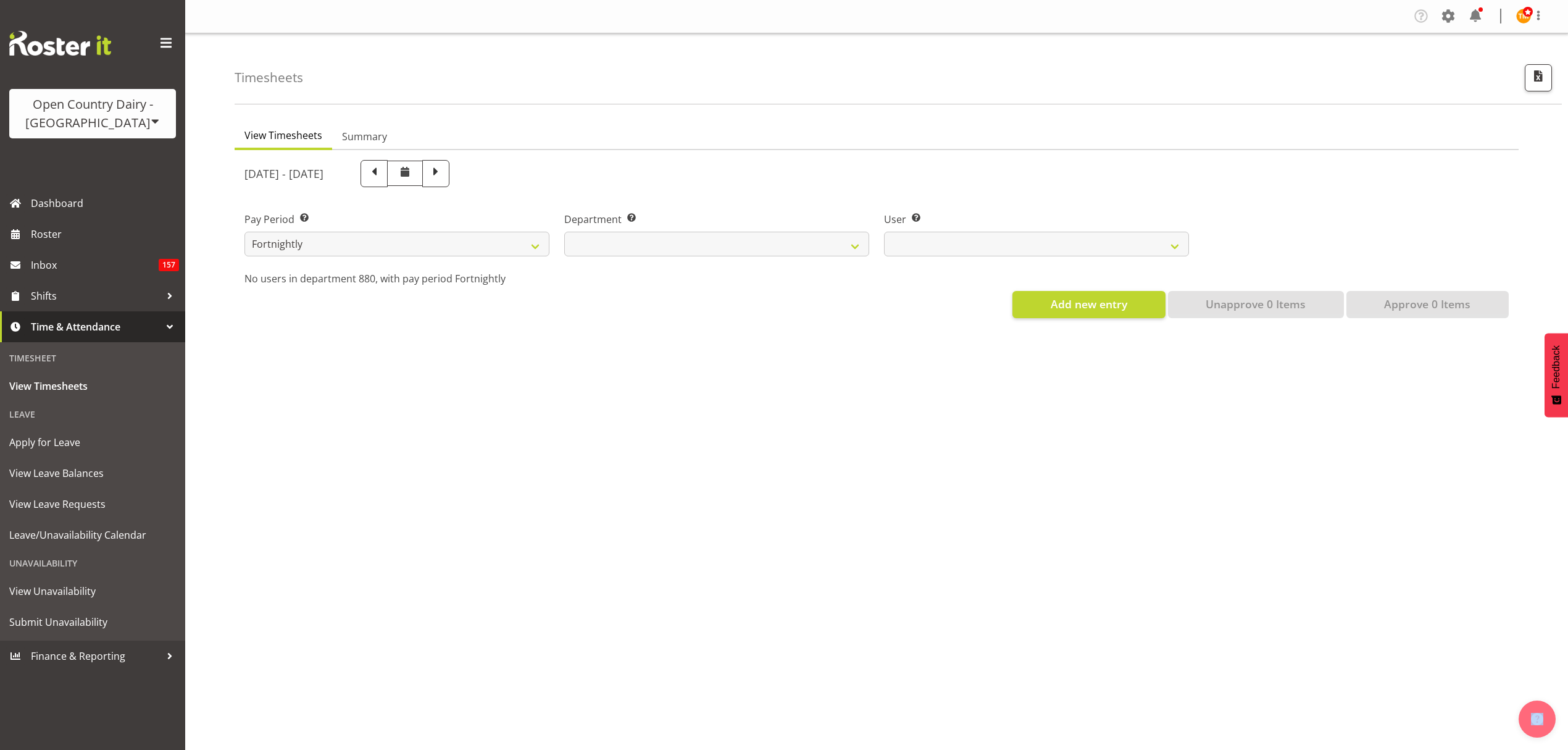
select select
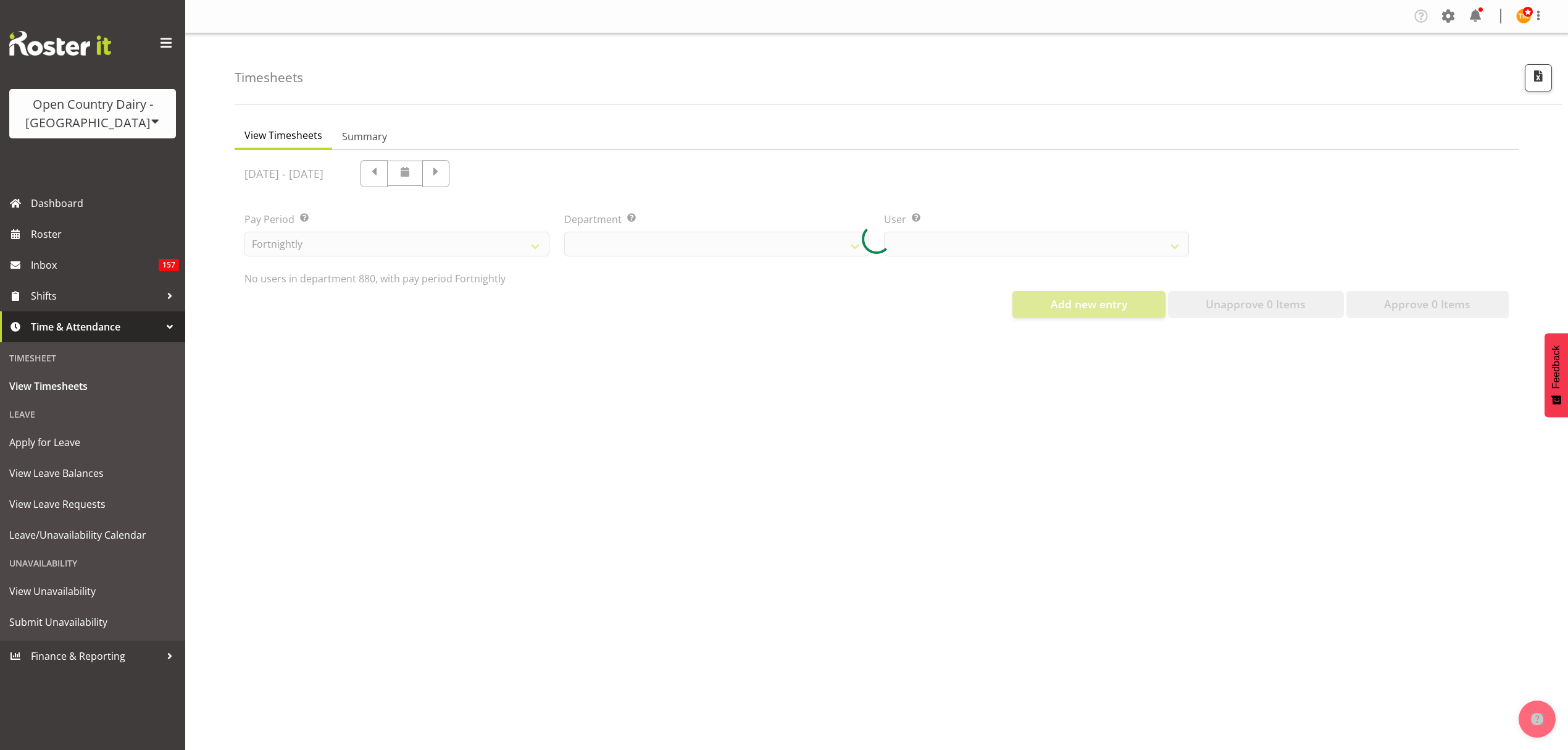
select select "673"
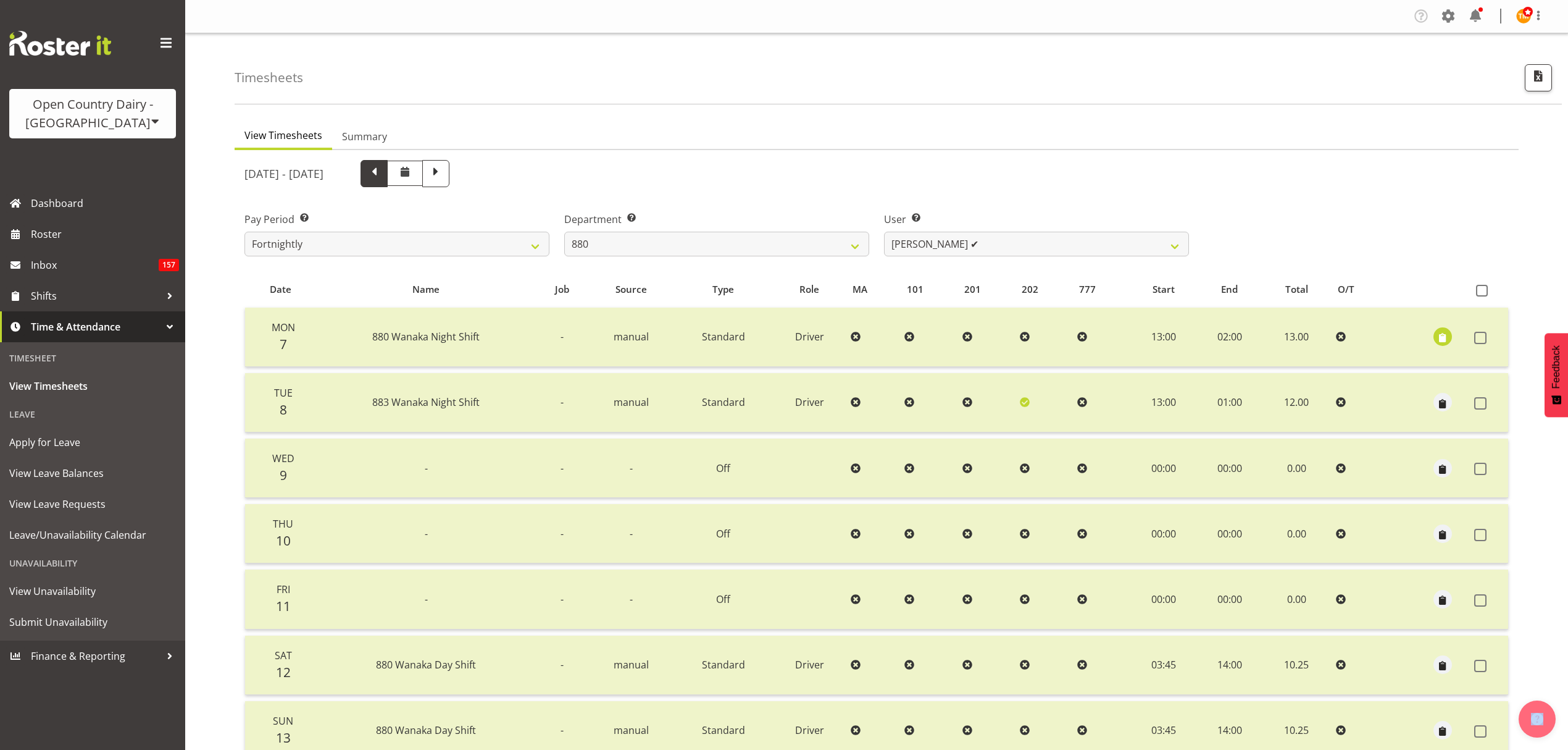
click at [382, 178] on span at bounding box center [374, 172] width 16 height 16
click at [425, 178] on div at bounding box center [390, 173] width 119 height 27
click at [429, 178] on div at bounding box center [390, 173] width 119 height 27
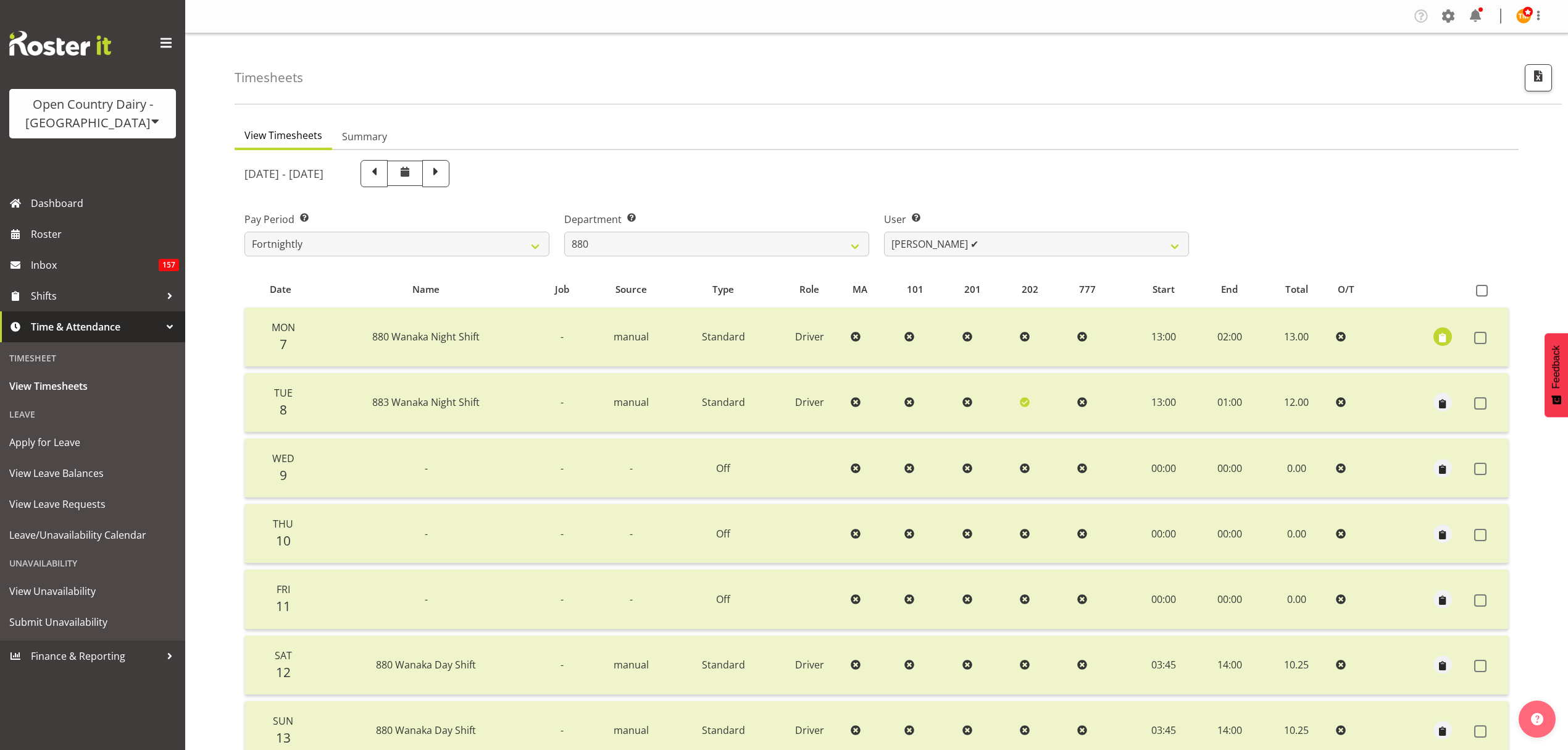
select select
click at [0, 0] on div at bounding box center [0, 0] width 0 height 0
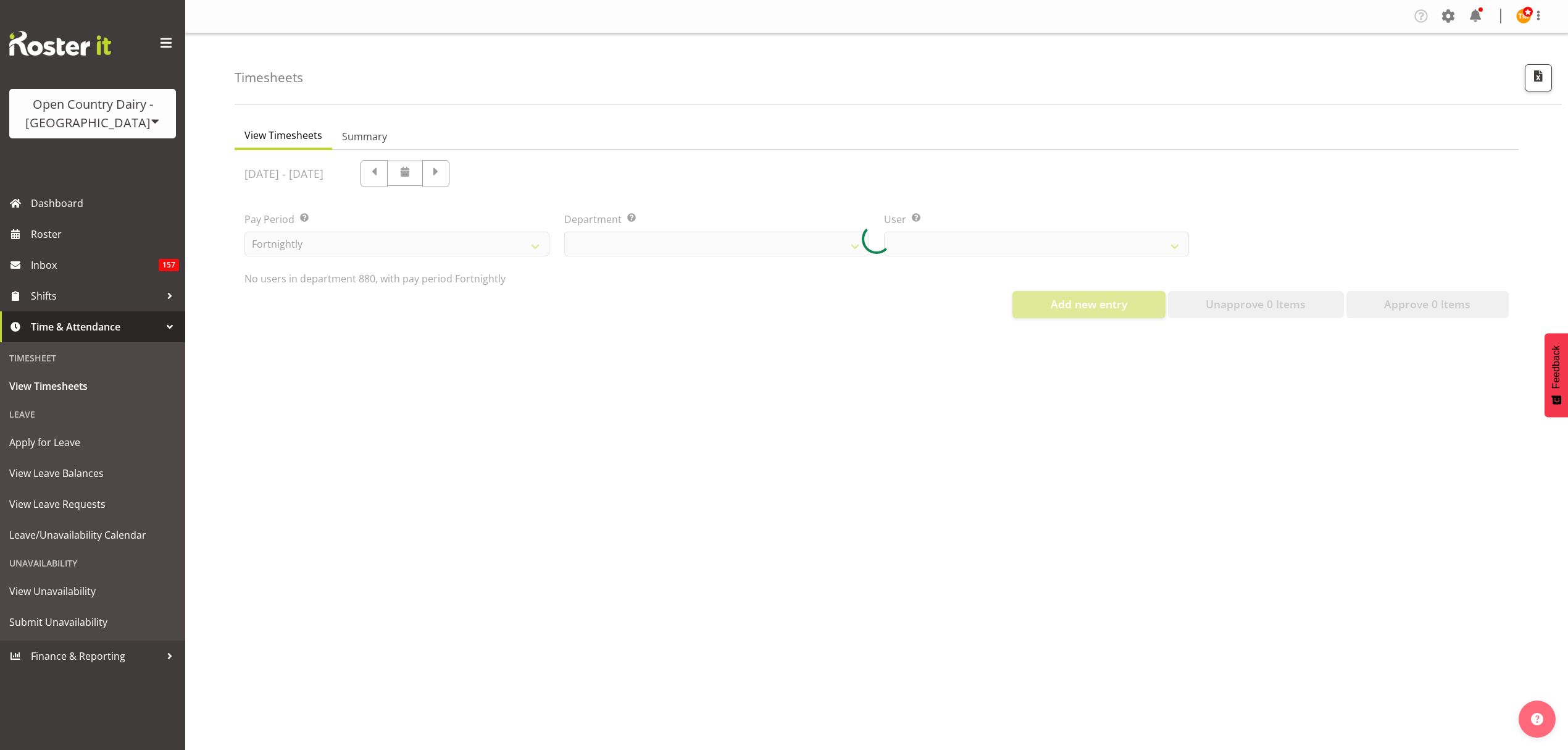
click at [442, 180] on div at bounding box center [876, 239] width 1284 height 178
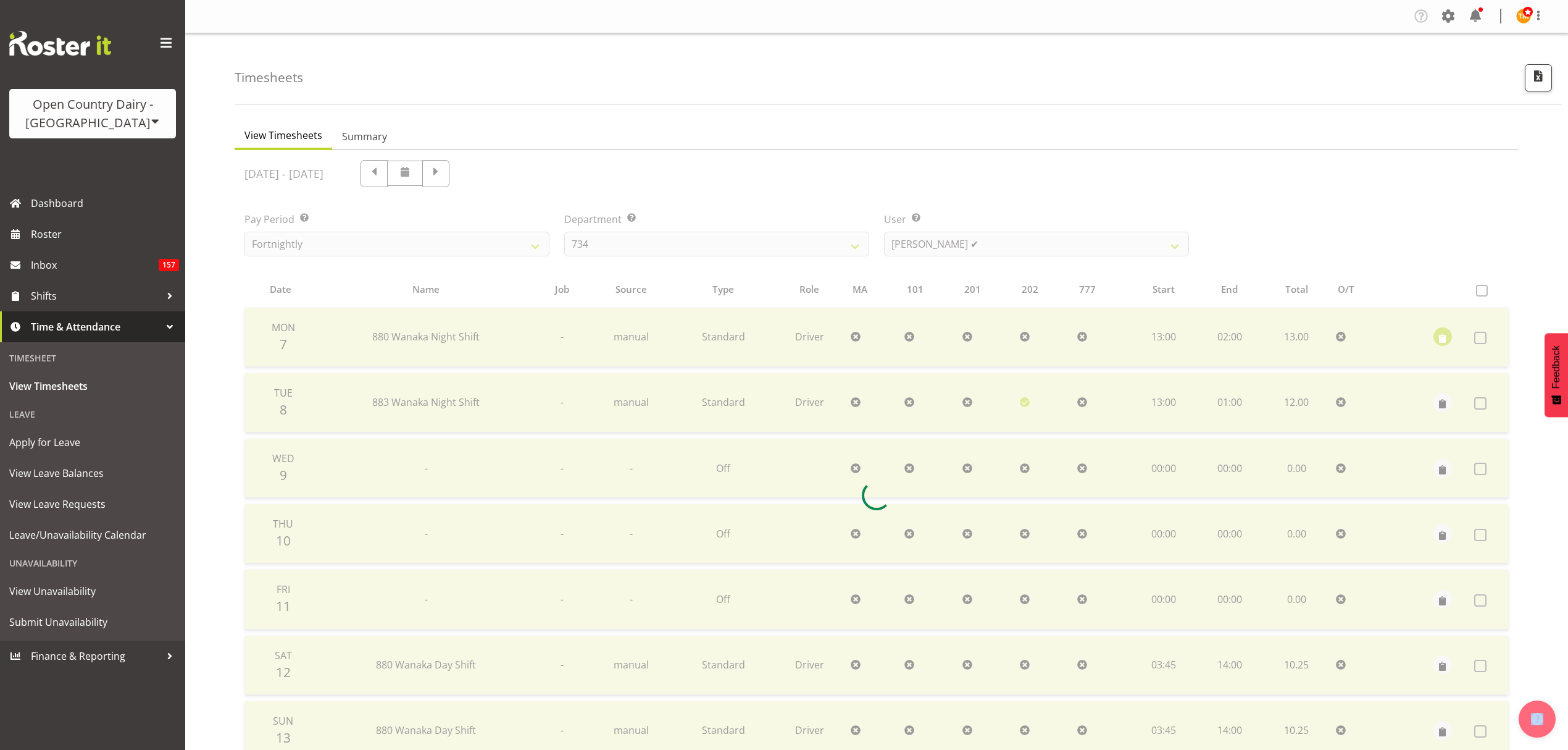
select select "673"
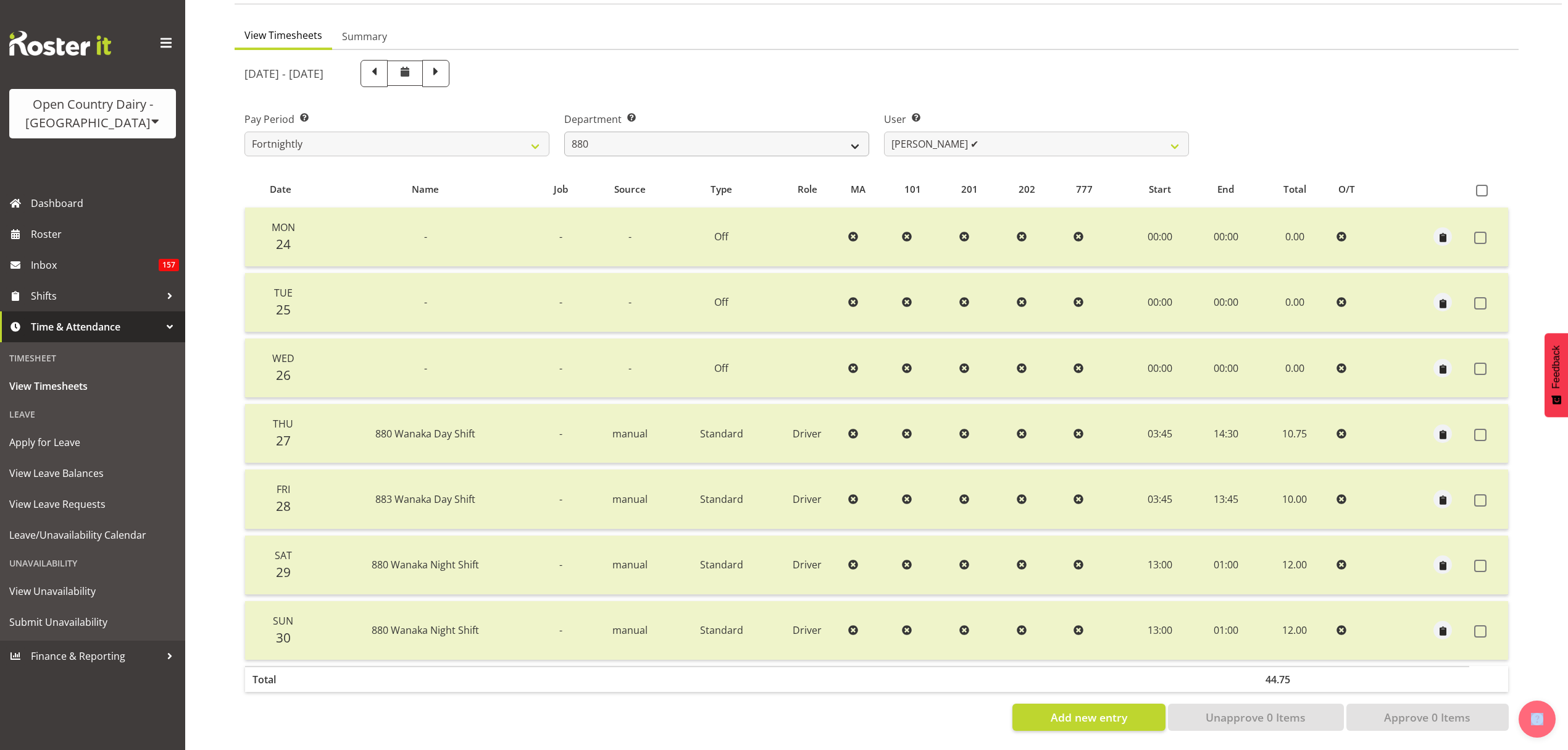
scroll to position [109, 0]
click at [388, 69] on span at bounding box center [374, 73] width 27 height 27
click at [382, 69] on span at bounding box center [374, 72] width 16 height 16
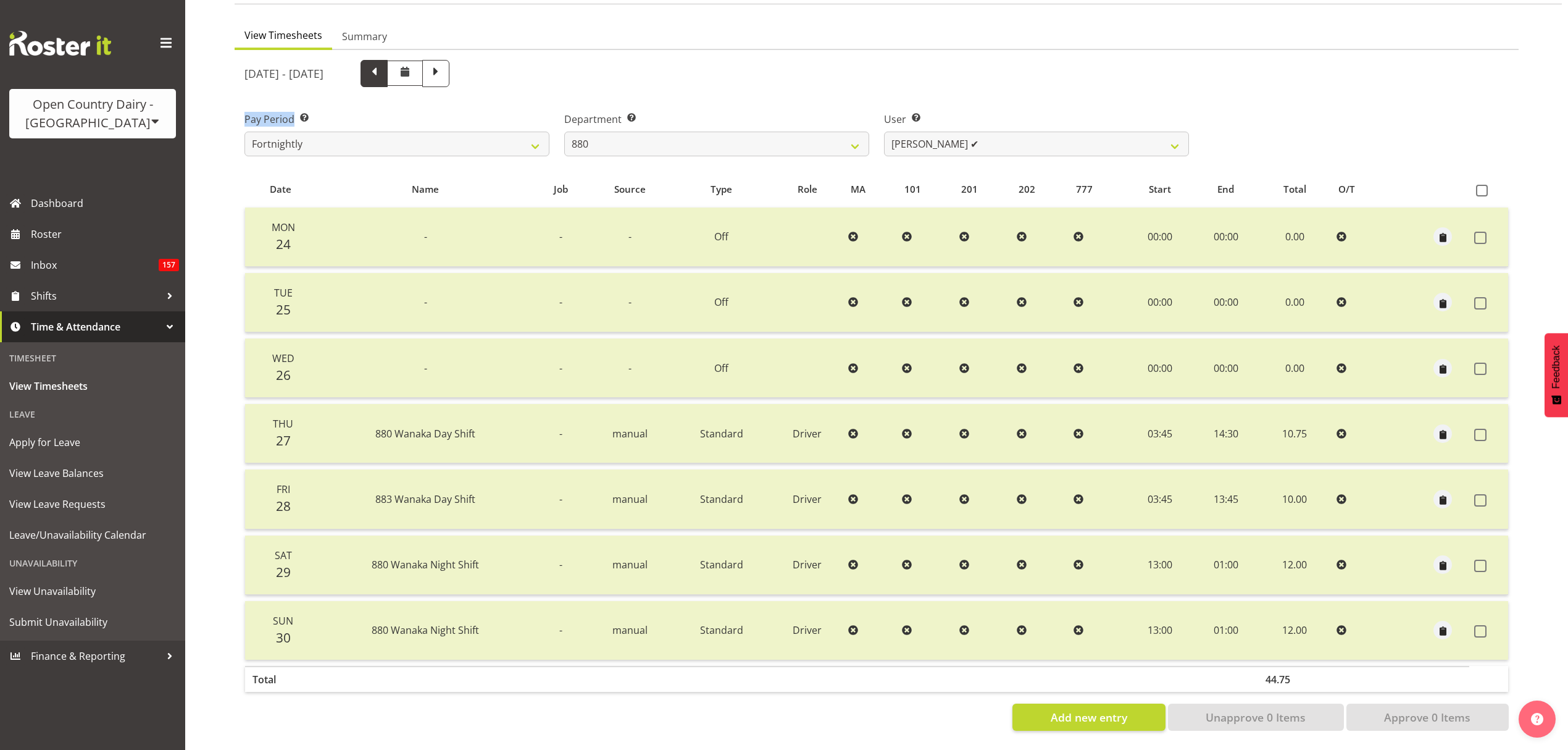
click at [438, 69] on div at bounding box center [390, 73] width 119 height 27
select select
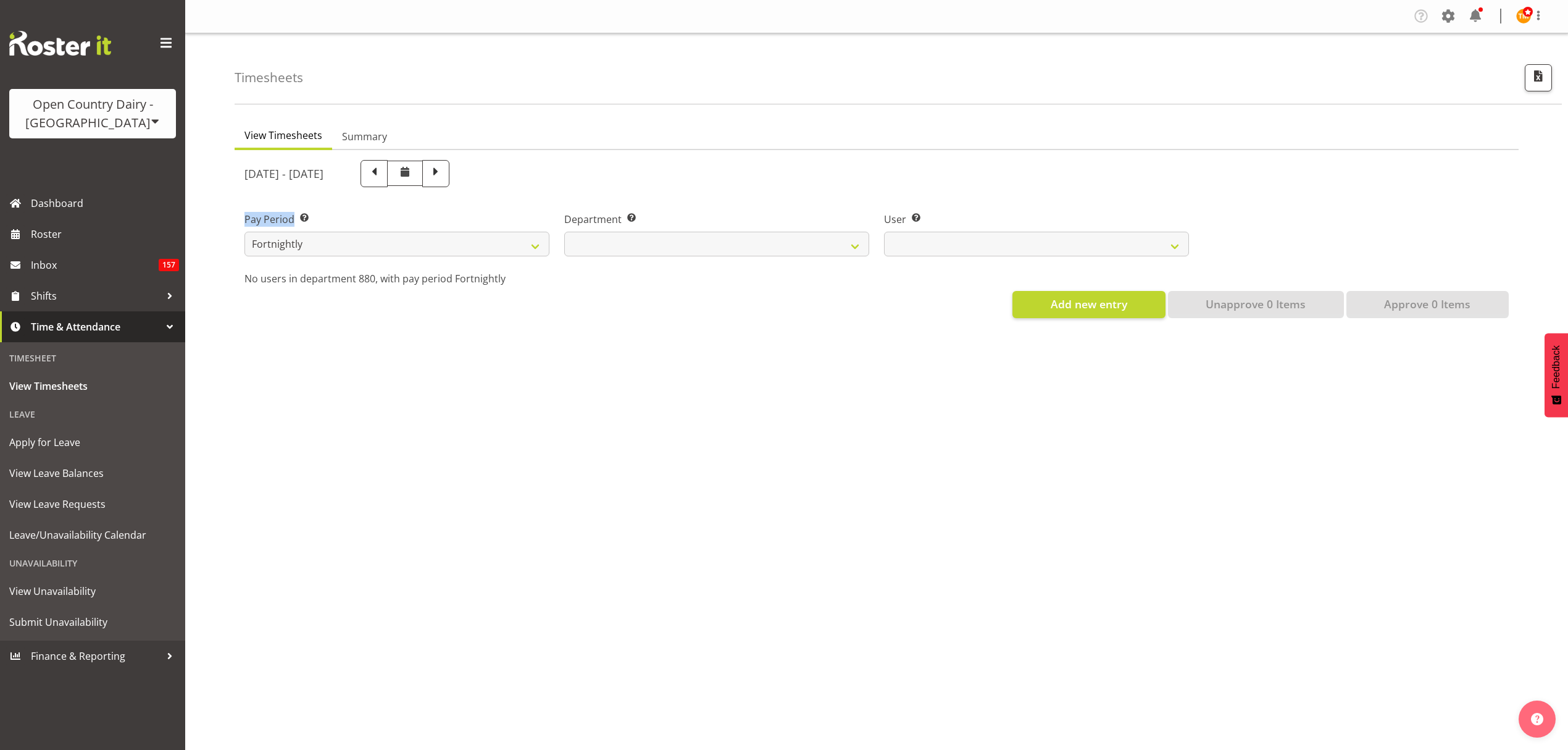
scroll to position [0, 0]
click at [442, 73] on div "Timesheets View Timesheets Summary [DATE] - [DATE] Pay Period Select which pay …" at bounding box center [876, 321] width 1383 height 574
click at [443, 72] on div "Timesheets" at bounding box center [898, 69] width 1327 height 71
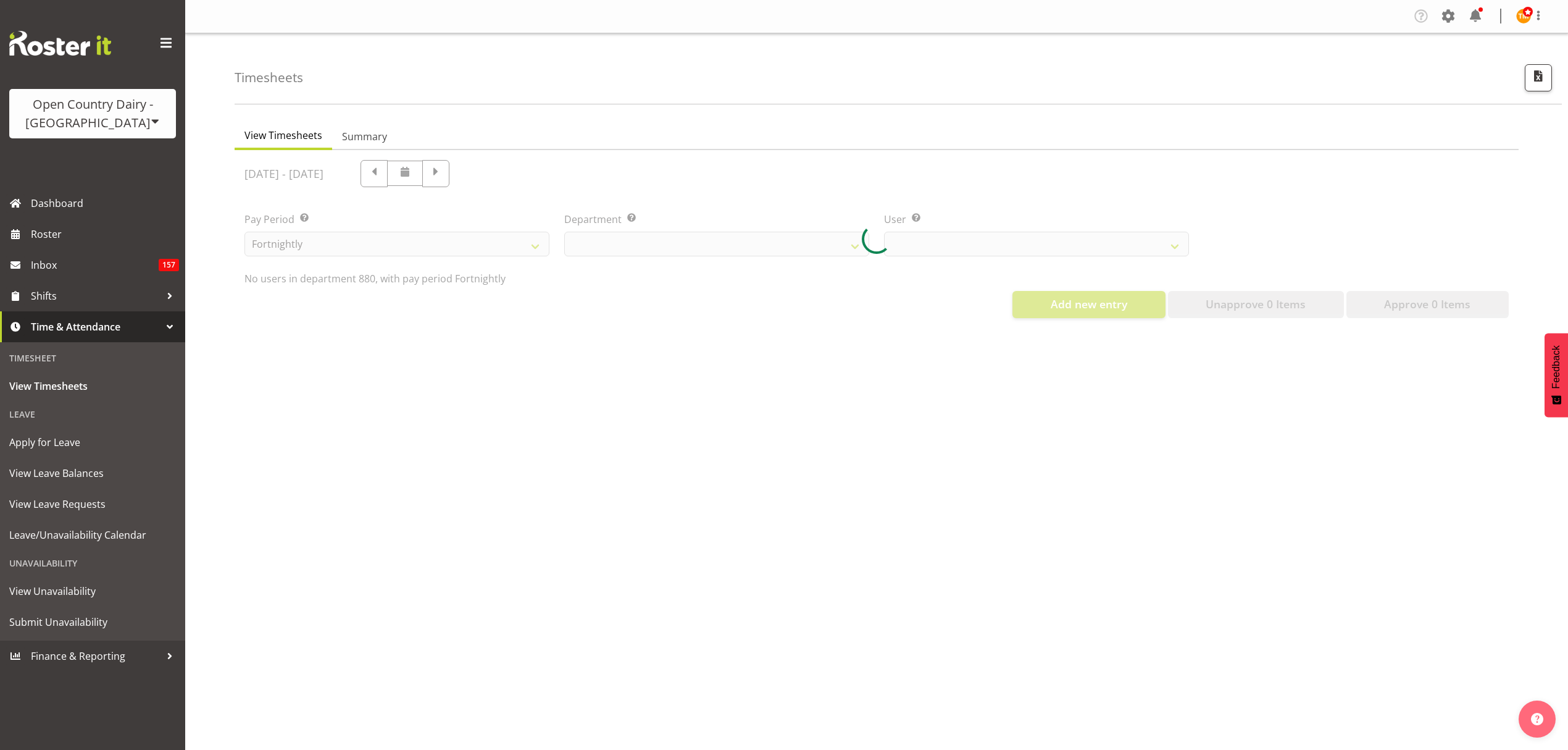
select select "673"
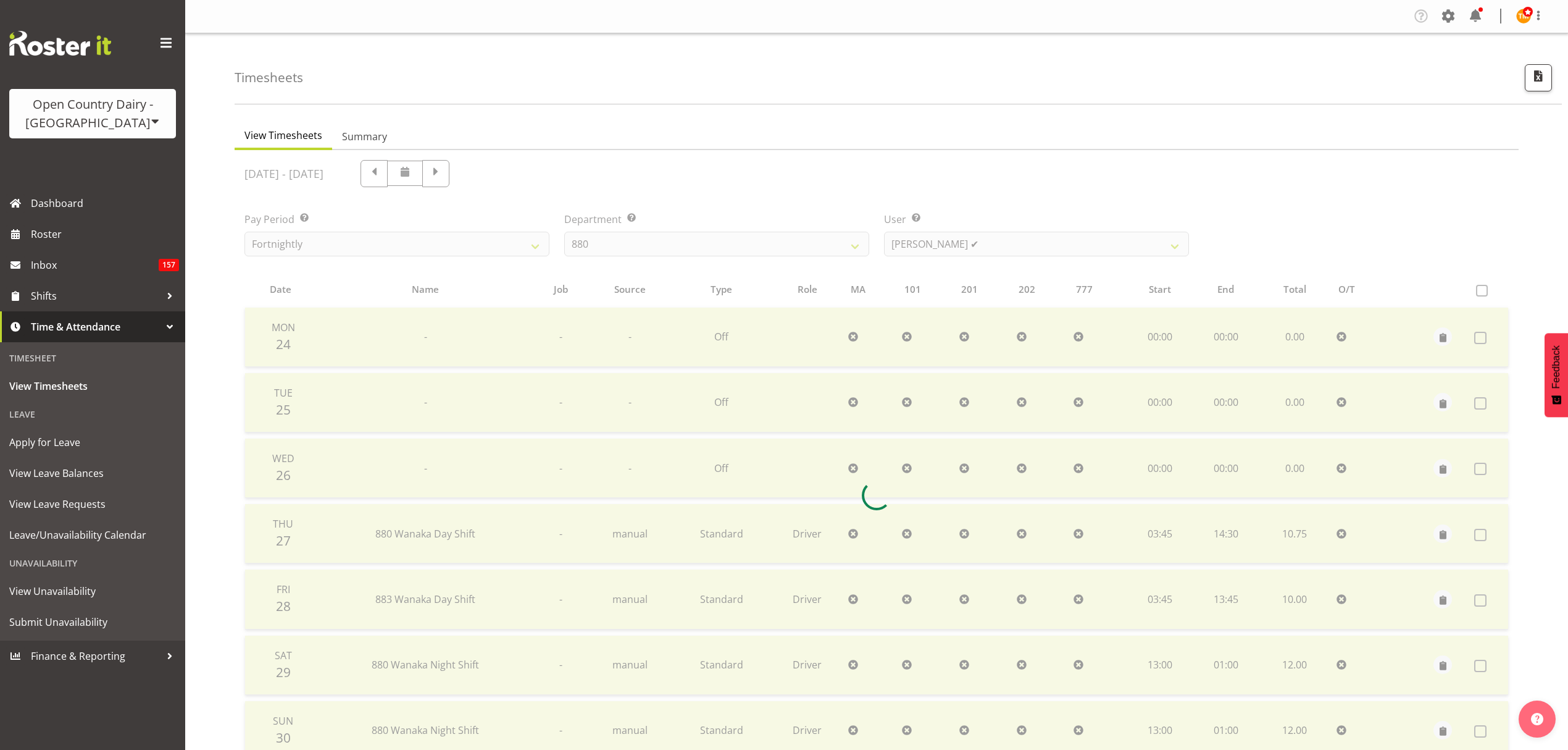
click at [453, 171] on div at bounding box center [876, 495] width 1284 height 690
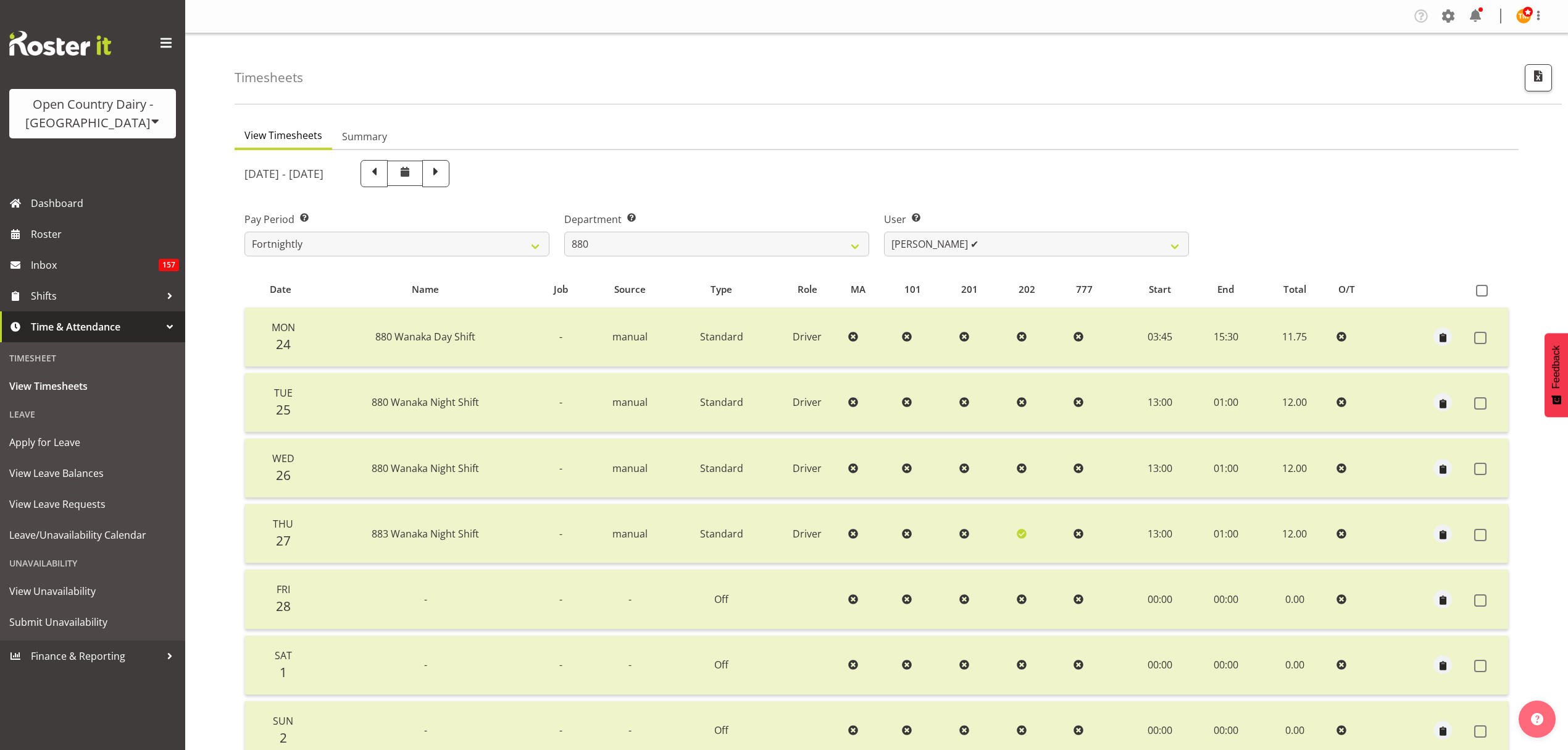
click at [382, 171] on span at bounding box center [374, 172] width 16 height 16
click at [450, 171] on div at bounding box center [390, 173] width 119 height 27
click at [450, 176] on div at bounding box center [390, 173] width 119 height 27
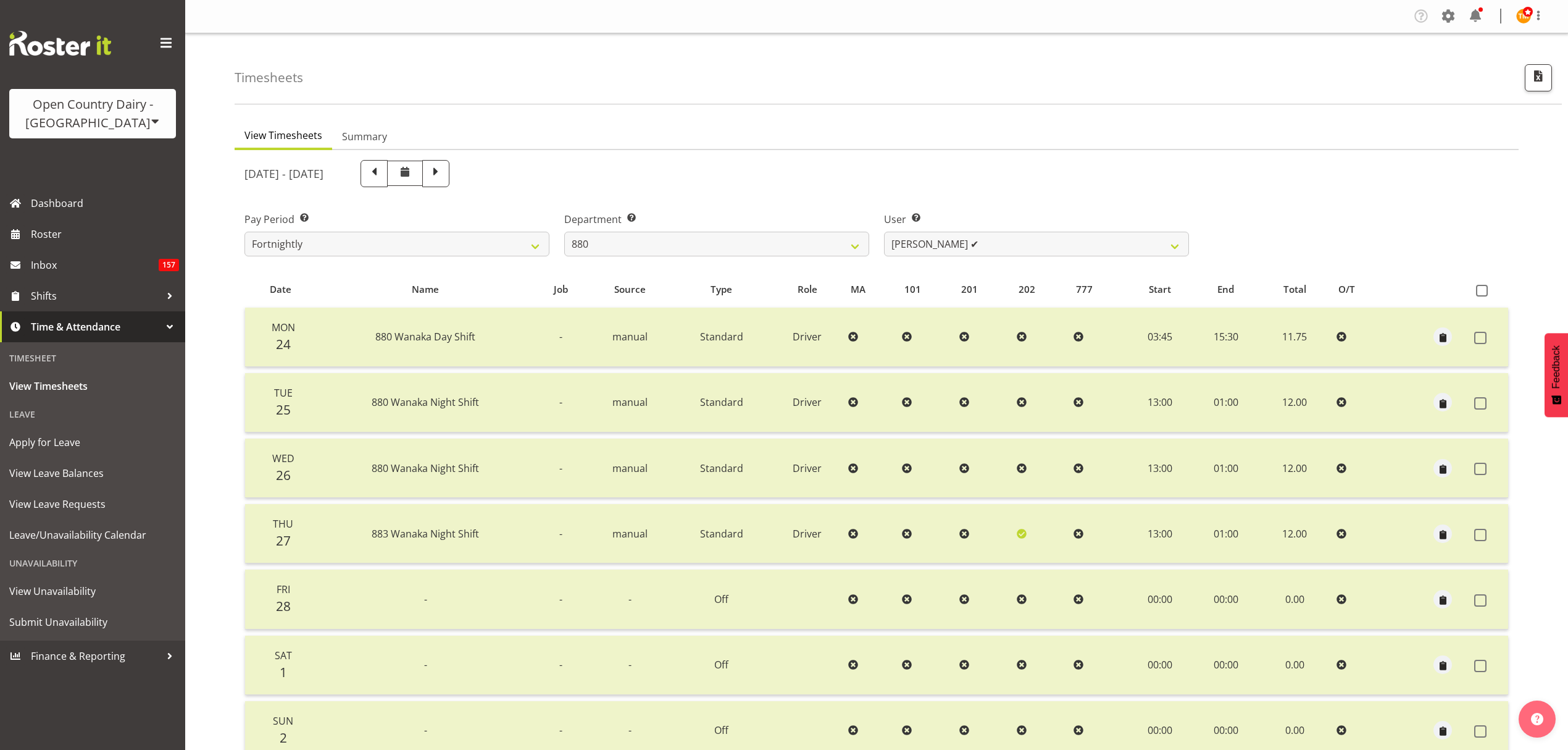
select select
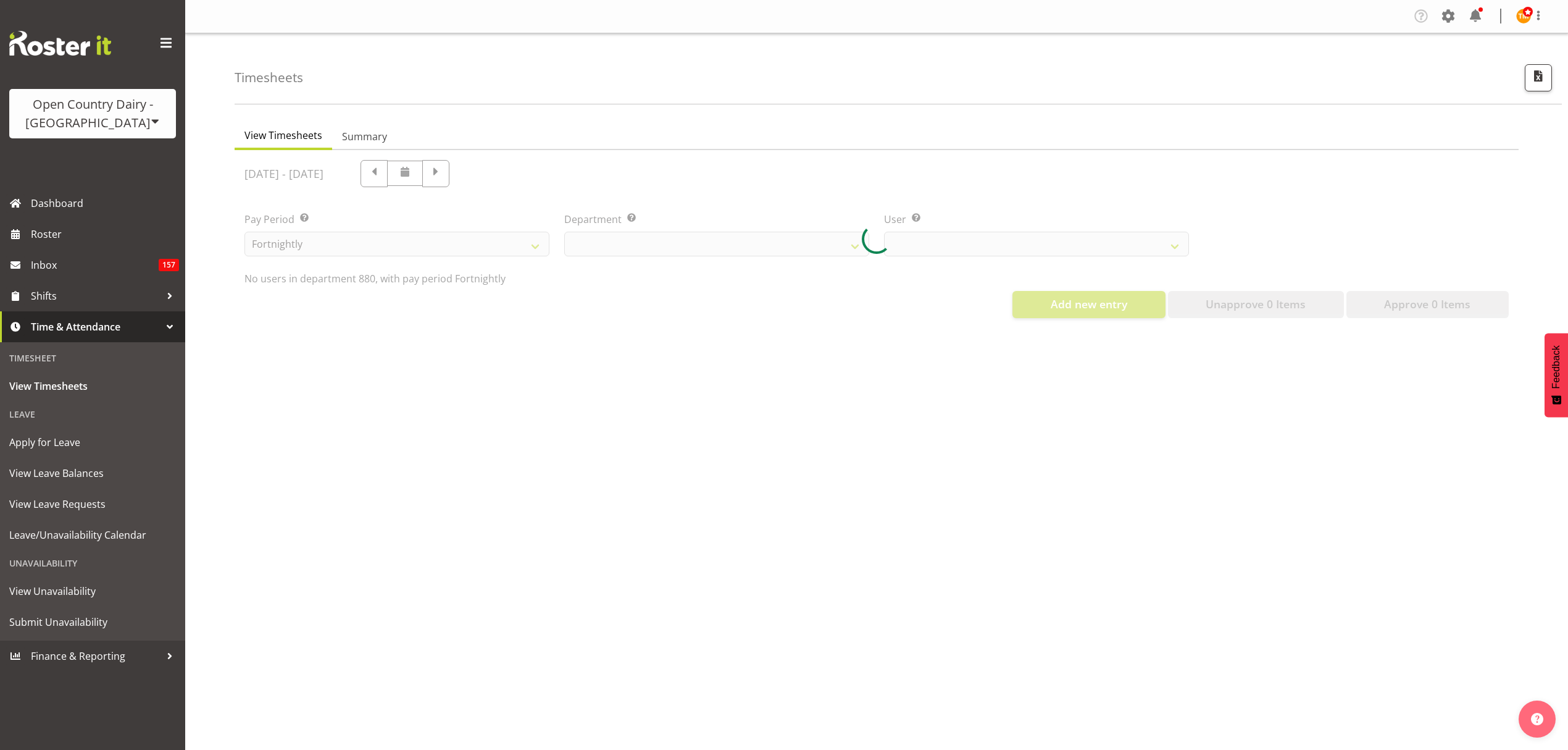
click at [467, 178] on div at bounding box center [876, 239] width 1284 height 178
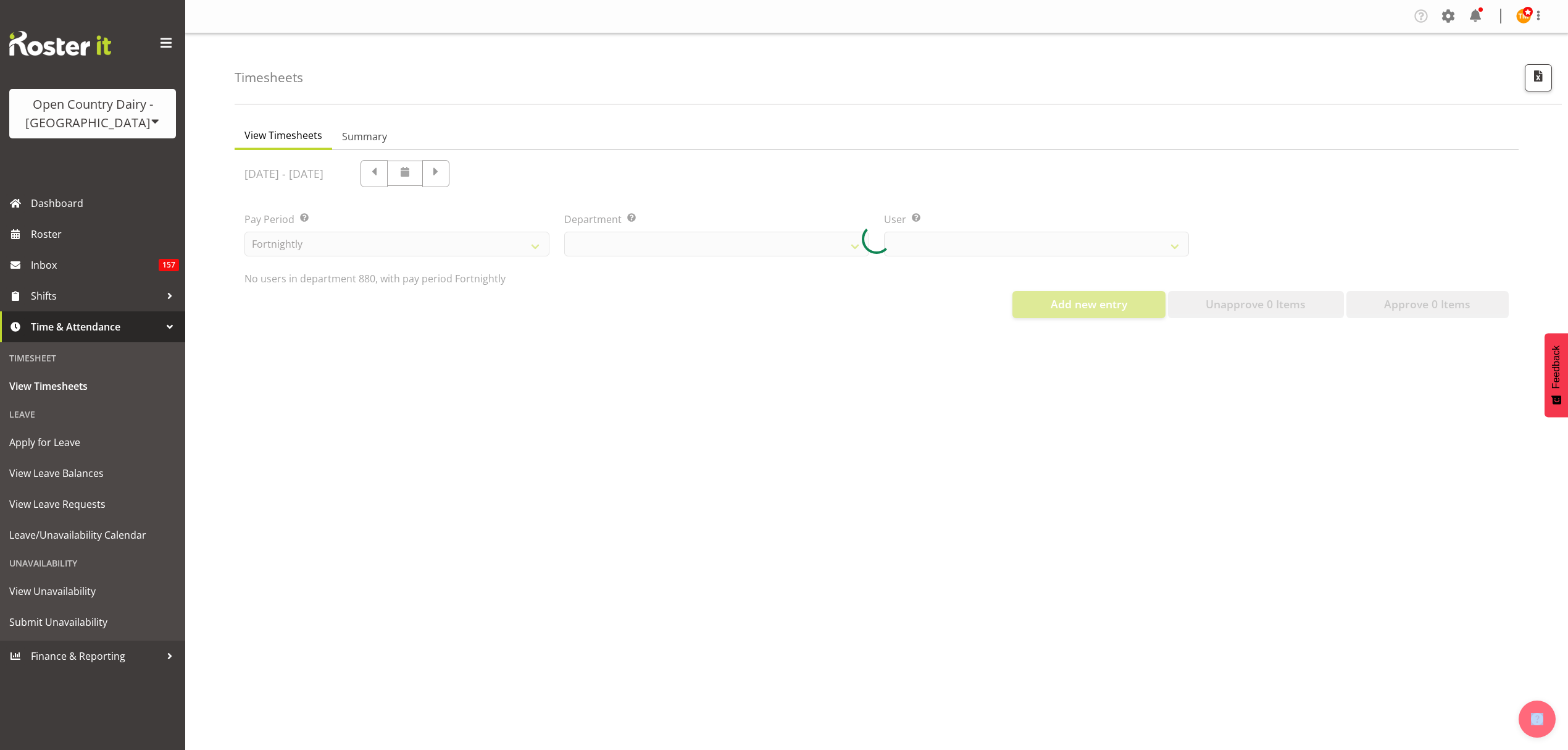
click at [467, 178] on div at bounding box center [876, 239] width 1284 height 178
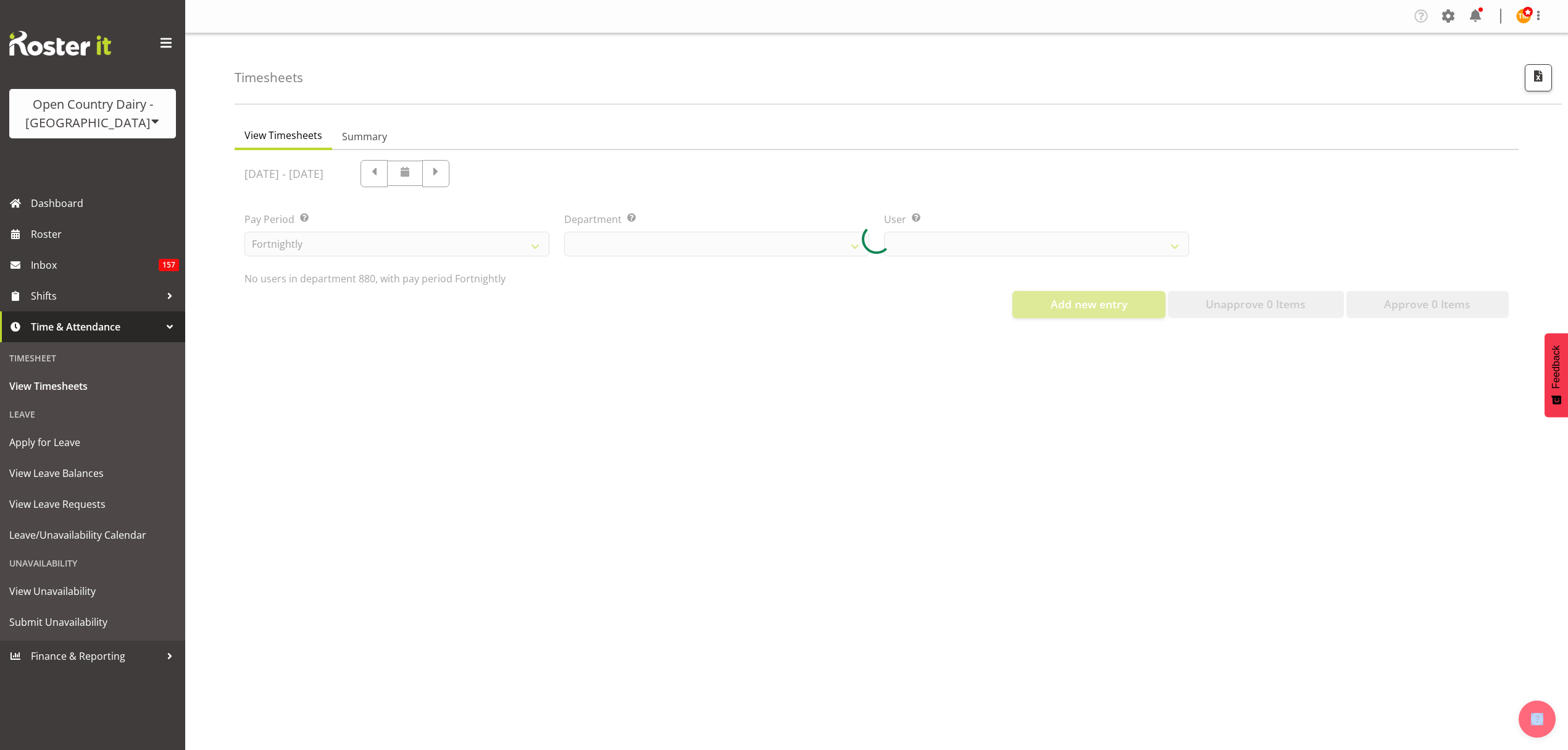
click at [467, 178] on div at bounding box center [876, 239] width 1284 height 178
select select "673"
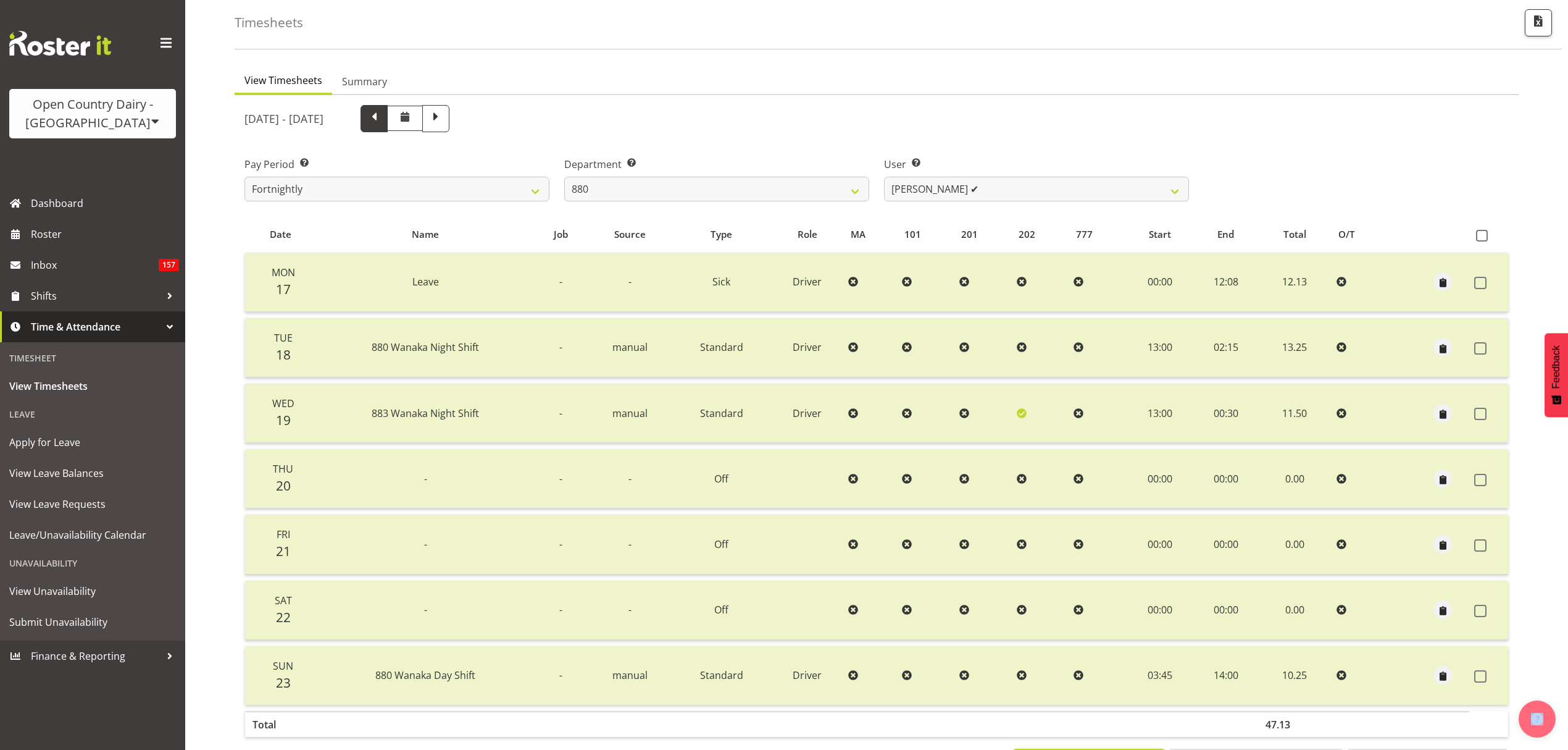
scroll to position [83, 0]
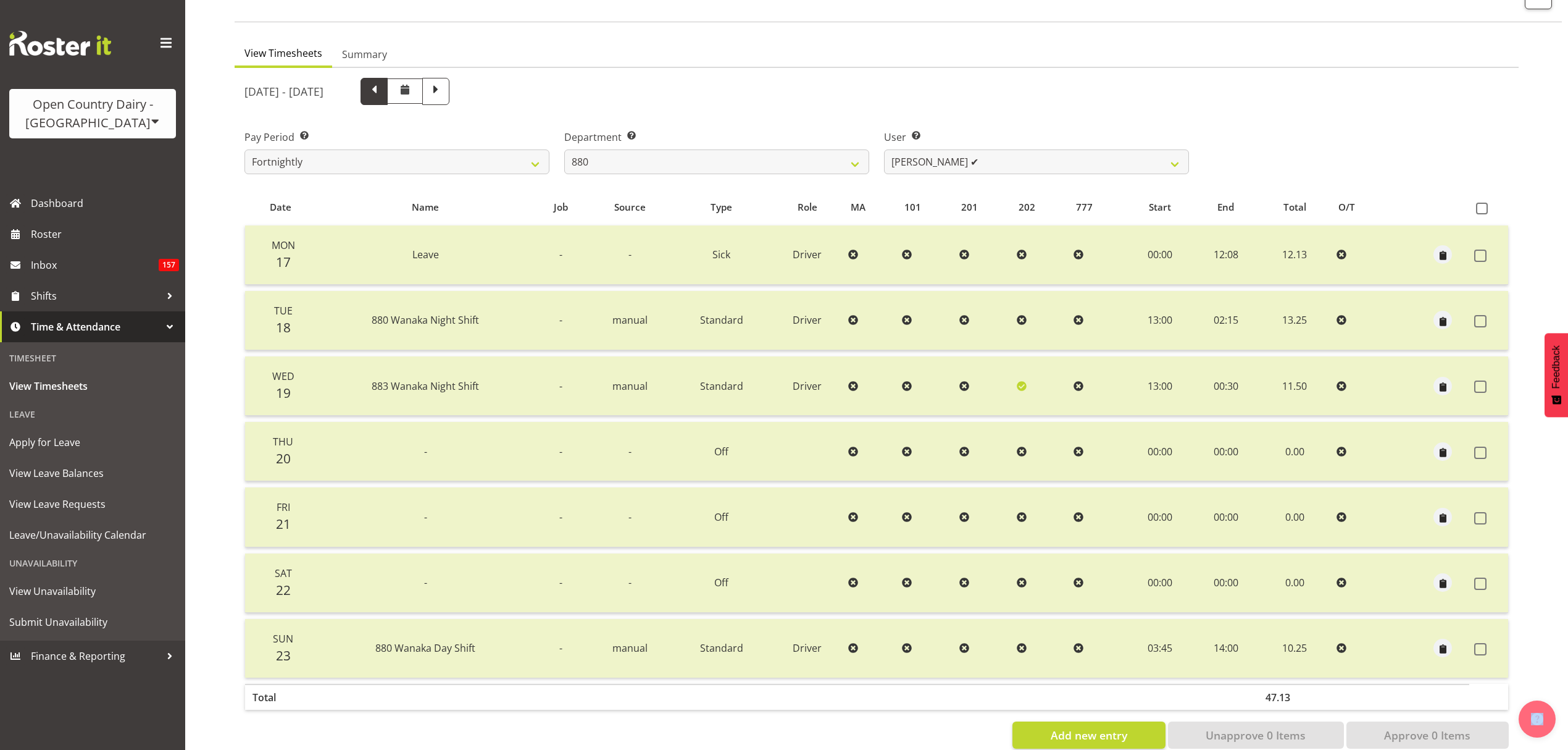
click at [382, 97] on span at bounding box center [374, 90] width 16 height 16
click at [388, 97] on span at bounding box center [374, 91] width 27 height 27
click at [382, 91] on span at bounding box center [374, 90] width 16 height 16
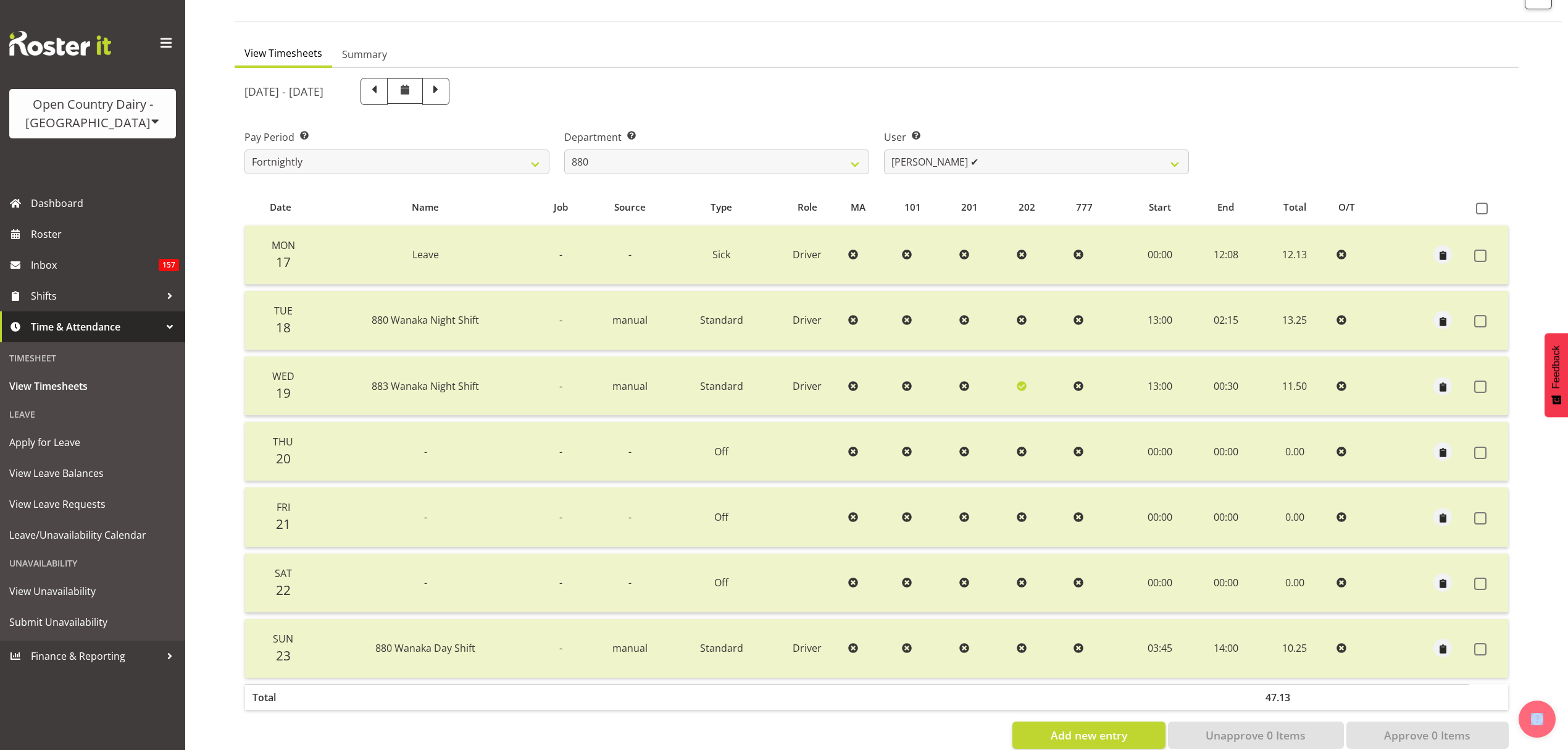
select select
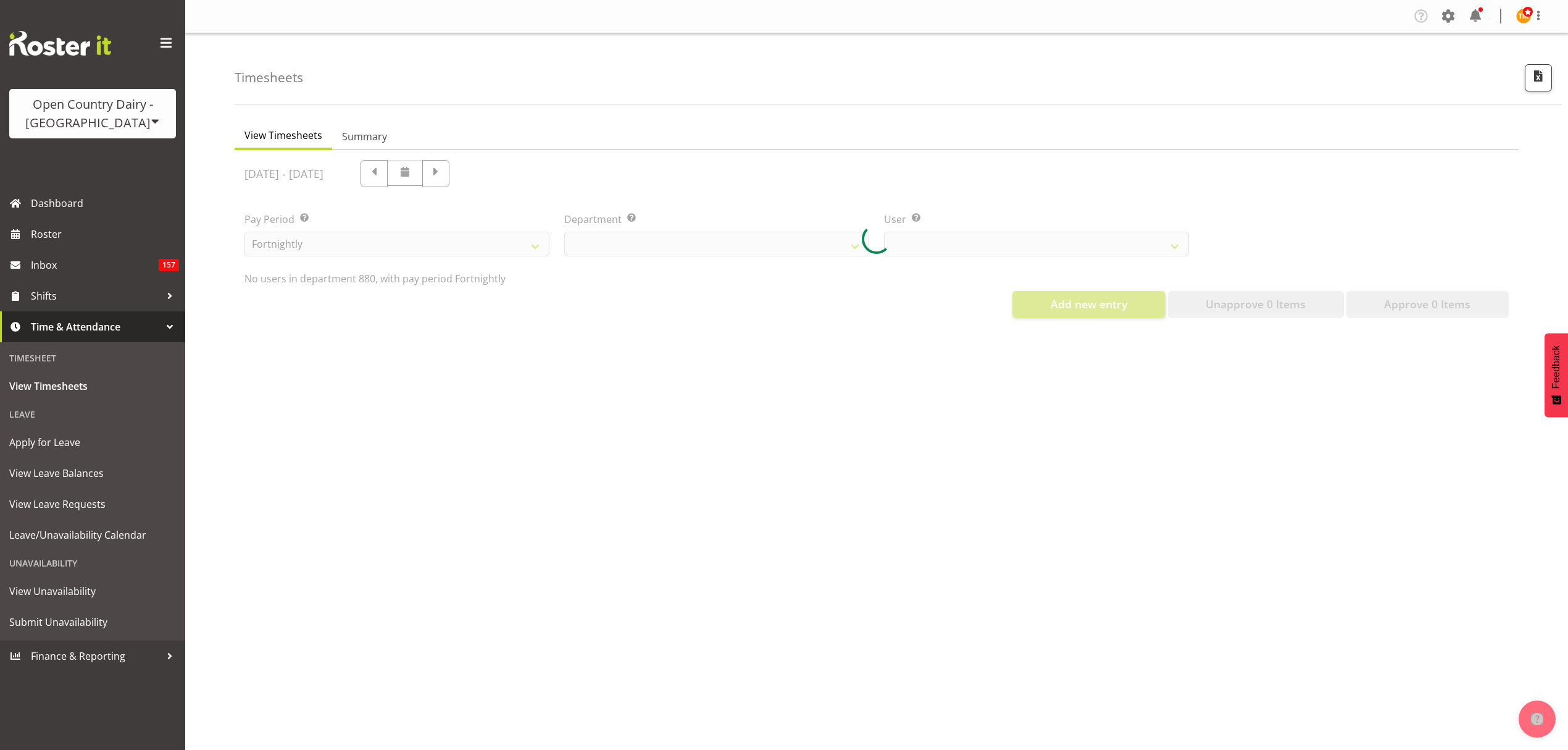
select select "673"
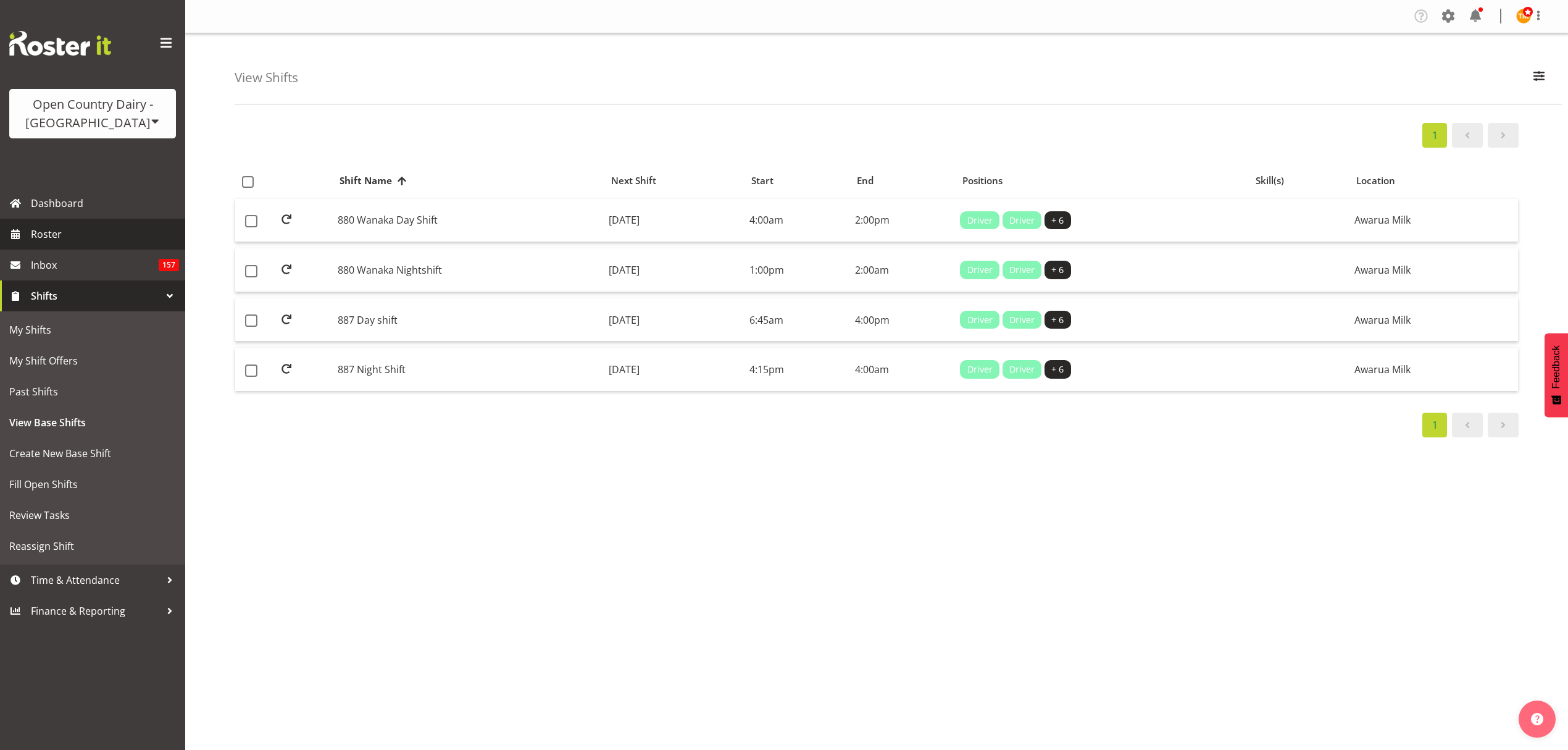
click at [60, 234] on span "Roster" at bounding box center [104, 234] width 148 height 18
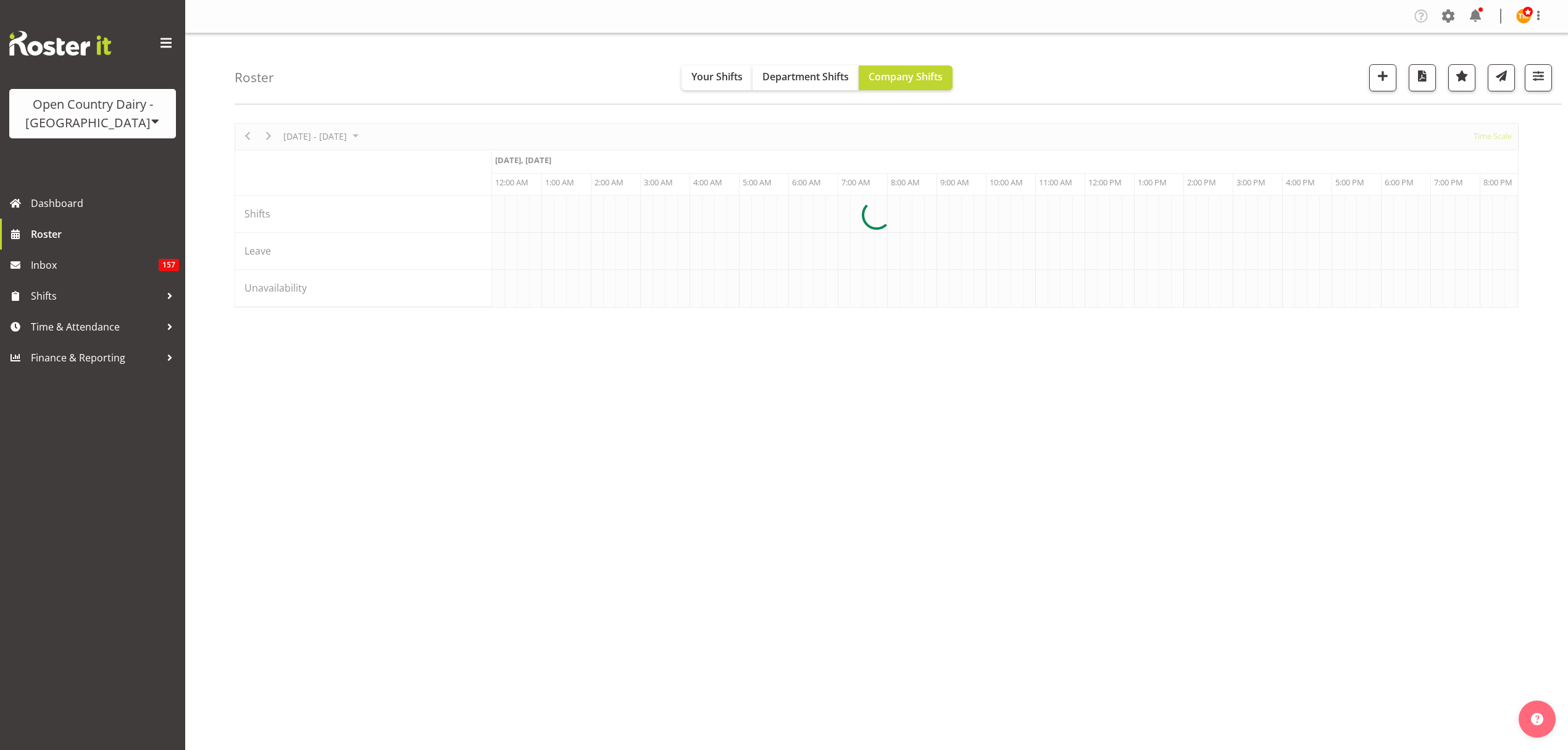
scroll to position [0, 1185]
